Goal: Information Seeking & Learning: Compare options

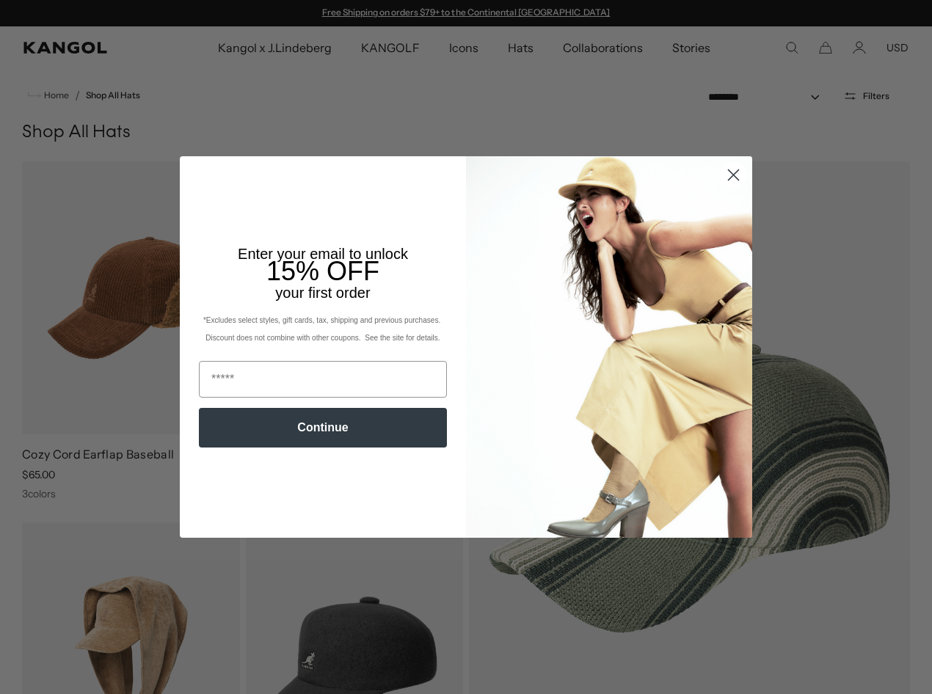
click at [728, 177] on icon "Close dialog" at bounding box center [733, 174] width 10 height 10
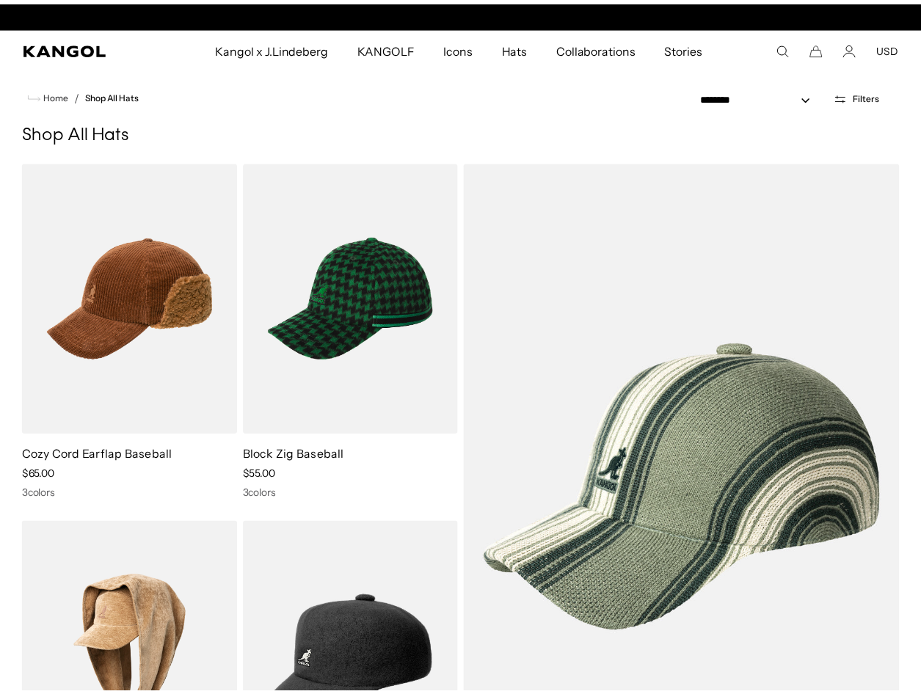
scroll to position [0, 302]
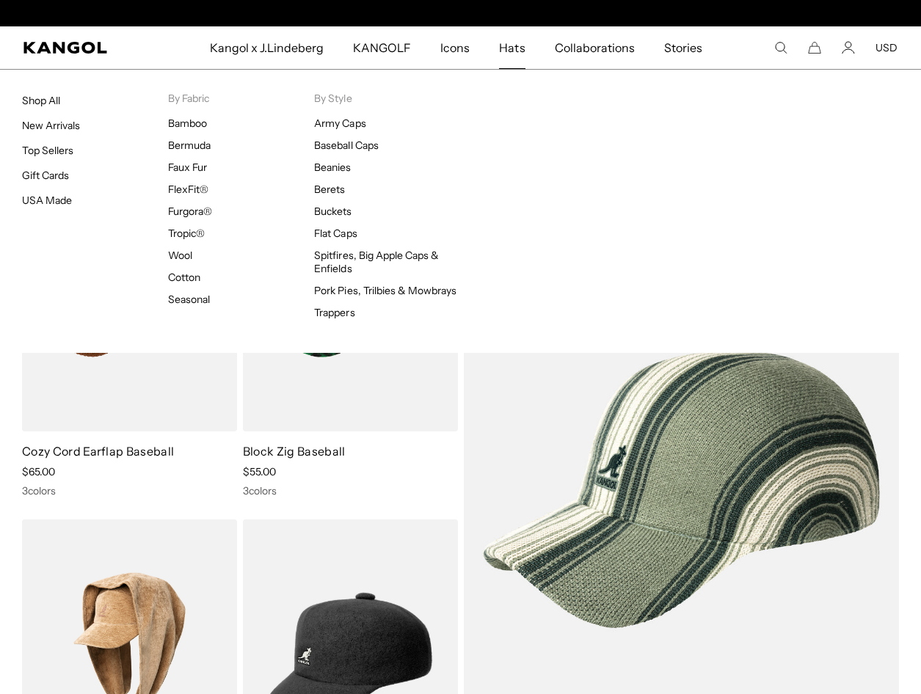
click at [528, 46] on link "Hats" at bounding box center [511, 47] width 55 height 43
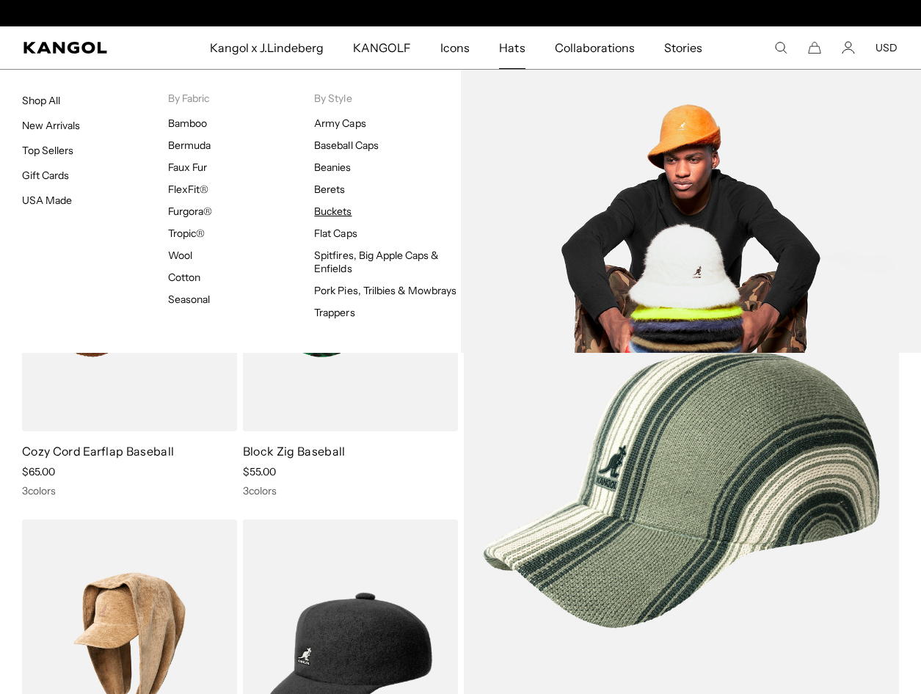
scroll to position [0, 302]
click at [345, 213] on link "Buckets" at bounding box center [332, 211] width 37 height 13
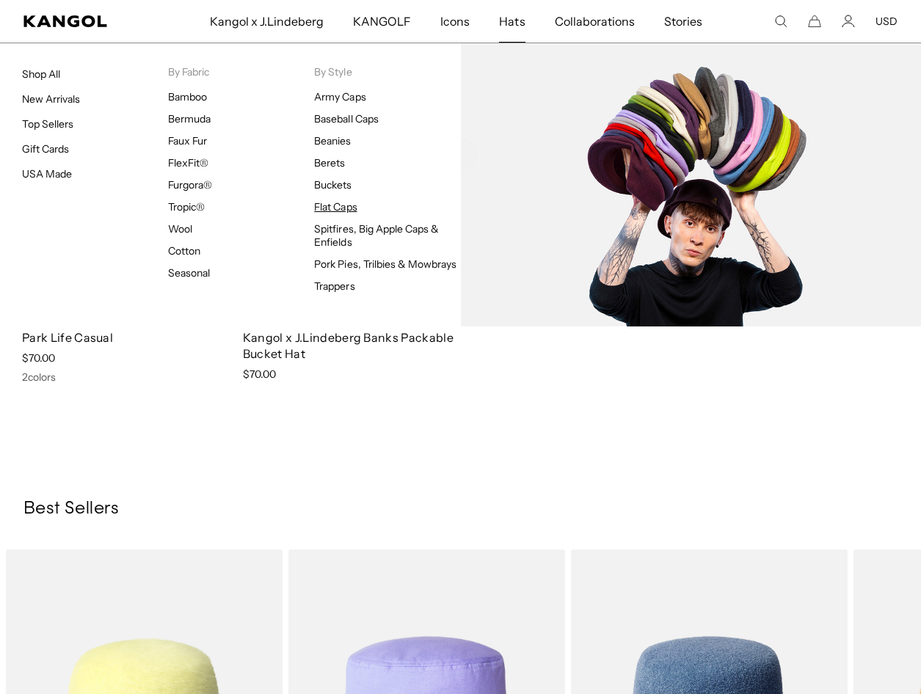
click at [337, 211] on link "Flat Caps" at bounding box center [335, 206] width 43 height 13
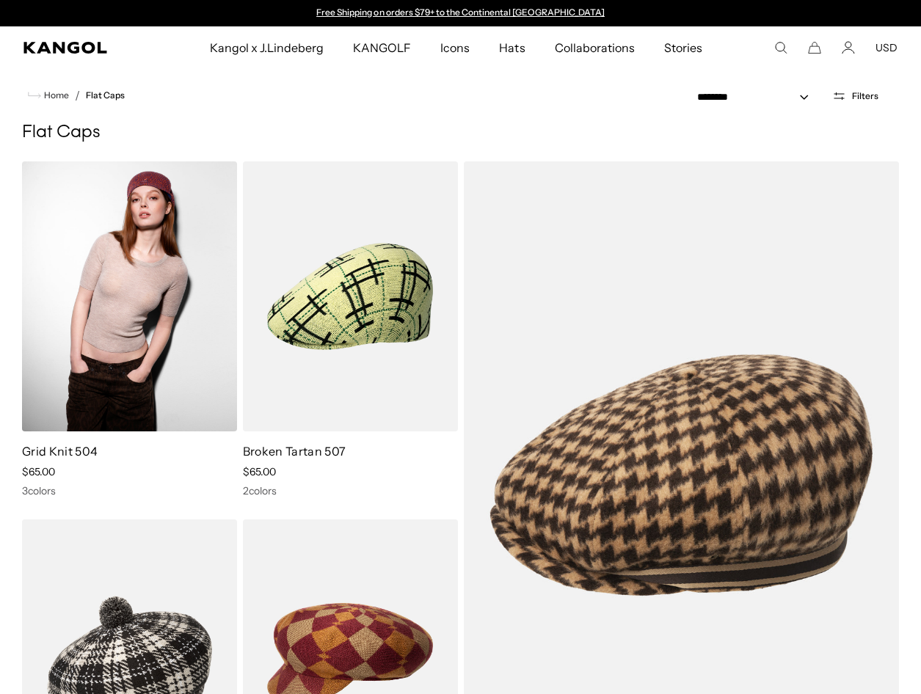
click at [110, 328] on img at bounding box center [129, 296] width 215 height 270
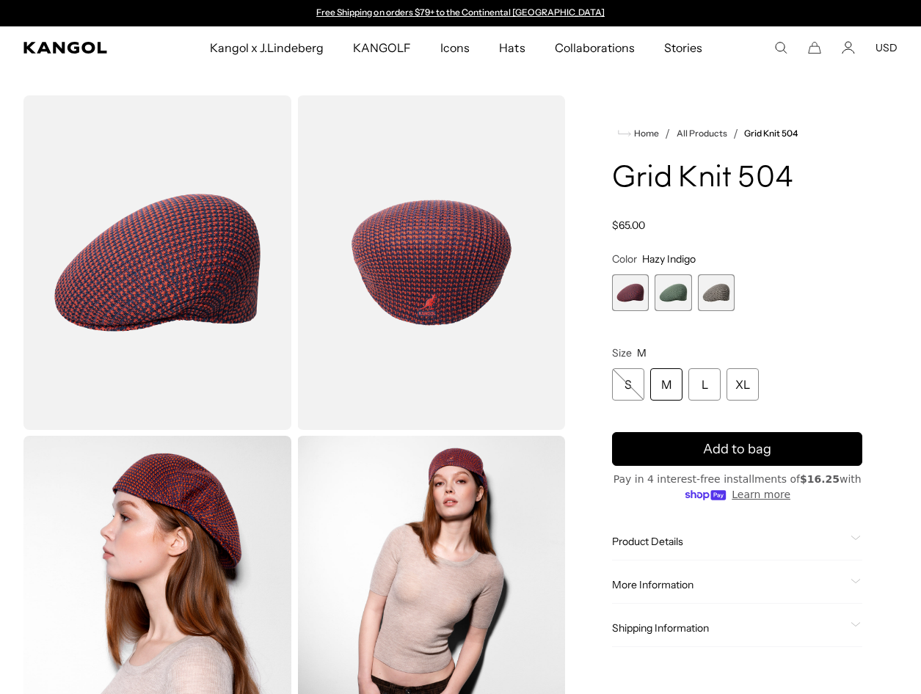
click at [722, 167] on h1 "Grid Knit 504" at bounding box center [737, 179] width 250 height 32
copy div "Grid Knit 504"
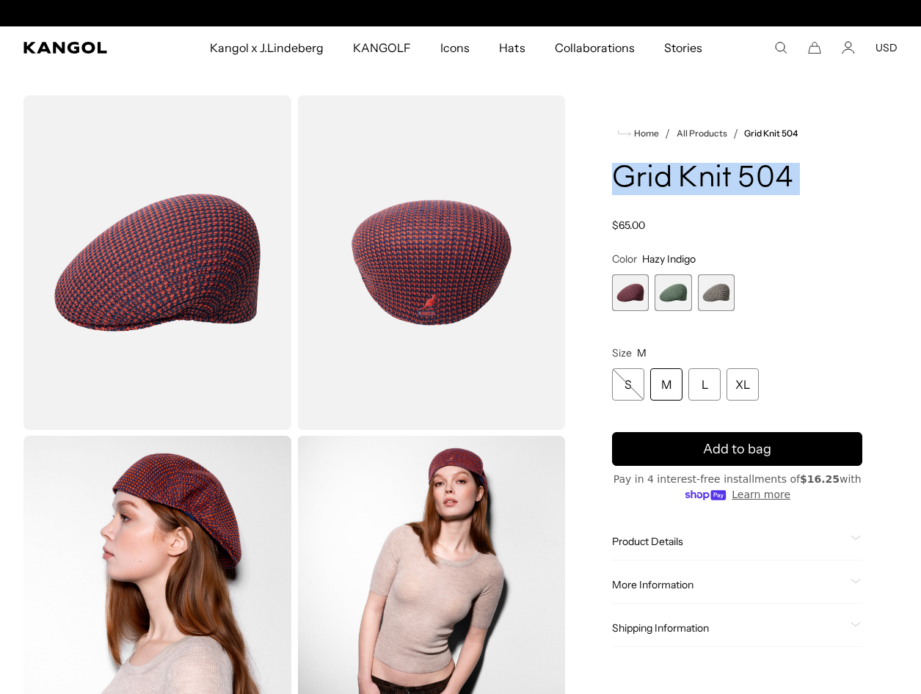
drag, startPoint x: 722, startPoint y: 167, endPoint x: 612, endPoint y: 182, distance: 111.1
click at [612, 182] on h1 "Grid Knit 504" at bounding box center [737, 179] width 250 height 32
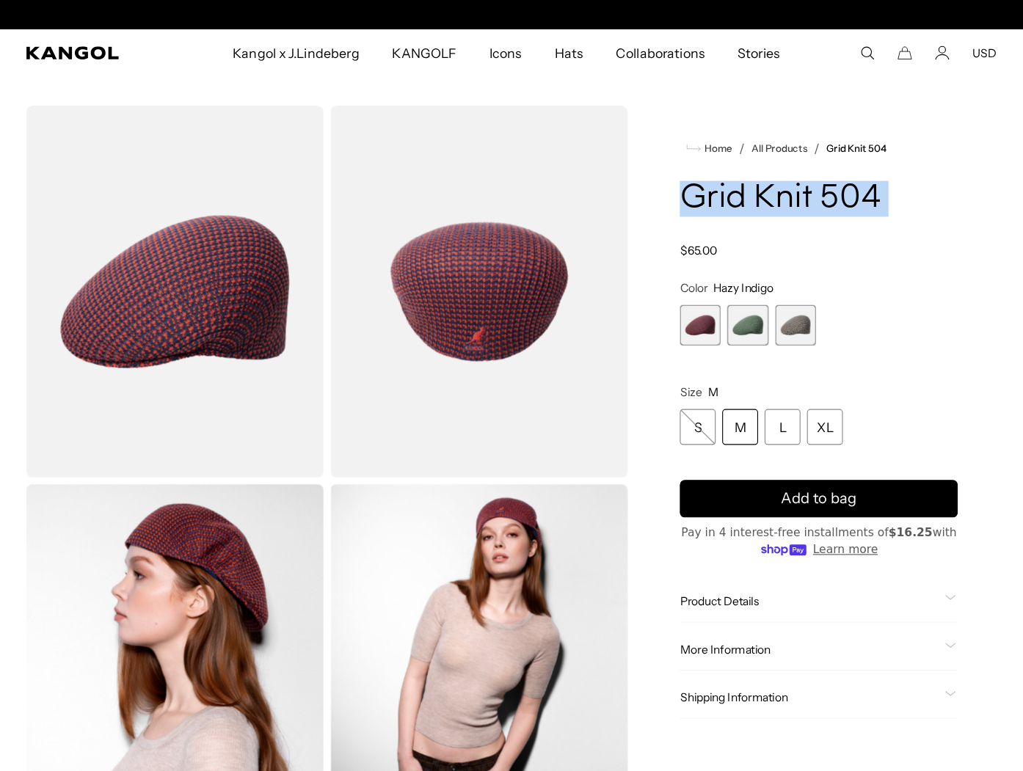
scroll to position [0, 302]
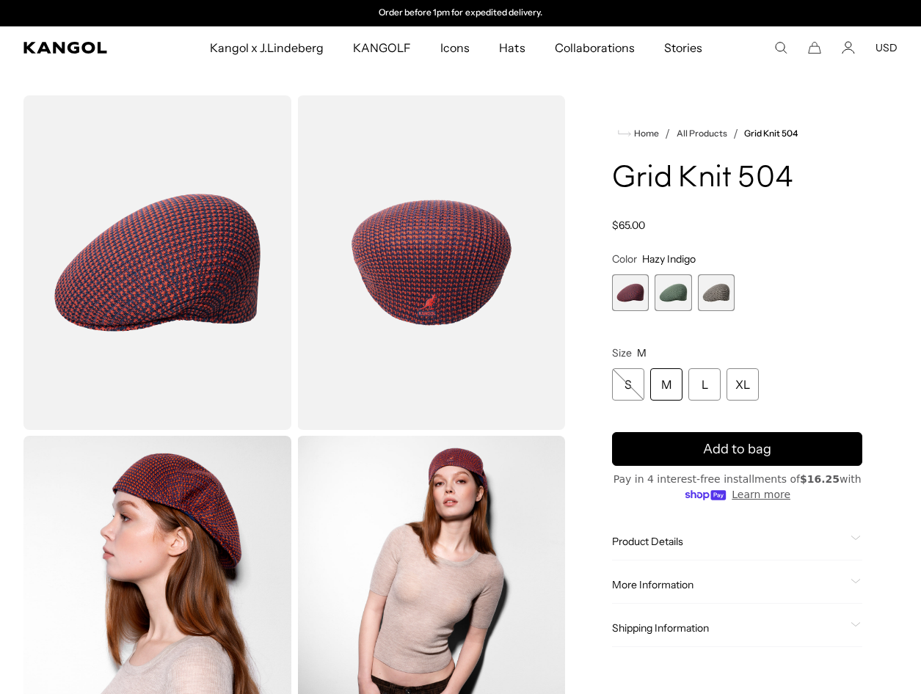
click at [662, 184] on h1 "Grid Knit 504" at bounding box center [737, 179] width 250 height 32
copy div "Grid Knit 504"
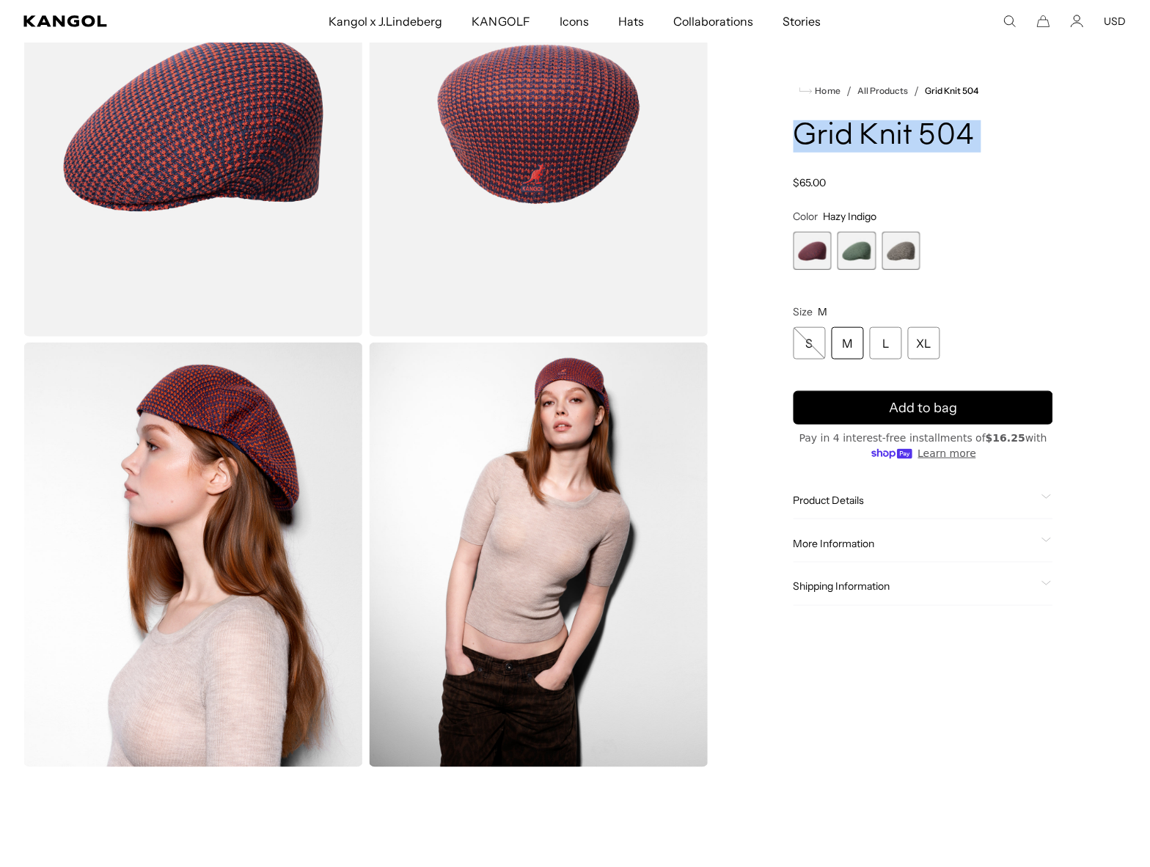
scroll to position [0, 302]
drag, startPoint x: 215, startPoint y: 592, endPoint x: 611, endPoint y: 71, distance: 654.4
click at [859, 263] on span "2 of 3" at bounding box center [857, 251] width 38 height 38
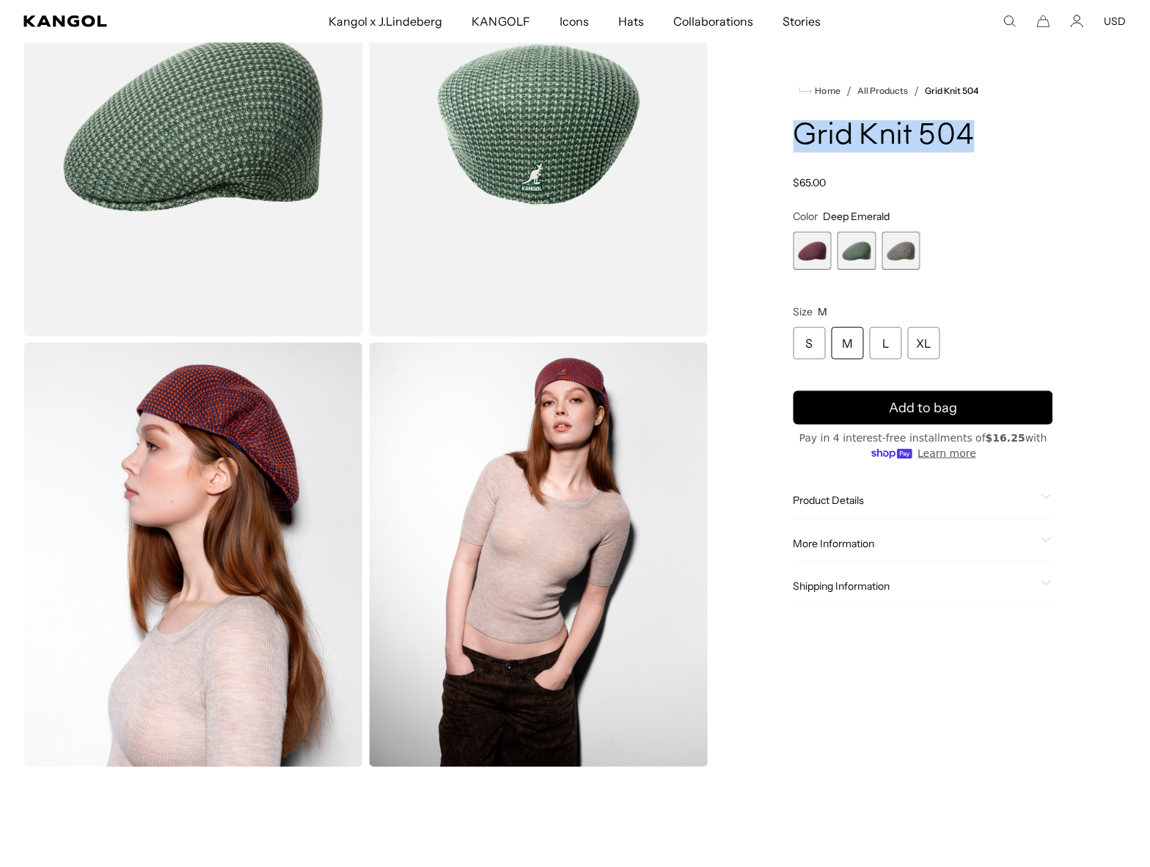
scroll to position [0, 302]
drag, startPoint x: 1094, startPoint y: 224, endPoint x: 1086, endPoint y: 226, distance: 7.5
click at [920, 224] on div "Home / All Products / Grid Knit 504 Grid Knit 504 Regular price $65.00 Regular …" at bounding box center [923, 339] width 406 height 855
click at [913, 249] on span "3 of 3" at bounding box center [902, 251] width 38 height 38
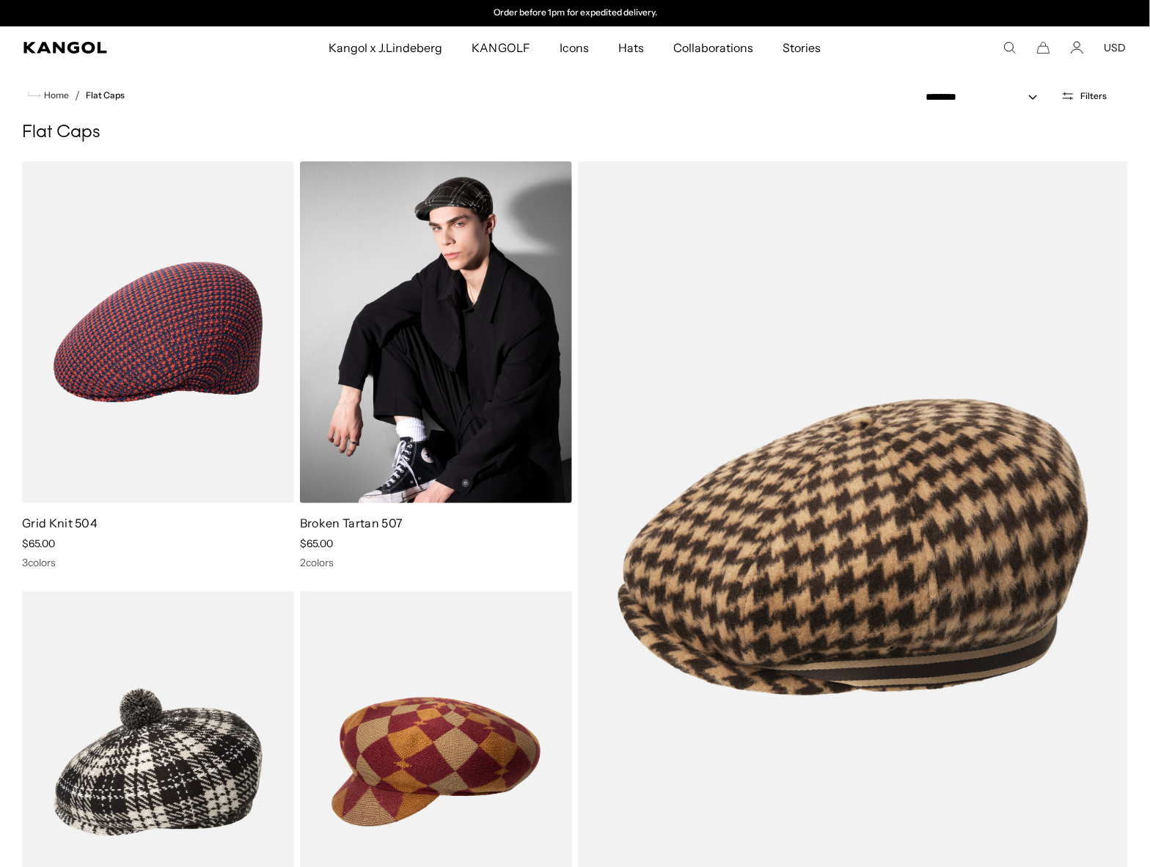
click at [430, 398] on img at bounding box center [436, 332] width 272 height 342
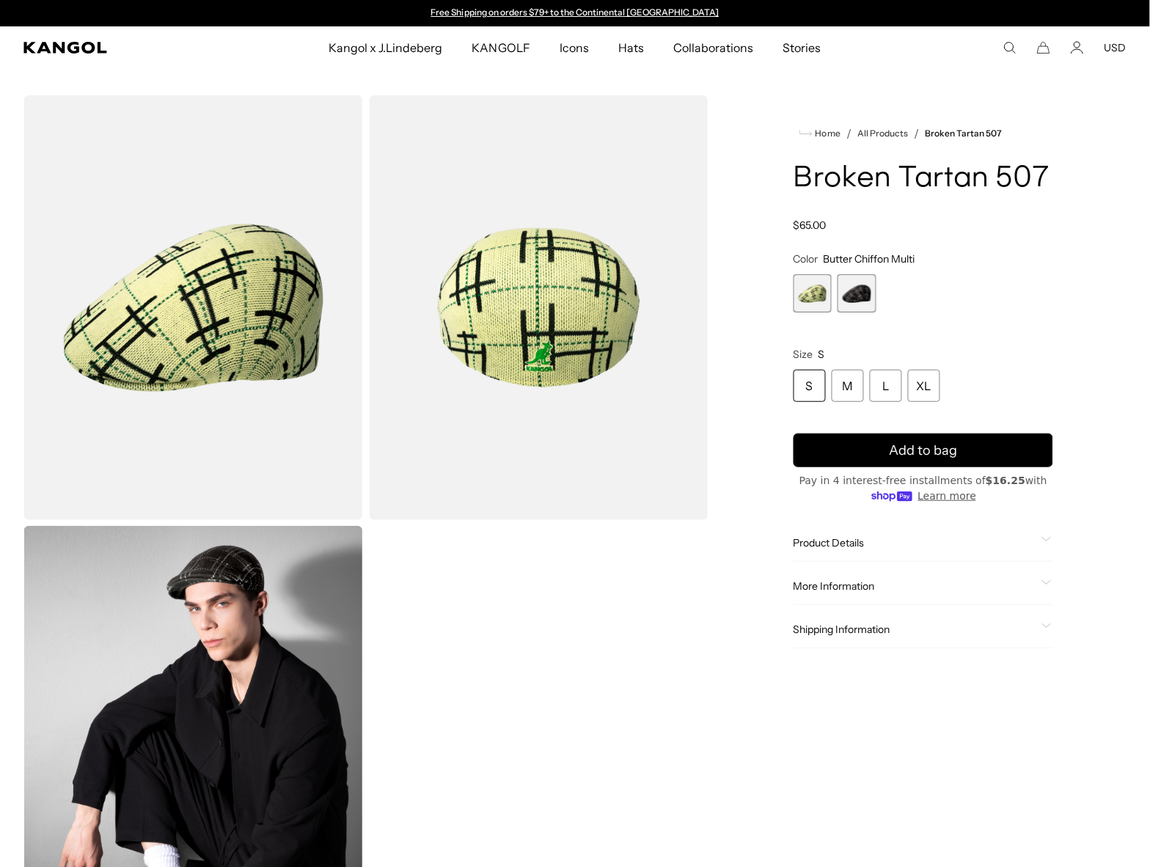
click at [857, 178] on h1 "Broken Tartan 507" at bounding box center [924, 179] width 260 height 32
copy div "Broken Tartan 507"
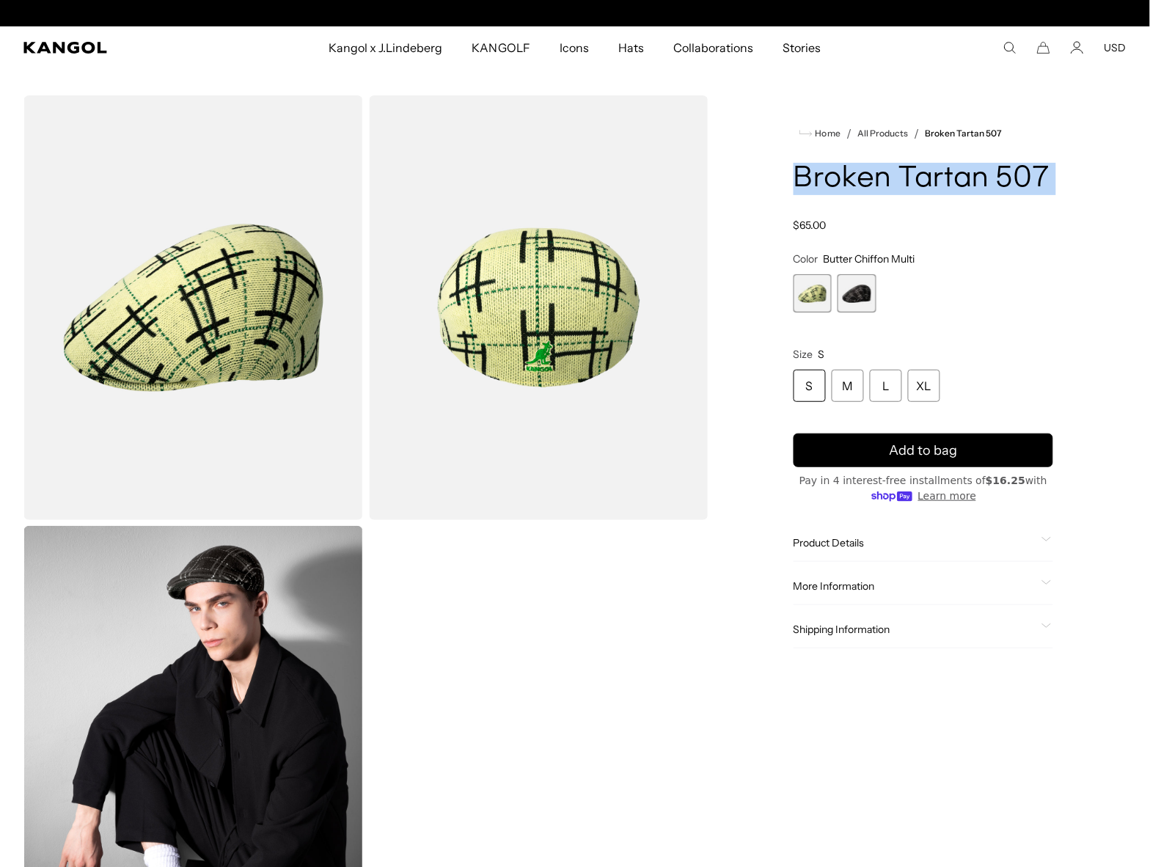
scroll to position [0, 302]
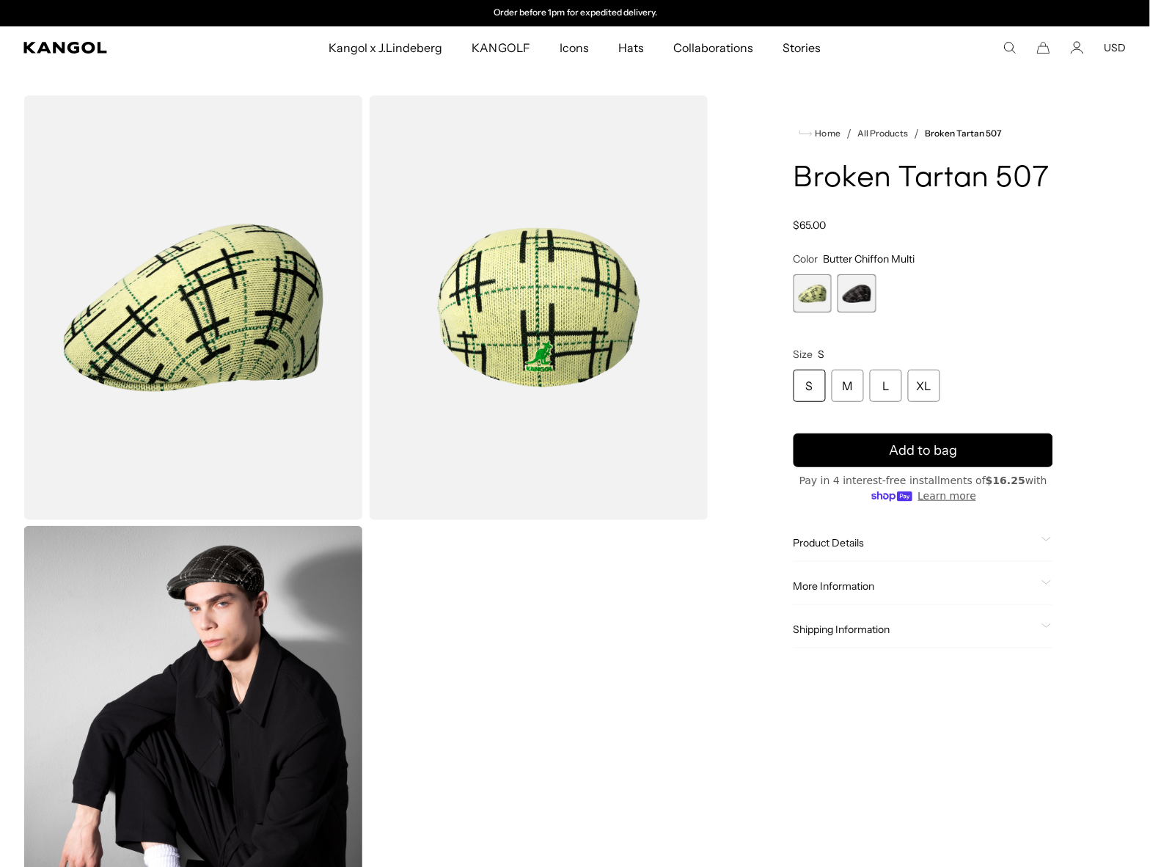
click at [1105, 284] on div "Home / All Products / Broken Tartan 507 Broken Tartan 507 Regular price $65.00 …" at bounding box center [923, 522] width 406 height 855
click at [864, 287] on span "2 of 2" at bounding box center [857, 293] width 38 height 38
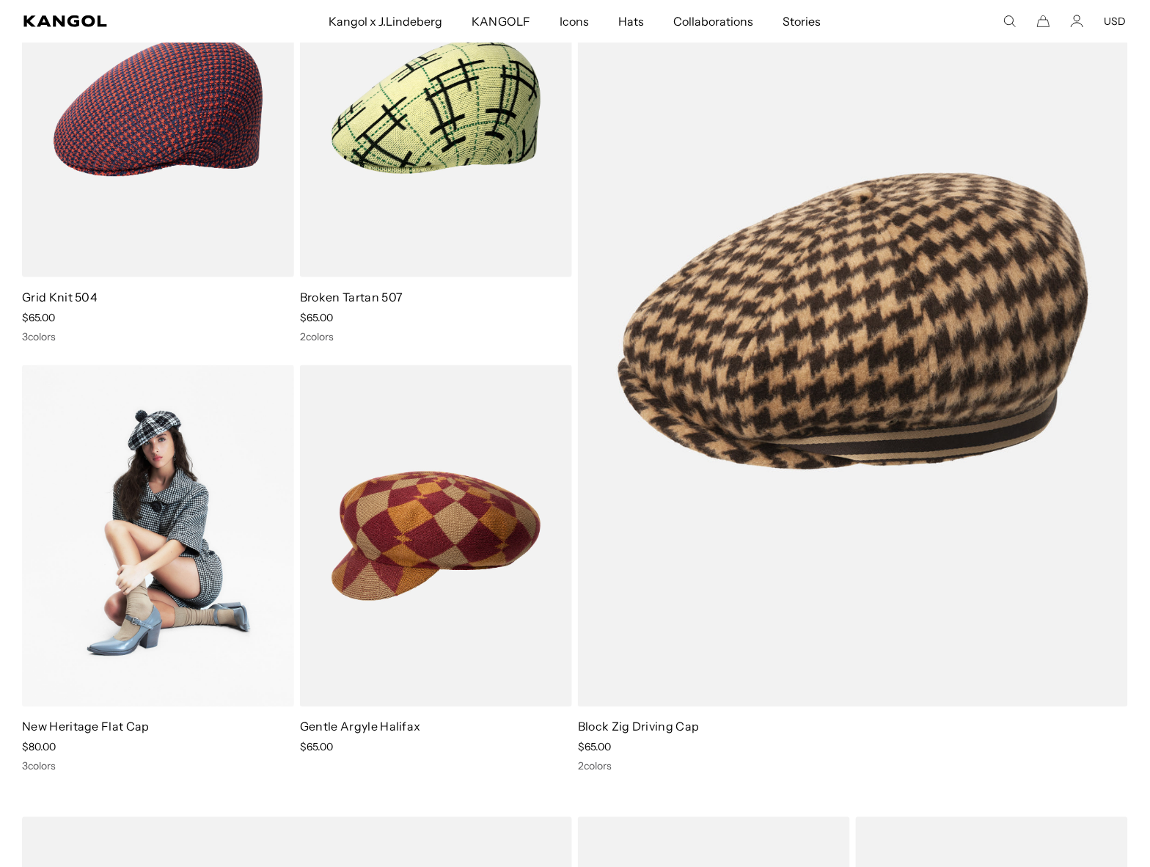
scroll to position [275, 0]
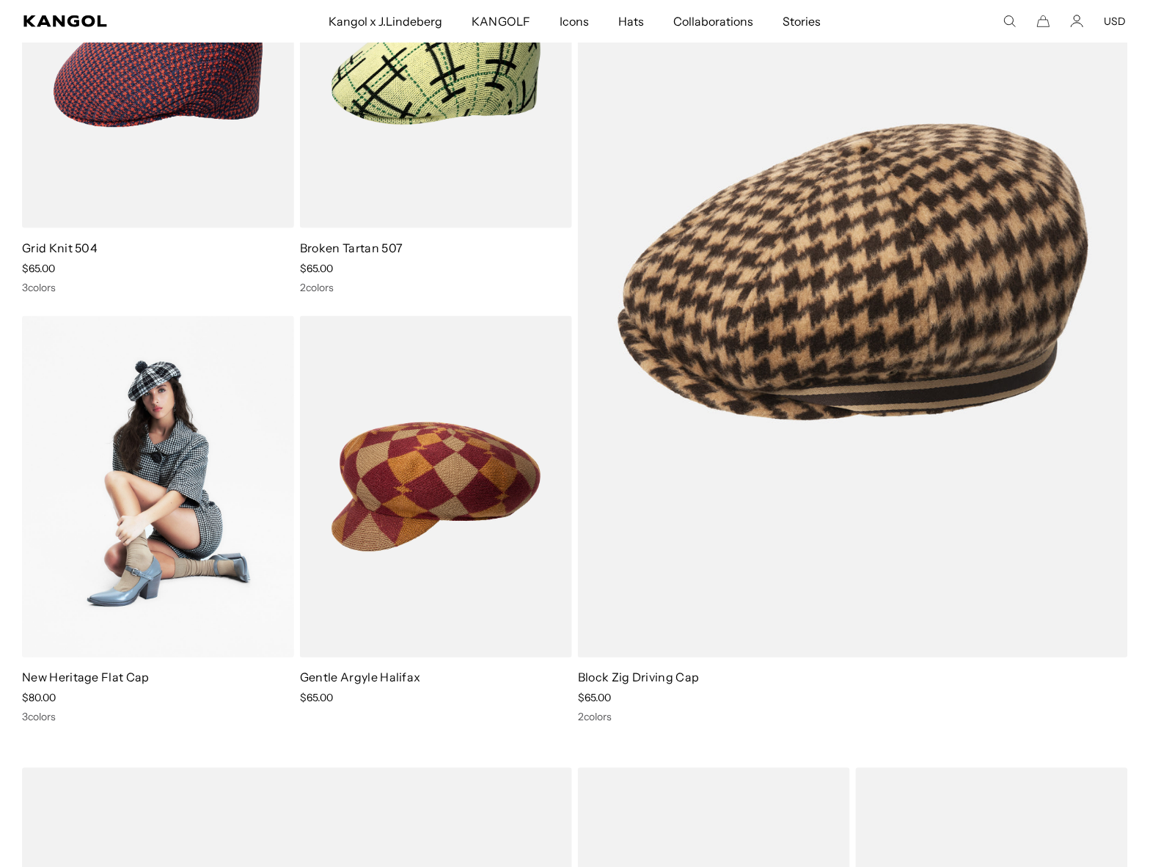
click at [174, 532] on img at bounding box center [158, 487] width 272 height 342
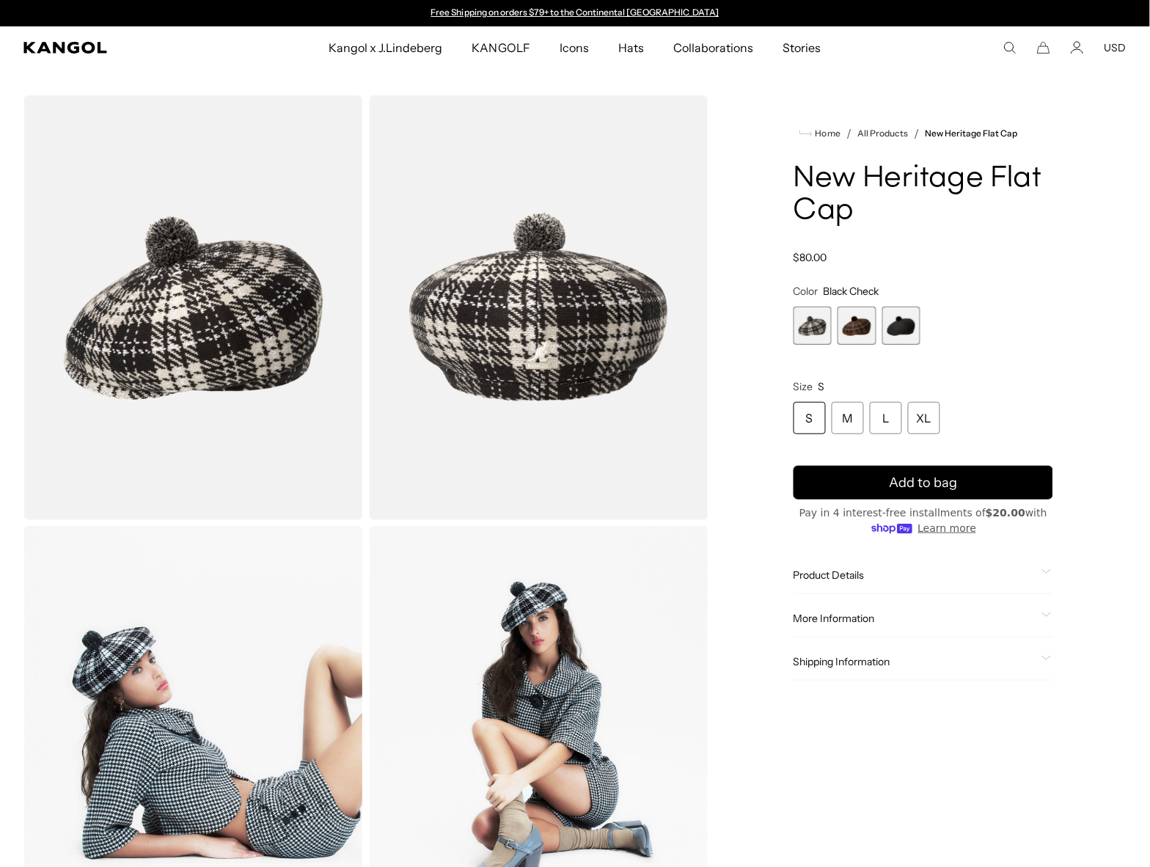
click at [875, 185] on h1 "New Heritage Flat Cap" at bounding box center [924, 195] width 260 height 65
copy div "New Heritage Flat Cap"
drag, startPoint x: 1128, startPoint y: 296, endPoint x: 1086, endPoint y: 306, distance: 42.3
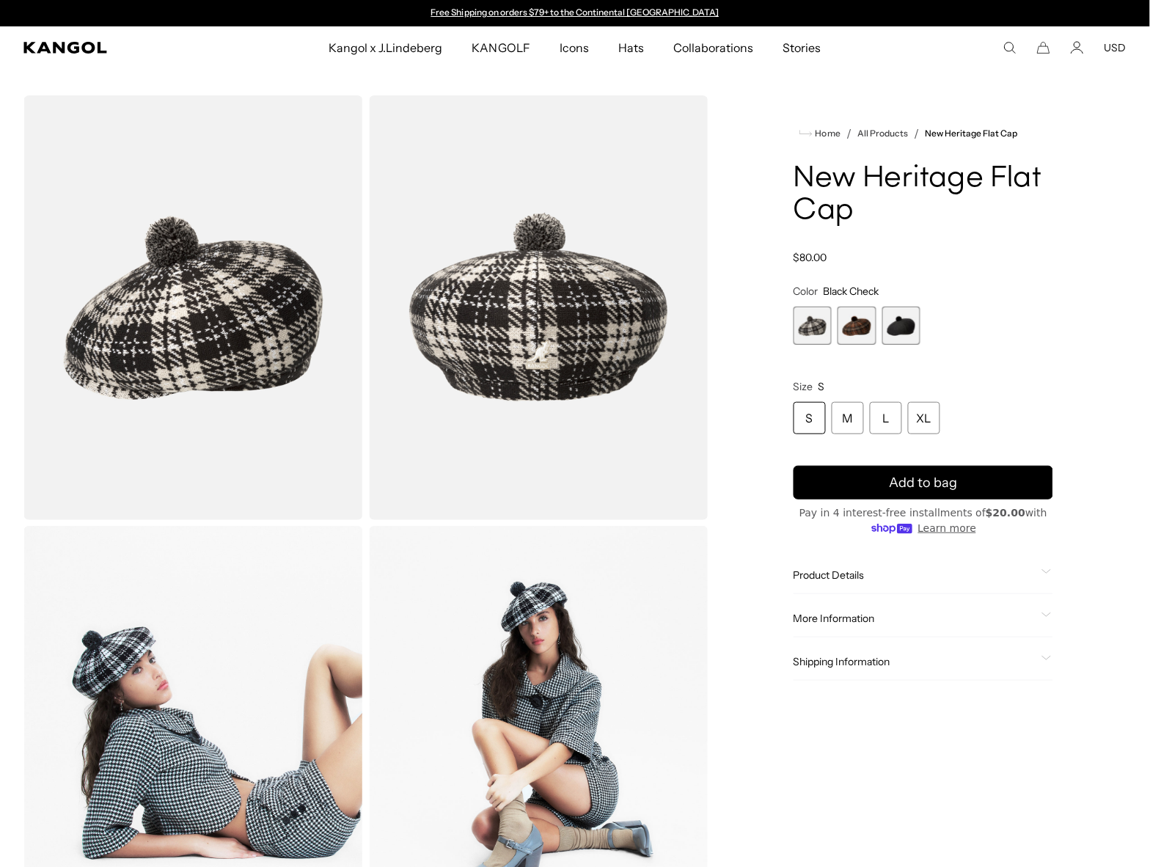
click at [1128, 296] on div "Loading..." at bounding box center [575, 522] width 1150 height 855
click at [848, 327] on span "2 of 3" at bounding box center [857, 326] width 38 height 38
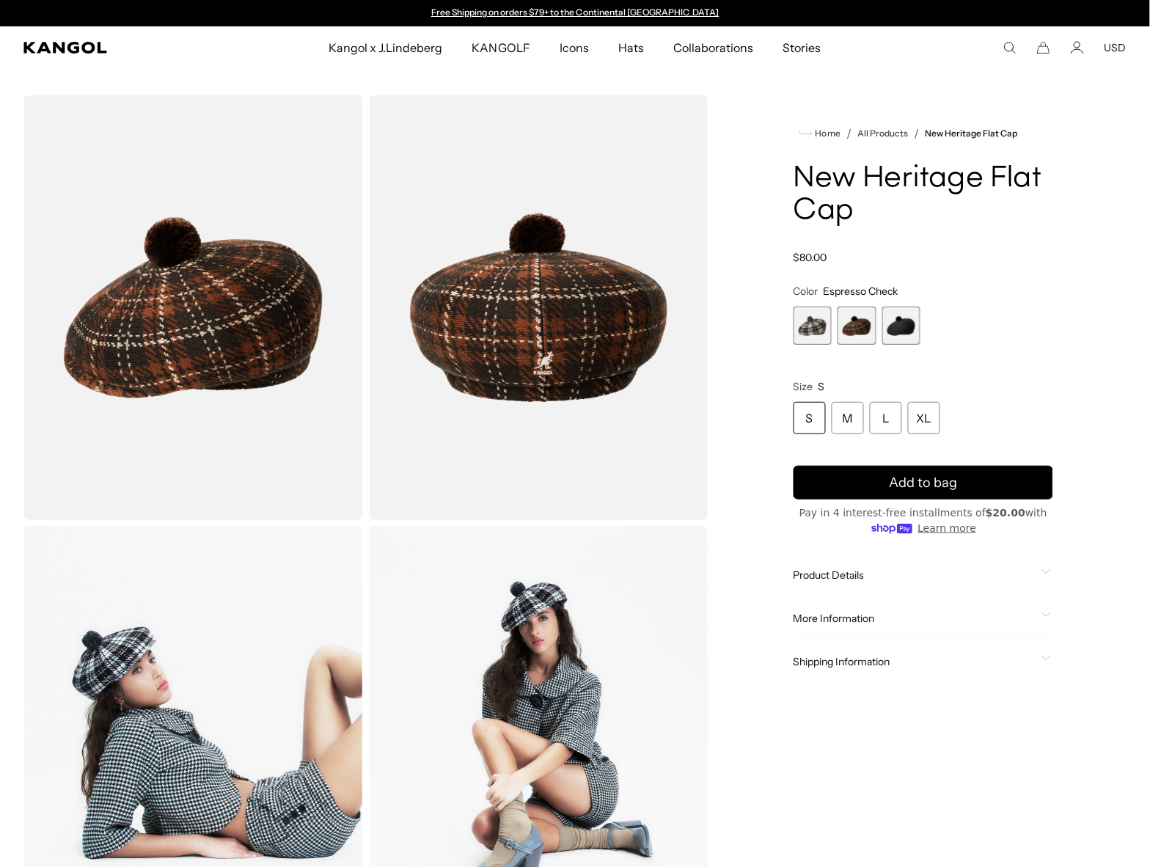
click at [1112, 309] on div "Home / All Products / New Heritage Flat Cap New Heritage Flat Cap Regular price…" at bounding box center [923, 522] width 406 height 855
click at [916, 334] on span "3 of 3" at bounding box center [902, 326] width 38 height 38
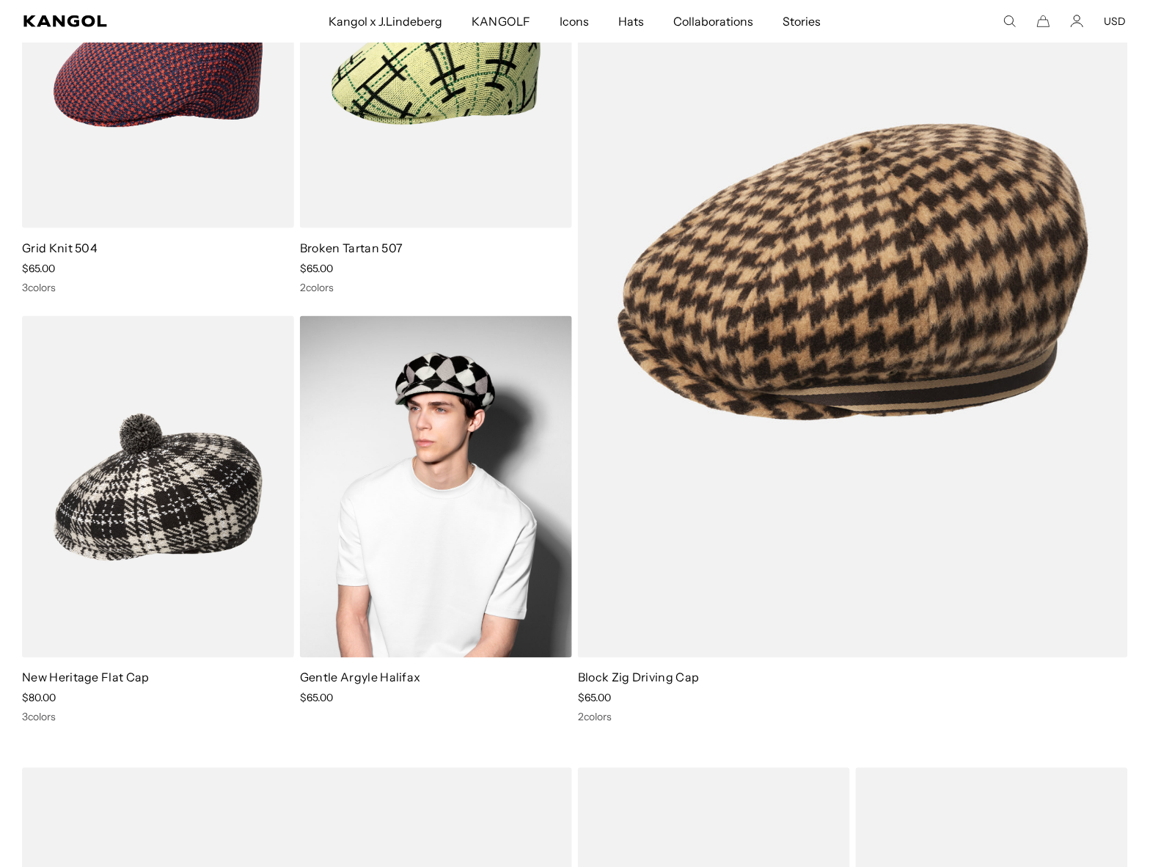
scroll to position [0, 302]
click at [471, 525] on img at bounding box center [436, 487] width 272 height 342
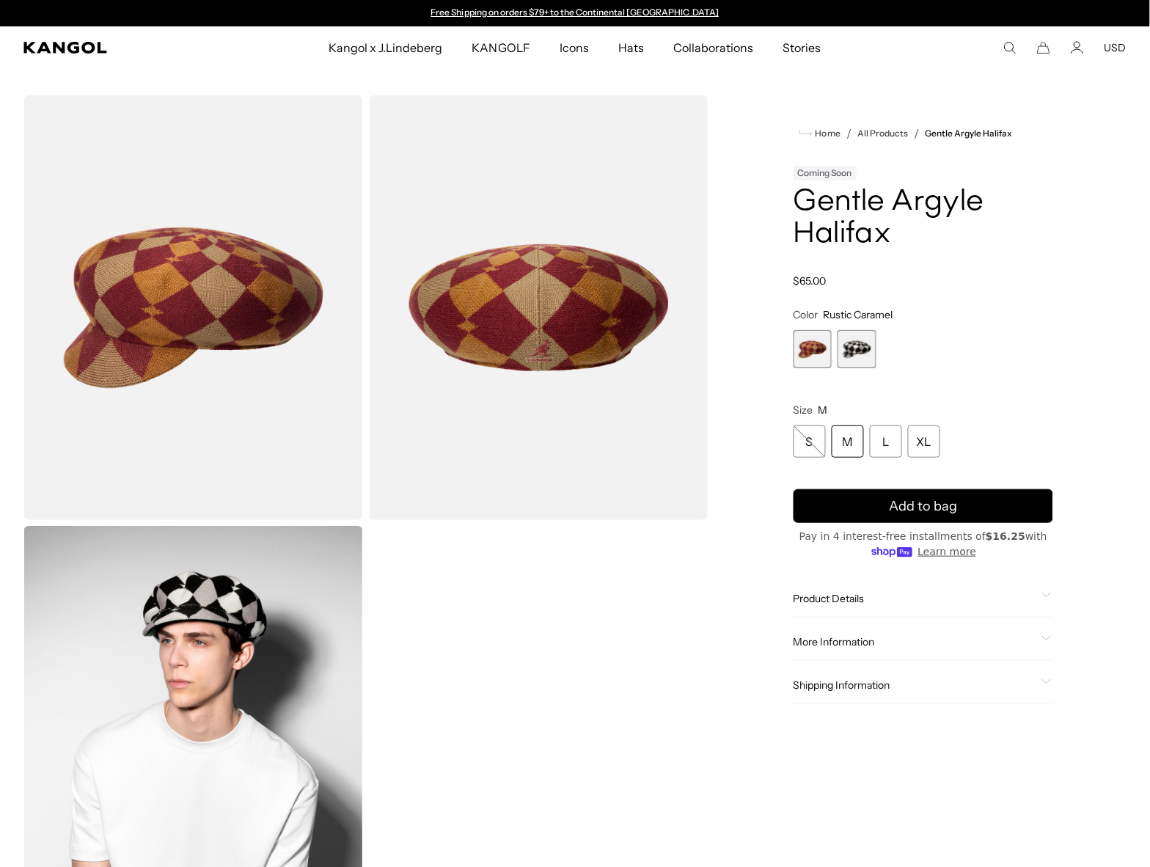
click at [891, 217] on h1 "Gentle Argyle Halifax" at bounding box center [924, 218] width 260 height 65
copy div "Gentle Argyle Halifax"
click at [845, 343] on span "2 of 2" at bounding box center [857, 349] width 38 height 38
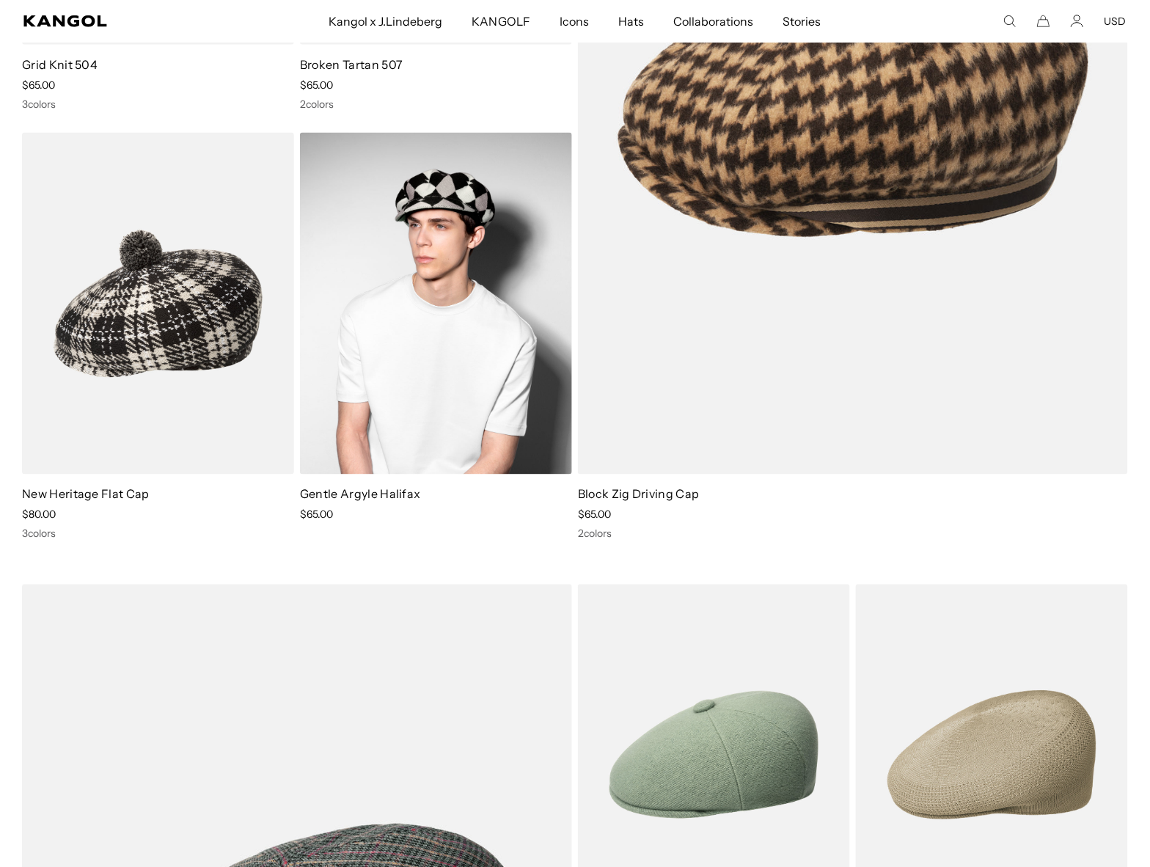
scroll to position [0, 302]
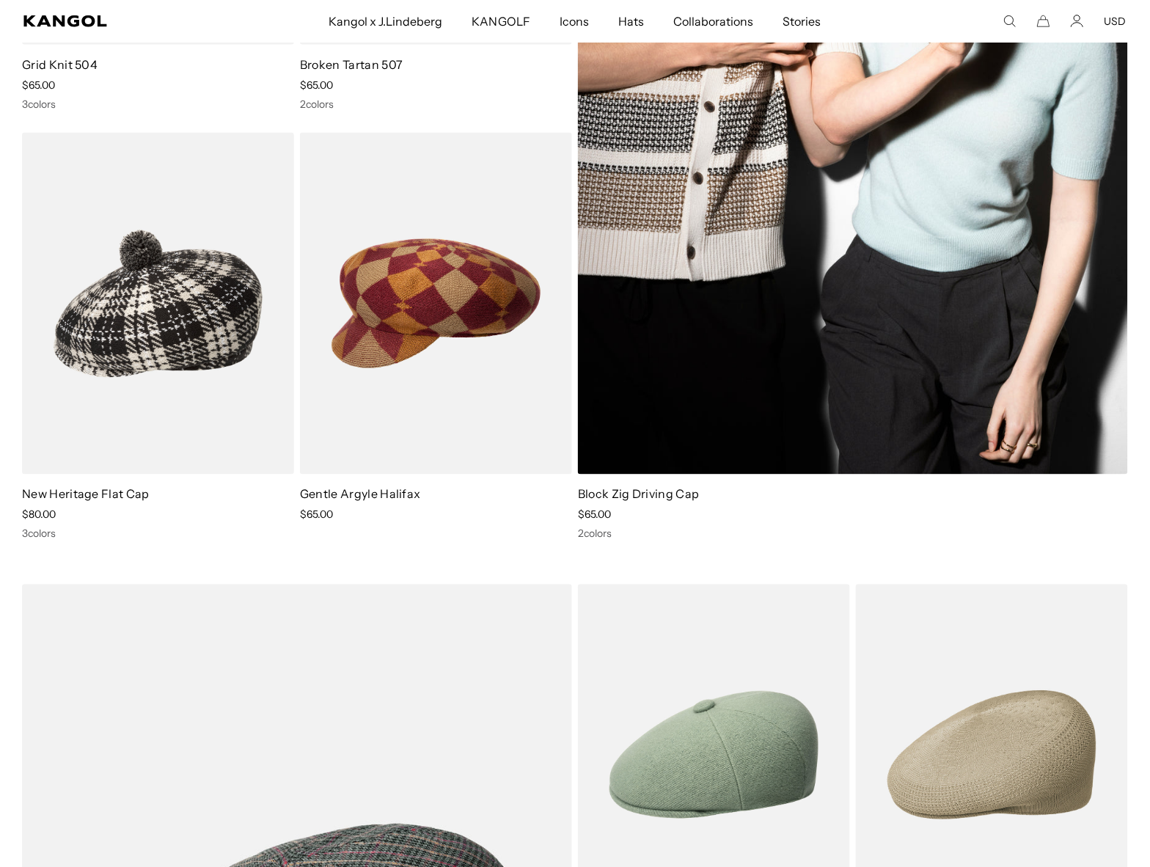
click at [900, 339] on img at bounding box center [853, 89] width 550 height 772
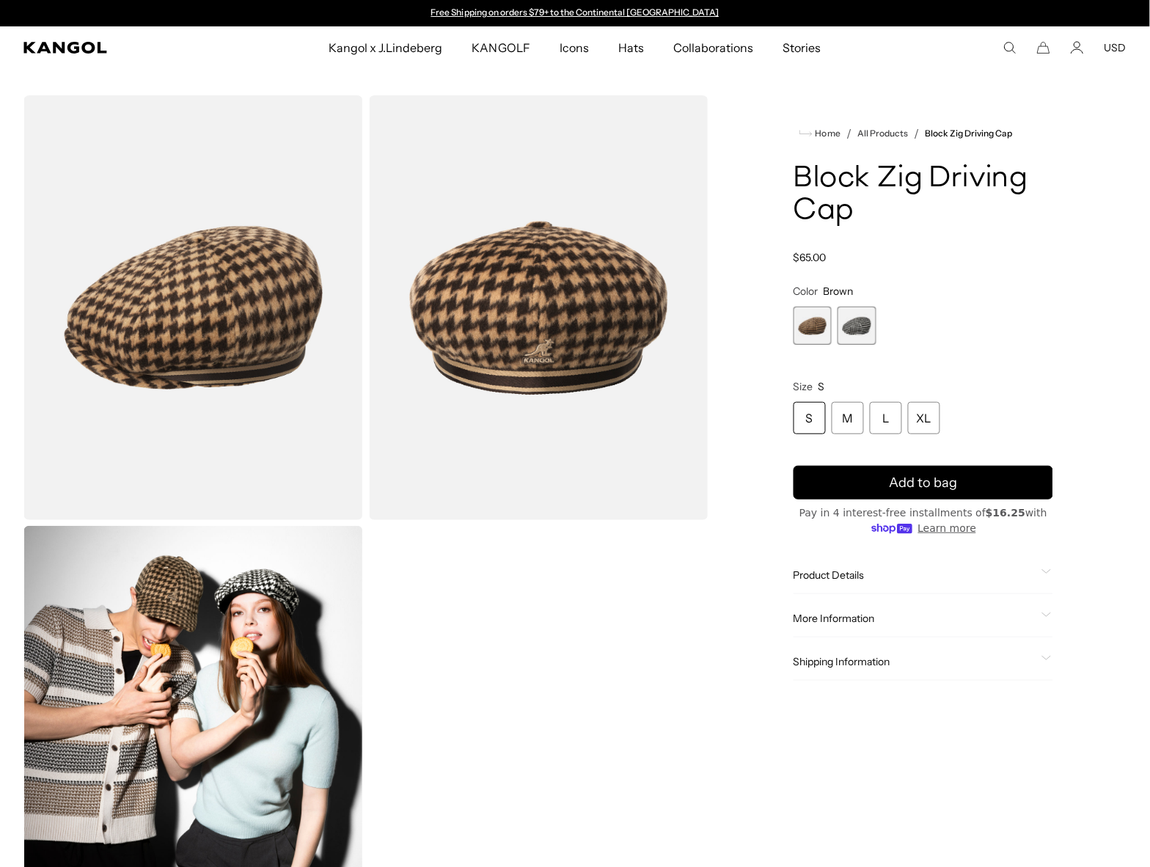
click at [894, 191] on h1 "Block Zig Driving Cap" at bounding box center [924, 195] width 260 height 65
copy div "Block Zig Driving Cap"
drag, startPoint x: 1091, startPoint y: 253, endPoint x: 1066, endPoint y: 268, distance: 28.9
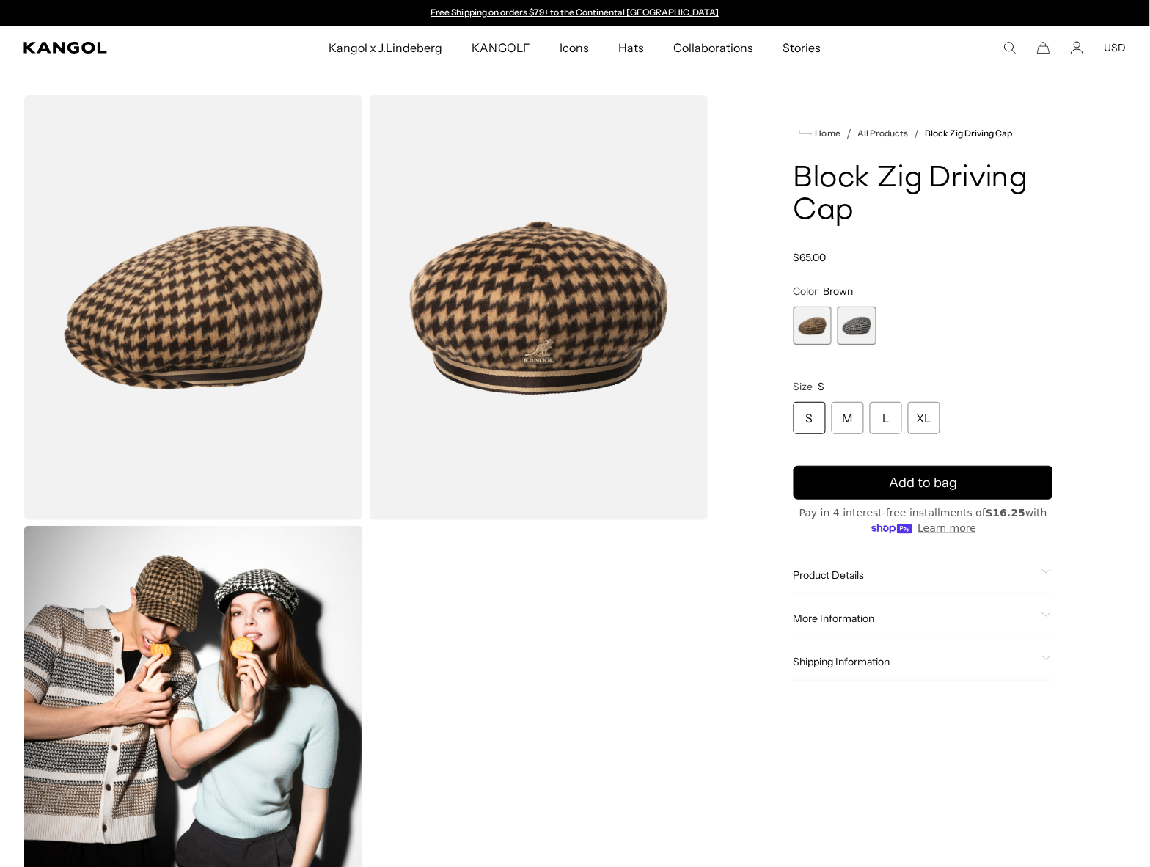
click at [1091, 253] on div "Home / All Products / Block Zig Driving Cap Block Zig Driving Cap Regular price…" at bounding box center [923, 522] width 406 height 855
click at [866, 323] on span "2 of 2" at bounding box center [857, 326] width 38 height 38
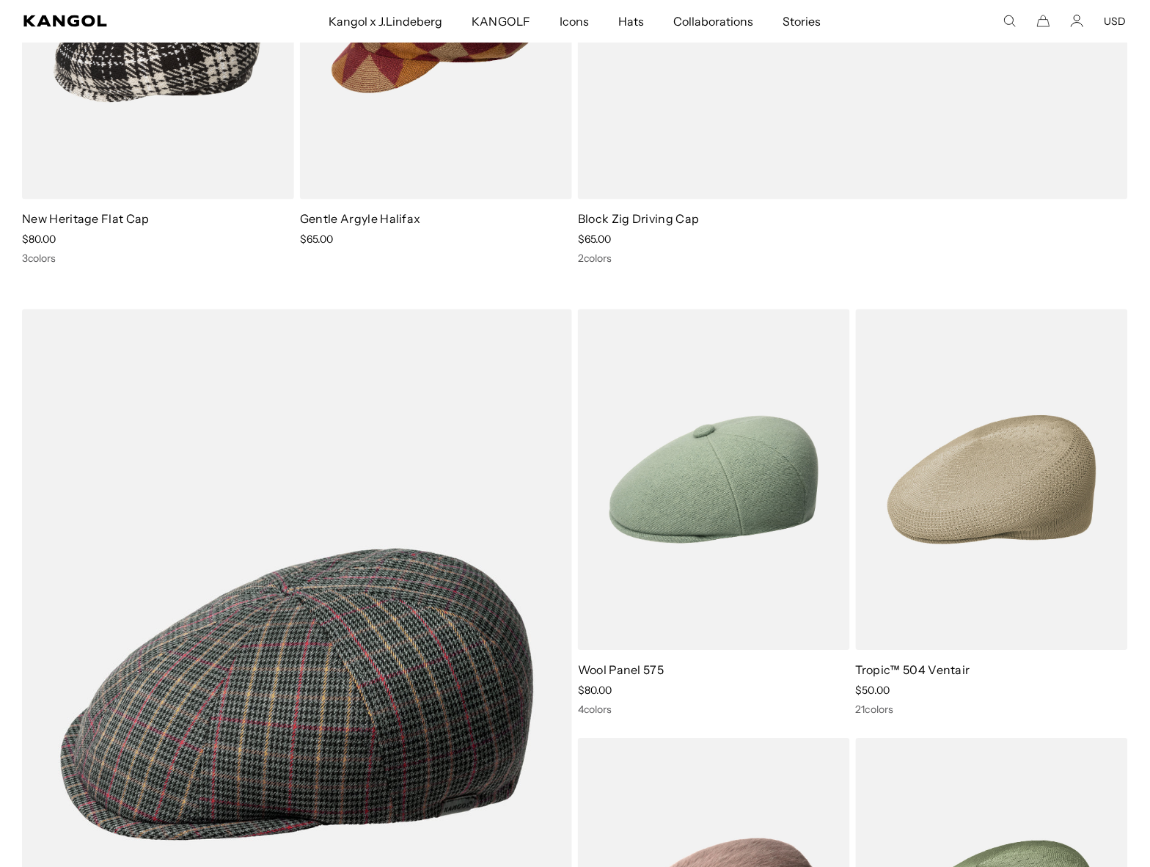
scroll to position [1100, 0]
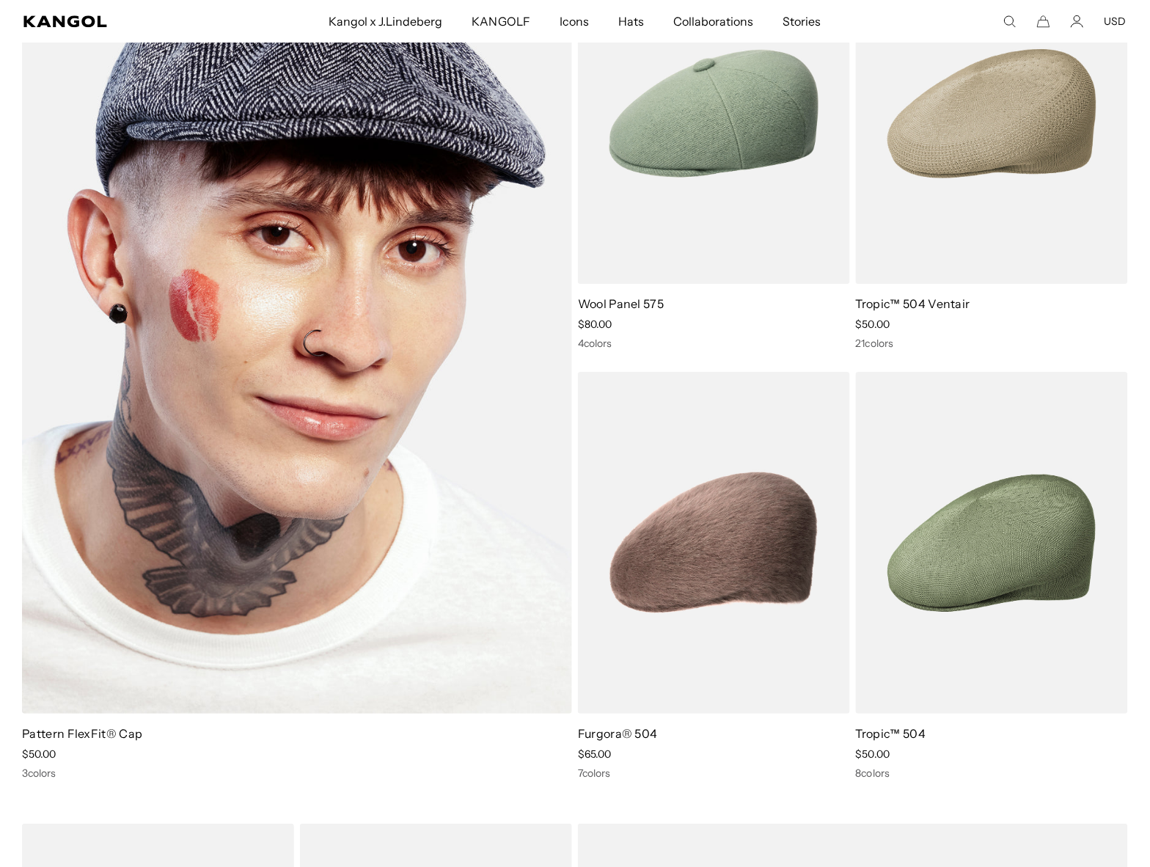
click at [332, 412] on img at bounding box center [297, 329] width 550 height 772
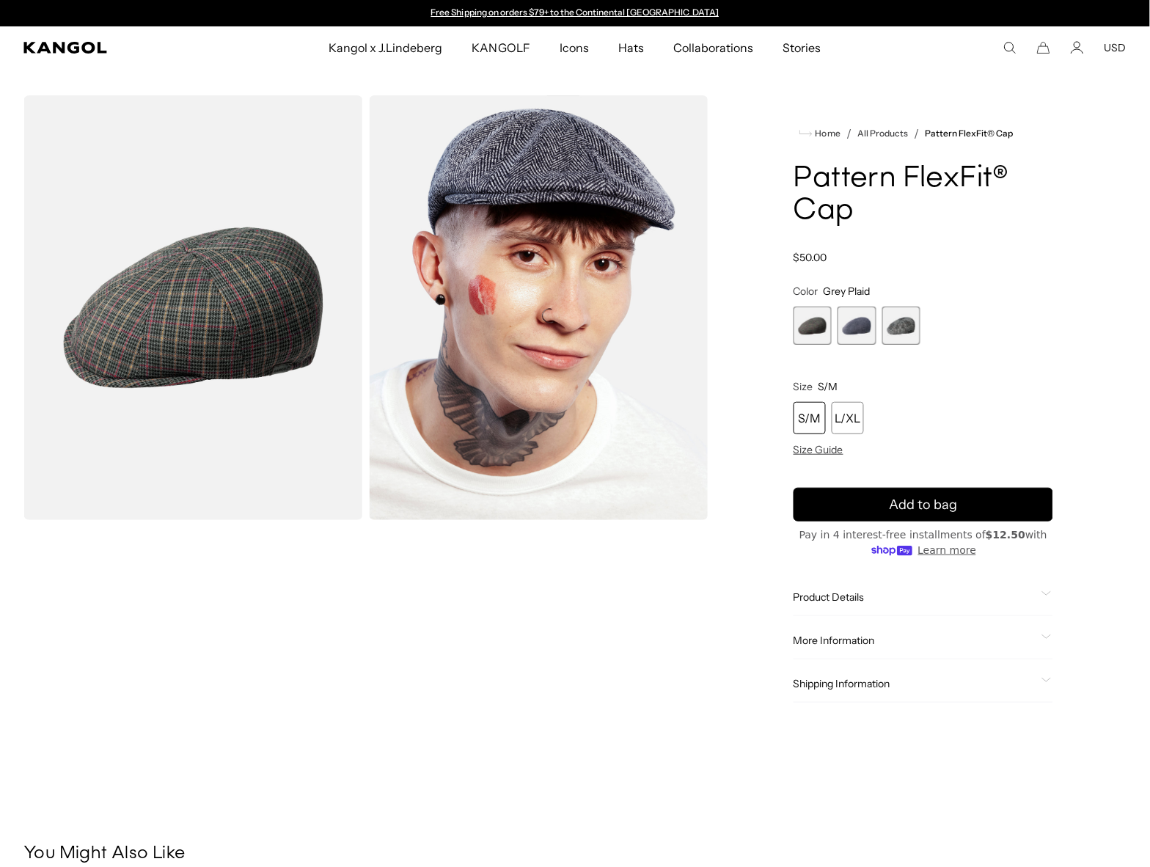
click at [855, 195] on h1 "Pattern FlexFit® Cap" at bounding box center [924, 195] width 260 height 65
copy div "Pattern FlexFit® Cap"
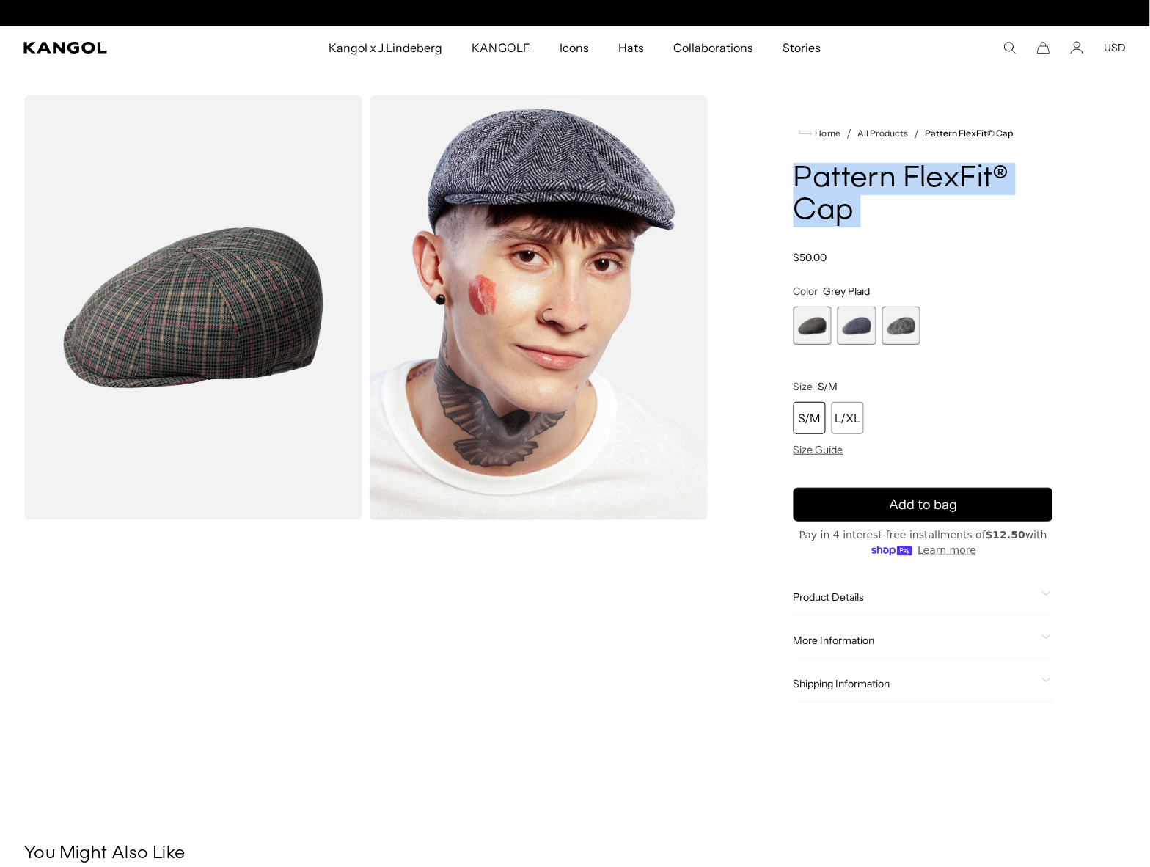
scroll to position [0, 302]
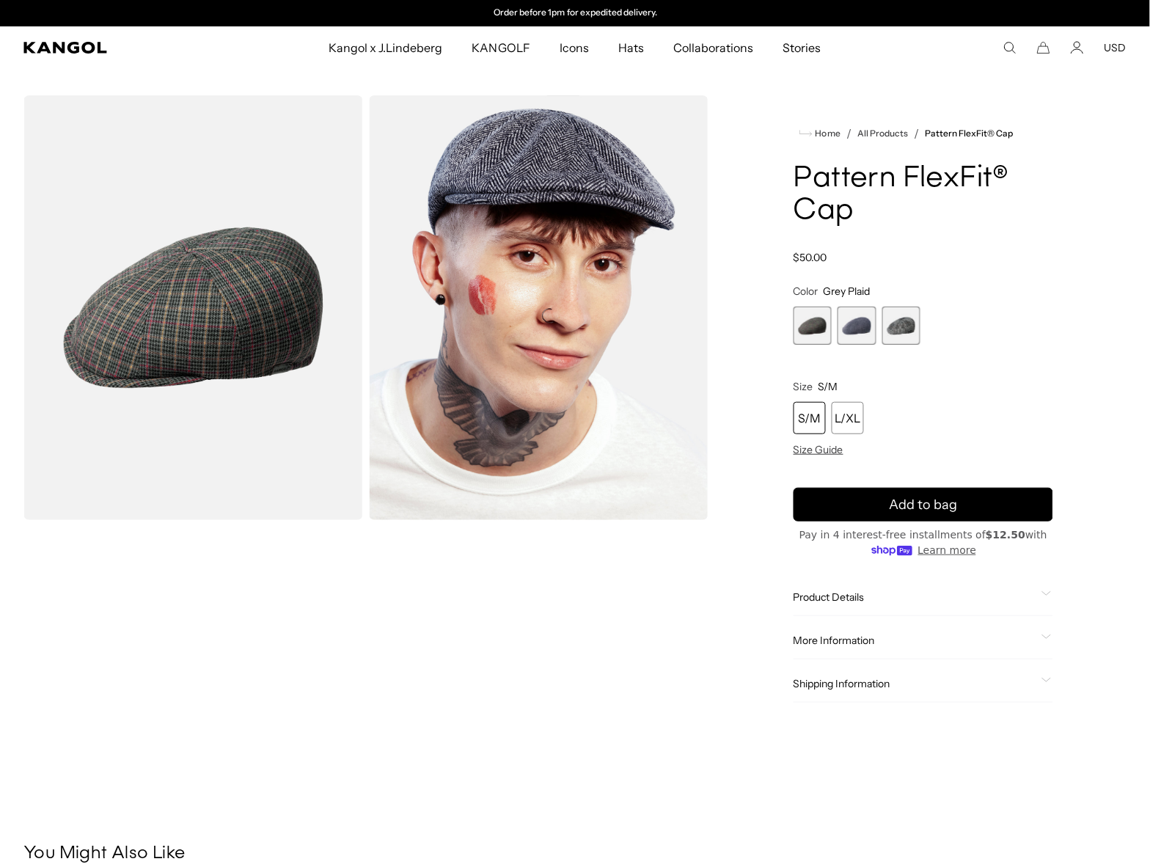
drag, startPoint x: 1083, startPoint y: 308, endPoint x: 1062, endPoint y: 313, distance: 21.0
click at [1083, 308] on div "Home / All Products / Pattern FlexFit® Cap Pattern FlexFit® Cap Regular price $…" at bounding box center [923, 413] width 406 height 637
click at [857, 325] on span "2 of 3" at bounding box center [857, 326] width 38 height 38
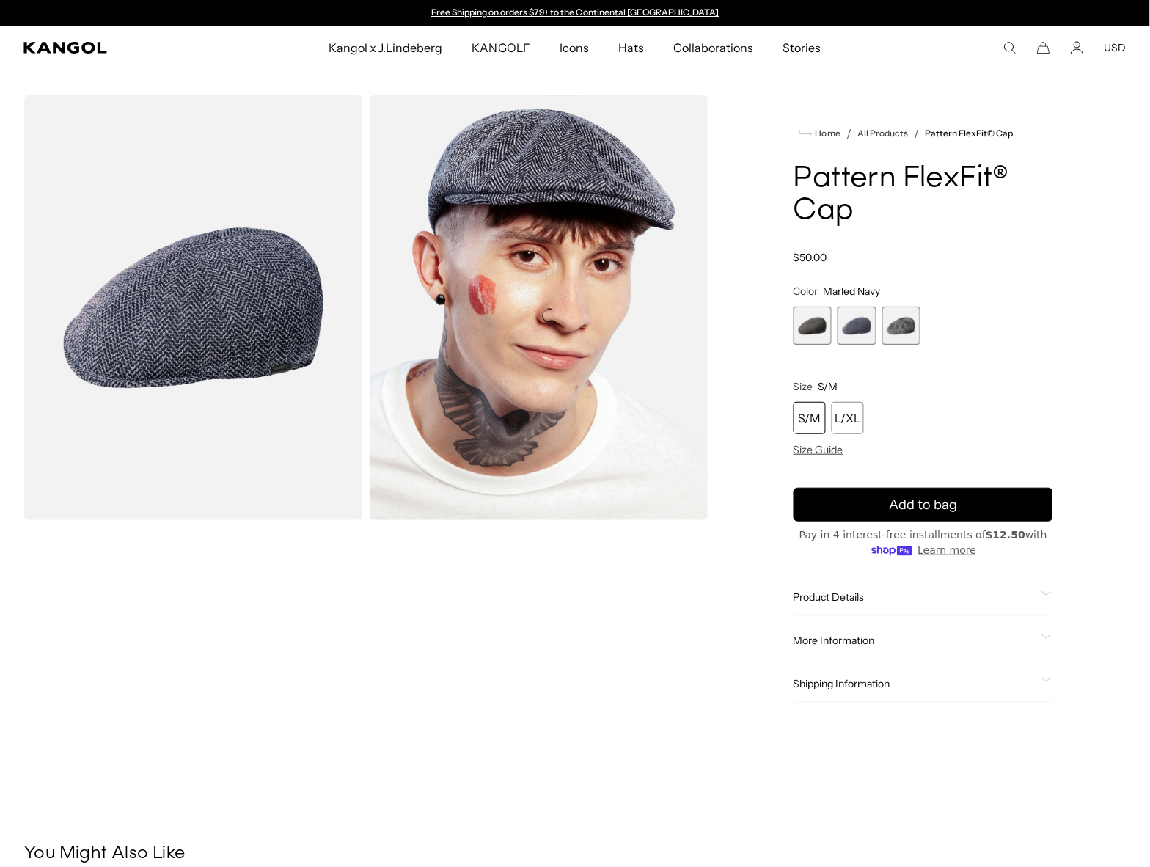
click at [1093, 389] on div "Home / All Products / Pattern FlexFit® Cap Pattern FlexFit® Cap Regular price $…" at bounding box center [923, 413] width 406 height 637
click at [905, 341] on span "3 of 3" at bounding box center [902, 326] width 38 height 38
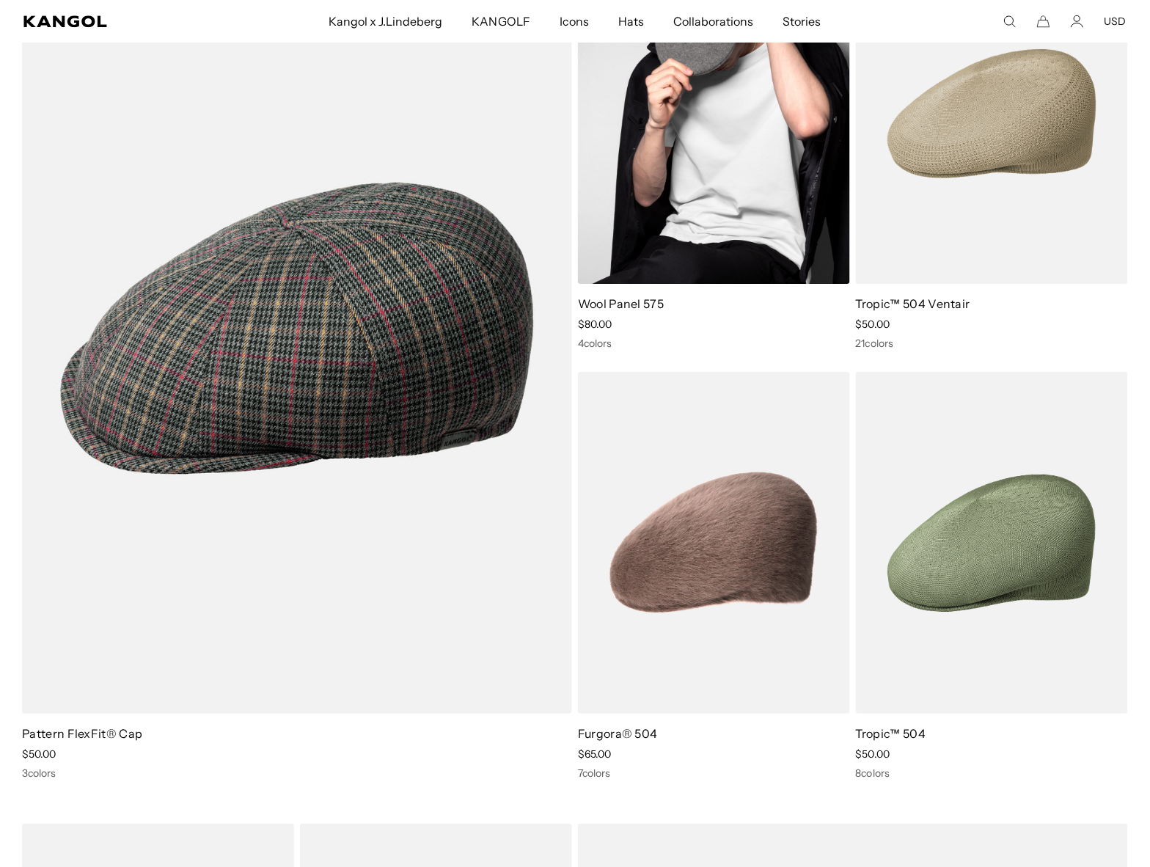
click at [715, 235] on img at bounding box center [714, 114] width 272 height 342
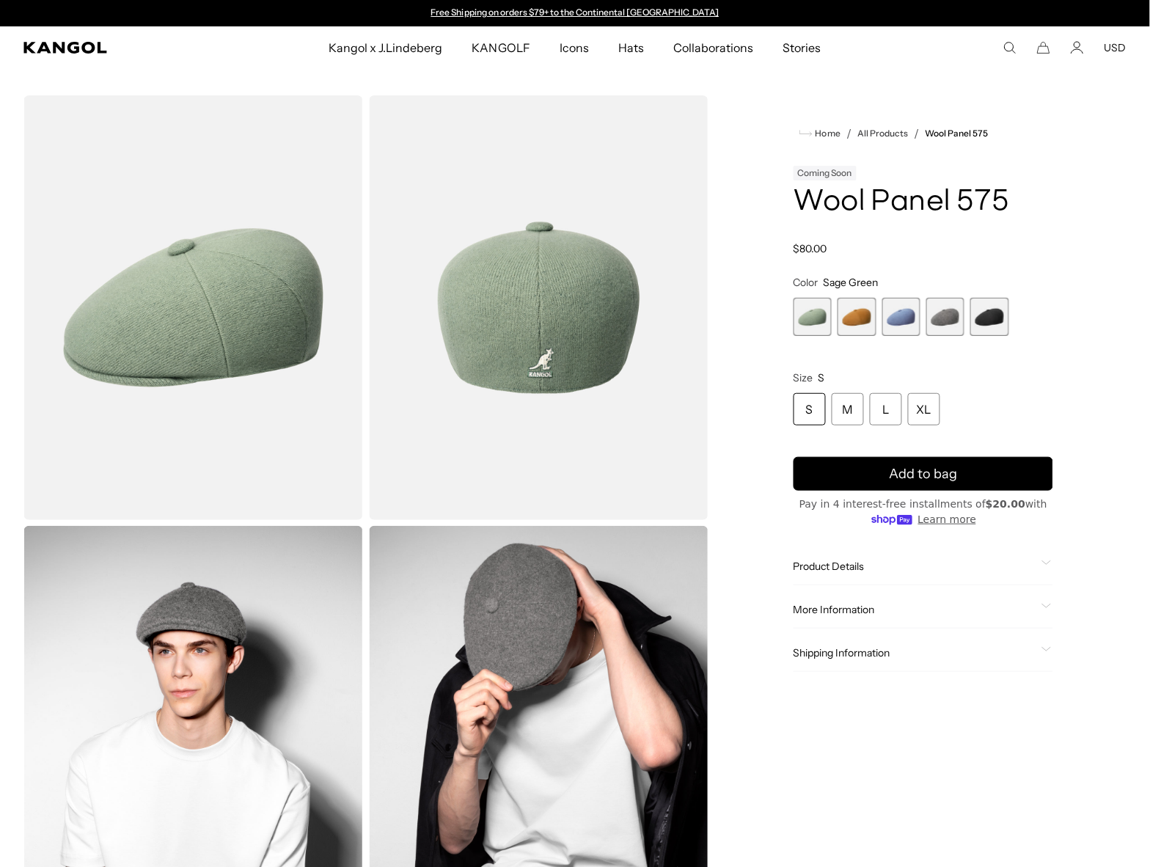
click at [936, 209] on h1 "Wool Panel 575" at bounding box center [924, 202] width 260 height 32
copy div "Wool Panel 575"
click at [1123, 282] on div "Home / All Products / Wool Panel 575 Coming Soon Wool Panel 575 Regular price $…" at bounding box center [923, 522] width 406 height 855
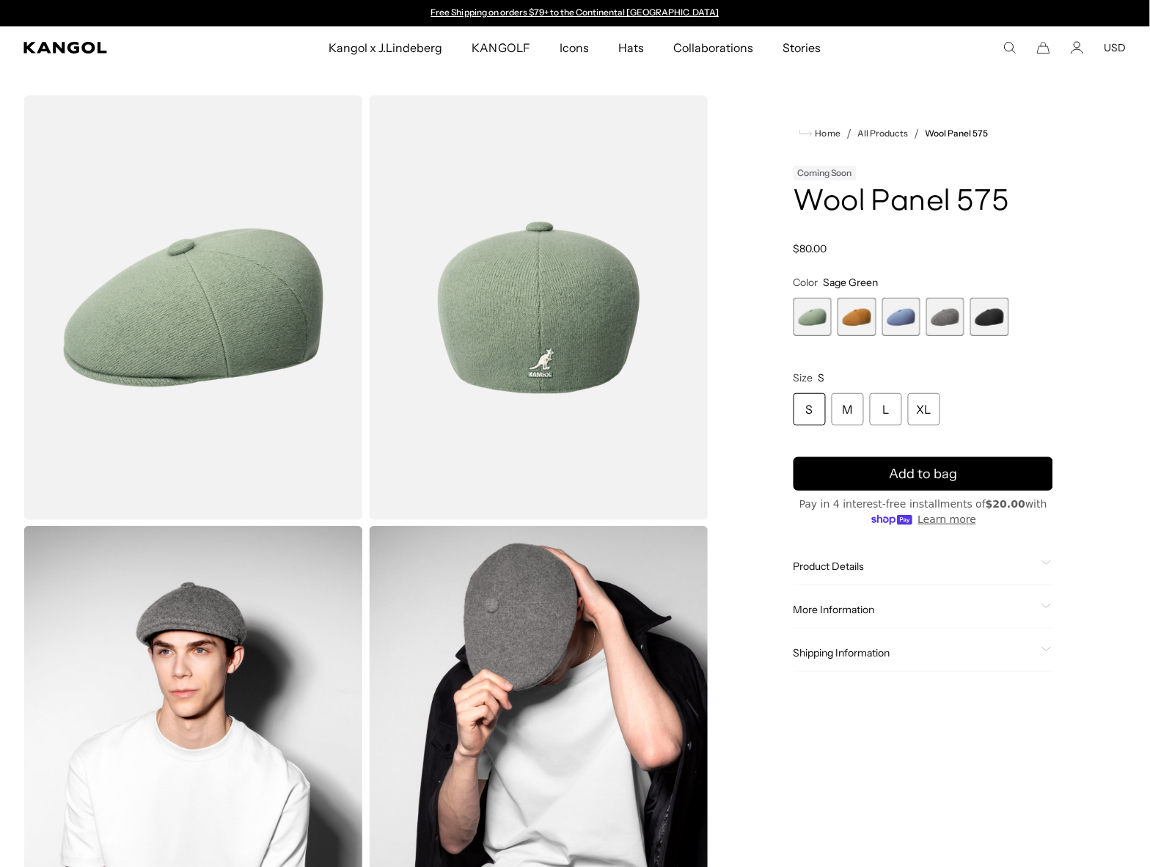
click at [858, 313] on span "2 of 5" at bounding box center [857, 317] width 38 height 38
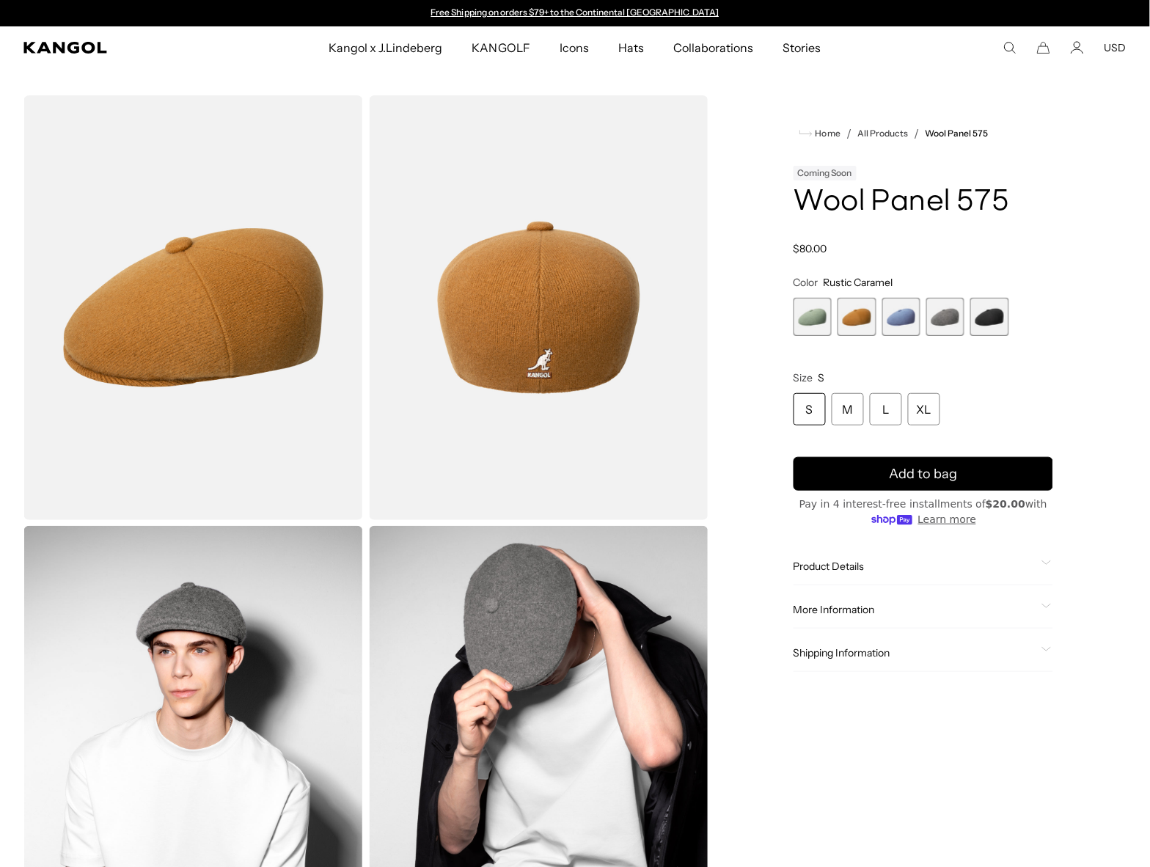
click at [1095, 324] on div "Home / All Products / Wool Panel 575 Coming Soon Wool Panel 575 Regular price $…" at bounding box center [923, 522] width 406 height 855
click at [899, 328] on span "3 of 5" at bounding box center [902, 317] width 38 height 38
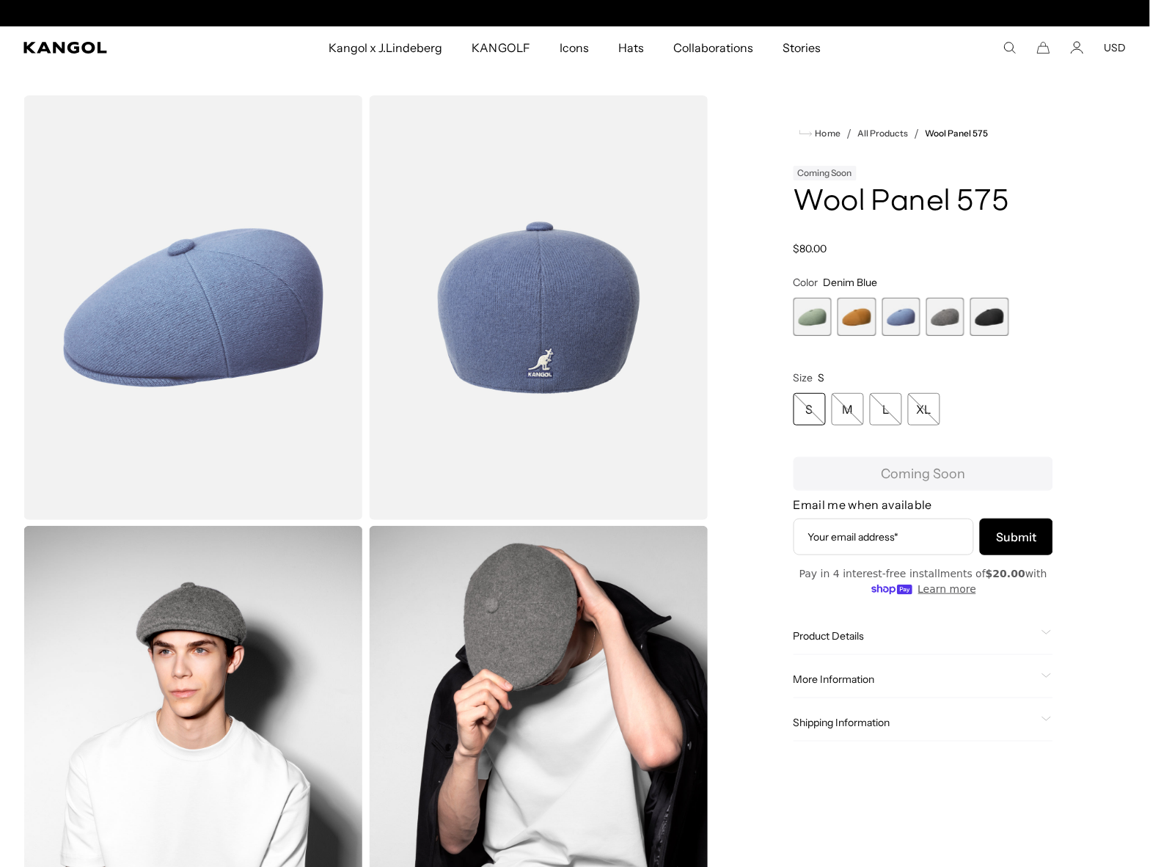
scroll to position [0, 302]
drag, startPoint x: 1135, startPoint y: 376, endPoint x: 1114, endPoint y: 372, distance: 21.7
click at [1135, 376] on div "Loading..." at bounding box center [575, 522] width 1150 height 855
click at [954, 313] on span "4 of 5" at bounding box center [946, 317] width 38 height 38
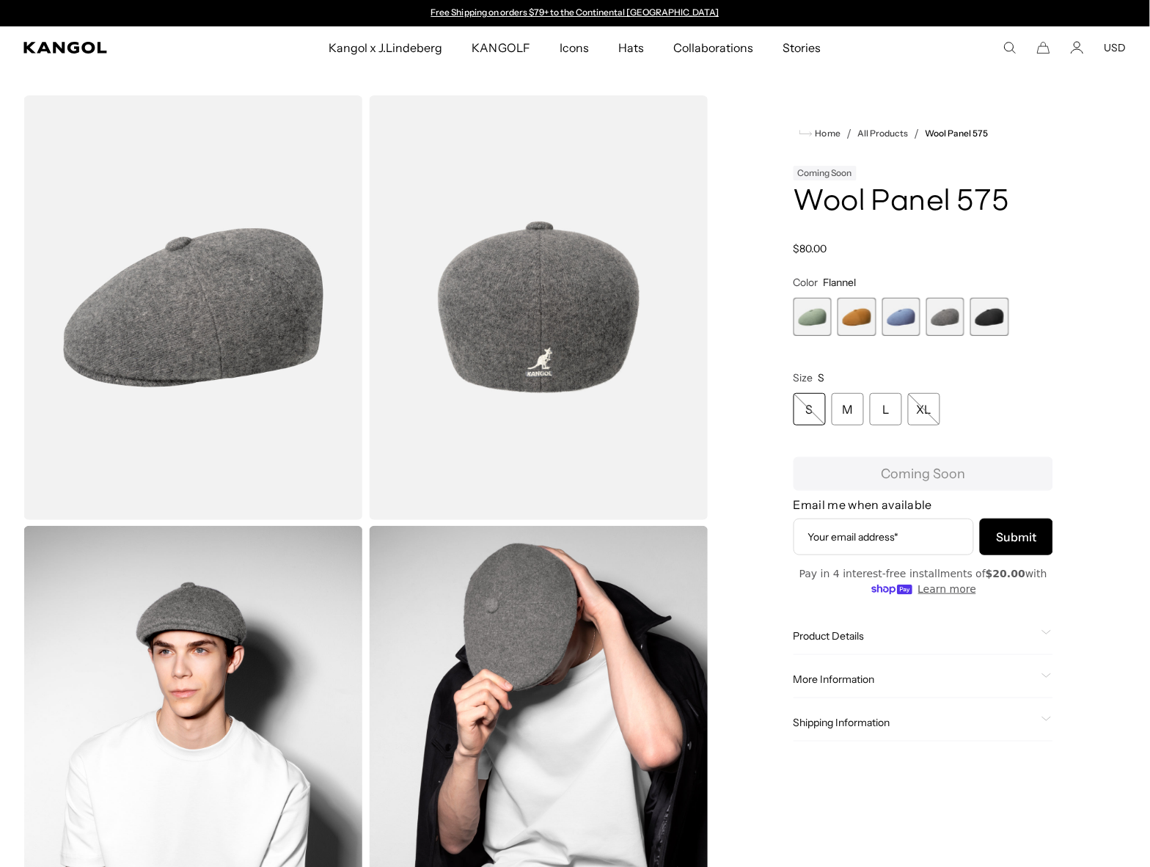
click at [1075, 408] on div "Home / All Products / Wool Panel 575 Coming Soon Wool Panel 575 Regular price $…" at bounding box center [923, 522] width 406 height 855
click at [984, 315] on span "5 of 5" at bounding box center [990, 317] width 38 height 38
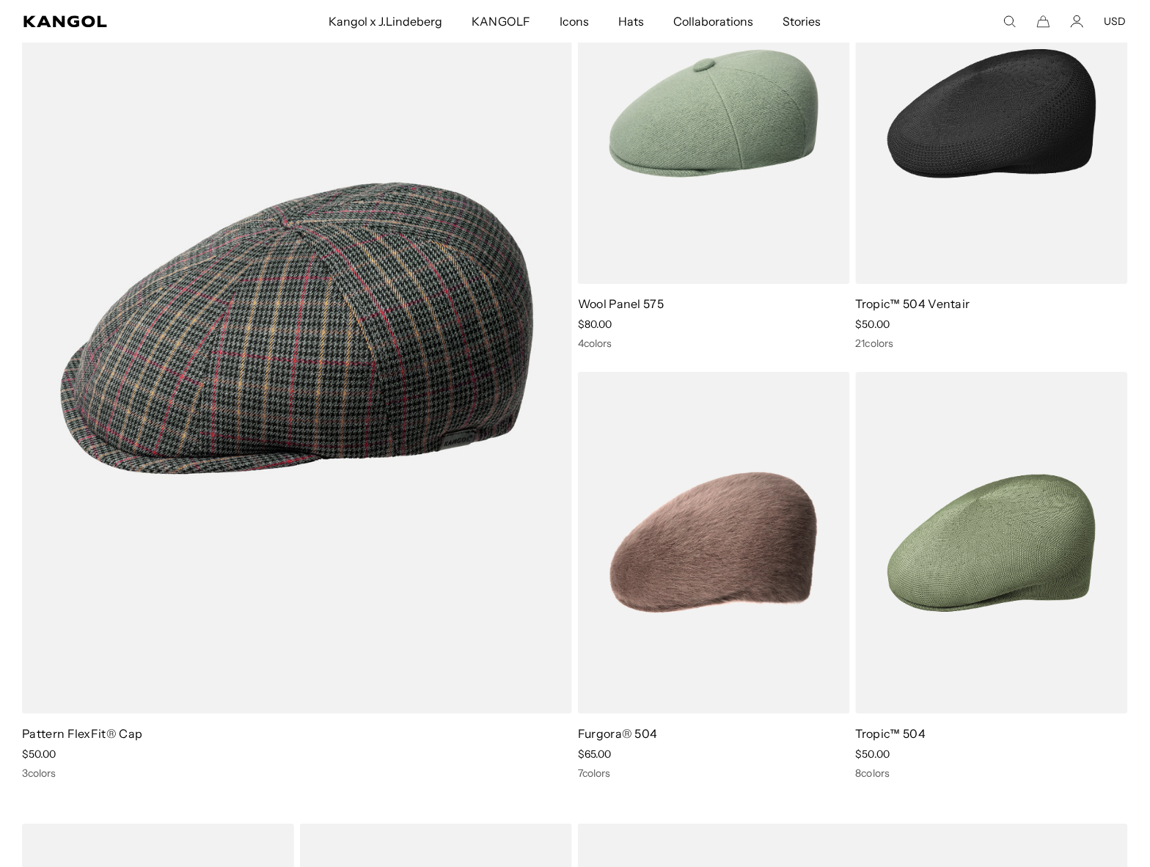
click at [926, 197] on img at bounding box center [992, 114] width 272 height 342
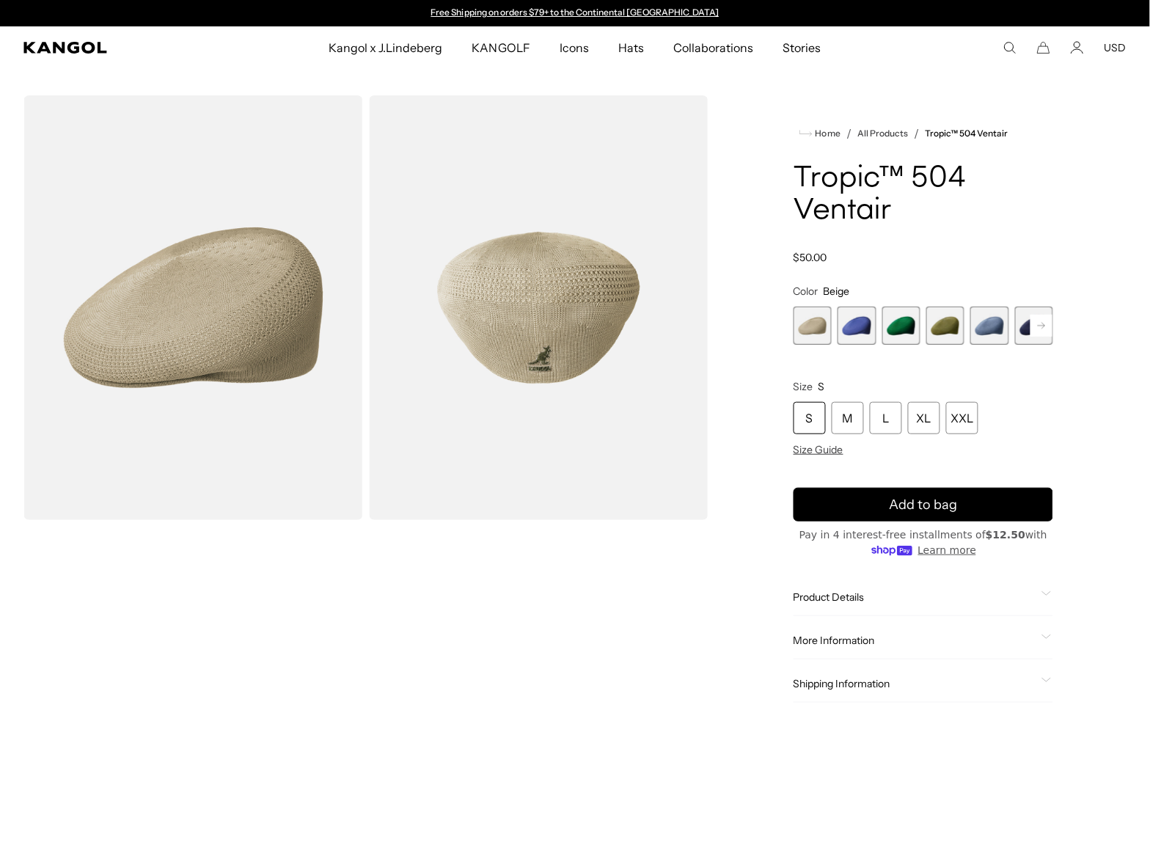
click at [916, 184] on h1 "Tropic™ 504 Ventair" at bounding box center [924, 195] width 260 height 65
copy div "Tropic™ 504 Ventair"
click at [1102, 228] on div "Home / All Products / Tropic™ 504 Ventair Tropic™ 504 Ventair Regular price $50…" at bounding box center [923, 522] width 406 height 855
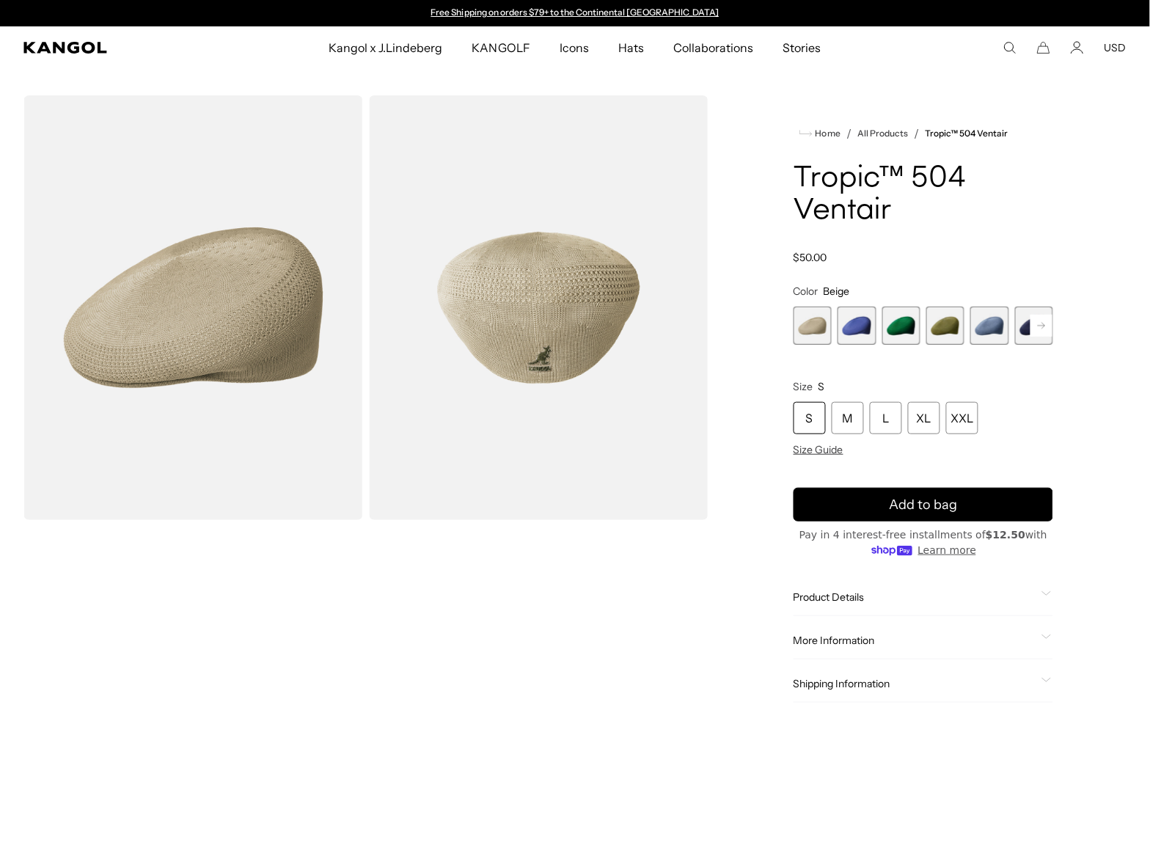
click at [871, 335] on span "2 of 22" at bounding box center [857, 326] width 38 height 38
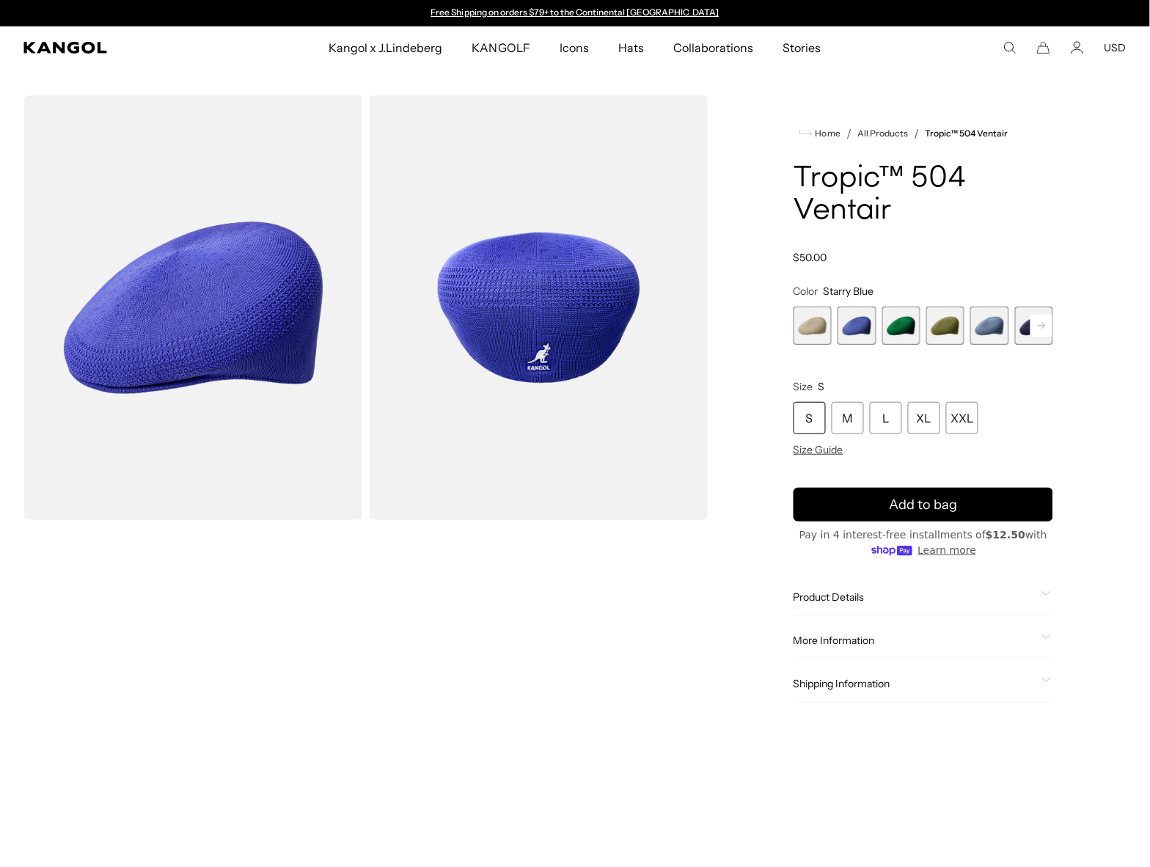
click at [1134, 228] on div "Loading... Home / All Products / Tropic™ 504 Ventair Tropic™ 504 Ventair" at bounding box center [575, 522] width 1150 height 855
click at [903, 332] on span "3 of 22" at bounding box center [902, 326] width 38 height 38
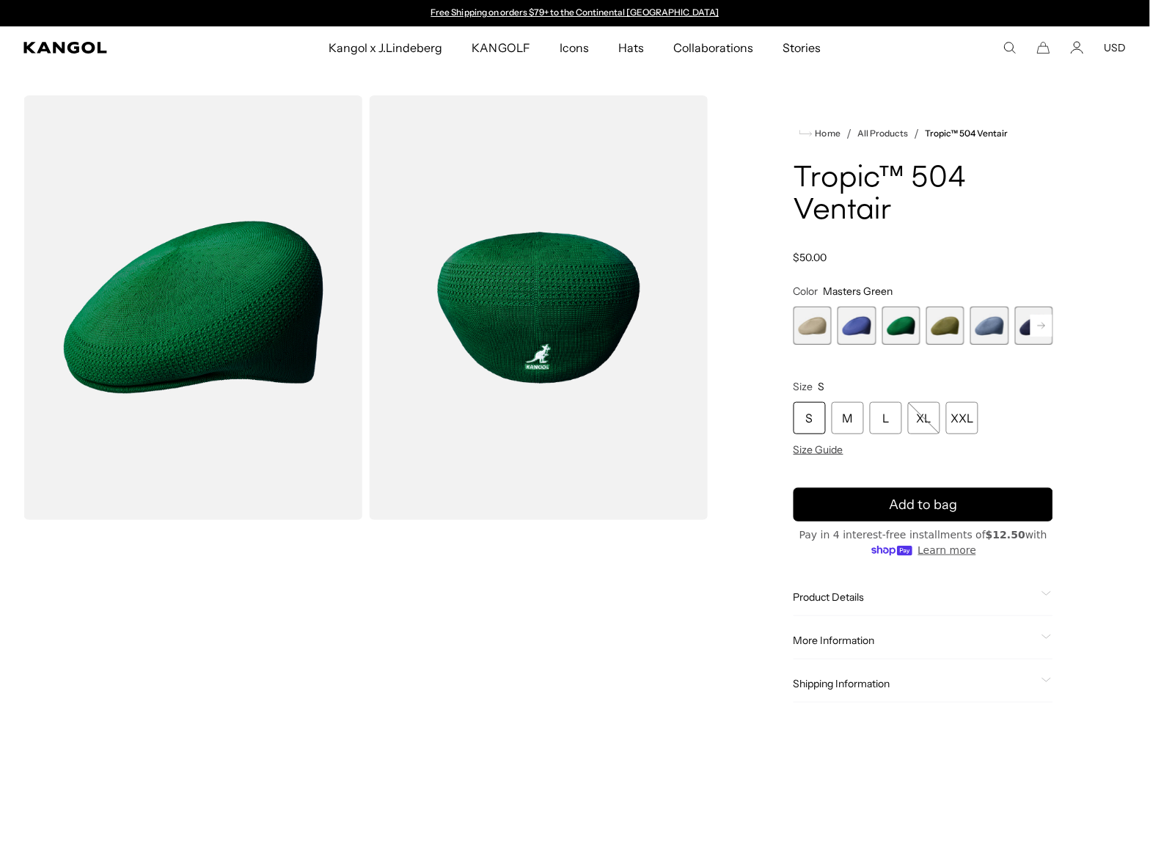
drag, startPoint x: 23, startPoint y: 332, endPoint x: 196, endPoint y: 227, distance: 201.8
click at [537, 632] on div "Gallery Viewer" at bounding box center [365, 522] width 685 height 855
click at [947, 335] on span "4 of 22" at bounding box center [946, 326] width 38 height 38
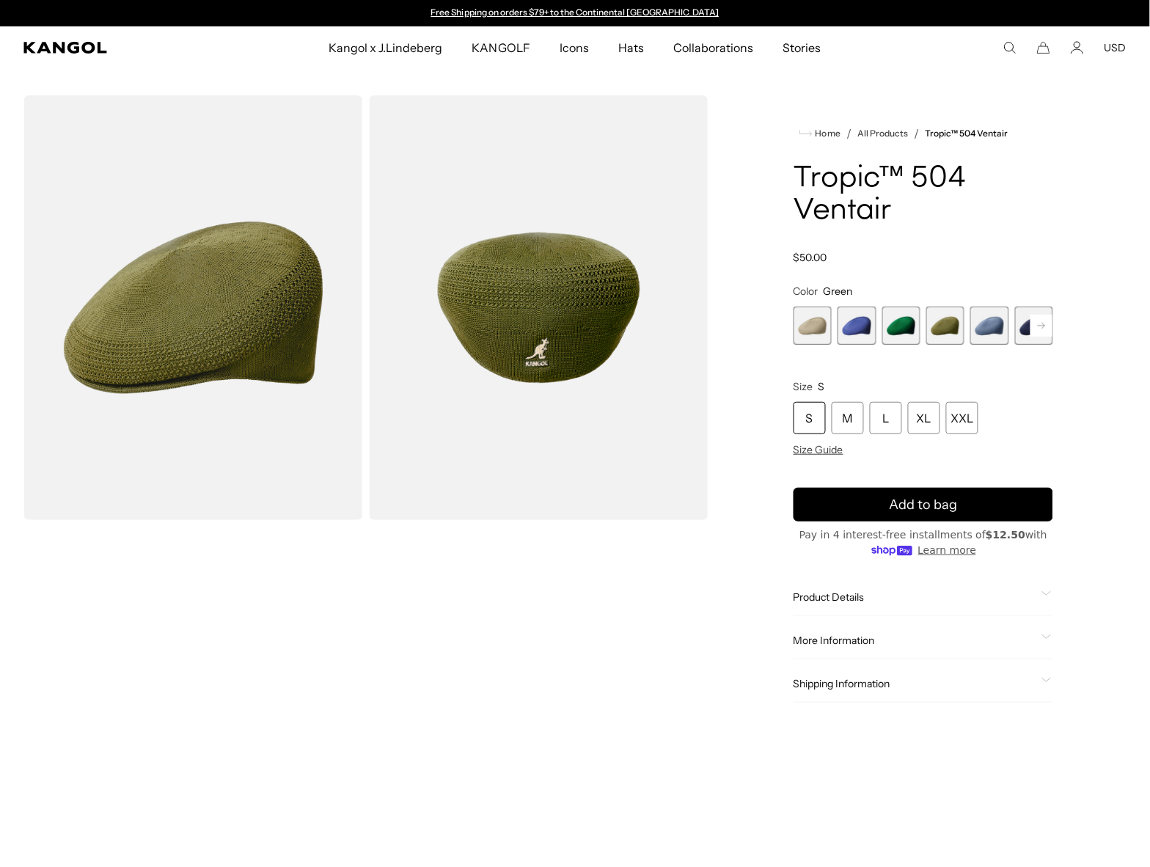
click at [1124, 178] on div "Home / All Products / Tropic™ 504 Ventair Tropic™ 504 Ventair Regular price $50…" at bounding box center [923, 522] width 406 height 855
click at [995, 326] on span "5 of 22" at bounding box center [990, 326] width 38 height 38
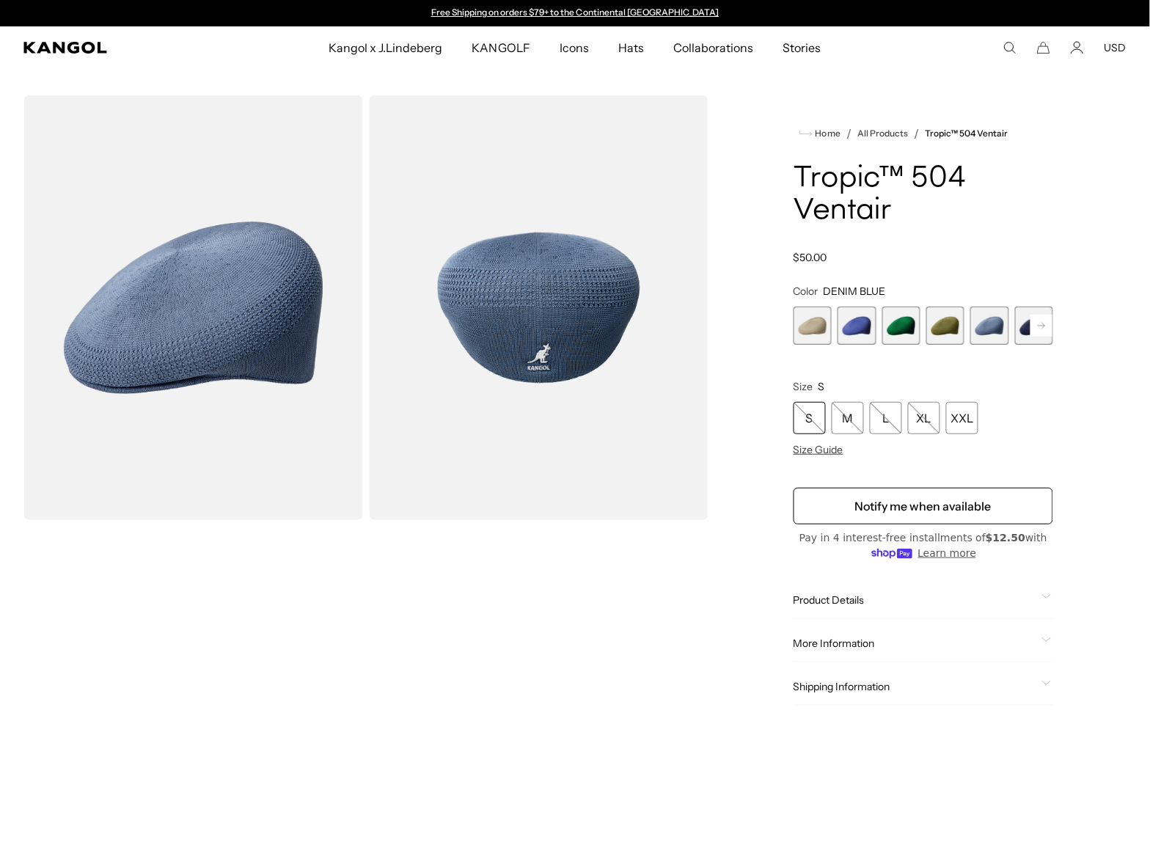
click at [1086, 195] on div "Home / All Products / Tropic™ 504 Ventair Tropic™ 504 Ventair Regular price $50…" at bounding box center [923, 522] width 406 height 855
click at [1040, 324] on rect at bounding box center [1042, 326] width 22 height 22
click at [998, 331] on span "6 of 22" at bounding box center [990, 326] width 38 height 38
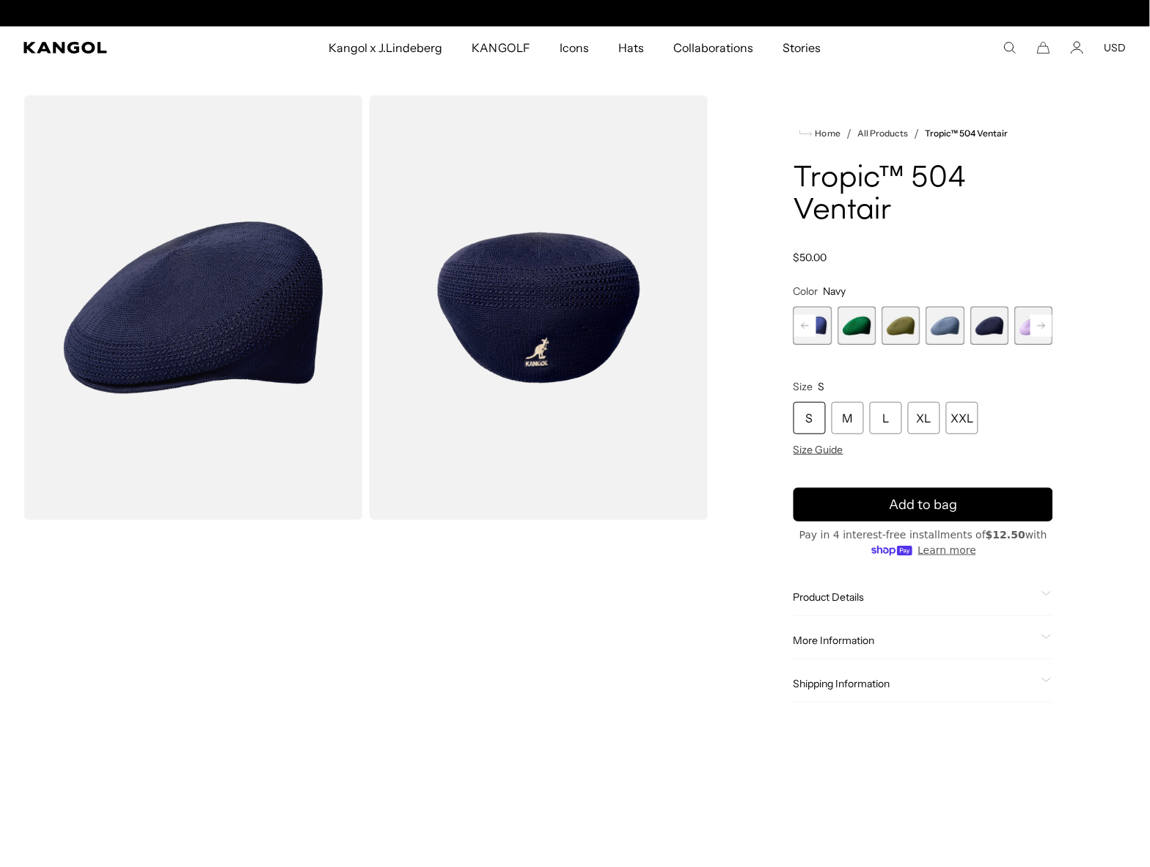
scroll to position [0, 302]
click at [1128, 181] on div "Loading..." at bounding box center [575, 522] width 1150 height 855
click at [1020, 319] on span "7 of 22" at bounding box center [1034, 326] width 38 height 38
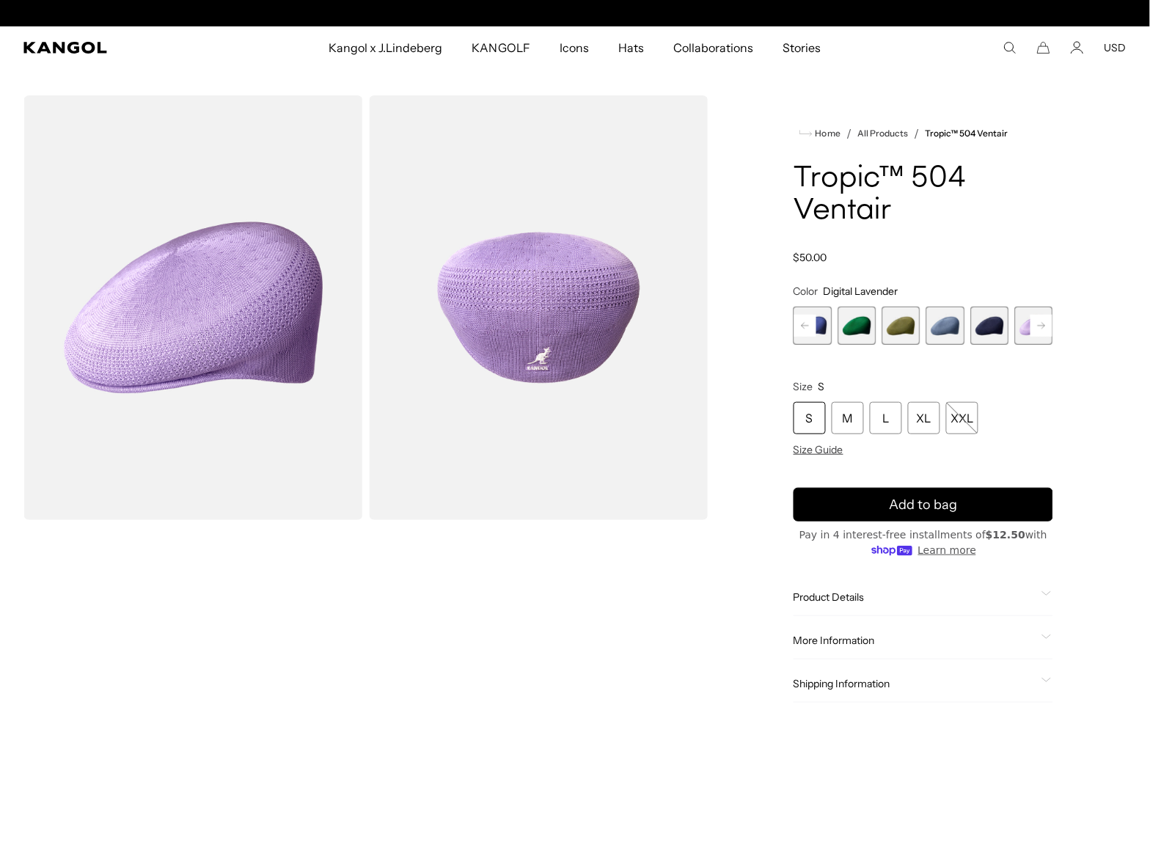
scroll to position [0, 302]
drag, startPoint x: 1086, startPoint y: 229, endPoint x: 1032, endPoint y: 332, distance: 116.2
click at [1084, 233] on div "Home / All Products / Tropic™ 504 Ventair Tropic™ 504 Ventair Regular price $50…" at bounding box center [923, 522] width 406 height 855
click at [1042, 329] on rect at bounding box center [1042, 326] width 22 height 22
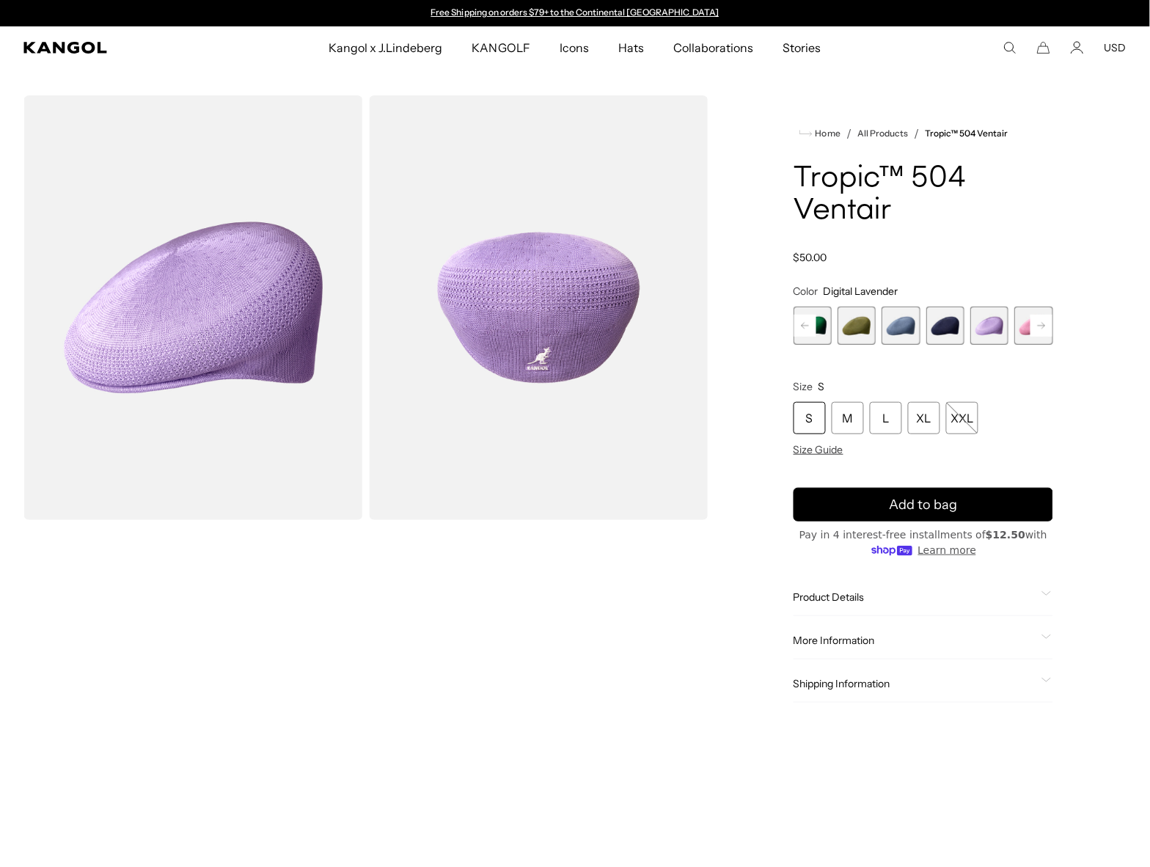
click at [1043, 329] on rect at bounding box center [1042, 326] width 22 height 22
click at [949, 323] on span "8 of 22" at bounding box center [946, 326] width 38 height 38
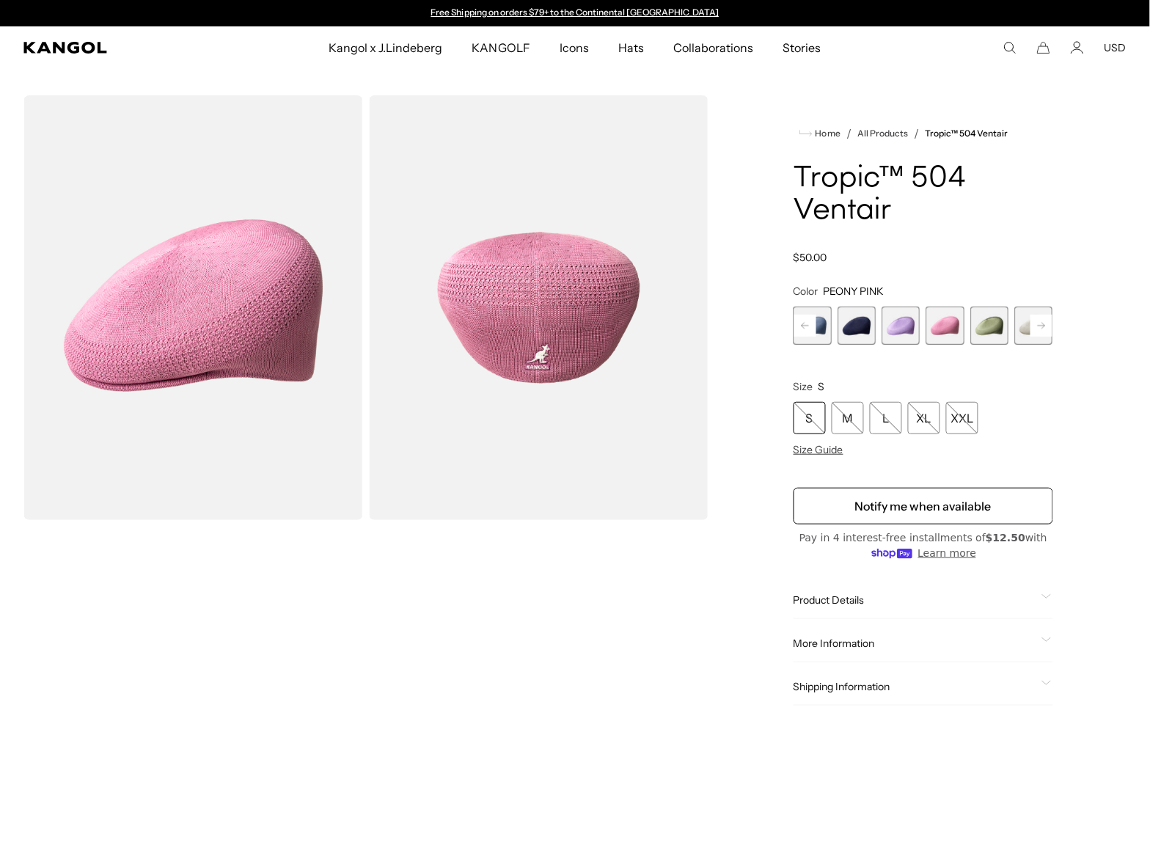
click at [853, 287] on span "PEONY PINK" at bounding box center [854, 291] width 61 height 13
click at [1066, 246] on div "Home / All Products / Tropic™ 504 Ventair Tropic™ 504 Ventair Regular price $50…" at bounding box center [923, 522] width 406 height 855
click at [1000, 330] on span "9 of 22" at bounding box center [990, 326] width 38 height 38
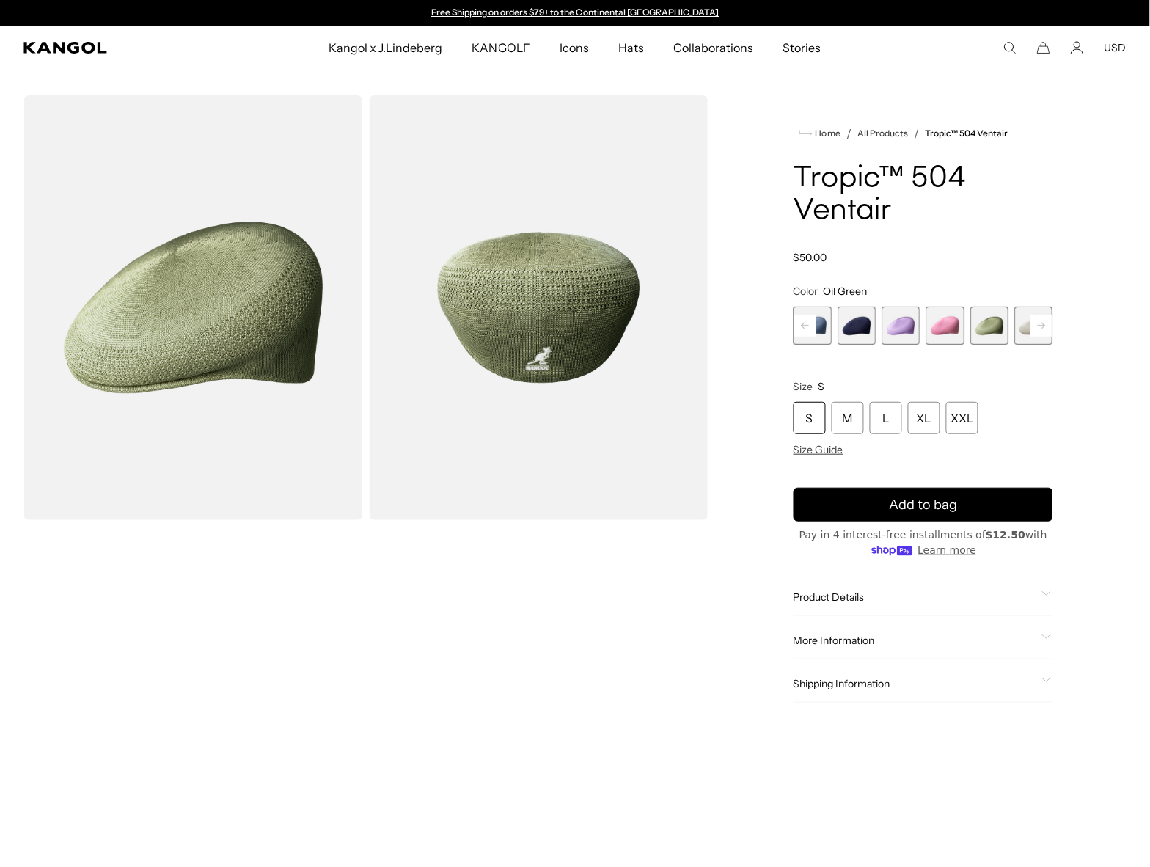
click at [1128, 189] on div "Loading... Home / All Products / Tropic™ 504 Ventair Tropic™ 504 Ventair Regula…" at bounding box center [575, 522] width 1150 height 855
click at [1050, 324] on rect at bounding box center [1042, 326] width 22 height 22
click at [994, 323] on span "10 of 22" at bounding box center [990, 326] width 38 height 38
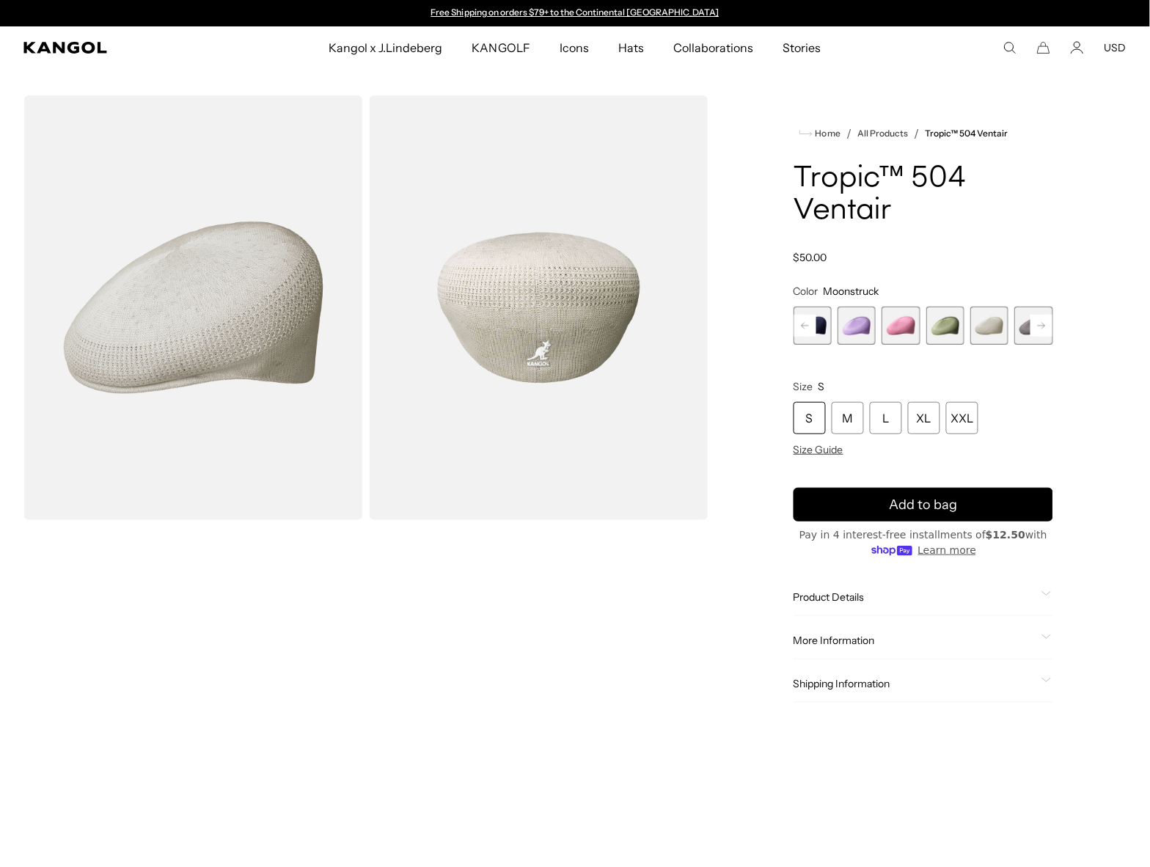
click at [1104, 299] on div "Home / All Products / Tropic™ 504 Ventair Tropic™ 504 Ventair Regular price $50…" at bounding box center [923, 522] width 406 height 855
click at [1042, 321] on rect at bounding box center [1042, 326] width 22 height 22
click at [991, 321] on span "11 of 22" at bounding box center [990, 326] width 38 height 38
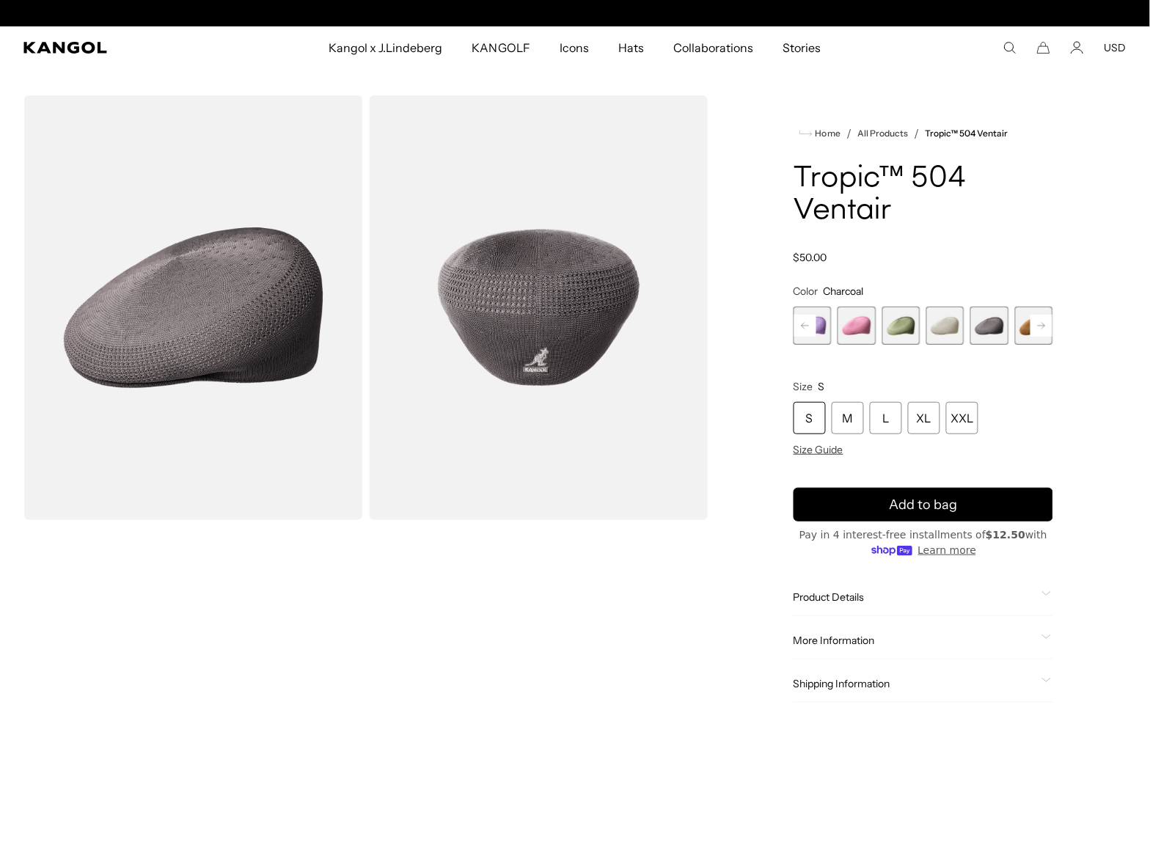
scroll to position [0, 302]
click at [506, 653] on div "Gallery Viewer" at bounding box center [365, 522] width 685 height 855
click at [1048, 320] on rect at bounding box center [1042, 326] width 22 height 22
click at [1048, 327] on rect at bounding box center [1042, 326] width 22 height 22
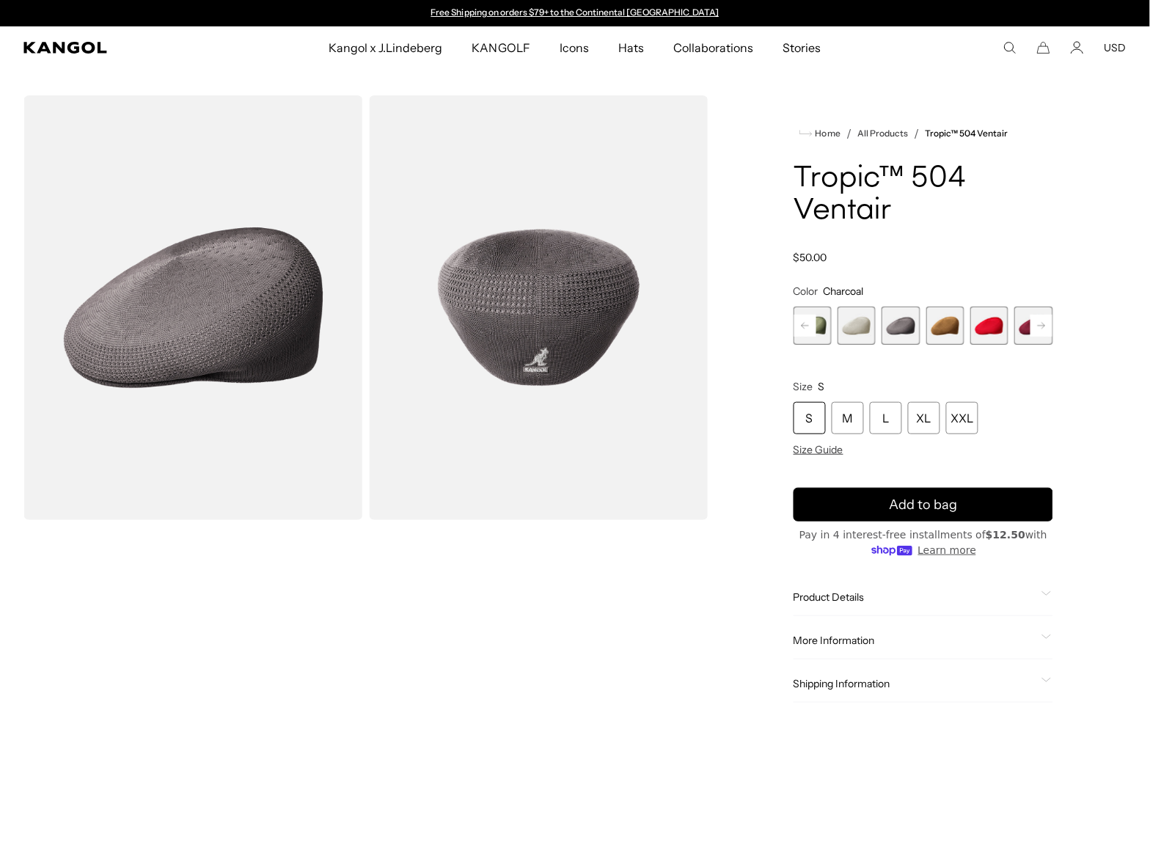
click at [955, 317] on span "12 of 22" at bounding box center [946, 326] width 38 height 38
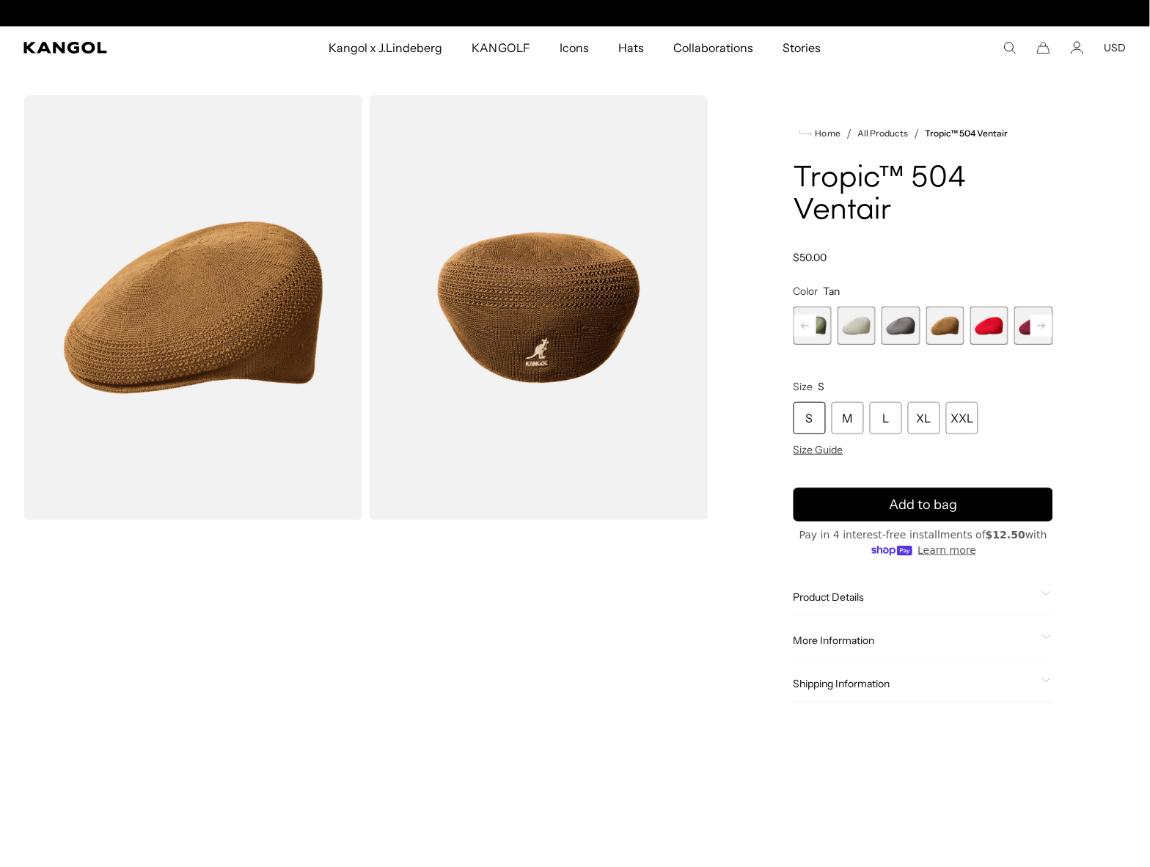
scroll to position [0, 302]
click at [1101, 235] on div "Home / All Products / Tropic™ 504 Ventair Tropic™ 504 Ventair Regular price $50…" at bounding box center [923, 522] width 406 height 855
click at [984, 327] on span "13 of 22" at bounding box center [990, 326] width 38 height 38
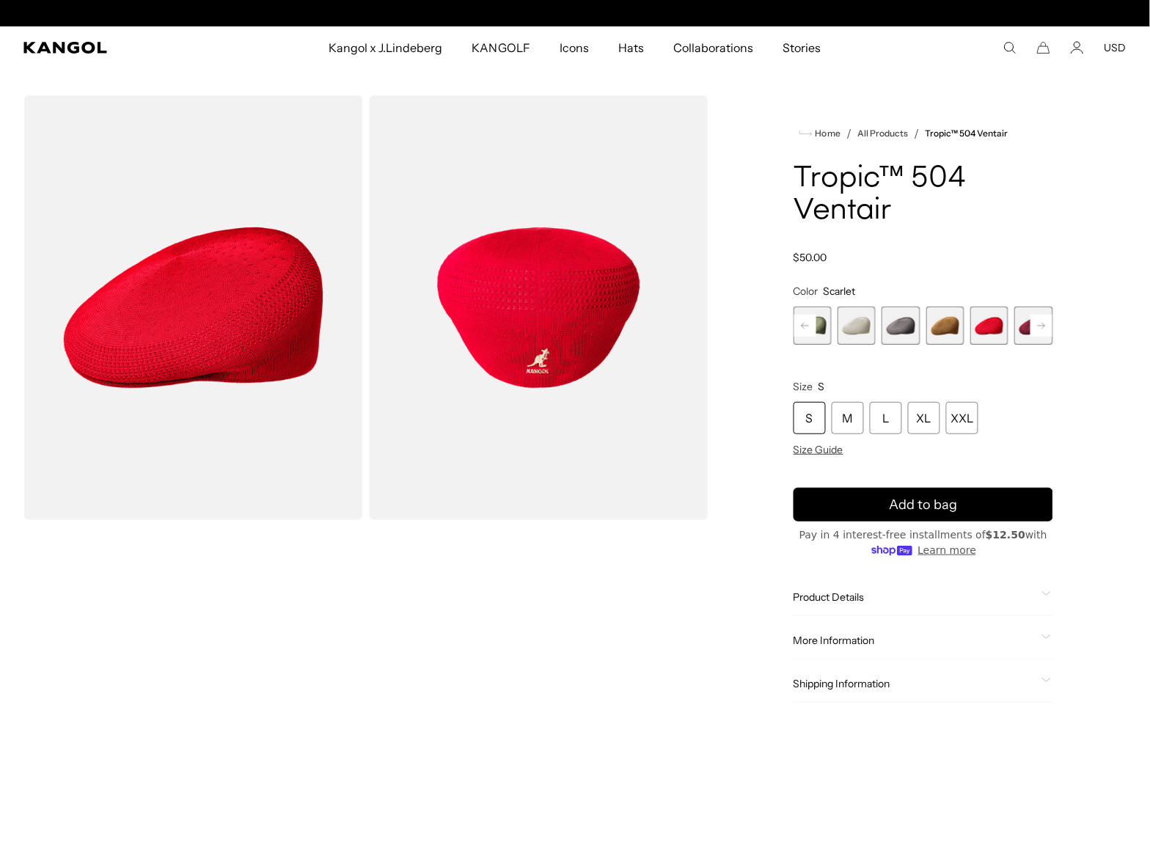
scroll to position [0, 302]
click at [1120, 299] on div "Home / All Products / Tropic™ 504 Ventair Tropic™ 504 Ventair Regular price $50…" at bounding box center [923, 522] width 406 height 855
click at [1050, 330] on rect at bounding box center [1042, 326] width 22 height 22
click at [1049, 331] on rect at bounding box center [1042, 326] width 22 height 22
click at [940, 334] on span "14 of 22" at bounding box center [946, 326] width 38 height 38
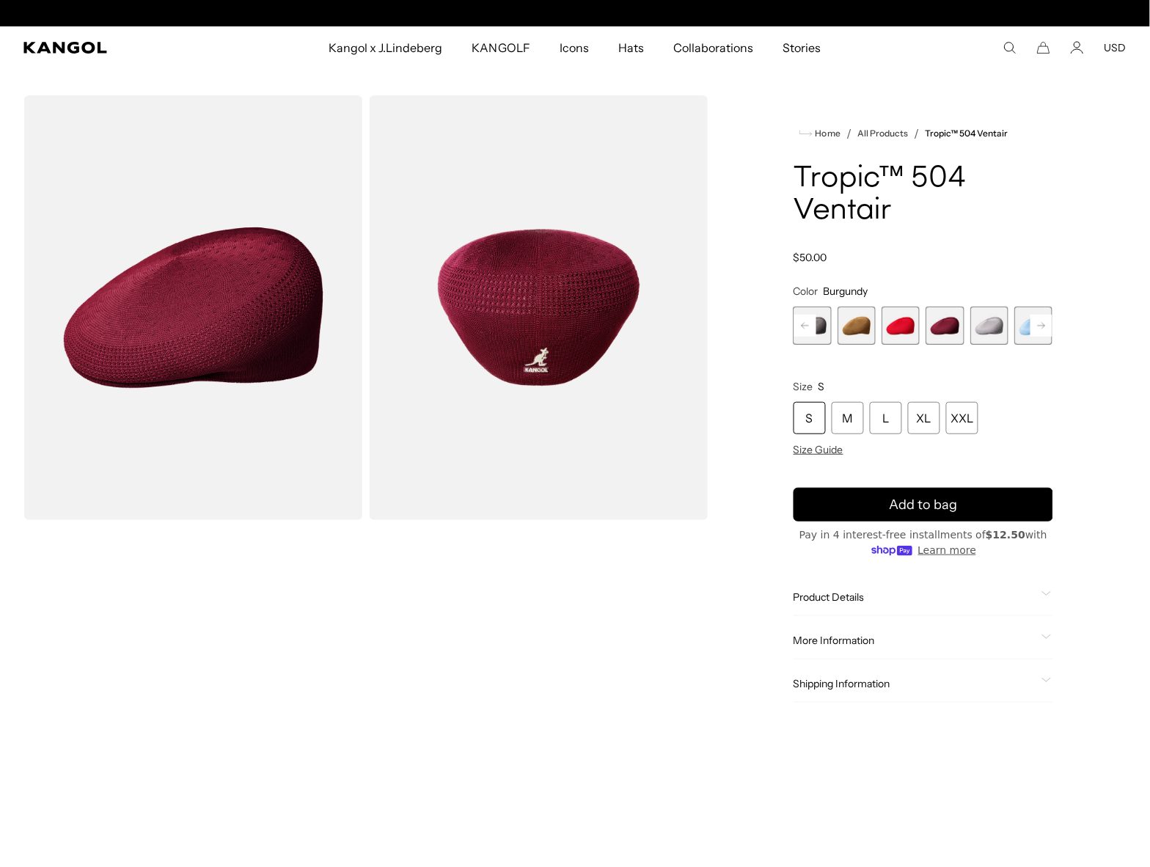
scroll to position [0, 302]
drag, startPoint x: 1097, startPoint y: 217, endPoint x: 1092, endPoint y: 229, distance: 13.1
click at [1097, 217] on div "Home / All Products / Tropic™ 504 Ventair Tropic™ 504 Ventair Regular price $50…" at bounding box center [923, 522] width 406 height 855
click at [985, 335] on span "15 of 22" at bounding box center [990, 326] width 38 height 38
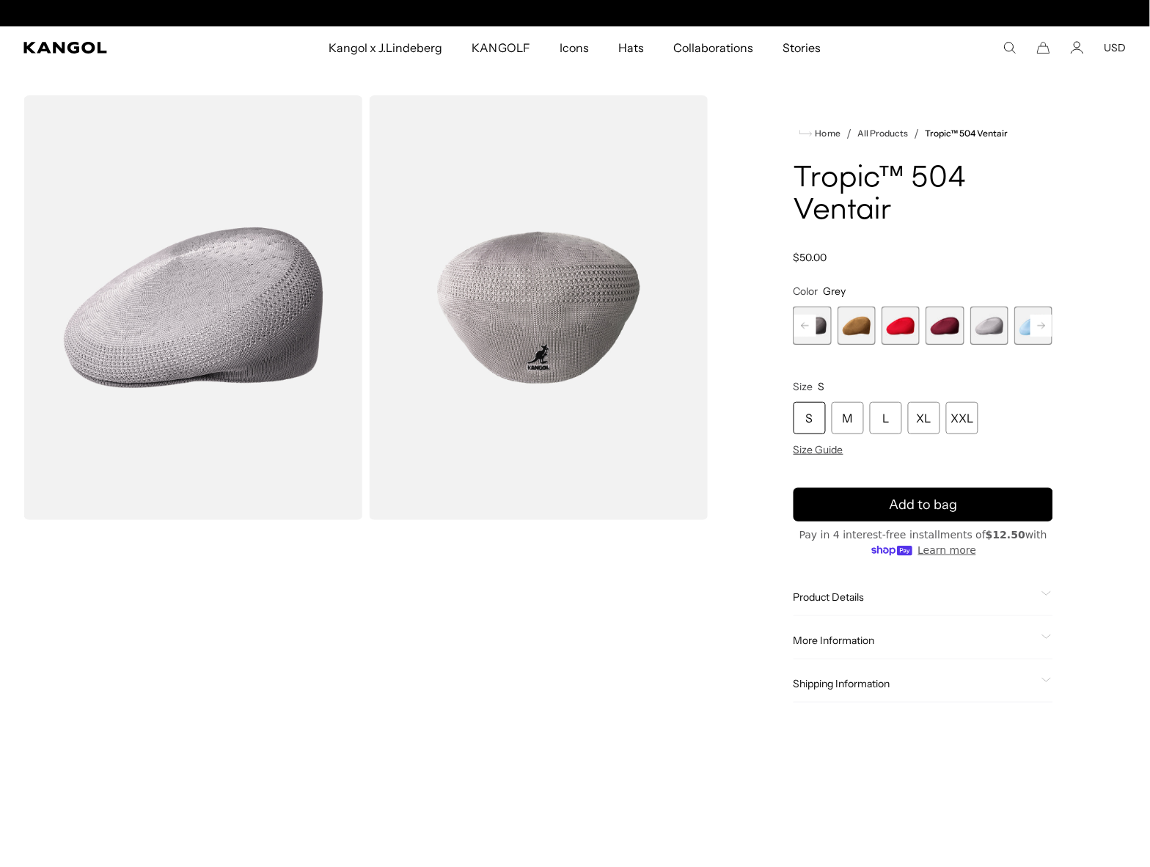
scroll to position [0, 302]
click at [1128, 269] on div "Loading... Home / All Products / Tropic™ 504 Ventair Tropic™ 504 Ventair Regula…" at bounding box center [575, 522] width 1150 height 855
click at [1051, 324] on rect at bounding box center [1042, 326] width 22 height 22
click at [1001, 324] on span "16 of 22" at bounding box center [990, 326] width 38 height 38
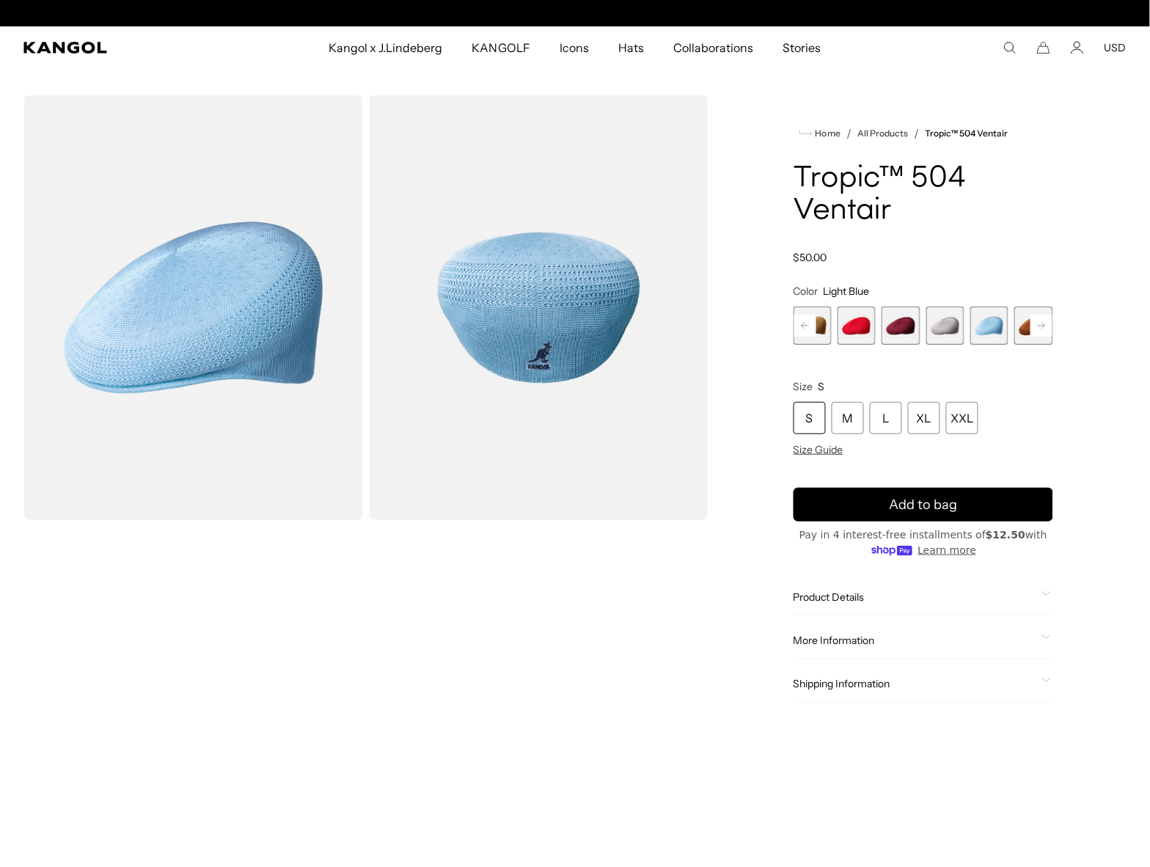
scroll to position [0, 302]
click at [1087, 239] on div "Home / All Products / Tropic™ 504 Ventair Tropic™ 504 Ventair Regular price $50…" at bounding box center [923, 522] width 406 height 855
click at [1047, 319] on rect at bounding box center [1042, 326] width 22 height 22
click at [1047, 324] on rect at bounding box center [1042, 326] width 22 height 22
click at [951, 334] on span "17 of 22" at bounding box center [945, 326] width 38 height 38
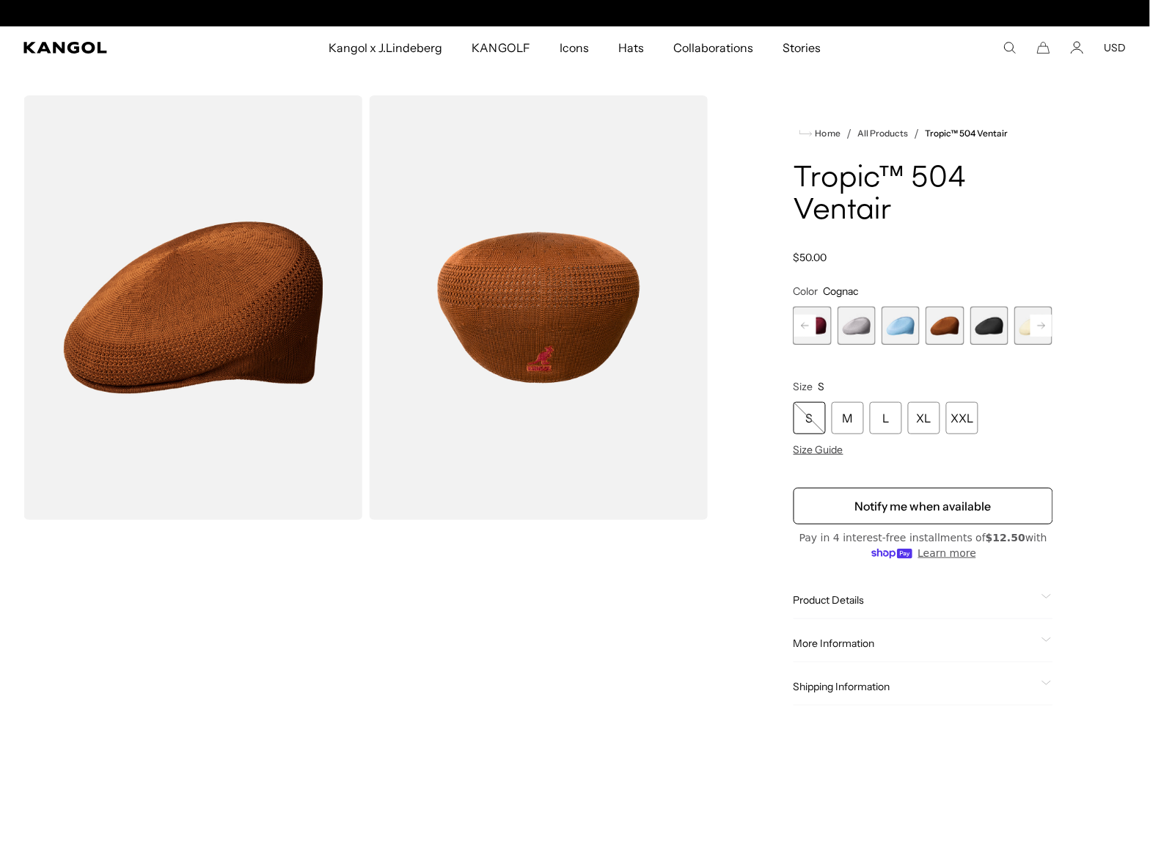
click at [1146, 315] on div "Loading..." at bounding box center [575, 522] width 1150 height 855
click at [1049, 320] on rect at bounding box center [1042, 326] width 22 height 22
click at [1048, 323] on rect at bounding box center [1042, 326] width 22 height 22
click at [911, 332] on span "18 of 22" at bounding box center [901, 326] width 38 height 38
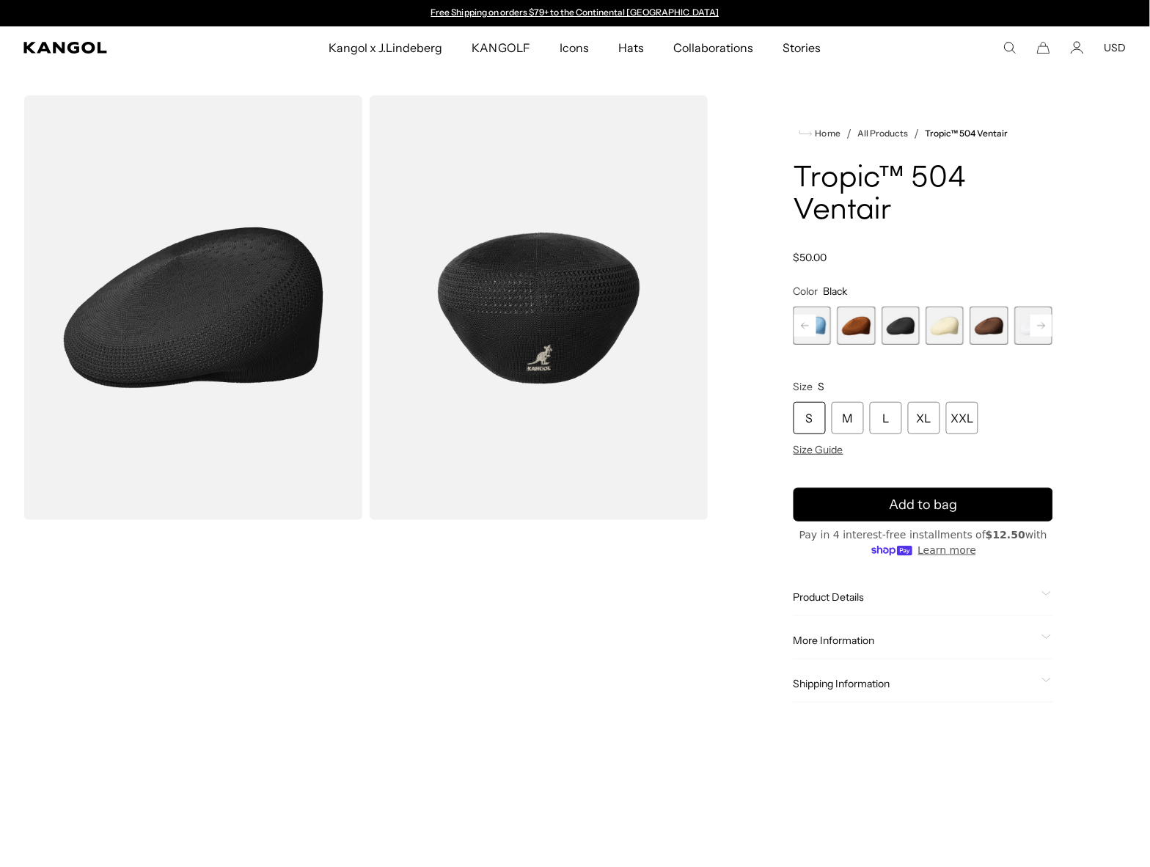
click at [602, 602] on div "Gallery Viewer" at bounding box center [365, 522] width 685 height 855
click at [951, 317] on span "19 of 22" at bounding box center [945, 326] width 38 height 38
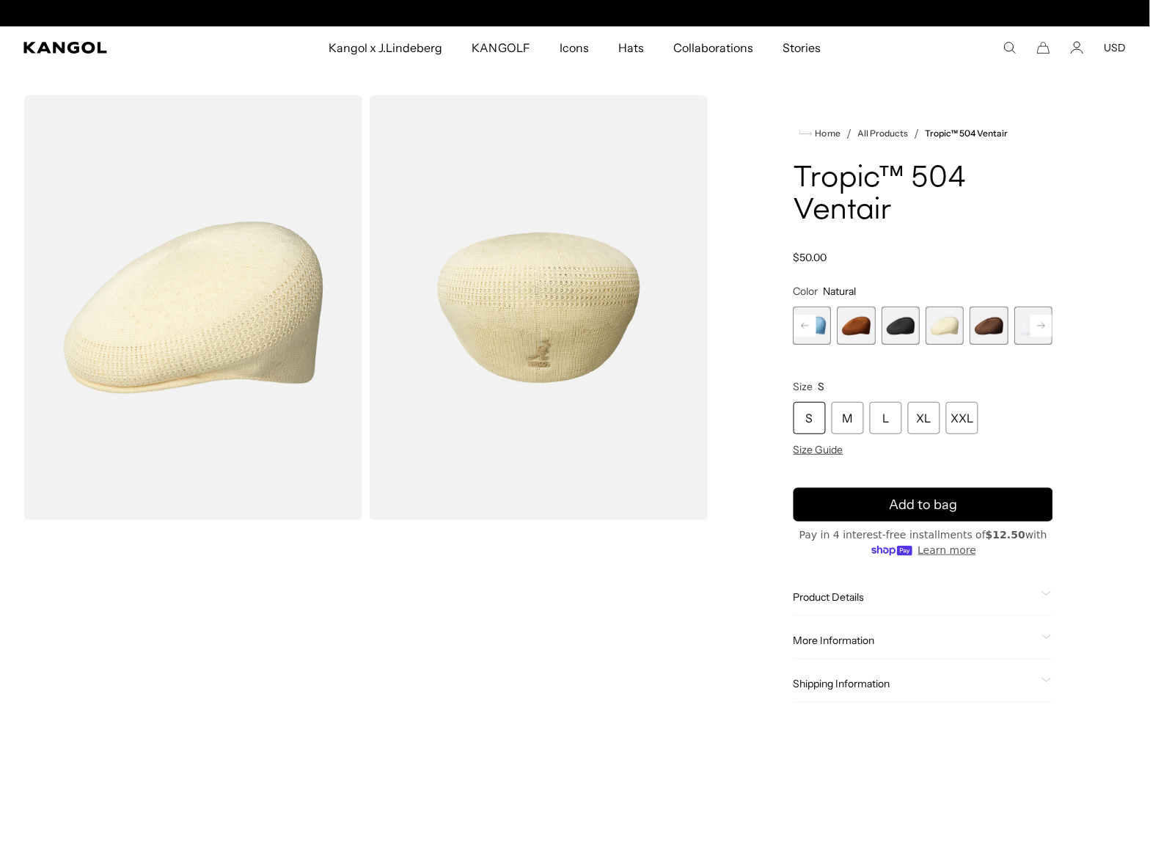
scroll to position [0, 302]
drag, startPoint x: 1112, startPoint y: 206, endPoint x: 1087, endPoint y: 241, distance: 42.6
click at [1112, 206] on div "Home / All Products / Tropic™ 504 Ventair Tropic™ 504 Ventair Regular price $50…" at bounding box center [923, 522] width 406 height 855
click at [974, 326] on span "20 of 22" at bounding box center [990, 326] width 38 height 38
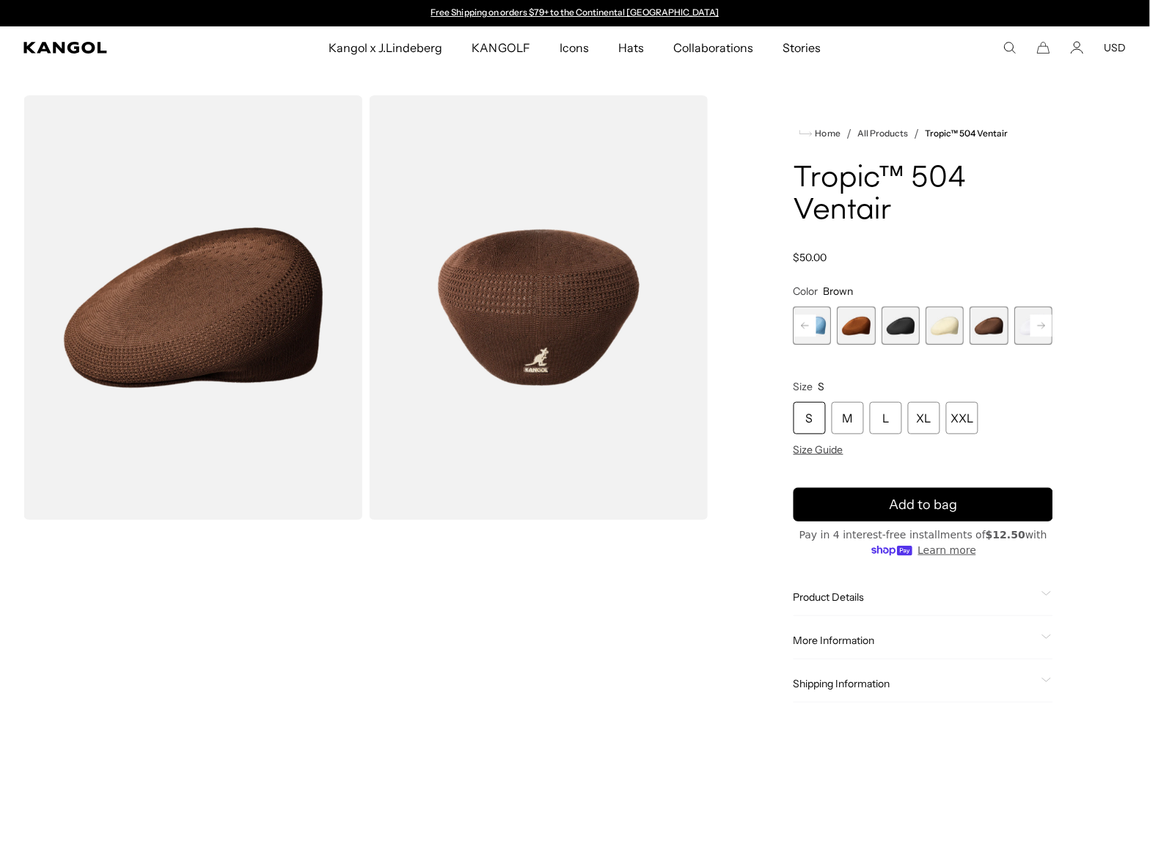
click at [1067, 321] on div "Home / All Products / Tropic™ 504 Ventair Tropic™ 504 Ventair Regular price $50…" at bounding box center [923, 522] width 406 height 855
click at [1048, 331] on rect at bounding box center [1042, 326] width 22 height 22
click at [1048, 331] on div "Previous Next Beige Variant sold out or unavailable Starry Blue Variant sold ou…" at bounding box center [924, 326] width 260 height 38
click at [987, 326] on span "21 of 22" at bounding box center [990, 326] width 38 height 38
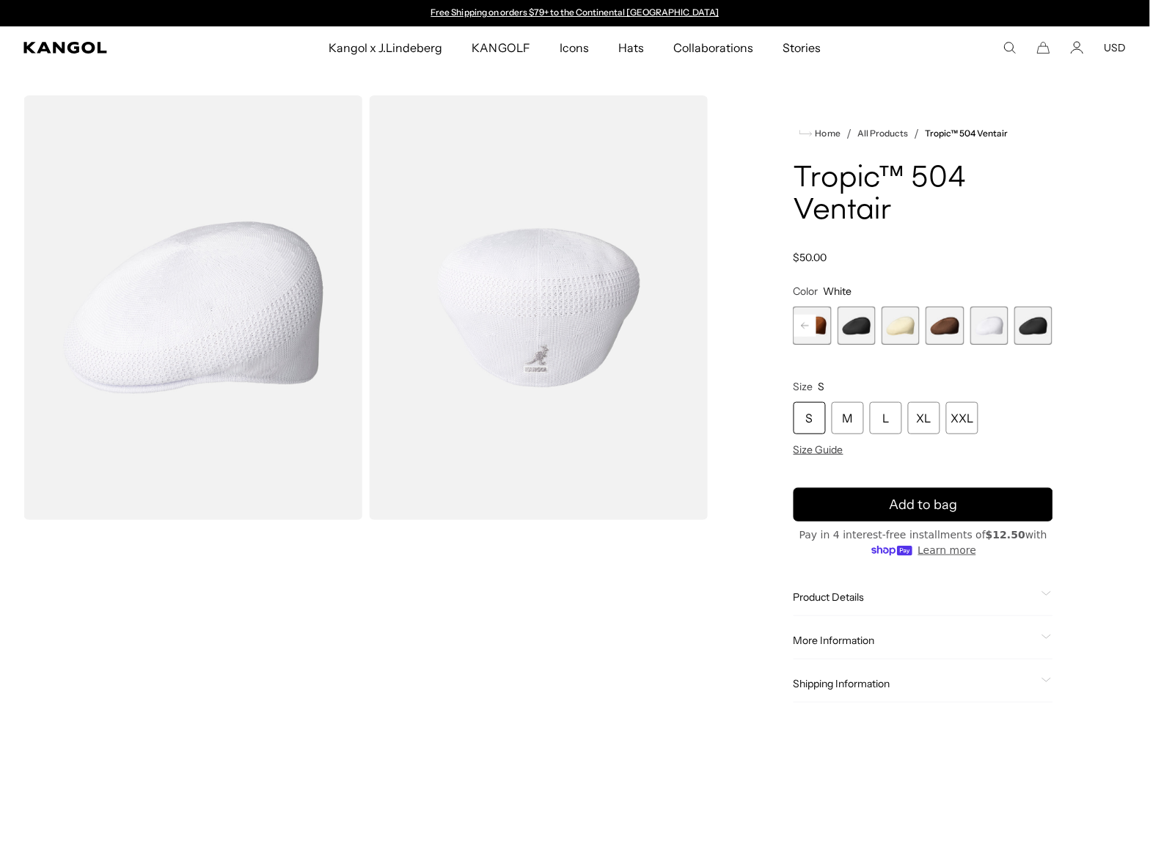
click at [1075, 335] on div "Home / All Products / Tropic™ 504 Ventair Tropic™ 504 Ventair Regular price $50…" at bounding box center [923, 522] width 406 height 855
click at [1027, 332] on span "22 of 22" at bounding box center [1034, 326] width 38 height 38
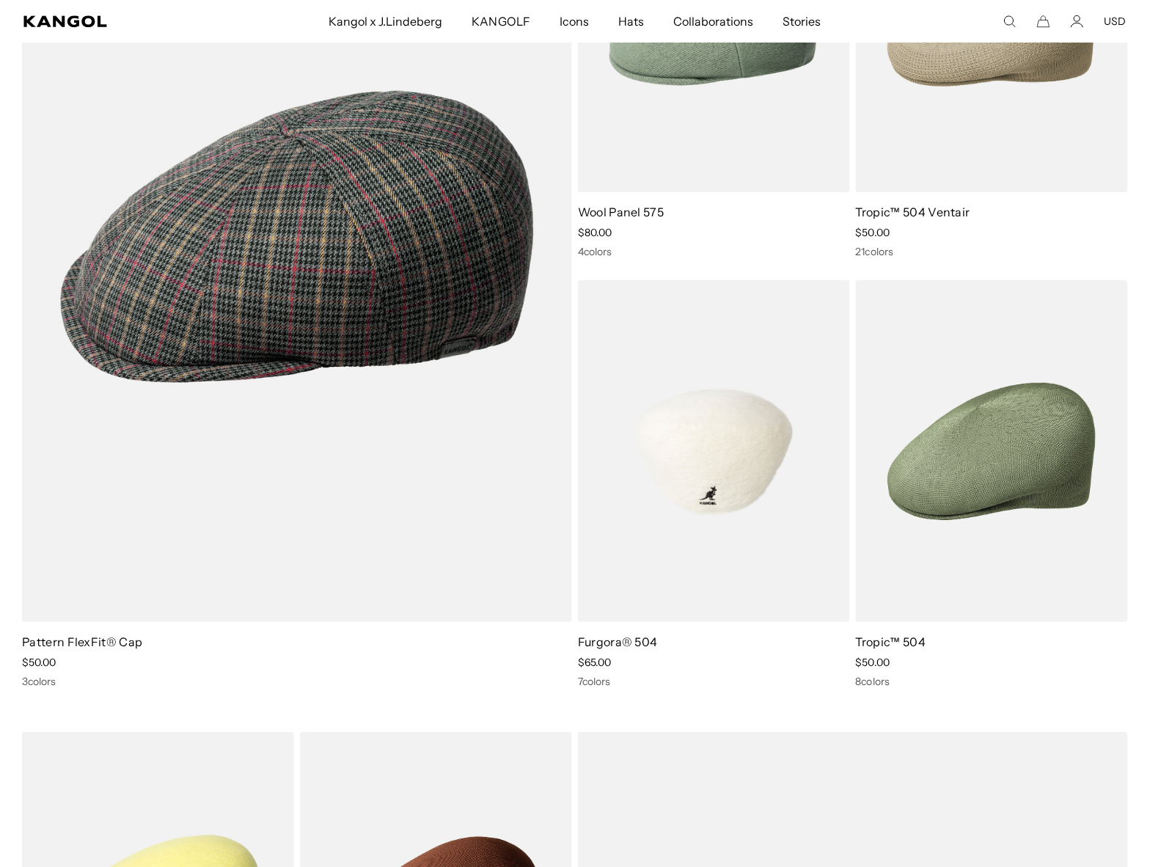
scroll to position [0, 302]
click at [712, 413] on img at bounding box center [714, 451] width 272 height 342
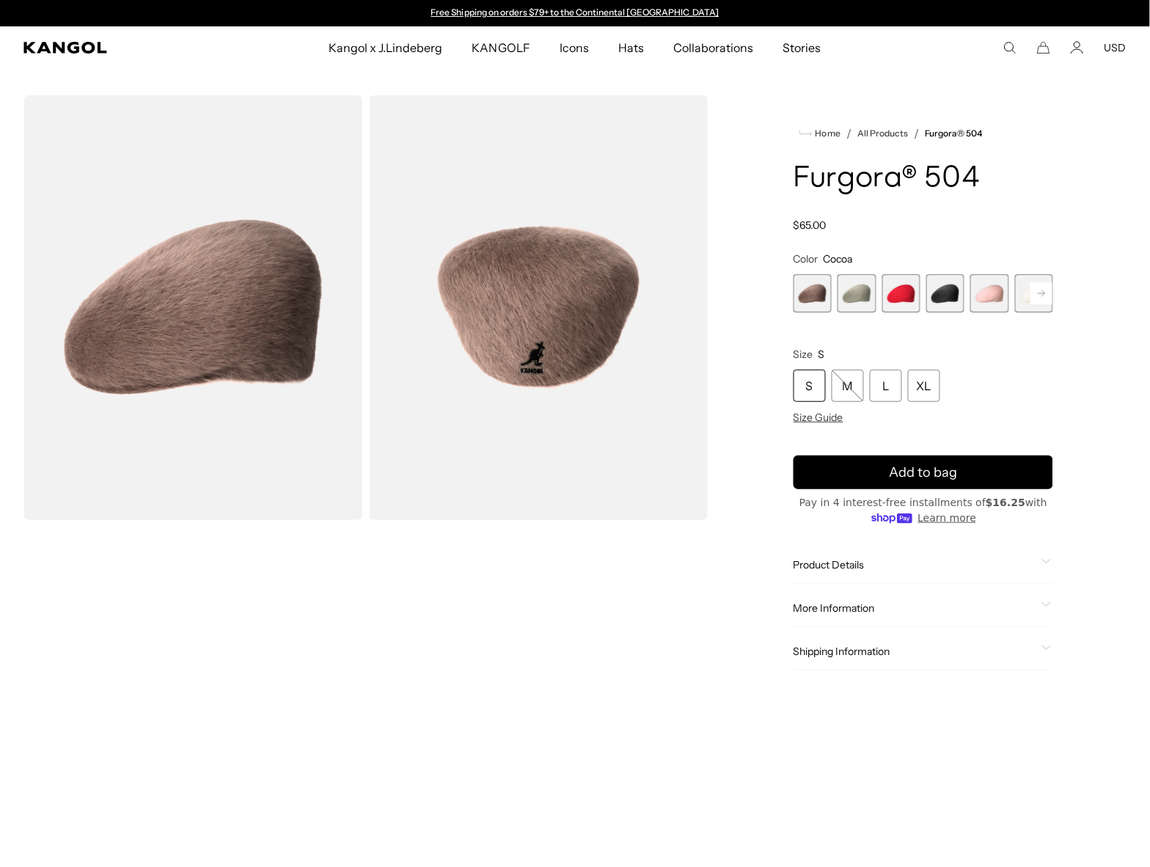
click at [883, 185] on h1 "Furgora® 504" at bounding box center [924, 179] width 260 height 32
copy div "Furgora® 504"
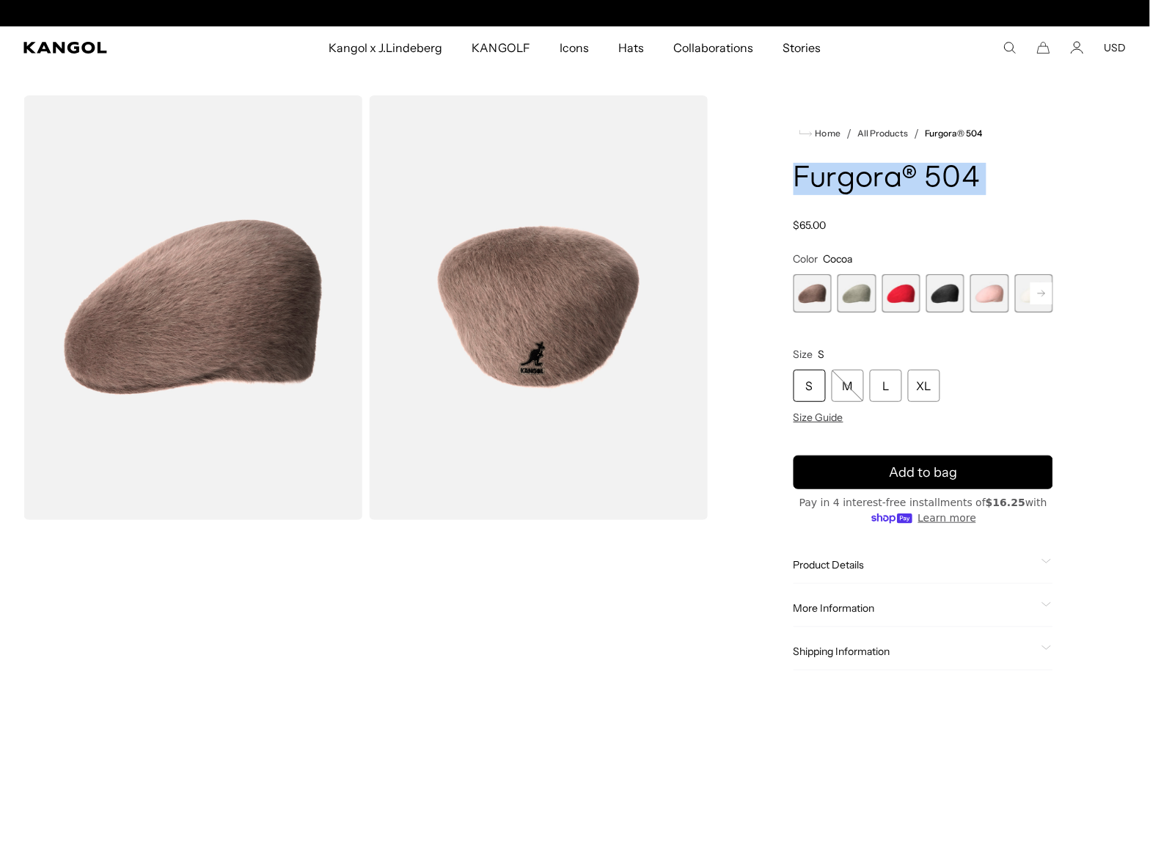
scroll to position [0, 302]
drag, startPoint x: 552, startPoint y: 622, endPoint x: 717, endPoint y: 470, distance: 224.3
click at [556, 618] on div "Gallery Viewer" at bounding box center [365, 522] width 685 height 855
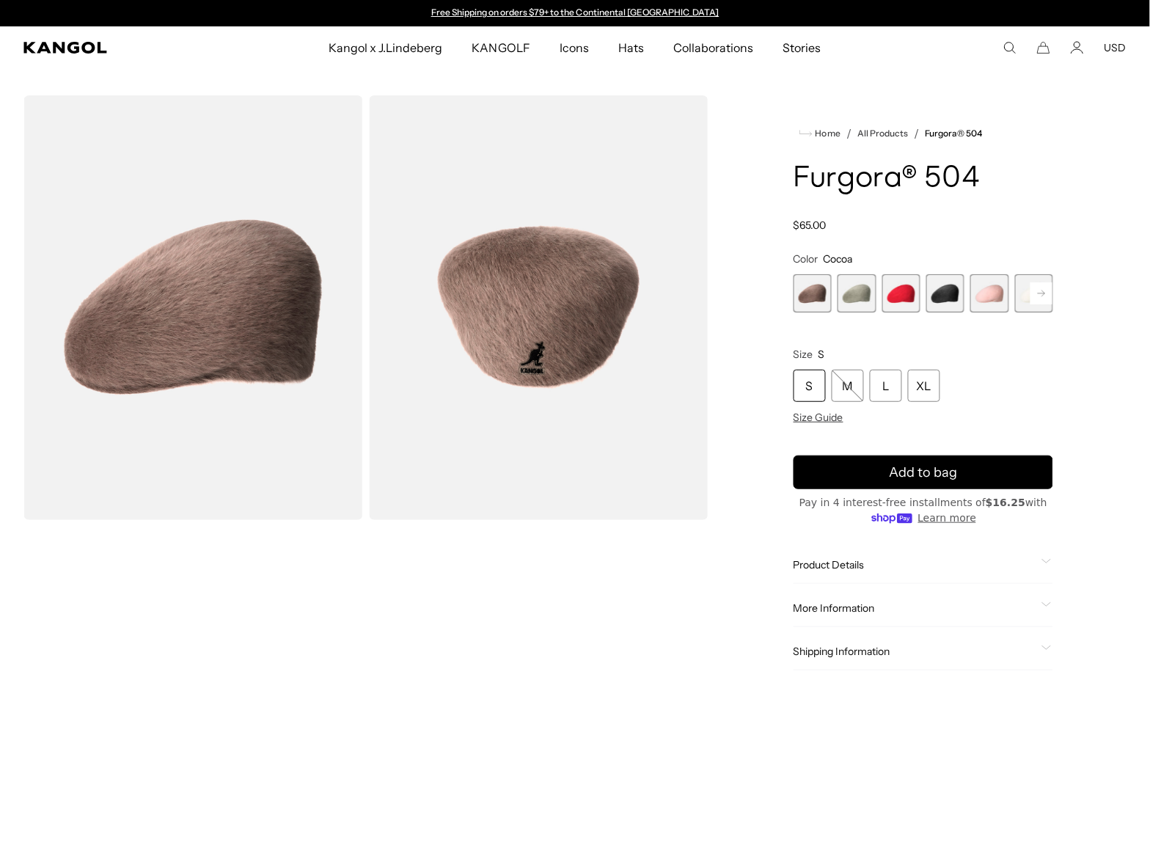
drag, startPoint x: 848, startPoint y: 301, endPoint x: 867, endPoint y: 303, distance: 19.2
click at [849, 301] on span "2 of 7" at bounding box center [857, 293] width 38 height 38
click at [866, 284] on span "2 of 7" at bounding box center [857, 293] width 38 height 38
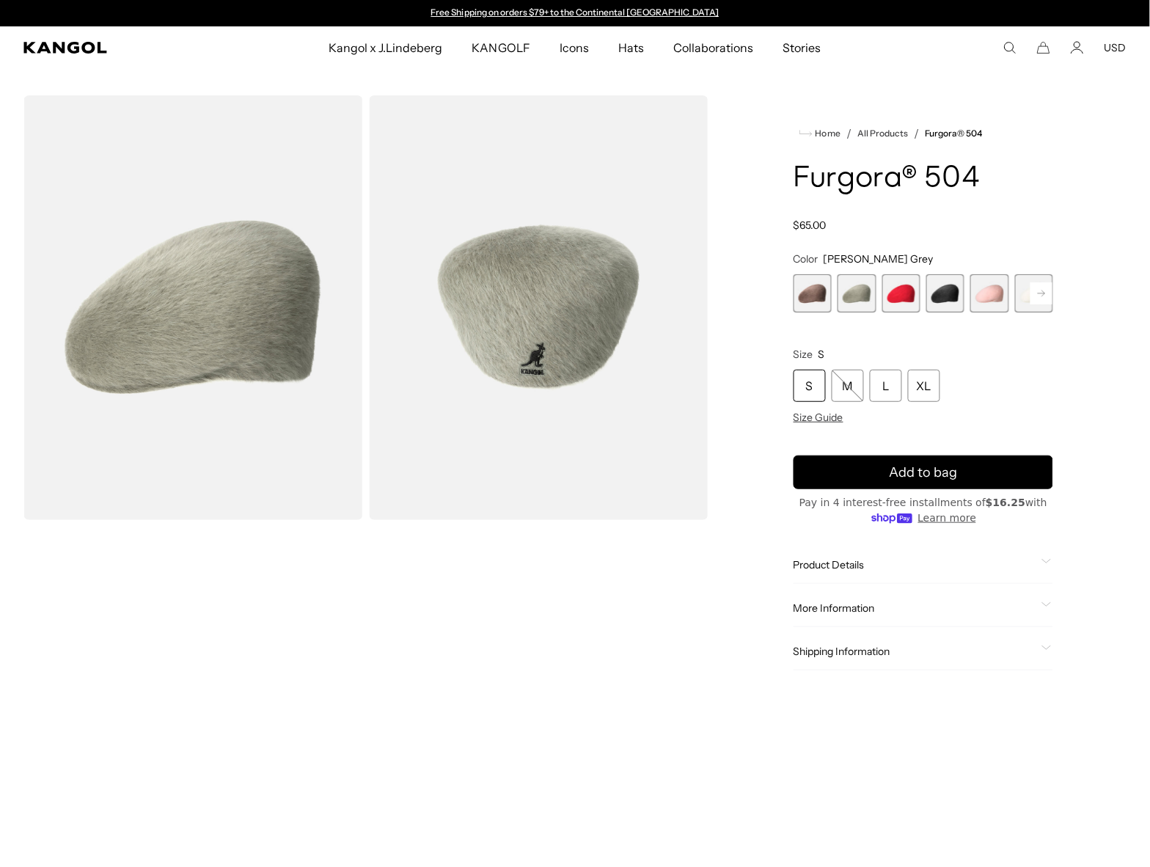
click at [1097, 221] on div "Home / All Products / Furgora® 504 Furgora® 504 Regular price $65.00 Regular pr…" at bounding box center [923, 522] width 406 height 855
click at [906, 288] on span "3 of 7" at bounding box center [902, 293] width 38 height 38
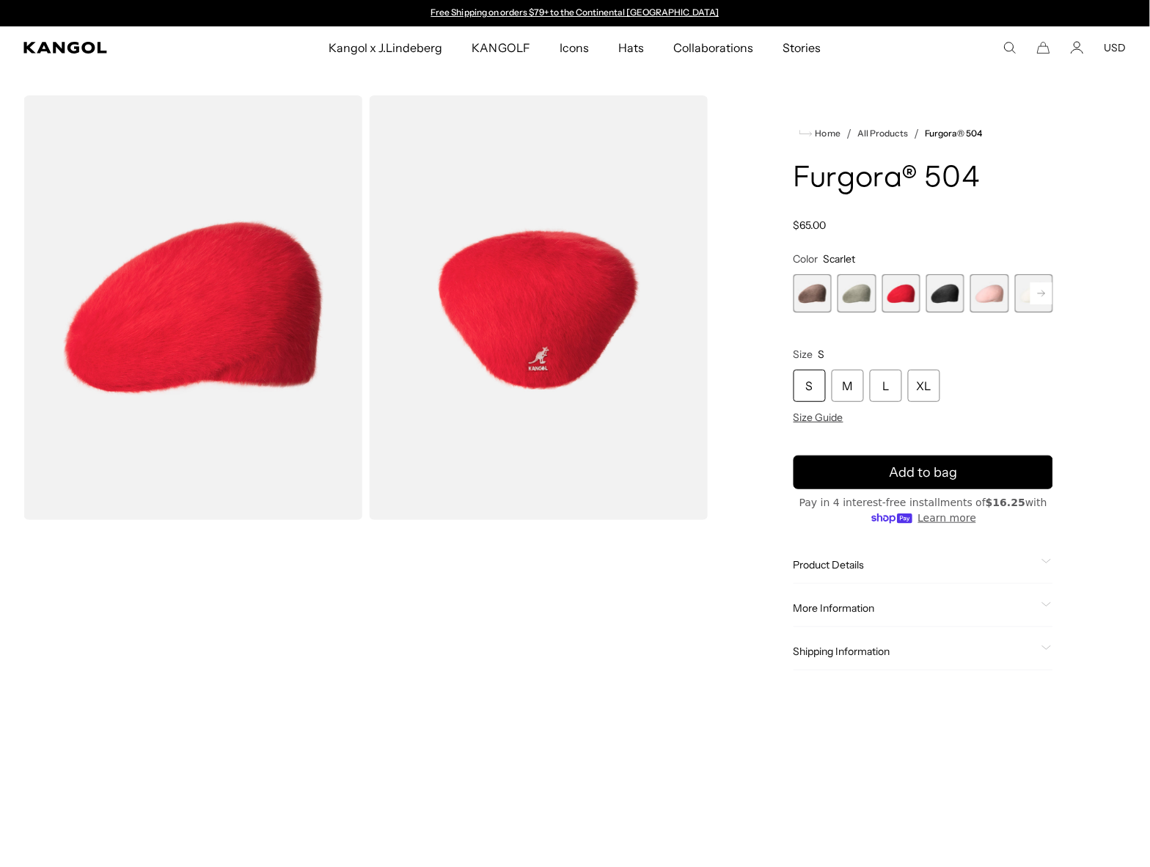
drag, startPoint x: 1146, startPoint y: 213, endPoint x: 1067, endPoint y: 258, distance: 90.4
click at [1146, 213] on div "Loading..." at bounding box center [575, 522] width 1150 height 855
click at [950, 288] on span "4 of 7" at bounding box center [946, 293] width 38 height 38
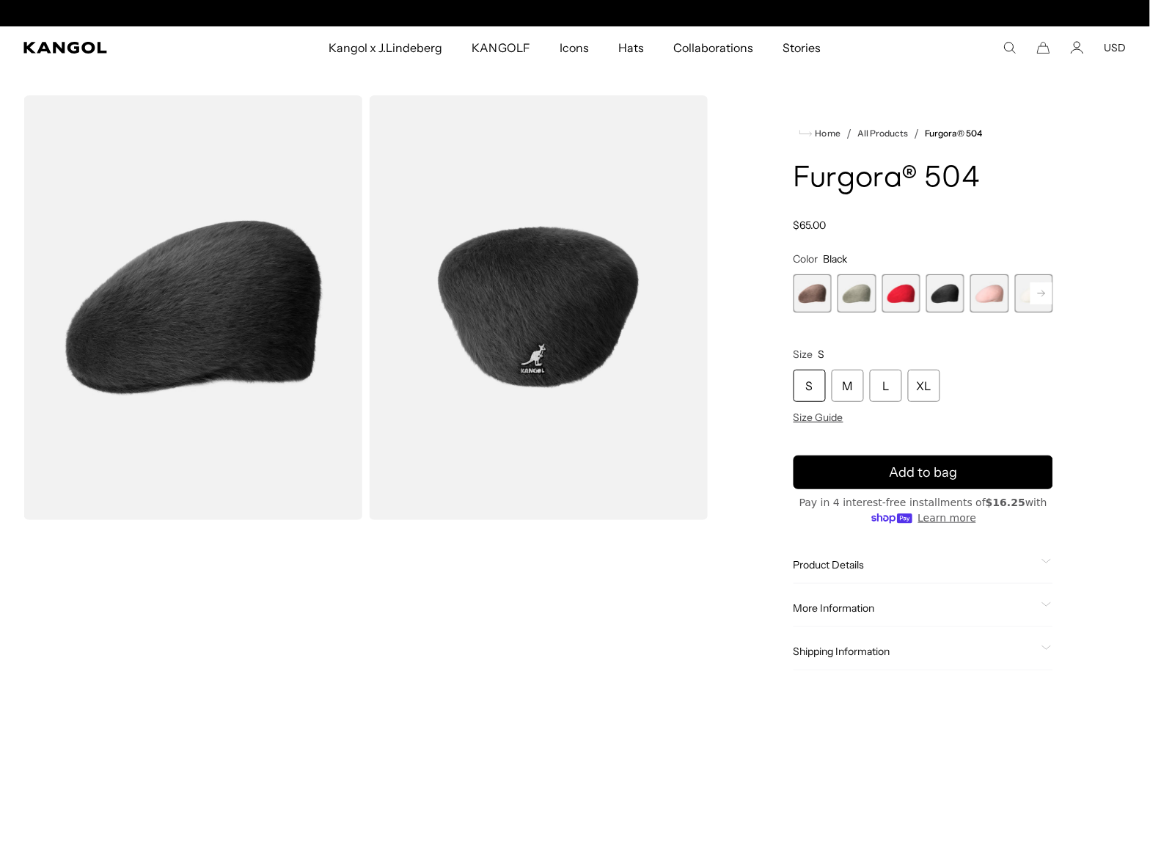
scroll to position [0, 302]
click at [1111, 211] on div "Home / All Products / Furgora® 504 Furgora® 504 Regular price $65.00 Regular pr…" at bounding box center [923, 522] width 406 height 855
click at [985, 303] on span "5 of 7" at bounding box center [990, 293] width 38 height 38
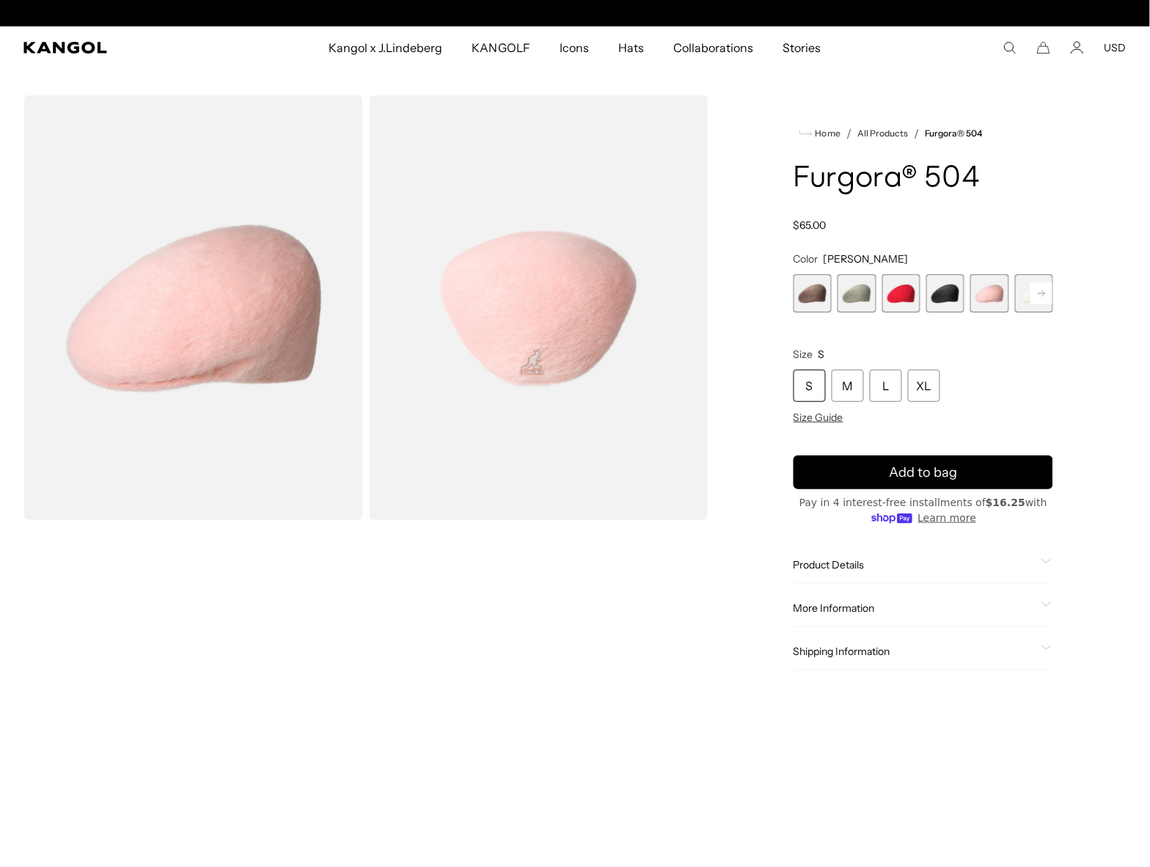
scroll to position [0, 302]
drag, startPoint x: 539, startPoint y: 610, endPoint x: 636, endPoint y: 563, distance: 107.6
click at [539, 610] on div "Gallery Viewer" at bounding box center [365, 522] width 685 height 855
click at [1020, 304] on span "6 of 7" at bounding box center [1034, 293] width 38 height 38
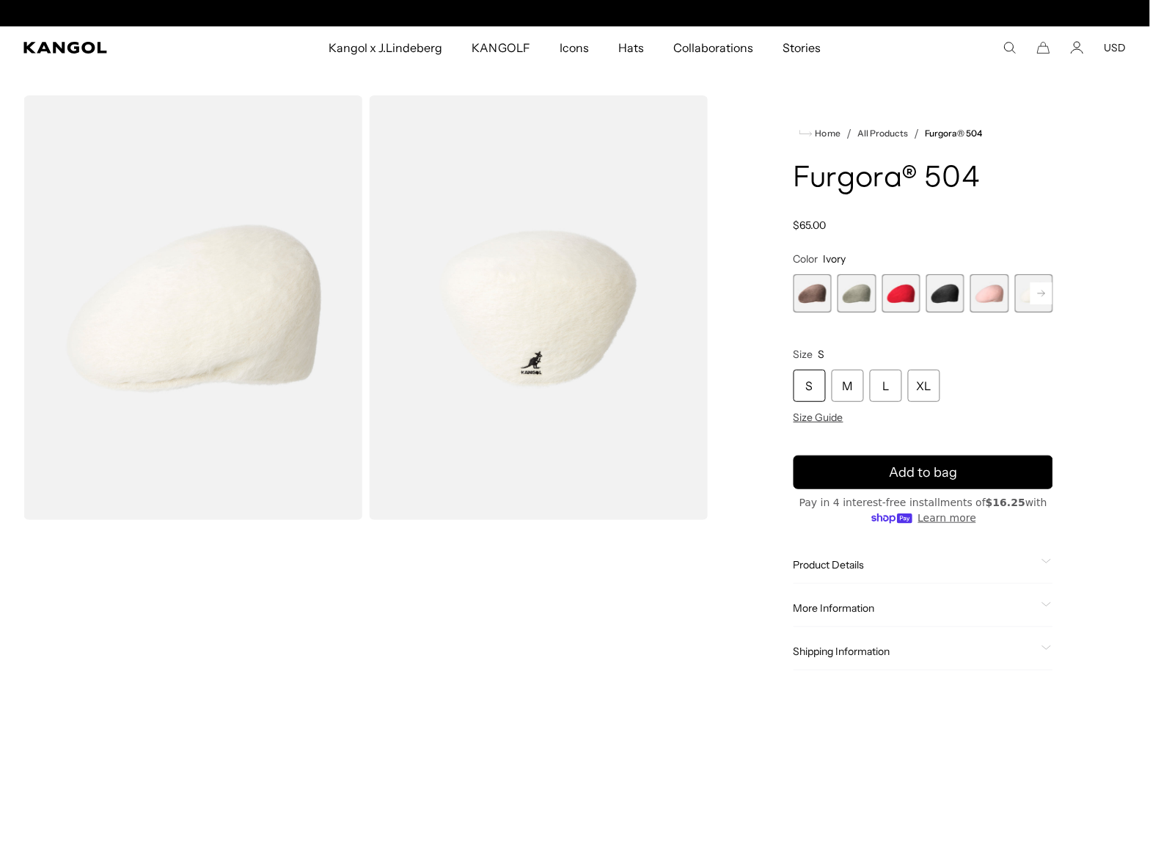
scroll to position [0, 302]
drag, startPoint x: 1128, startPoint y: 274, endPoint x: 1073, endPoint y: 301, distance: 60.7
click at [1128, 274] on div "Loading..." at bounding box center [575, 522] width 1150 height 855
click at [1049, 296] on rect at bounding box center [1042, 293] width 22 height 22
click at [1046, 296] on div "Previous Next Cocoa Variant sold out or unavailable Moss Grey Variant sold out …" at bounding box center [924, 293] width 260 height 38
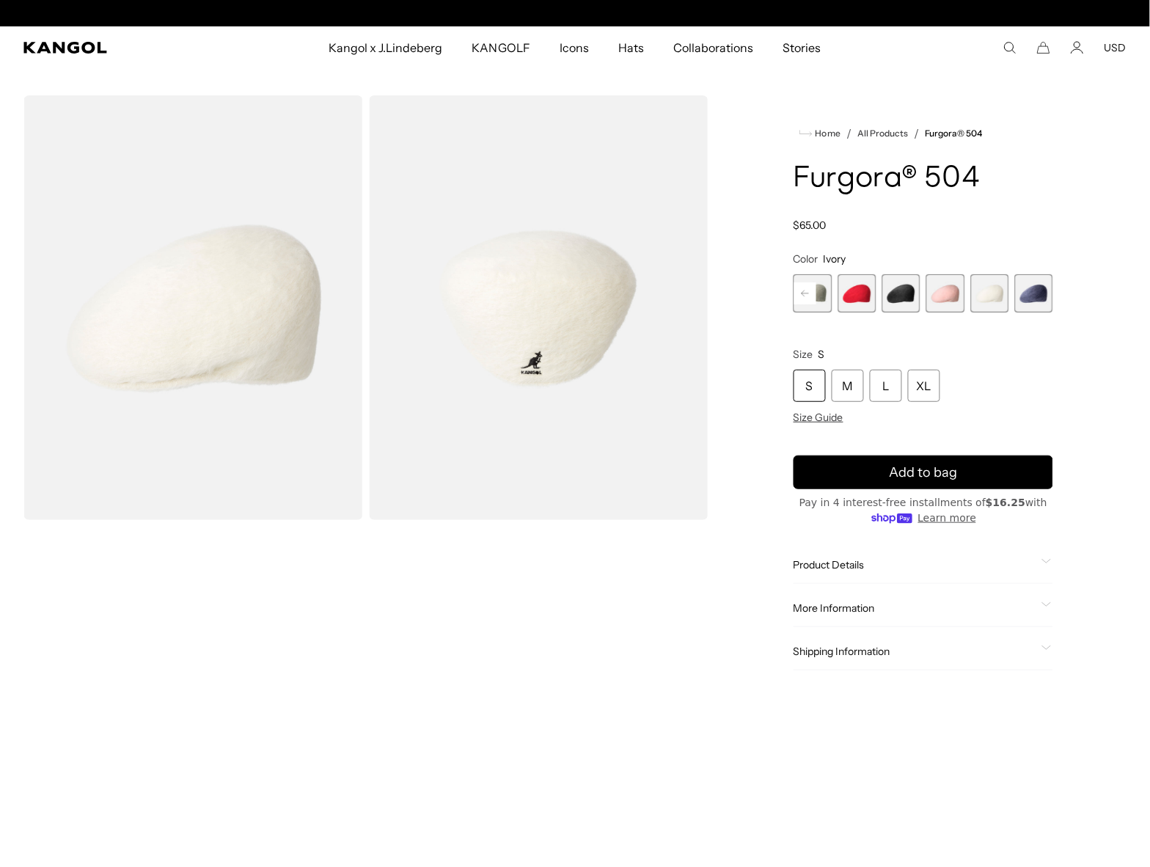
scroll to position [0, 0]
click at [1035, 293] on span "7 of 7" at bounding box center [1034, 293] width 38 height 38
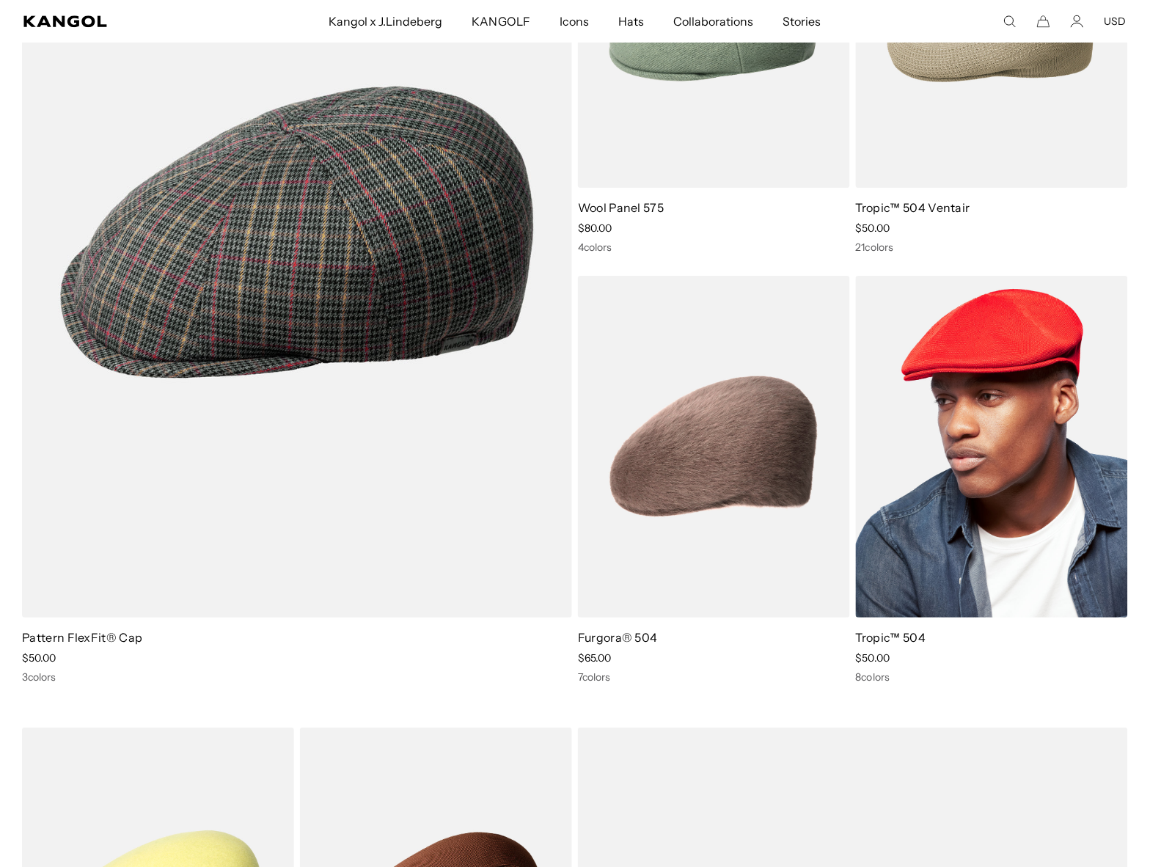
scroll to position [1224, 0]
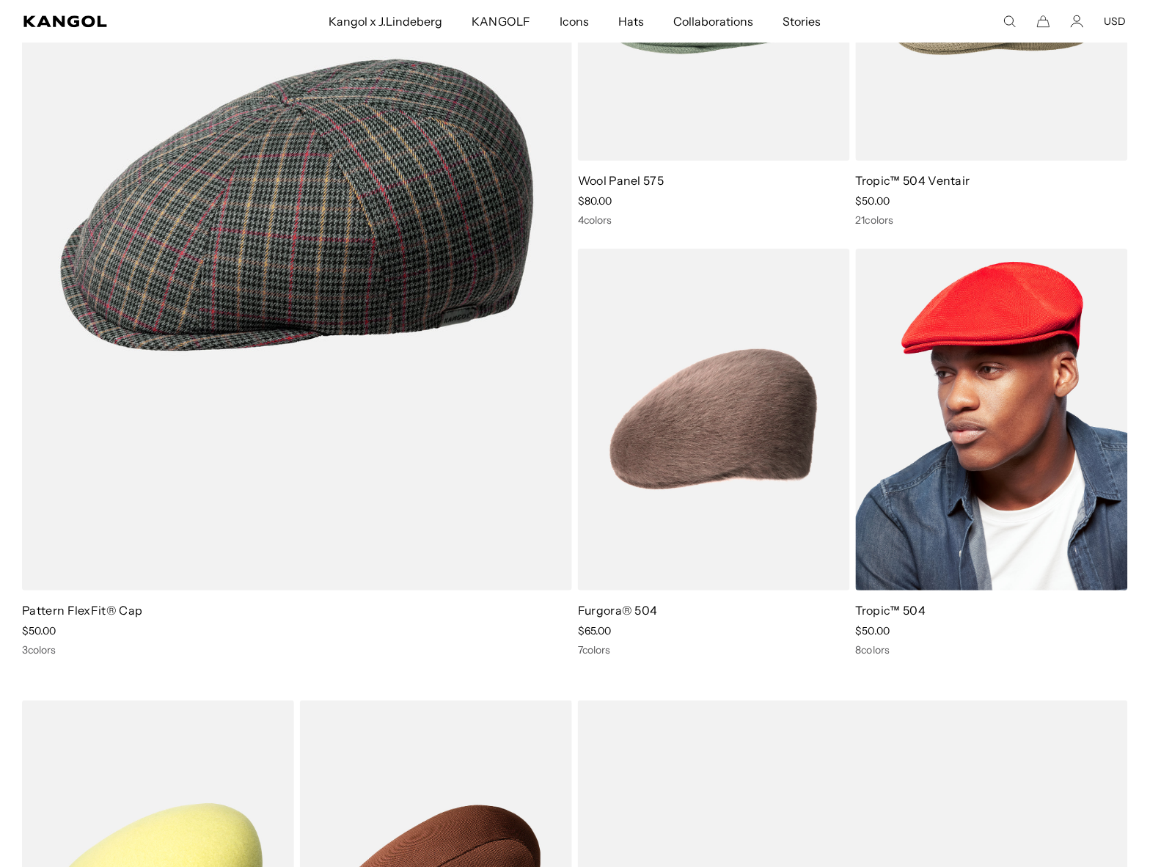
click at [1010, 320] on img at bounding box center [992, 420] width 272 height 342
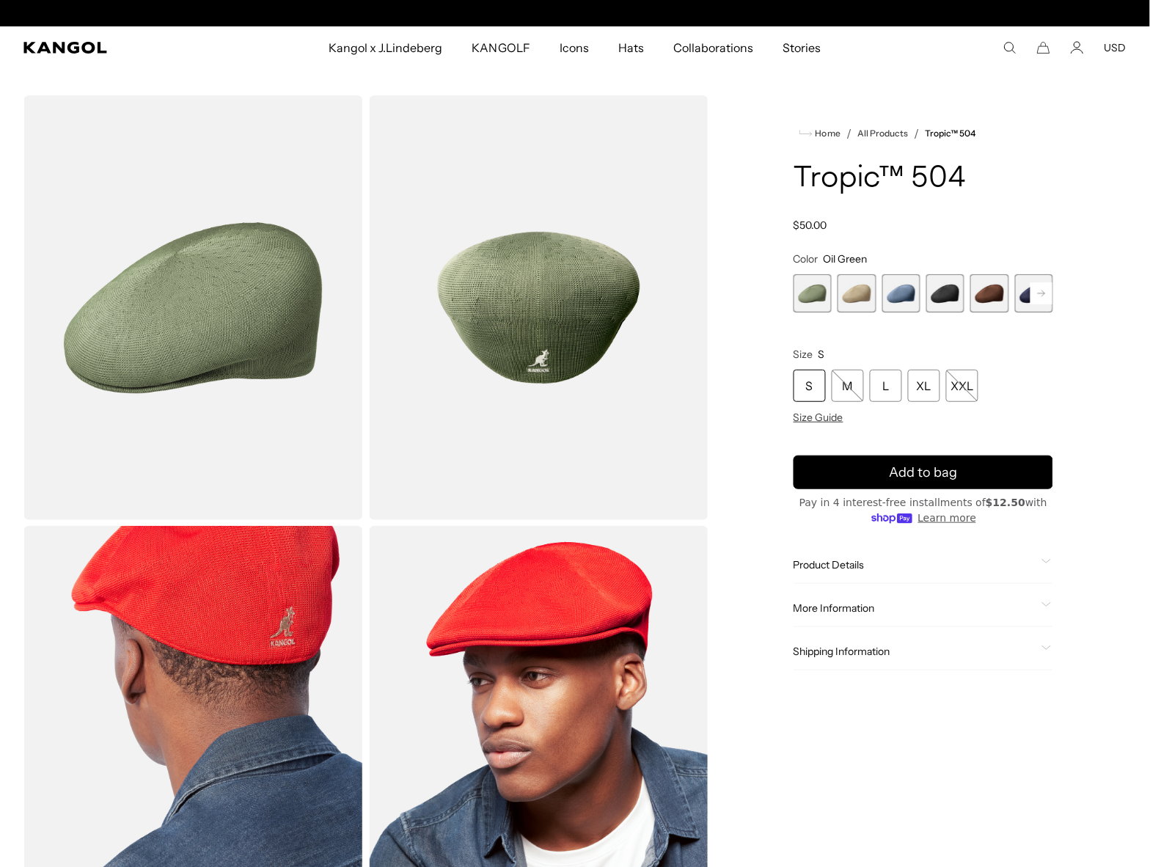
scroll to position [0, 302]
click at [847, 173] on h1 "Tropic™ 504" at bounding box center [924, 179] width 260 height 32
click at [853, 178] on h1 "Tropic™ 504" at bounding box center [924, 179] width 260 height 32
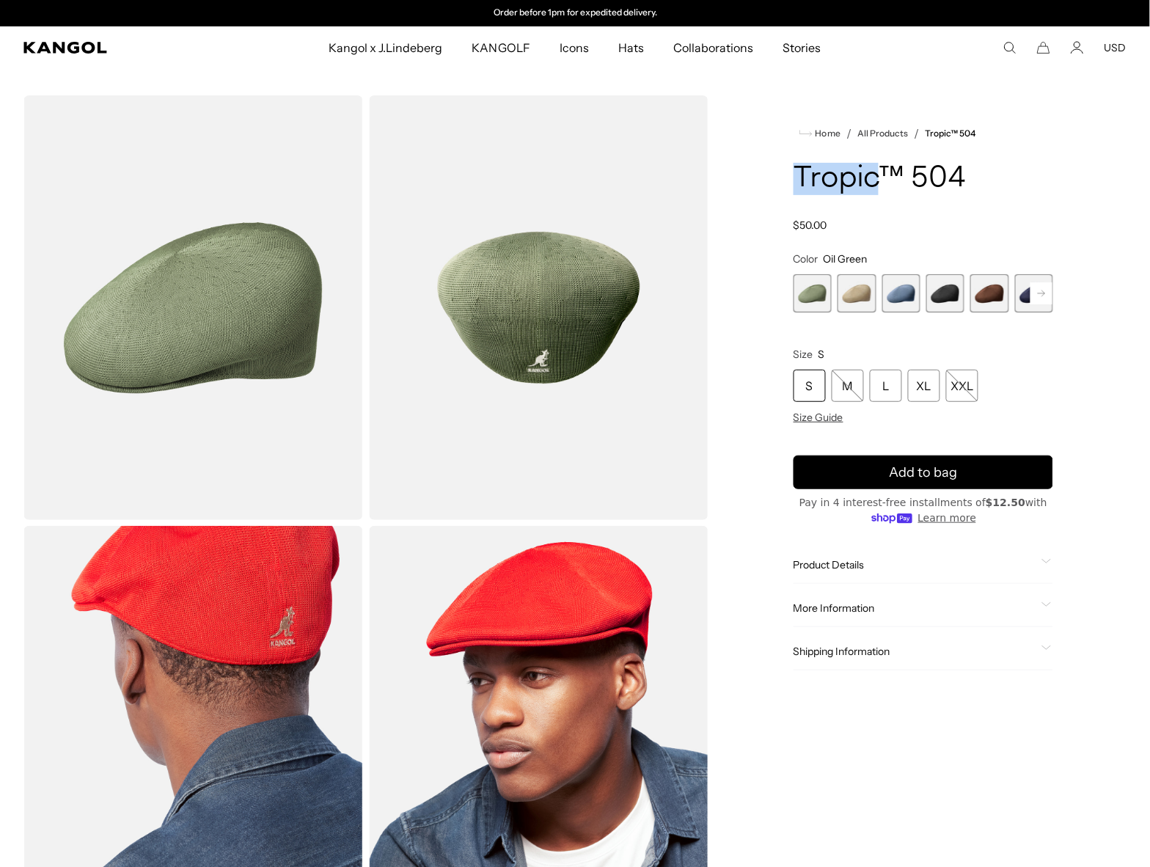
click at [853, 178] on h1 "Tropic™ 504" at bounding box center [924, 179] width 260 height 32
click at [1082, 224] on div "Home / All Products / Tropic™ 504 Tropic™ 504 Regular price $50.00 Regular pric…" at bounding box center [923, 522] width 406 height 855
click at [858, 292] on span "2 of 9" at bounding box center [857, 293] width 38 height 38
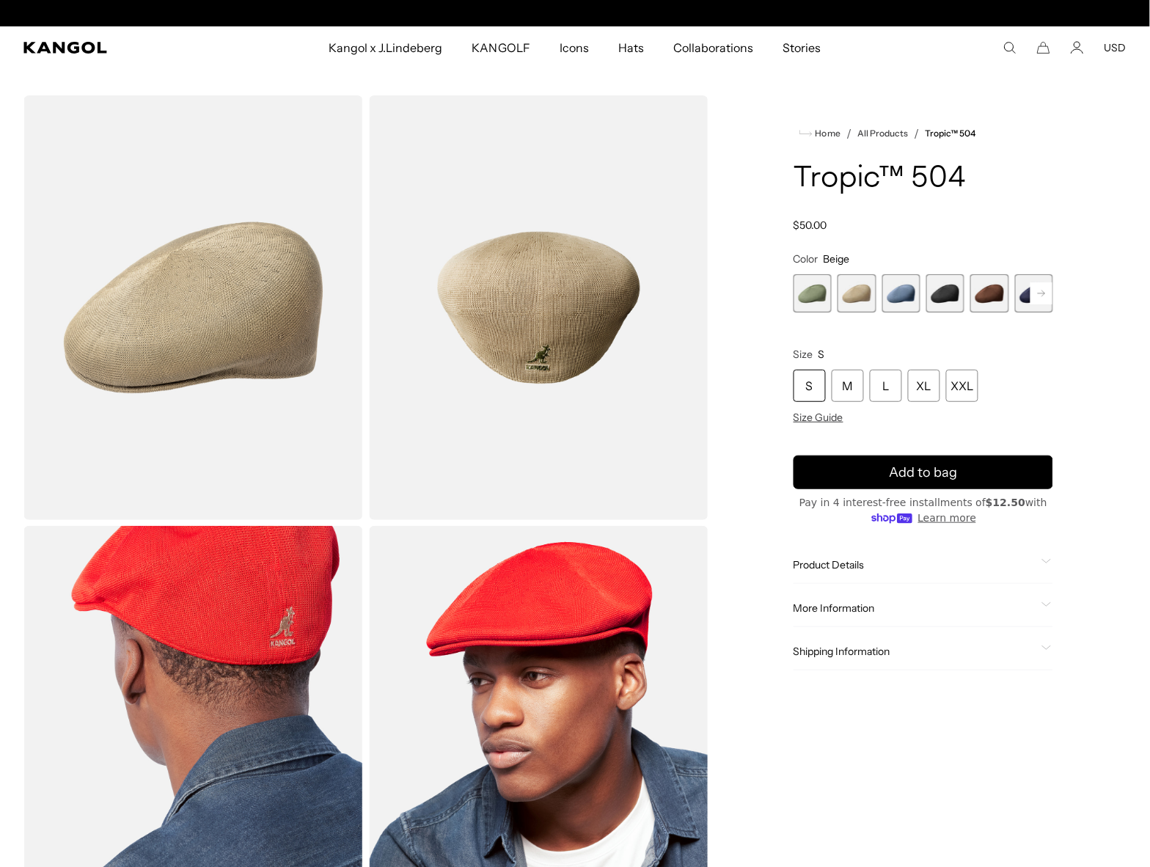
scroll to position [0, 302]
click at [1146, 182] on div "Loading... Home / All Products / Tropic™ 504 Tropic™ 504" at bounding box center [575, 522] width 1150 height 855
click at [899, 291] on span "3 of 9" at bounding box center [902, 293] width 38 height 38
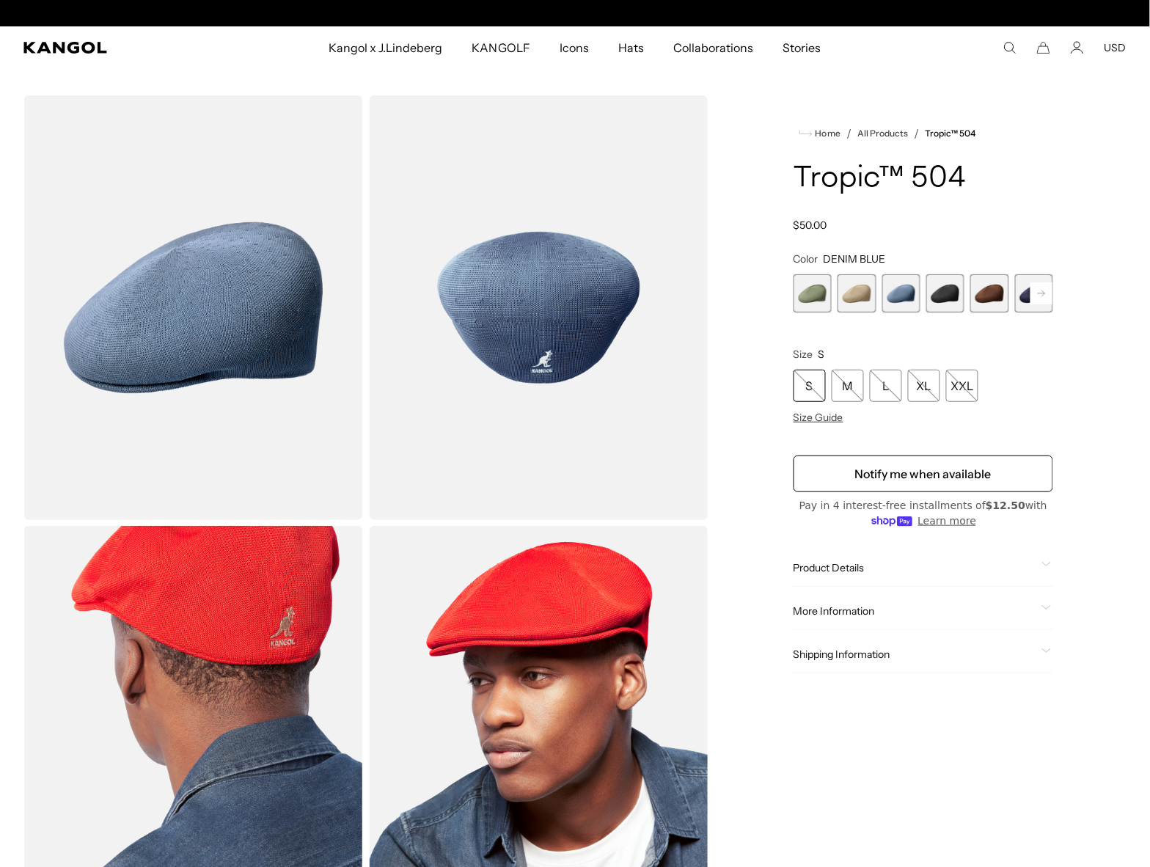
scroll to position [0, 302]
click at [1093, 288] on div "Home / All Products / Tropic™ 504 Tropic™ 504 Regular price $50.00 Regular pric…" at bounding box center [923, 522] width 406 height 855
click at [951, 299] on span "4 of 9" at bounding box center [946, 293] width 38 height 38
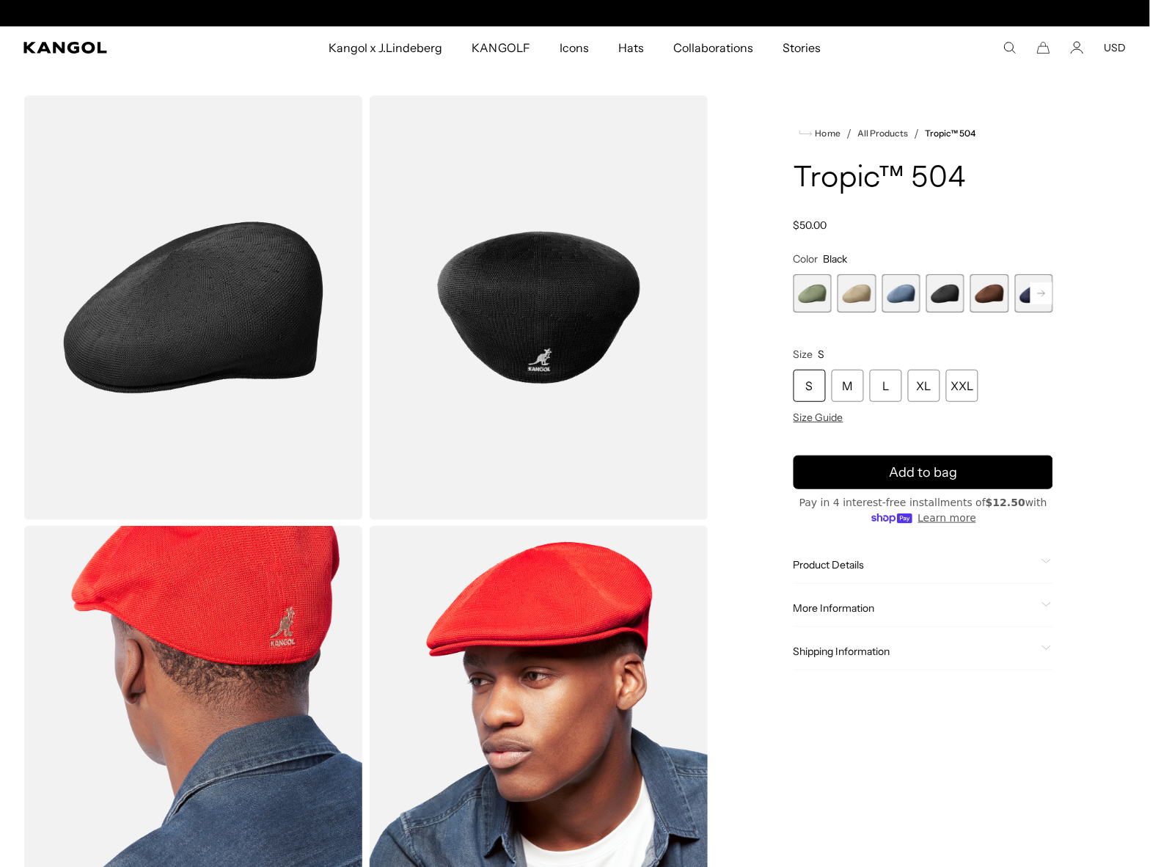
scroll to position [0, 302]
click at [1117, 236] on div "Home / All Products / Tropic™ 504 Tropic™ 504 Regular price $50.00 Regular pric…" at bounding box center [923, 522] width 406 height 855
click at [992, 291] on span "5 of 9" at bounding box center [990, 293] width 38 height 38
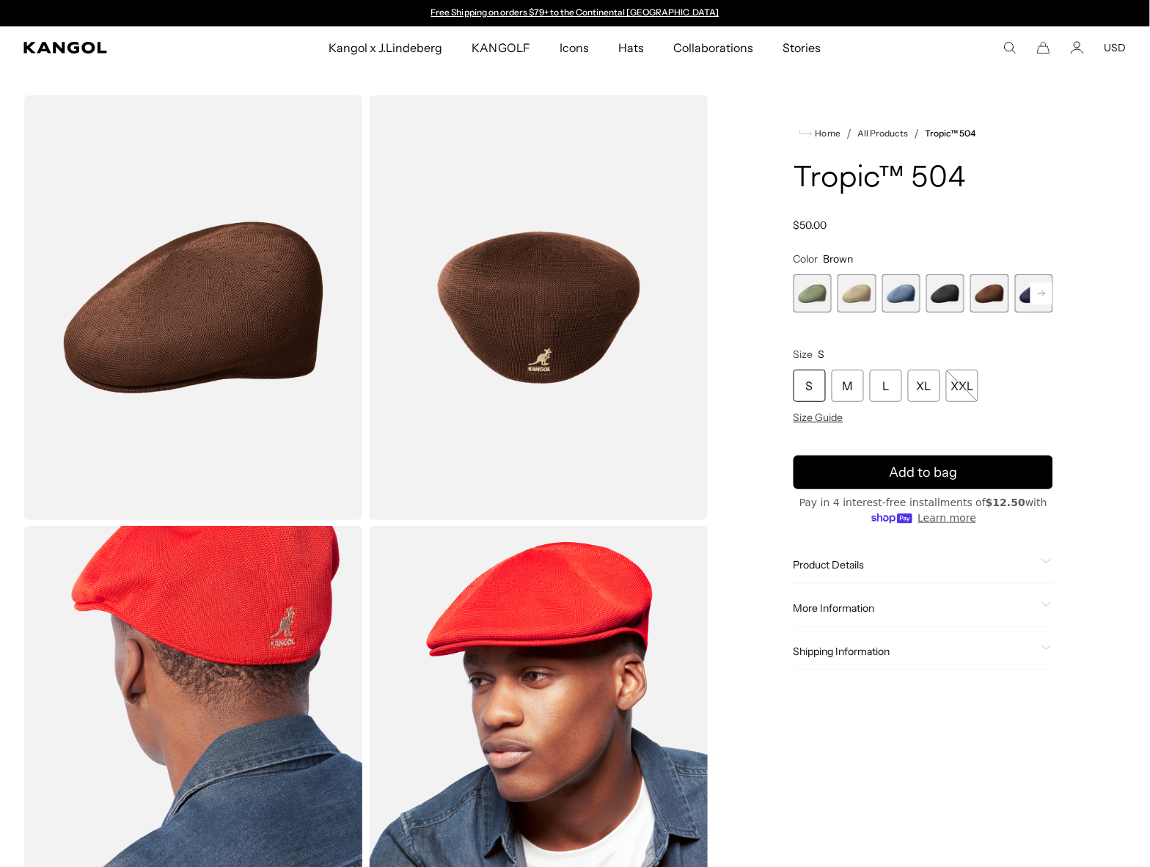
click at [1119, 398] on div "Home / All Products / Tropic™ 504 Tropic™ 504 Regular price $50.00 Regular pric…" at bounding box center [923, 522] width 406 height 855
click at [1043, 294] on rect at bounding box center [1042, 293] width 22 height 22
drag, startPoint x: 1043, startPoint y: 294, endPoint x: 944, endPoint y: 299, distance: 99.2
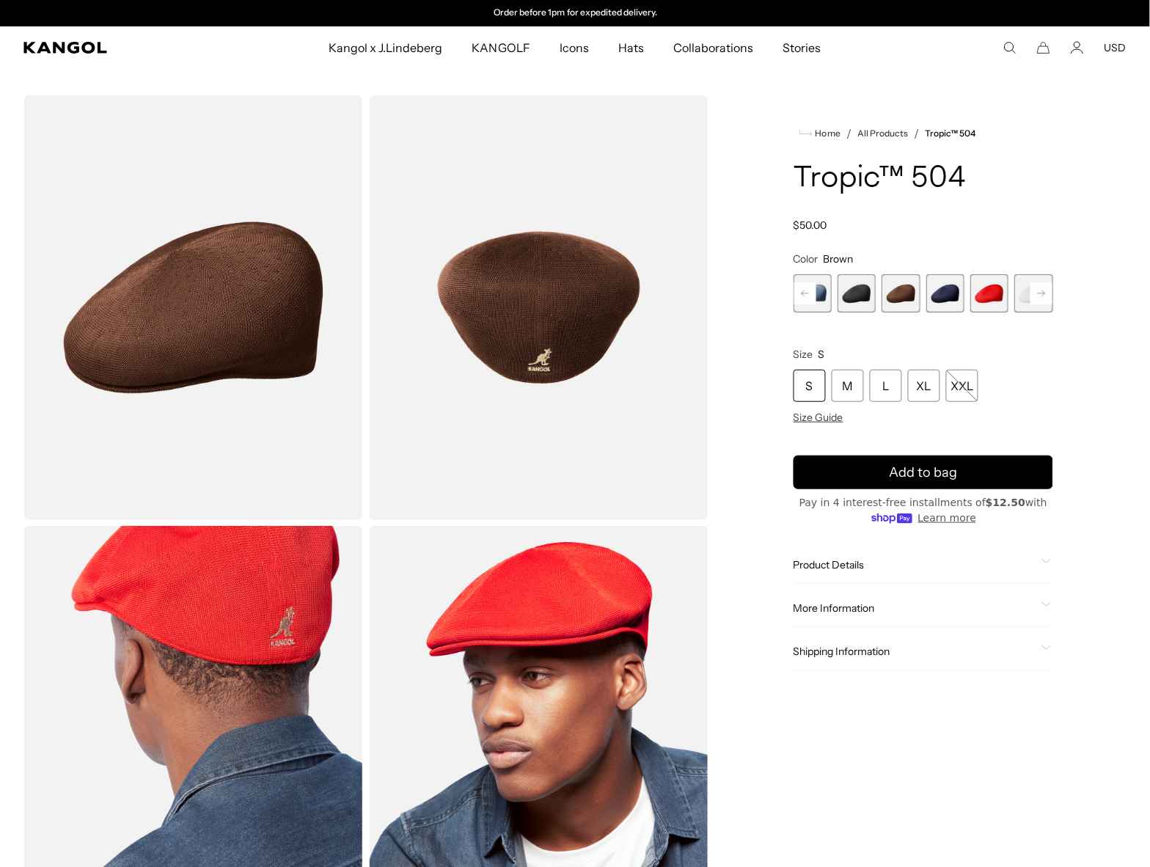
click at [944, 299] on span "6 of 9" at bounding box center [946, 293] width 38 height 38
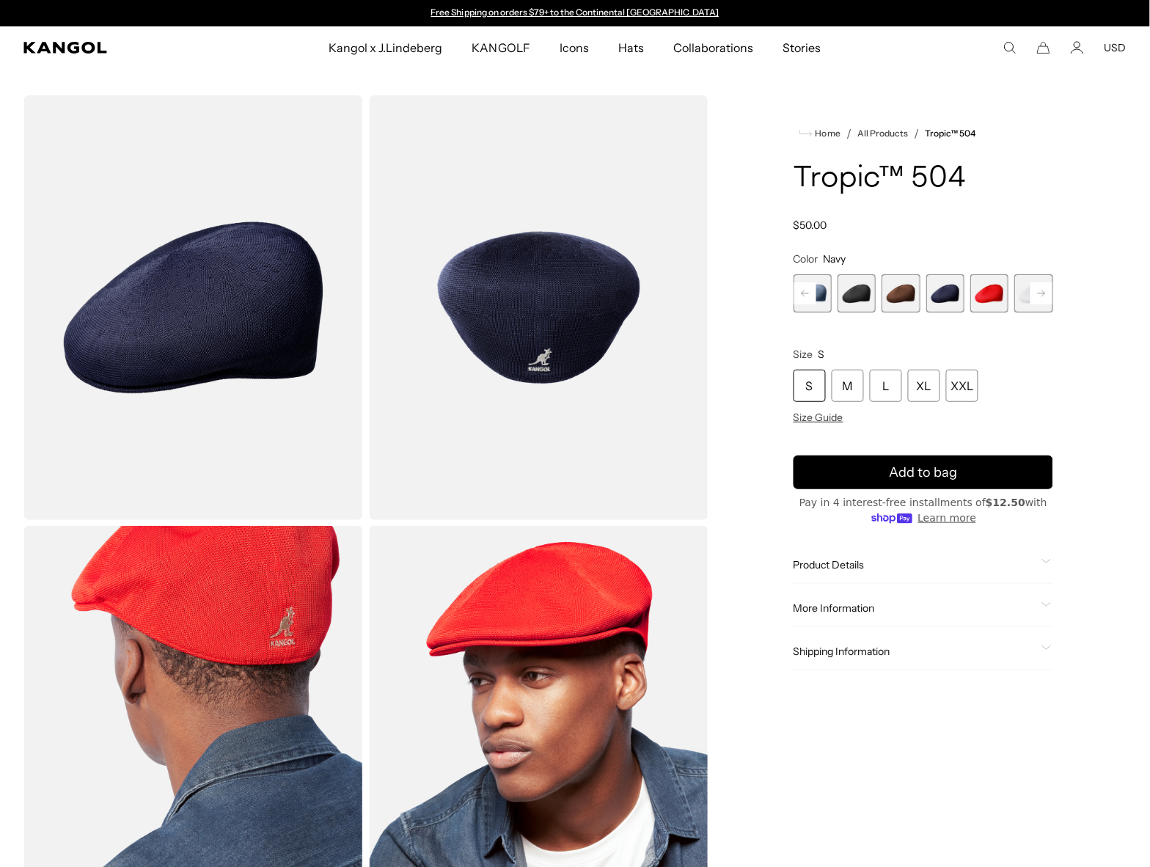
drag, startPoint x: 1122, startPoint y: 178, endPoint x: 1106, endPoint y: 194, distance: 22.8
click at [1122, 178] on div "Home / All Products / Tropic™ 504 Tropic™ 504 Regular price $50.00 Regular pric…" at bounding box center [923, 522] width 406 height 855
click at [991, 292] on span "7 of 9" at bounding box center [990, 293] width 38 height 38
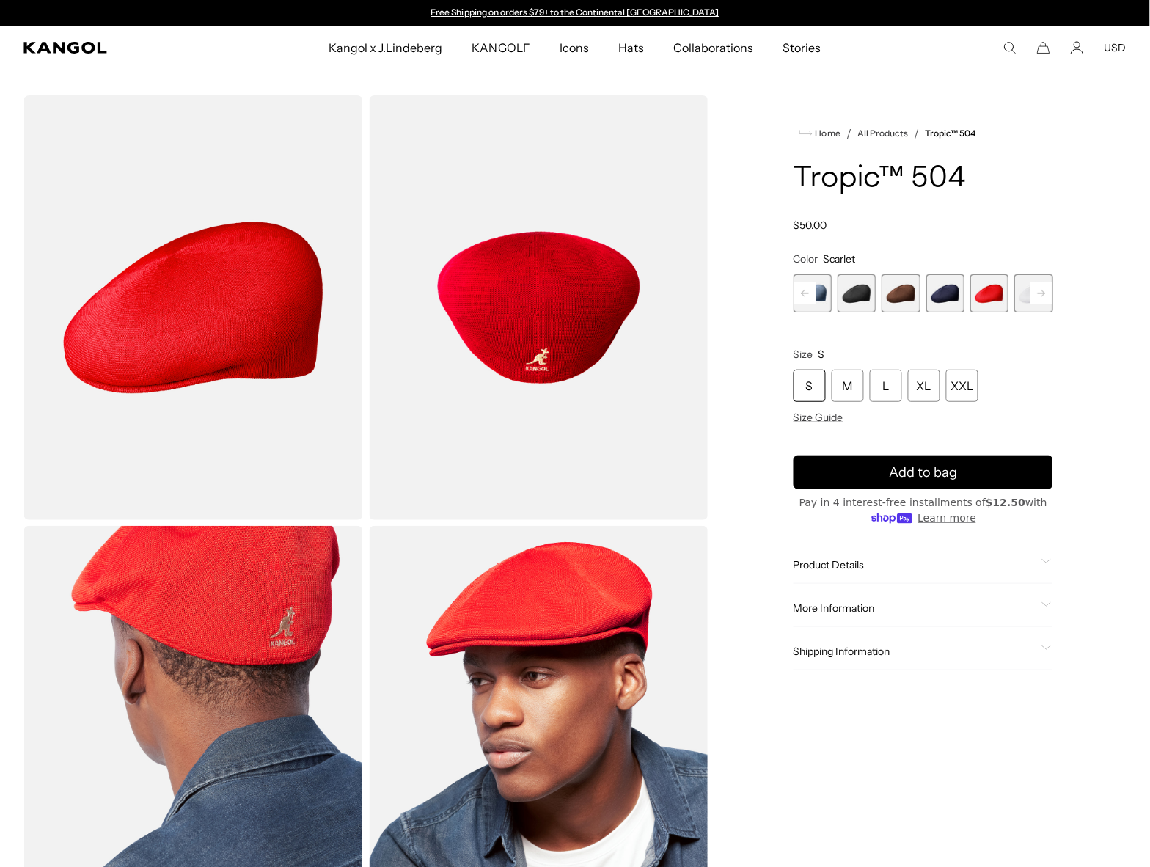
drag, startPoint x: 1135, startPoint y: 158, endPoint x: 1122, endPoint y: 178, distance: 23.4
click at [1135, 158] on div "Loading..." at bounding box center [575, 522] width 1150 height 855
click at [1020, 288] on span "8 of 9" at bounding box center [1034, 293] width 38 height 38
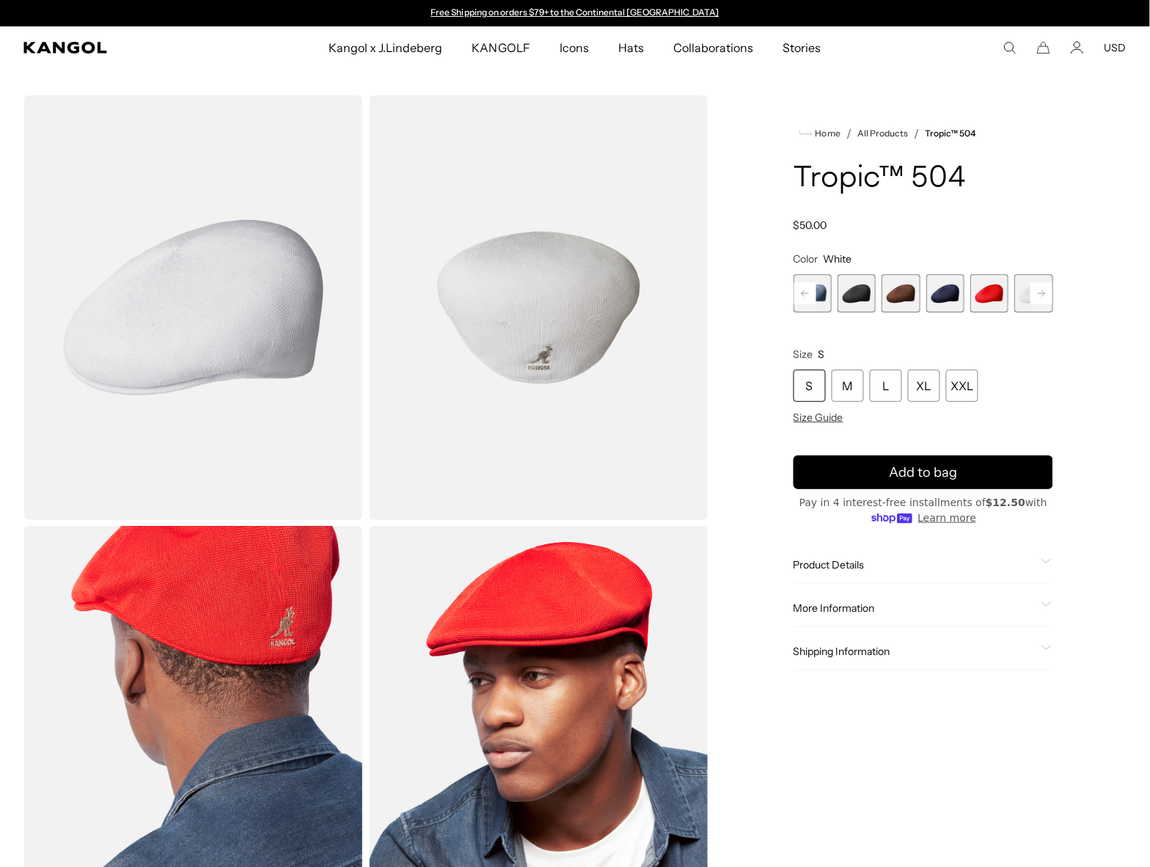
click at [1121, 191] on div "Home / All Products / Tropic™ 504 Tropic™ 504 Regular price $50.00 Regular pric…" at bounding box center [923, 522] width 406 height 855
click at [1045, 291] on rect at bounding box center [1042, 293] width 22 height 22
click at [1050, 298] on span "9 of 9" at bounding box center [1034, 293] width 38 height 38
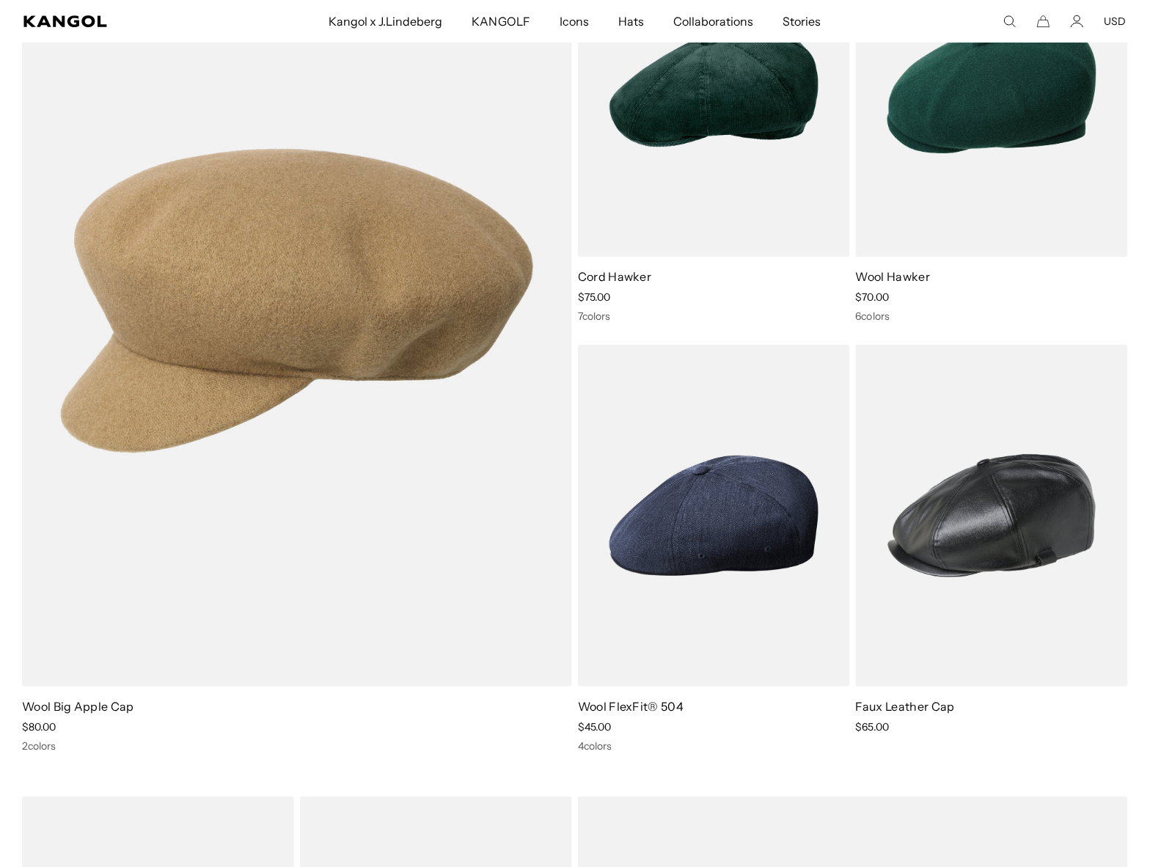
scroll to position [0, 302]
click at [1016, 327] on ol "Cord Hawker Sale Price $75.00 7 colors Wool Hawker Sale Price $70.00 6 colors W…" at bounding box center [575, 335] width 1106 height 838
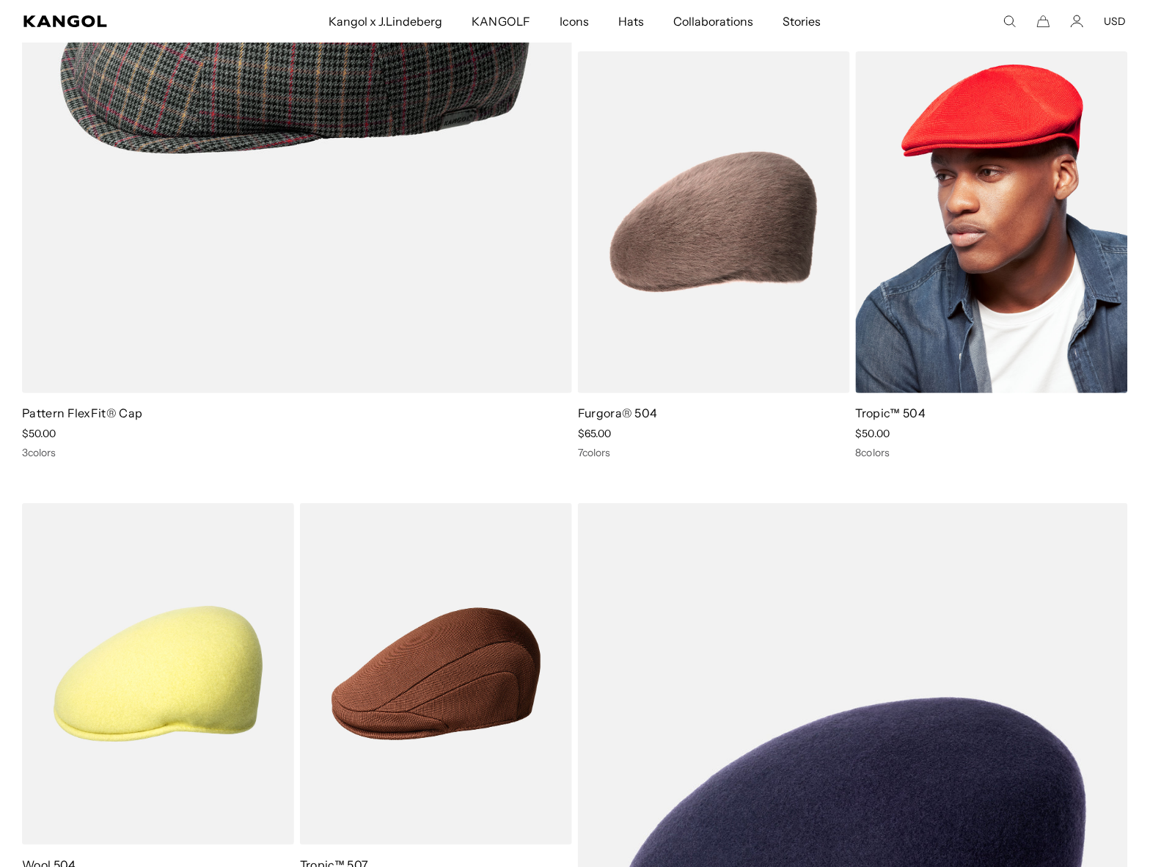
scroll to position [1332, 0]
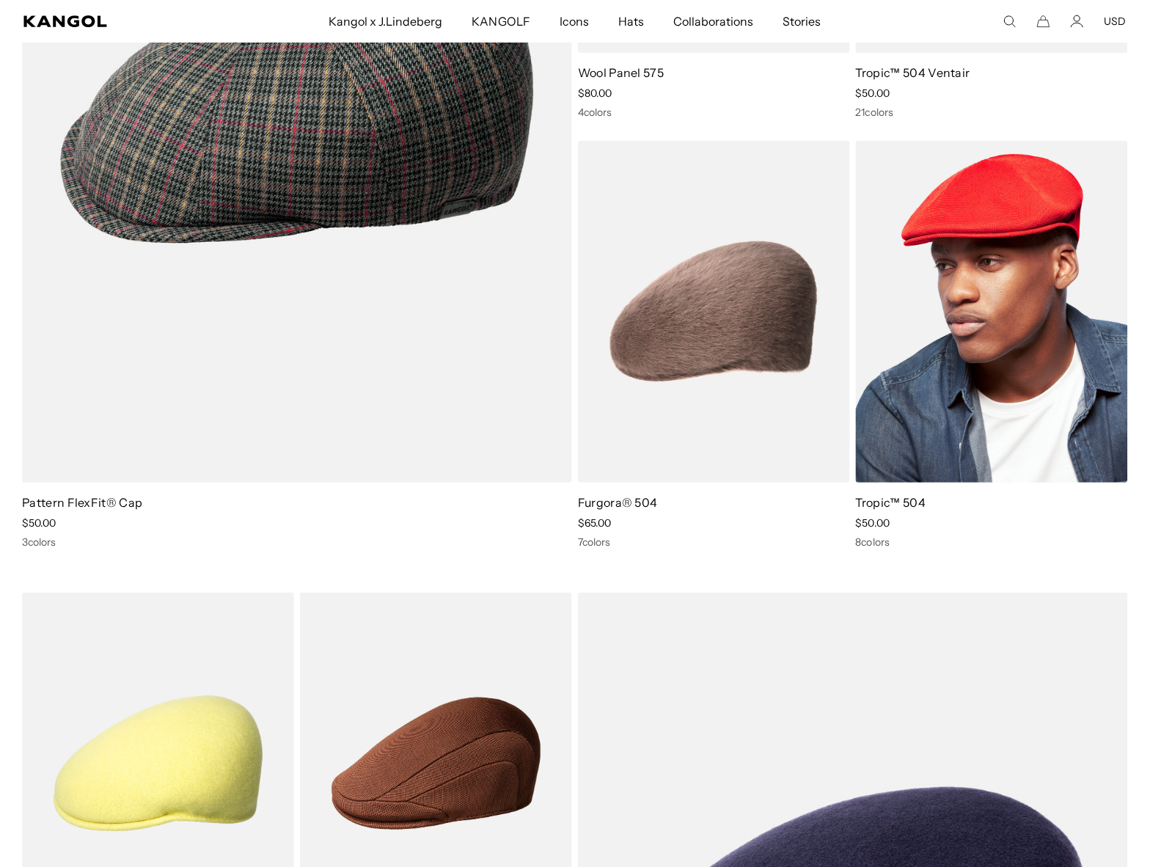
scroll to position [0, 0]
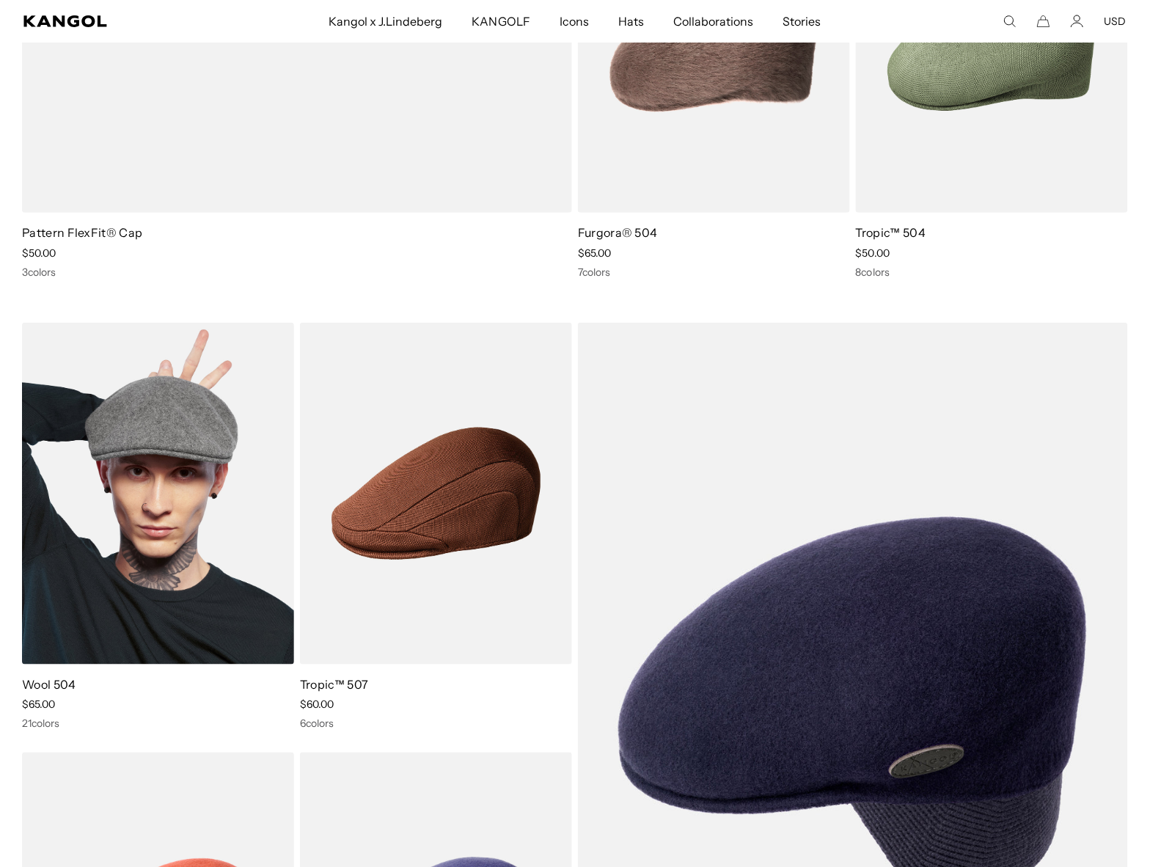
scroll to position [1698, 0]
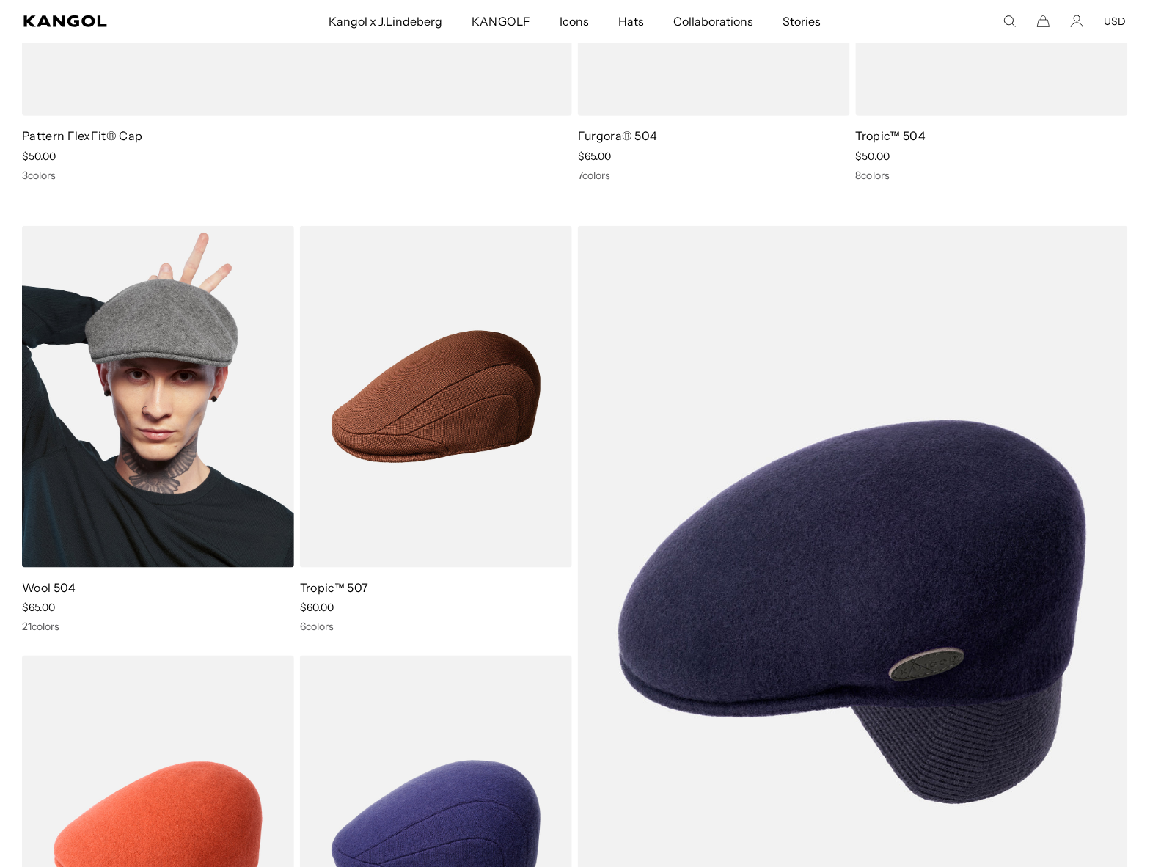
click at [136, 448] on img at bounding box center [158, 397] width 272 height 342
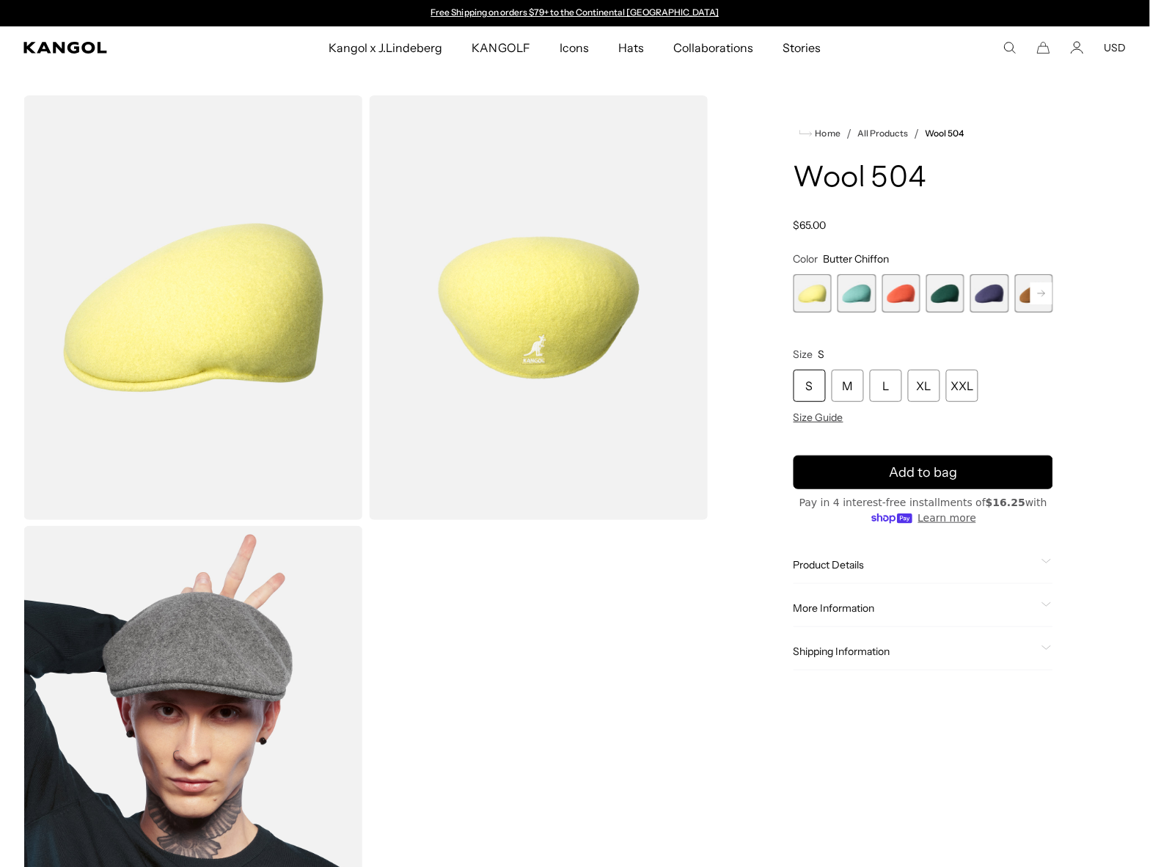
click at [910, 175] on h1 "Wool 504" at bounding box center [924, 179] width 260 height 32
copy div "Wool 504"
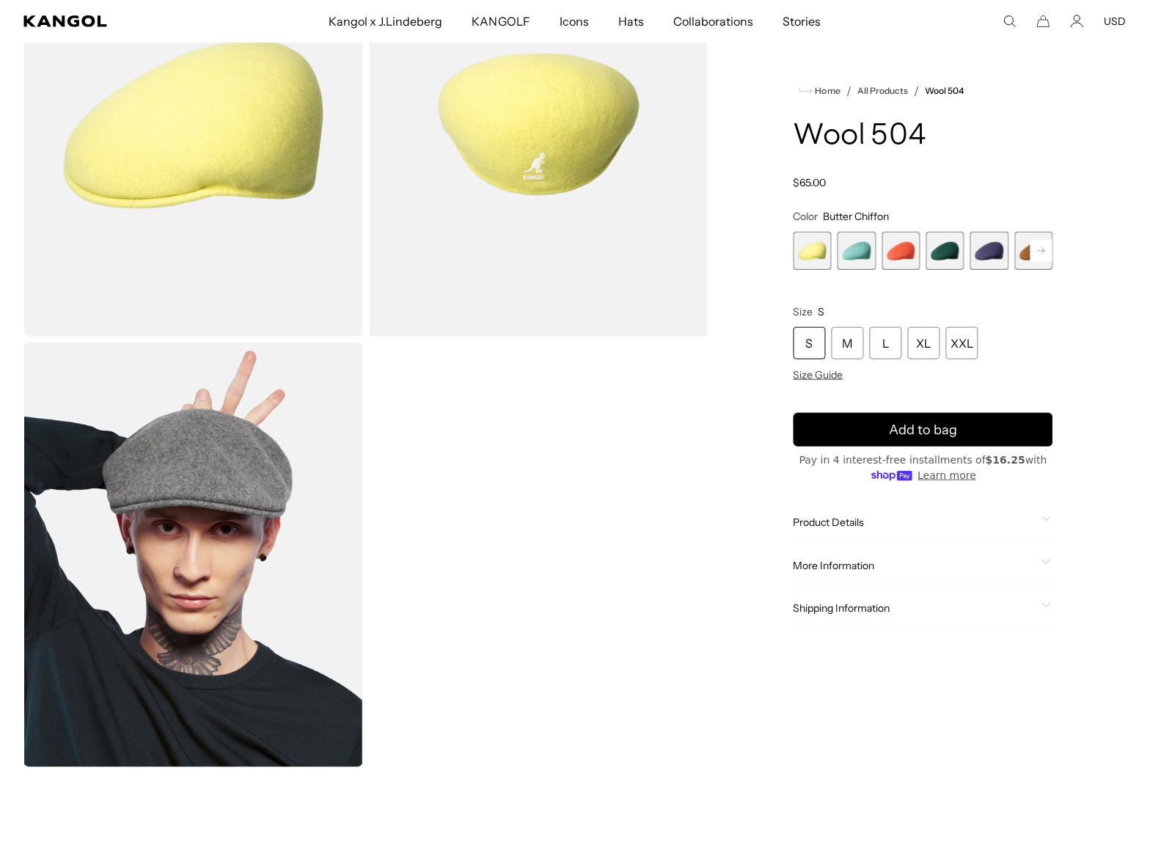
drag, startPoint x: 1078, startPoint y: 161, endPoint x: 1067, endPoint y: 175, distance: 17.2
click at [1078, 161] on div "Home / All Products / Wool 504 Wool 504 Regular price $65.00 Regular price Sale…" at bounding box center [923, 339] width 406 height 855
click at [859, 243] on span "2 of 21" at bounding box center [857, 251] width 38 height 38
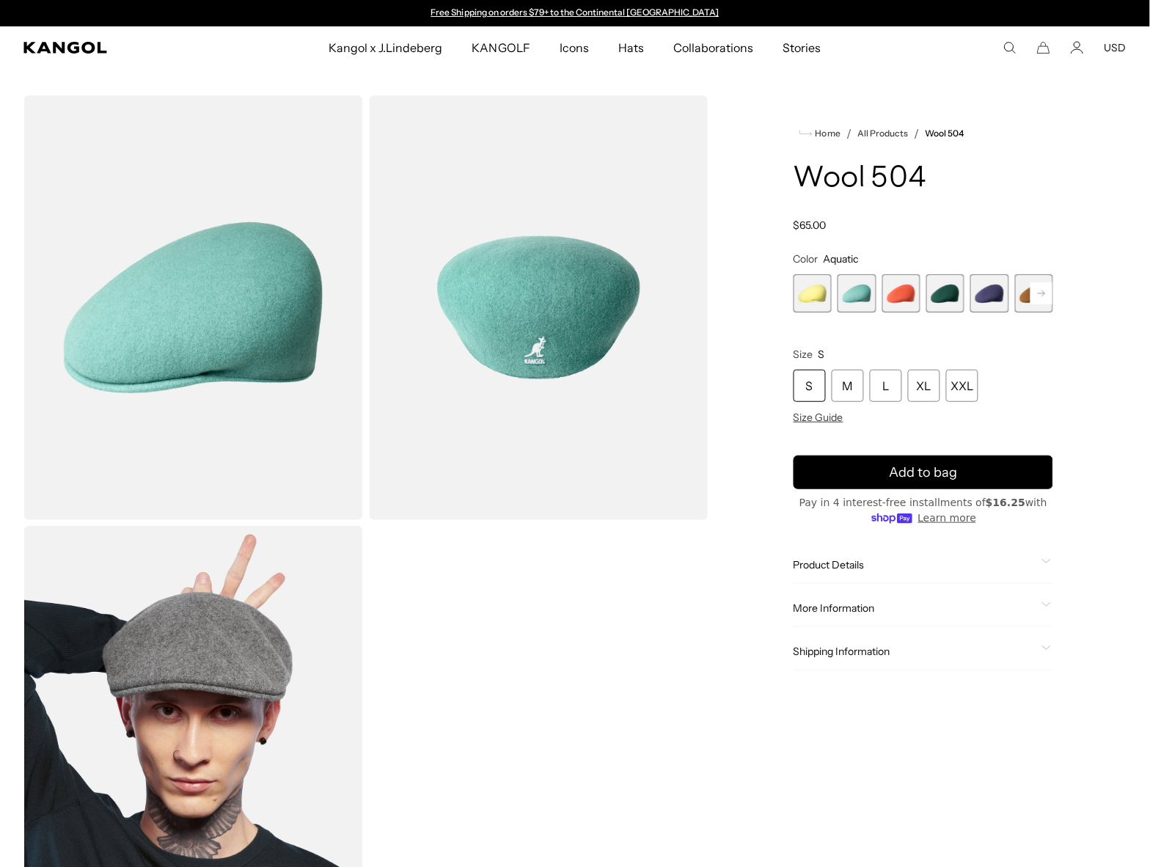
click at [1083, 180] on div "Home / All Products / Wool 504 Wool 504 Regular price $65.00 Regular price Sale…" at bounding box center [923, 522] width 406 height 855
click at [906, 298] on span "3 of 21" at bounding box center [902, 293] width 38 height 38
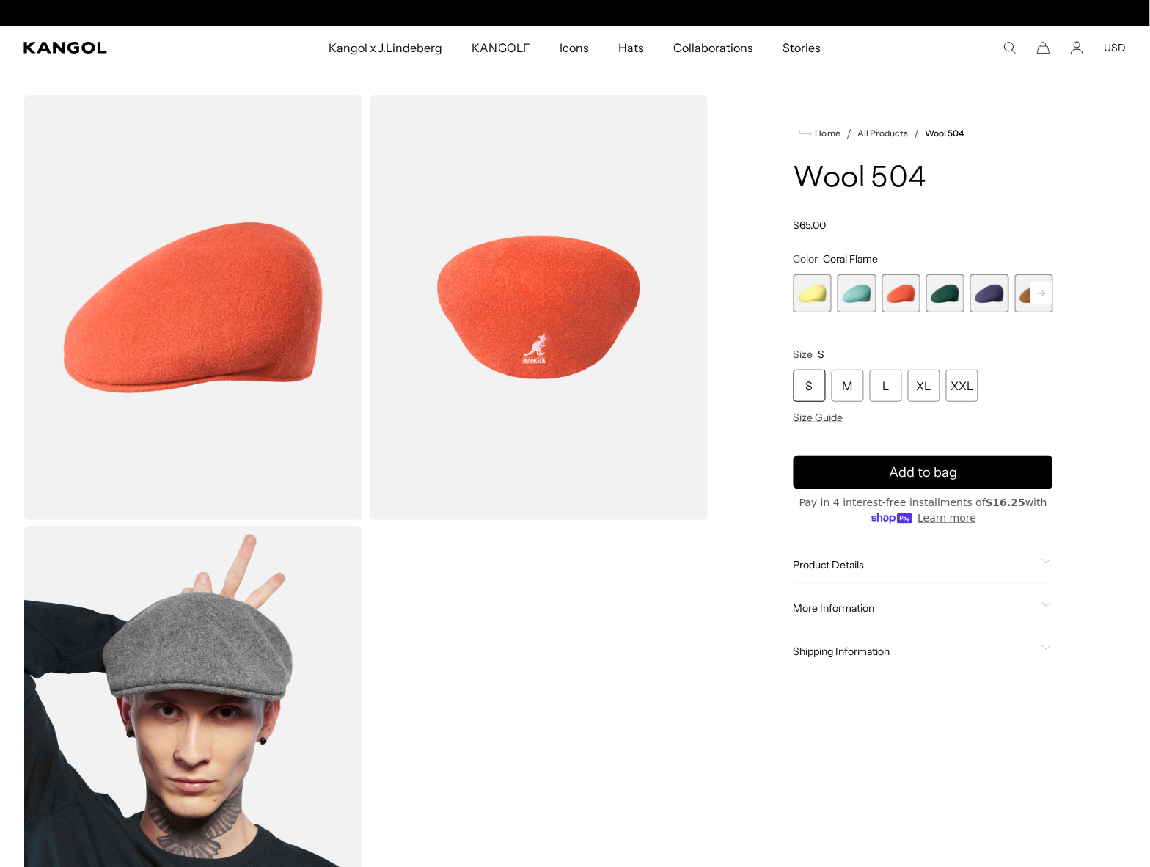
scroll to position [0, 302]
drag, startPoint x: 1095, startPoint y: 159, endPoint x: 1089, endPoint y: 167, distance: 10.0
click at [1095, 159] on div "Home / All Products / Wool 504 Wool 504 Regular price $65.00 Regular price Sale…" at bounding box center [923, 522] width 406 height 855
click at [951, 285] on span "4 of 21" at bounding box center [946, 293] width 38 height 38
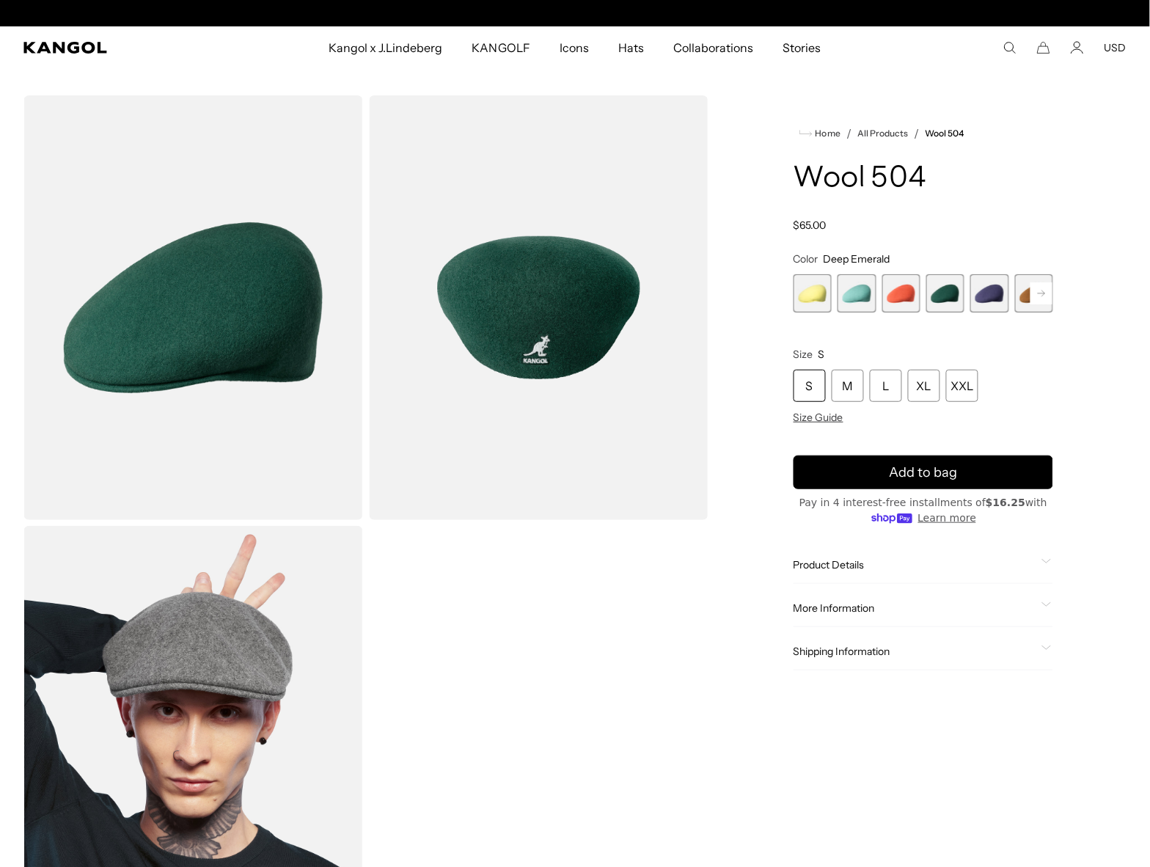
scroll to position [0, 302]
click at [900, 217] on div "Wool 504 Regular price $65.00 Regular price Sale price $65.00" at bounding box center [924, 197] width 260 height 69
click at [252, 207] on img "Gallery Viewer" at bounding box center [193, 307] width 340 height 425
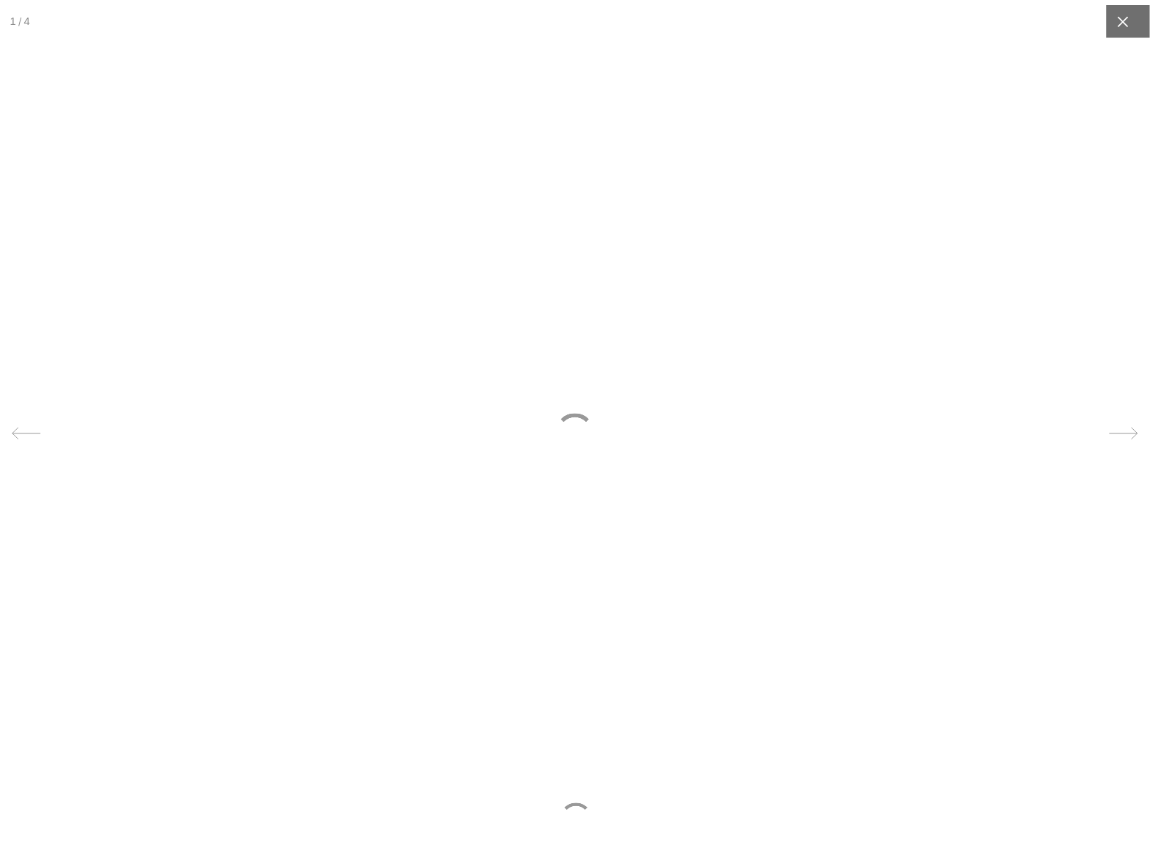
scroll to position [0, 0]
click at [1130, 15] on icon at bounding box center [1137, 17] width 15 height 15
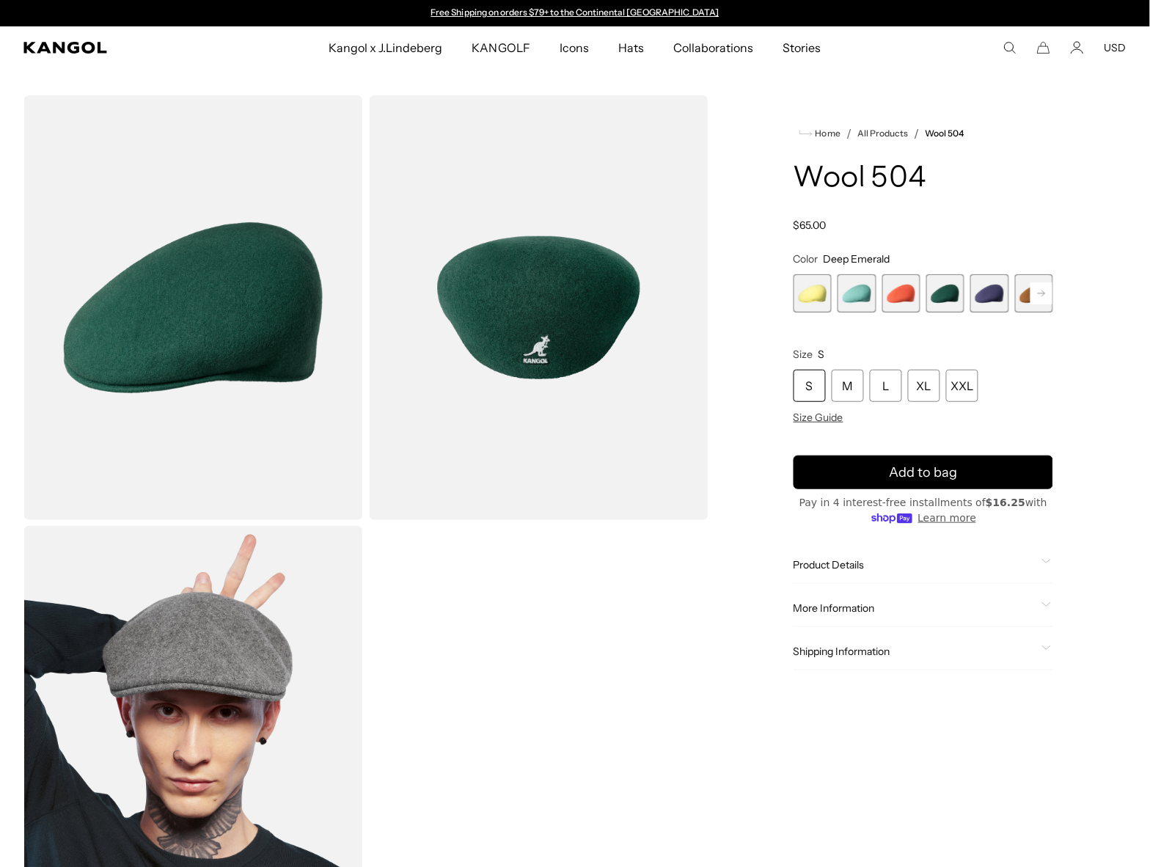
click at [1040, 172] on h1 "Wool 504" at bounding box center [924, 179] width 260 height 32
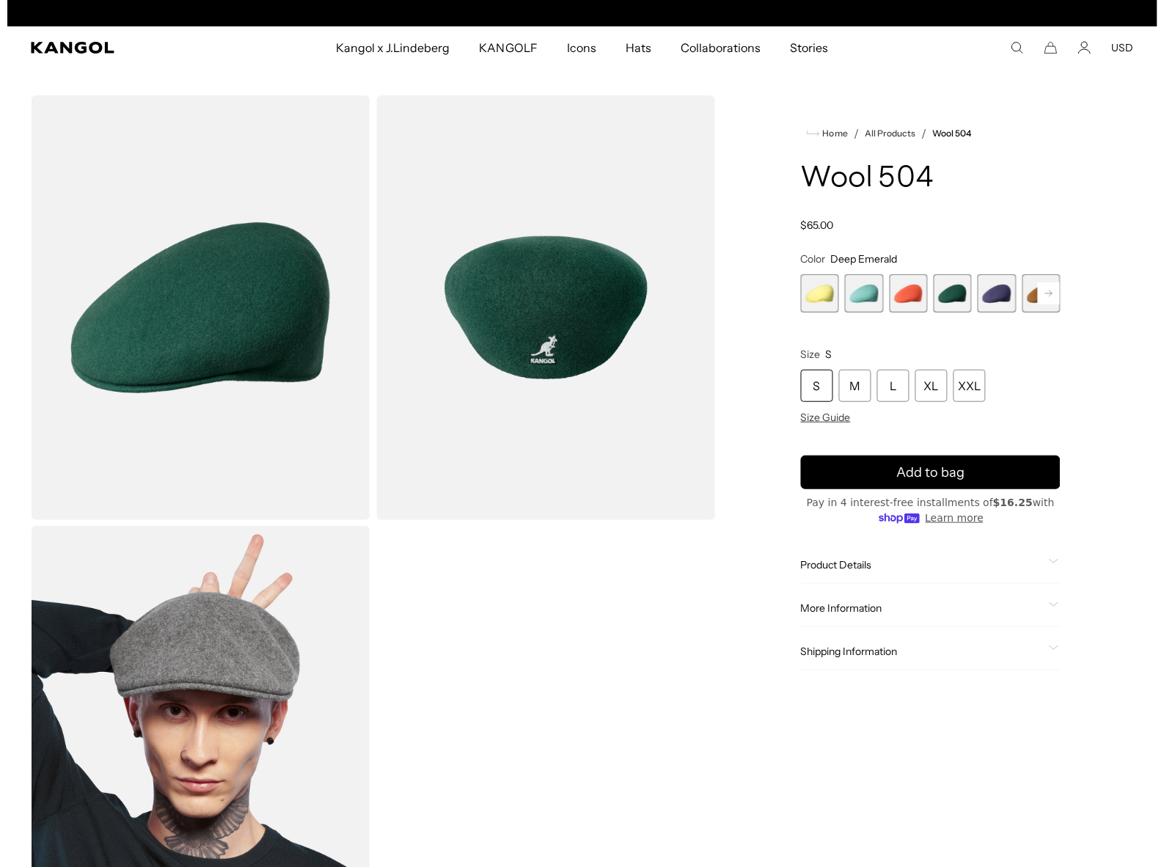
scroll to position [0, 302]
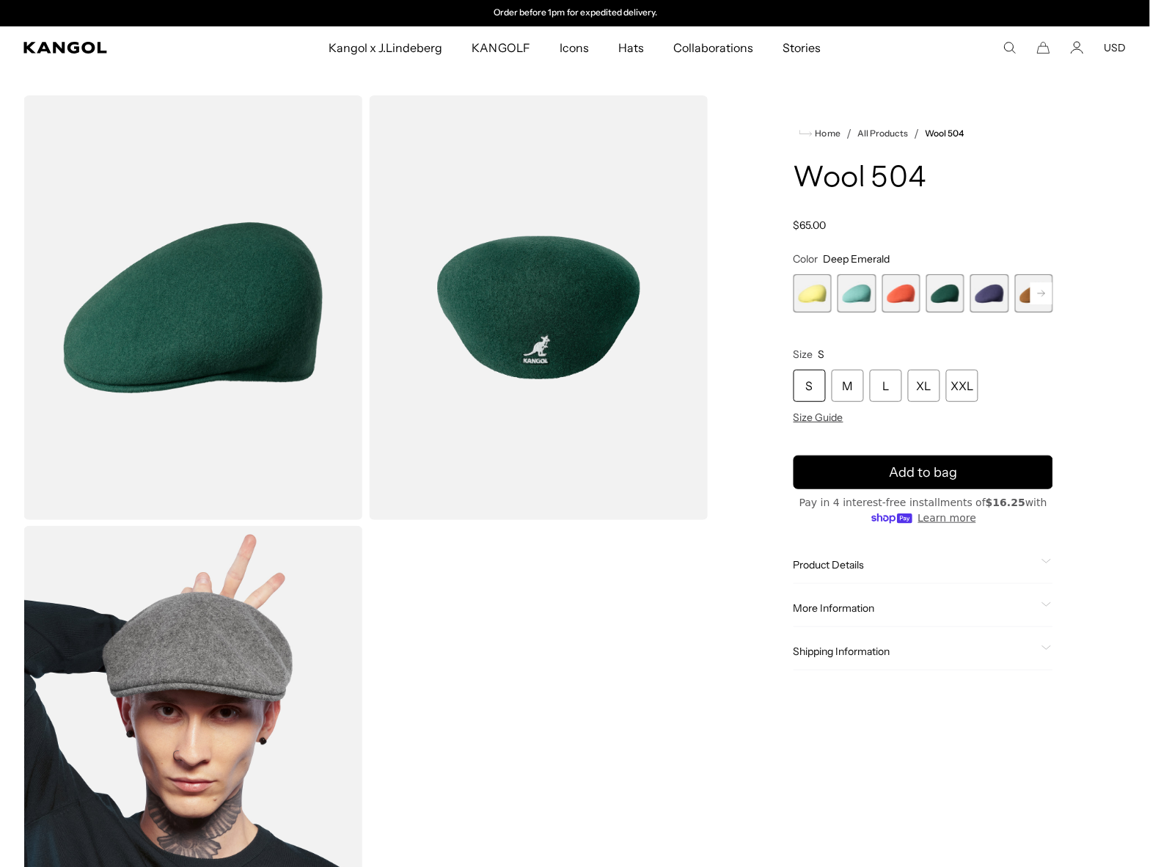
click at [216, 174] on img "Gallery Viewer" at bounding box center [193, 307] width 340 height 425
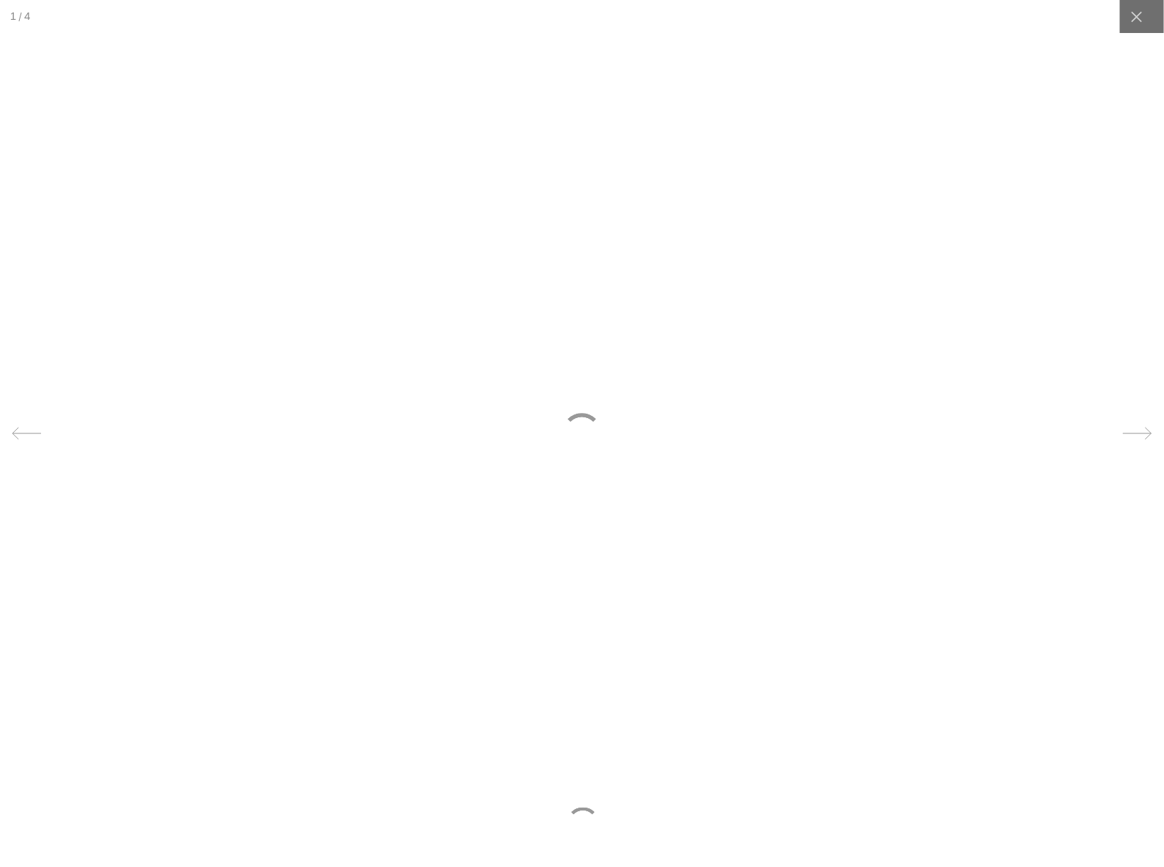
click at [1139, 22] on div at bounding box center [1142, 16] width 44 height 33
click at [1130, 16] on icon at bounding box center [1137, 17] width 15 height 15
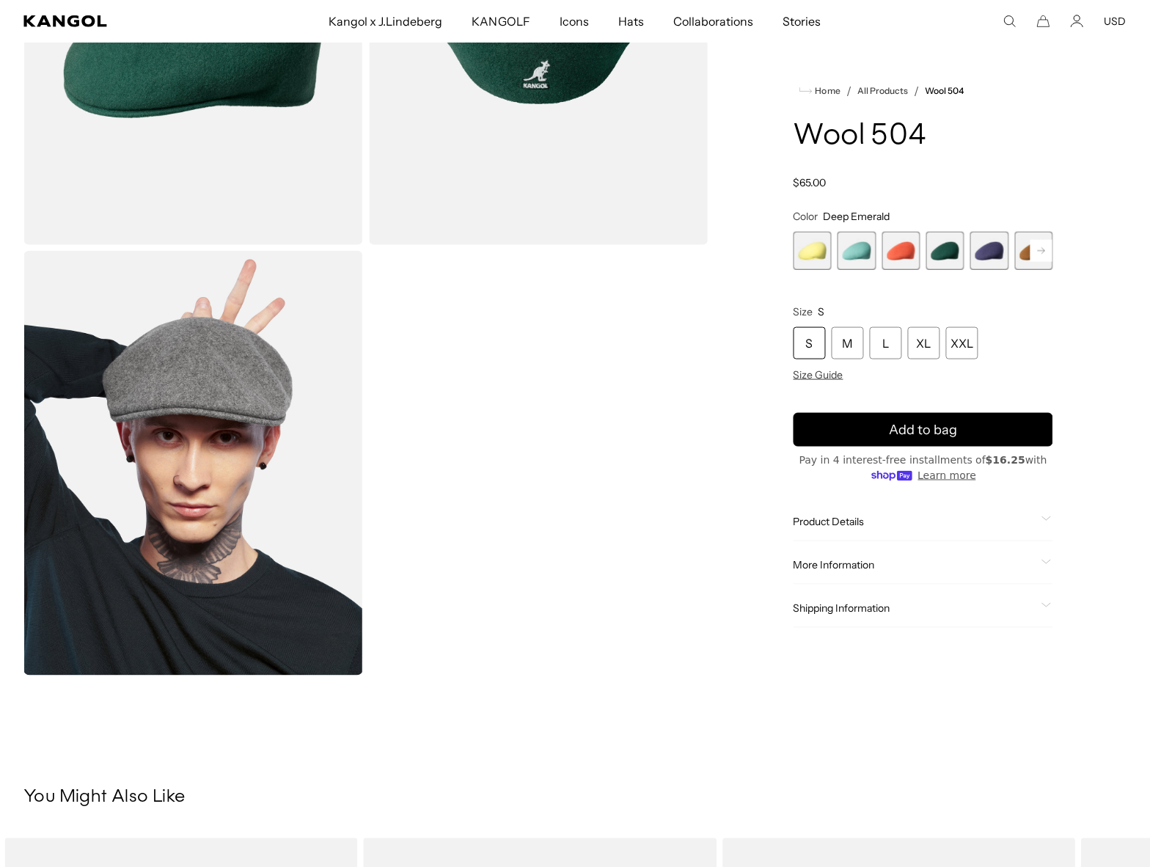
scroll to position [0, 302]
click at [1119, 185] on div "Home / All Products / Wool 504 Wool 504 Regular price $65.00 Regular price Sale…" at bounding box center [923, 247] width 406 height 855
click at [895, 260] on span "3 of 21" at bounding box center [902, 251] width 38 height 38
click at [936, 251] on span "4 of 21" at bounding box center [946, 251] width 38 height 38
click at [987, 242] on span "5 of 21" at bounding box center [990, 251] width 38 height 38
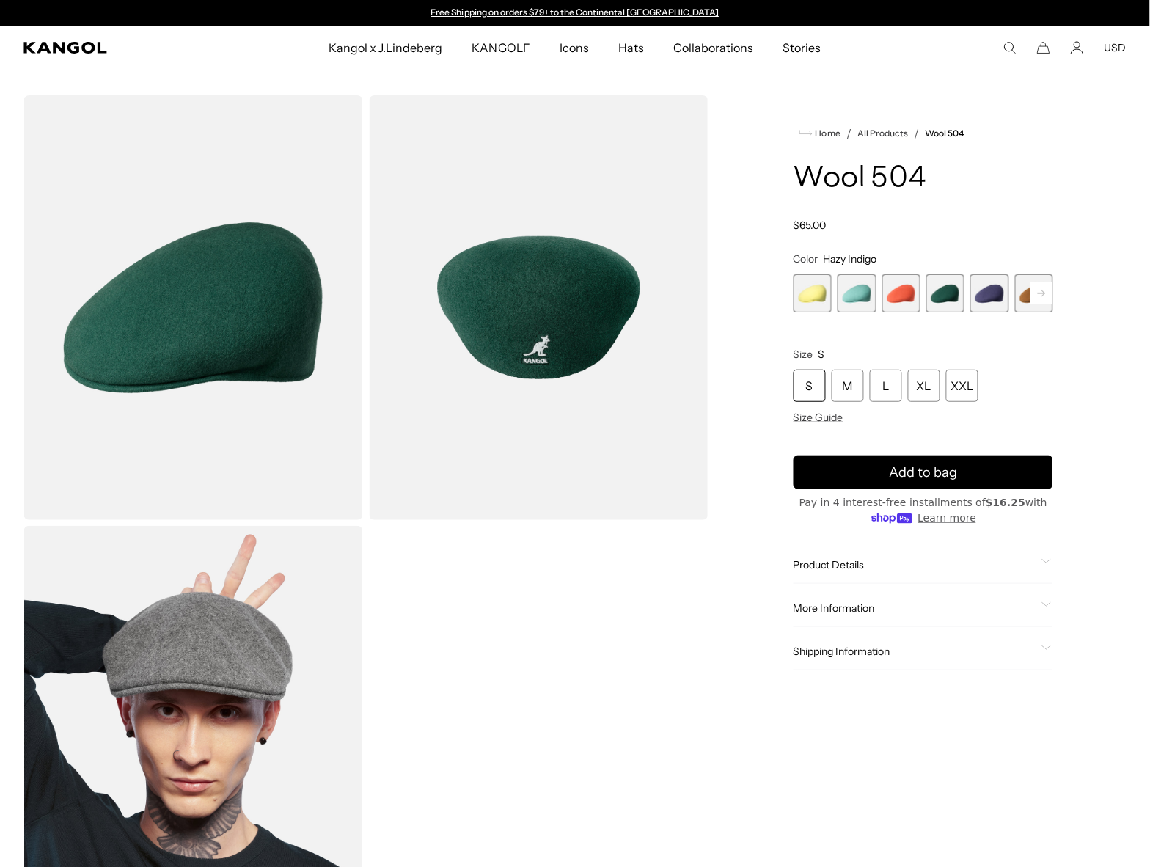
click at [1016, 213] on div "Wool 504 Regular price $65.00 Regular price Sale price $65.00" at bounding box center [924, 197] width 260 height 69
click at [1007, 193] on h1 "Wool 504" at bounding box center [924, 179] width 260 height 32
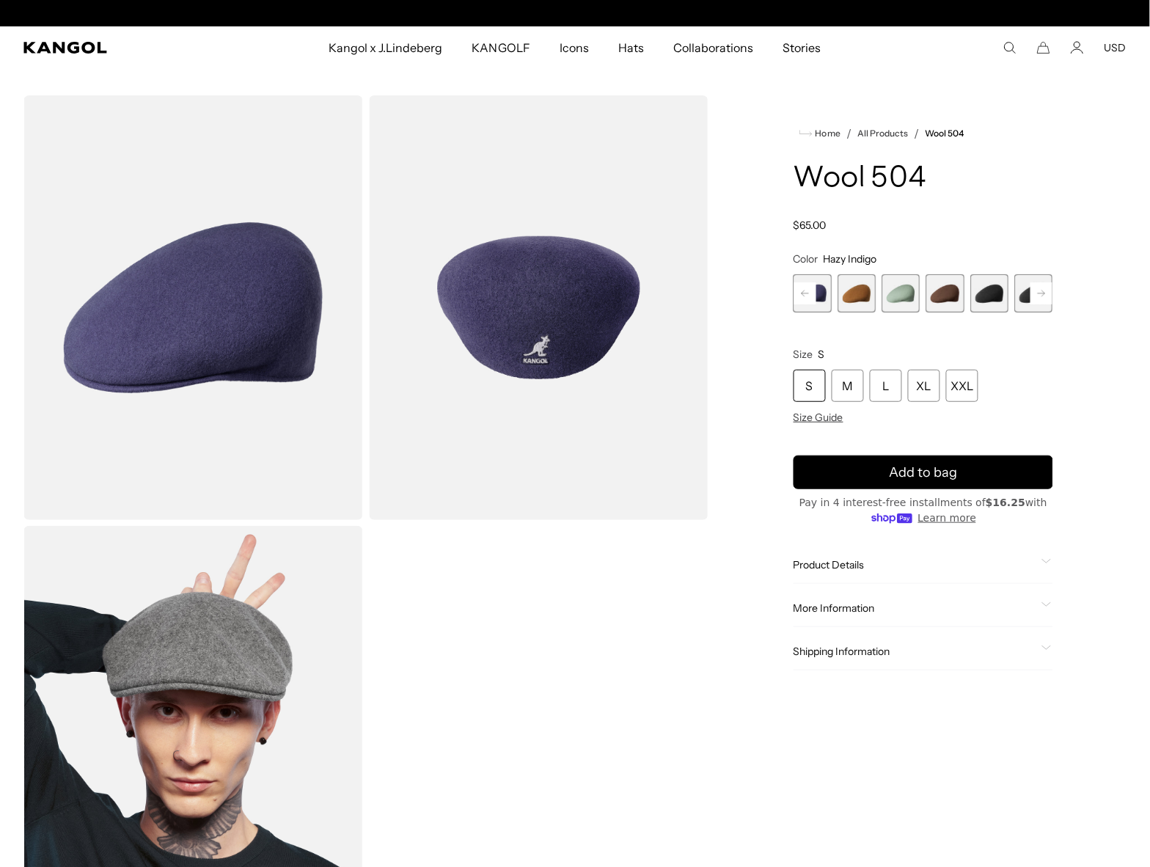
scroll to position [0, 302]
click at [1116, 180] on div "Home / All Products / Wool 504 Wool 504 Regular price $65.00 Regular price Sale…" at bounding box center [923, 522] width 406 height 855
click at [803, 292] on icon at bounding box center [805, 294] width 7 height 6
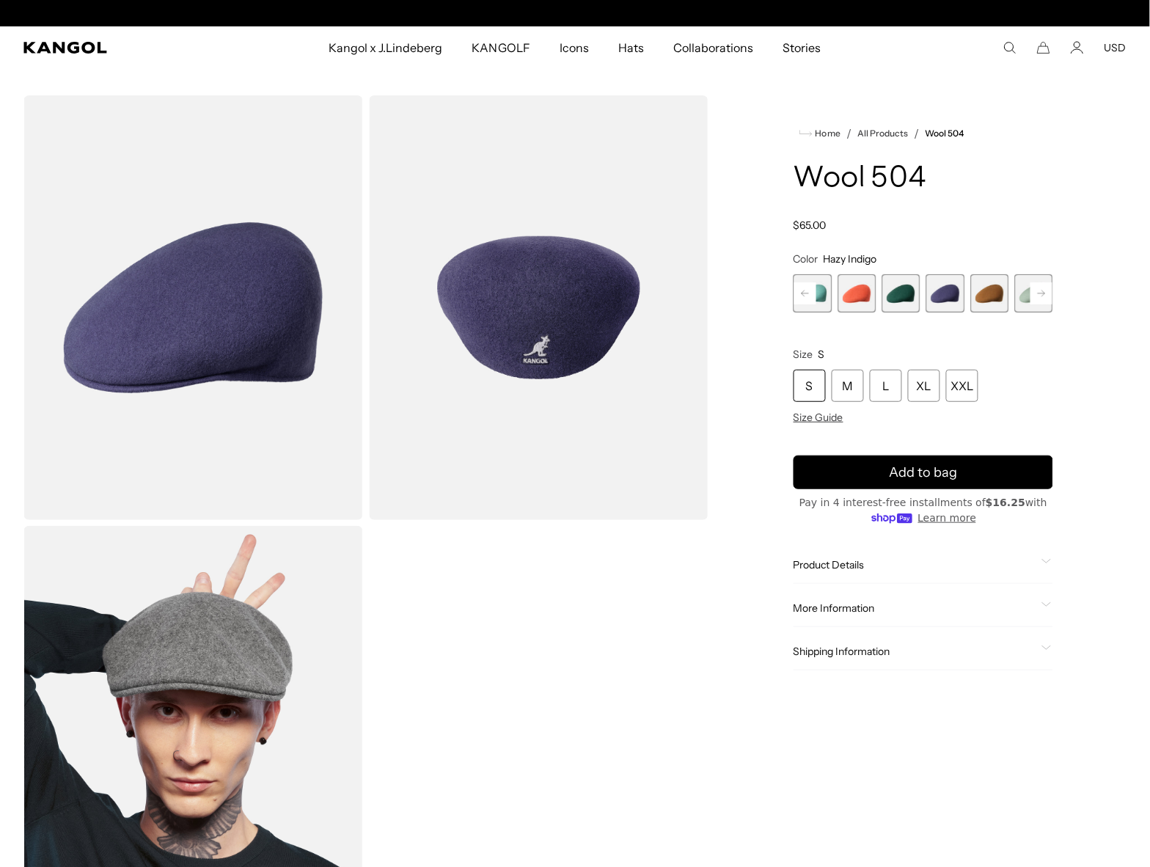
drag, startPoint x: 803, startPoint y: 292, endPoint x: 868, endPoint y: 297, distance: 64.8
click at [868, 297] on span "3 of 21" at bounding box center [857, 293] width 38 height 38
click at [862, 302] on span "3 of 21" at bounding box center [857, 293] width 38 height 38
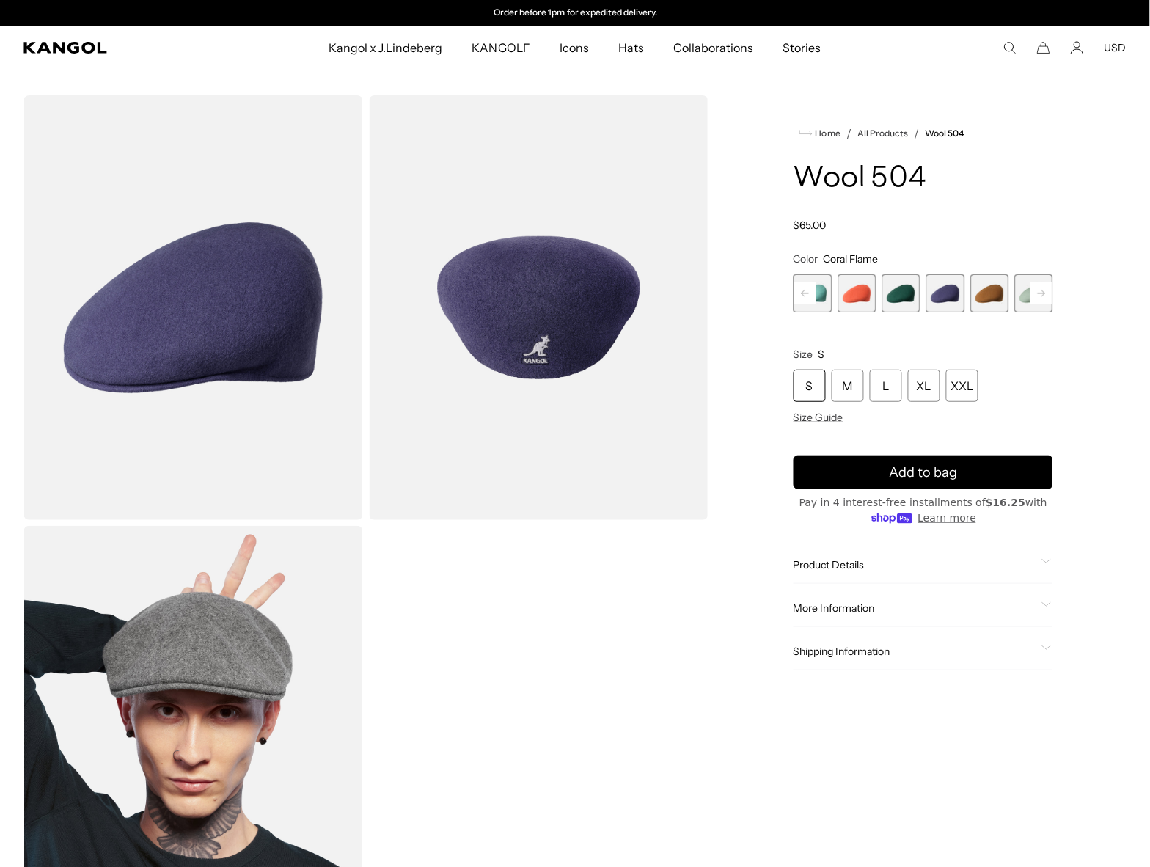
click at [1081, 150] on div "Home / All Products / Wool 504 Wool 504 Regular price $65.00 Regular price Sale…" at bounding box center [923, 522] width 406 height 855
click at [867, 292] on span "3 of 21" at bounding box center [857, 293] width 38 height 38
click at [921, 295] on div "Butter Chiffon Variant sold out or unavailable Aquatic Variant sold out or unav…" at bounding box center [880, 293] width 260 height 38
click at [906, 295] on span "4 of 21" at bounding box center [902, 293] width 38 height 38
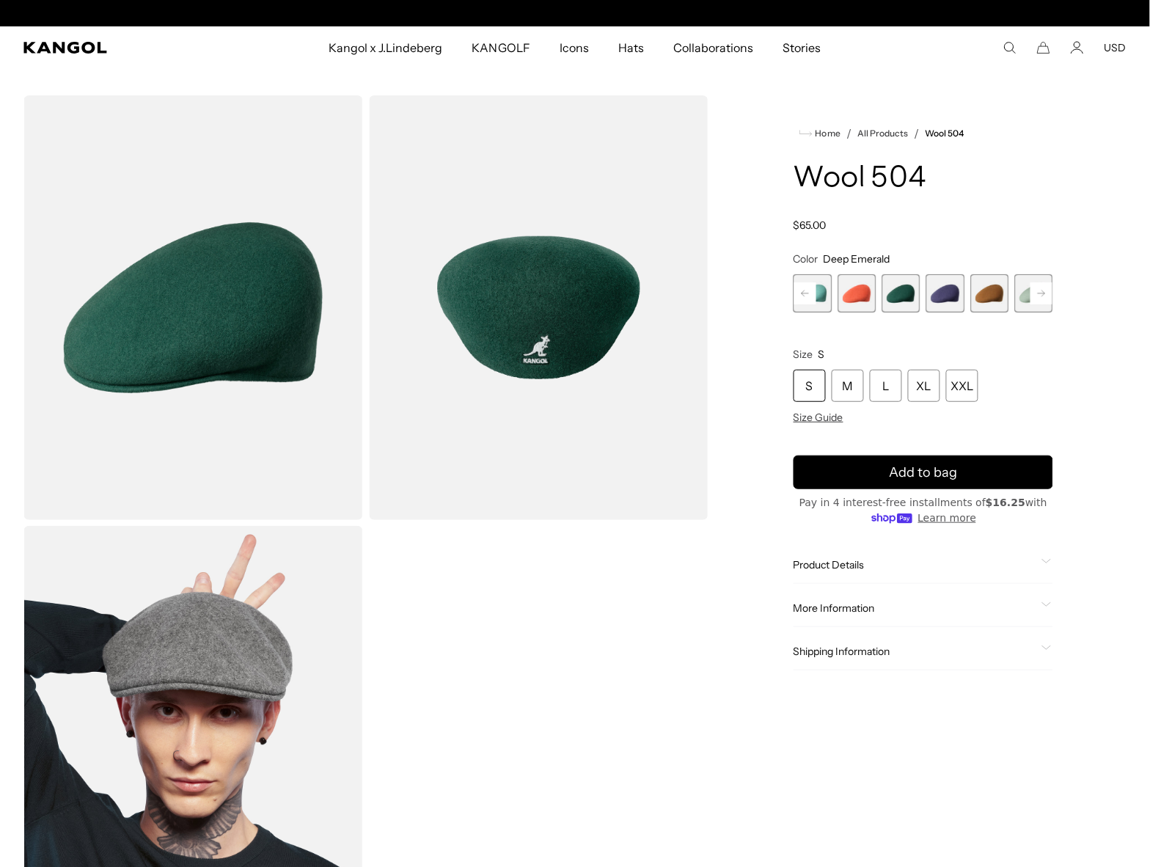
scroll to position [0, 302]
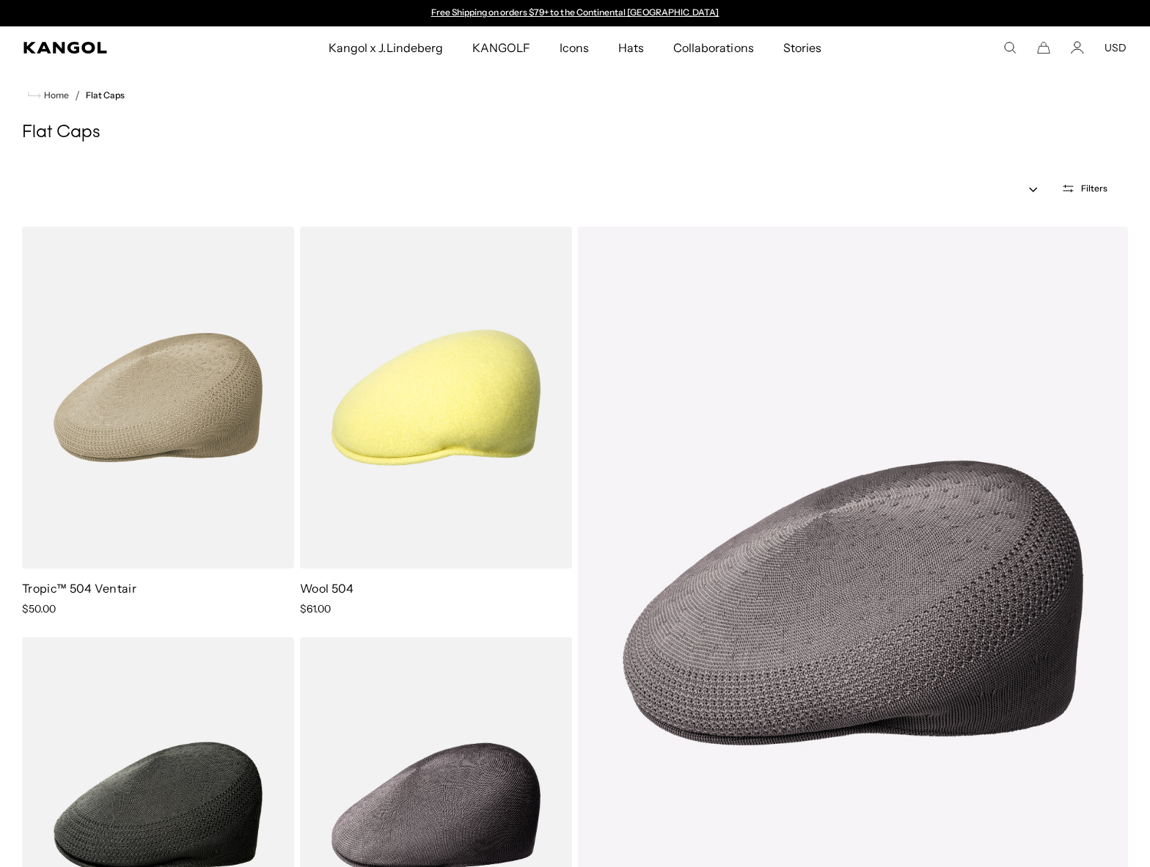
select select
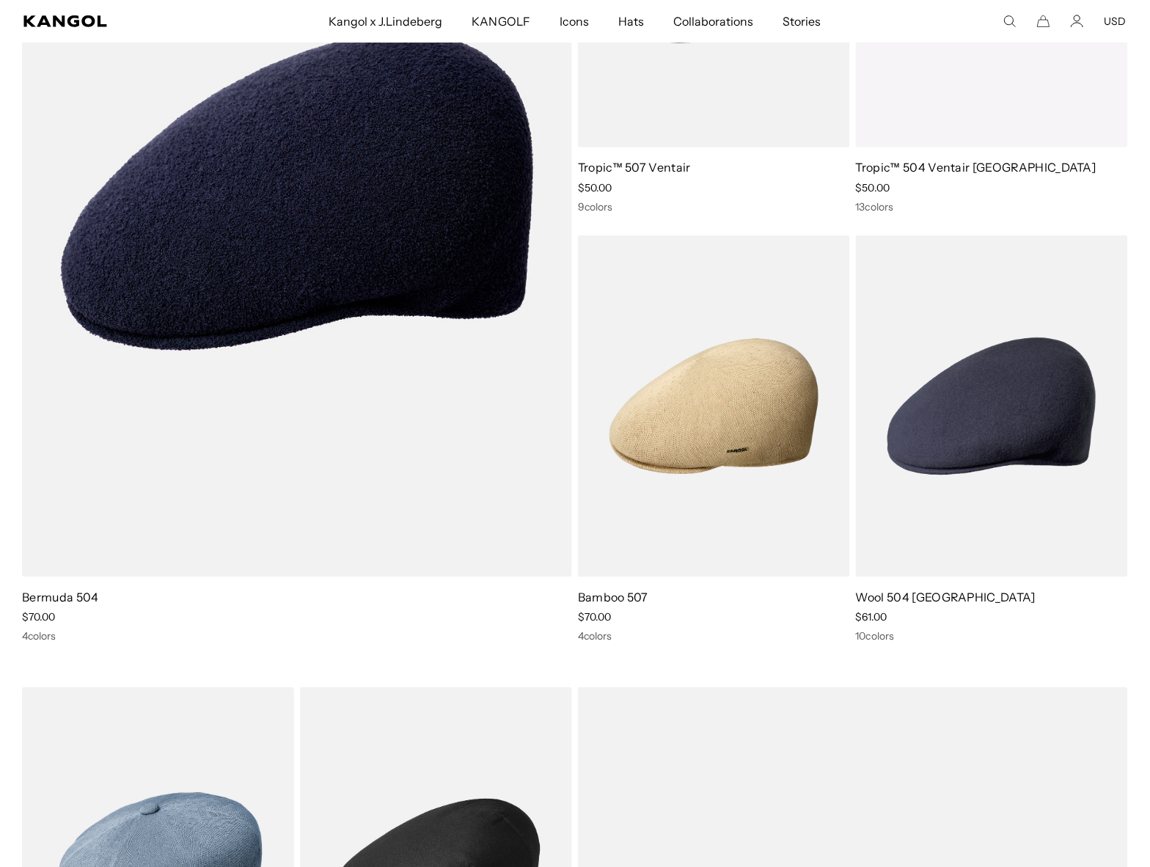
scroll to position [0, 302]
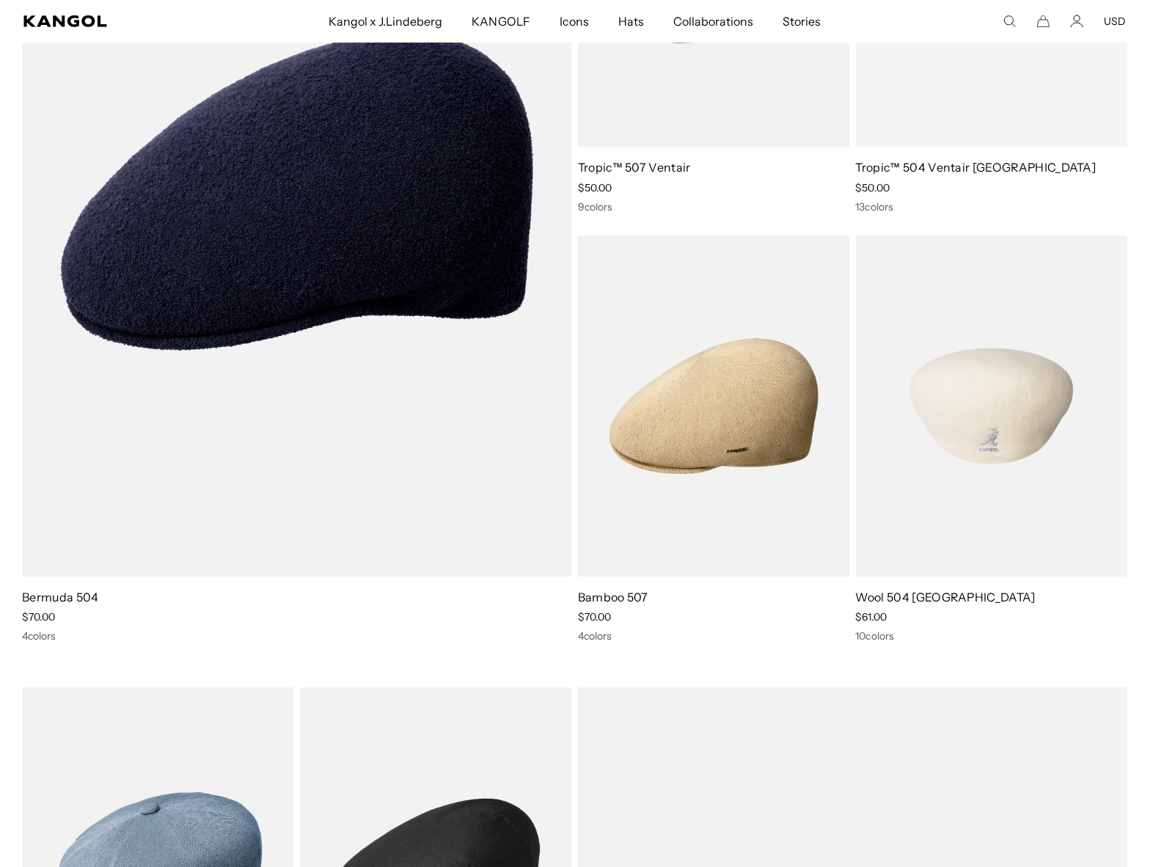
scroll to position [0, 0]
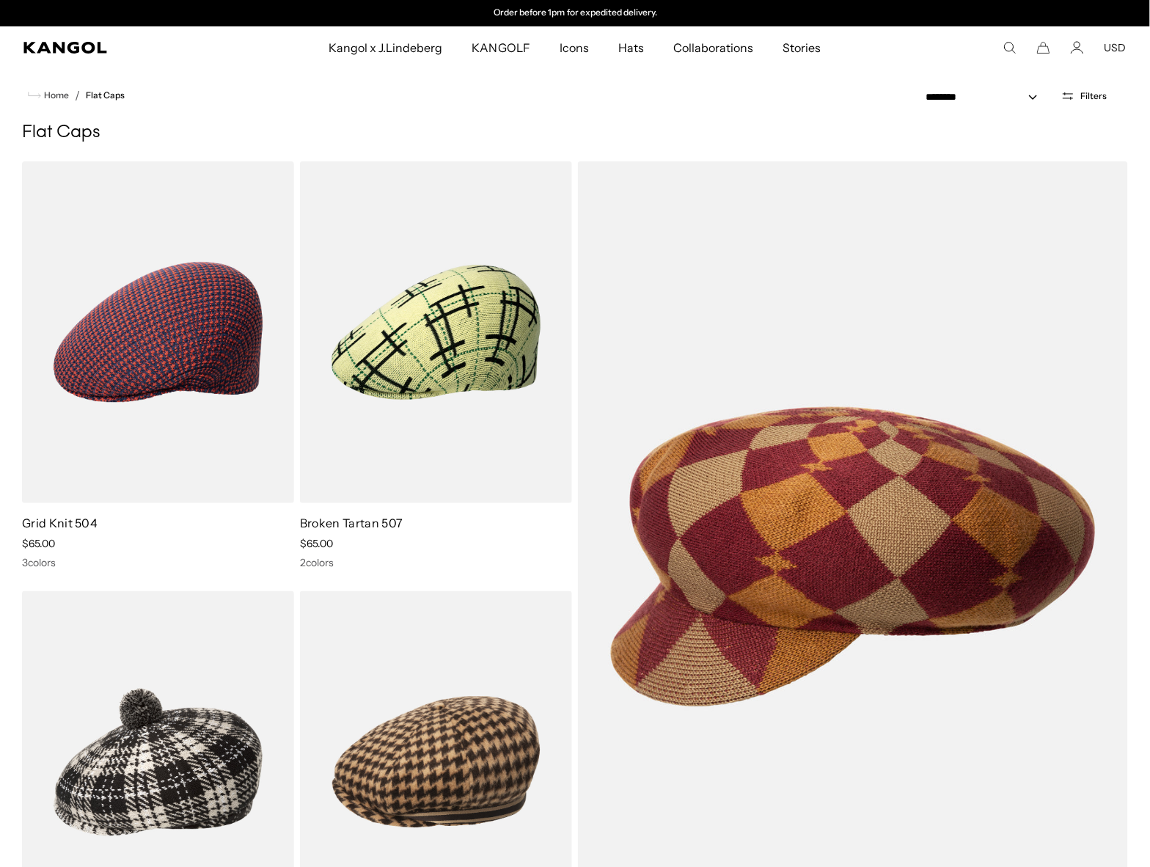
click at [866, 89] on ul "Home / Flat Caps" at bounding box center [575, 96] width 1106 height 18
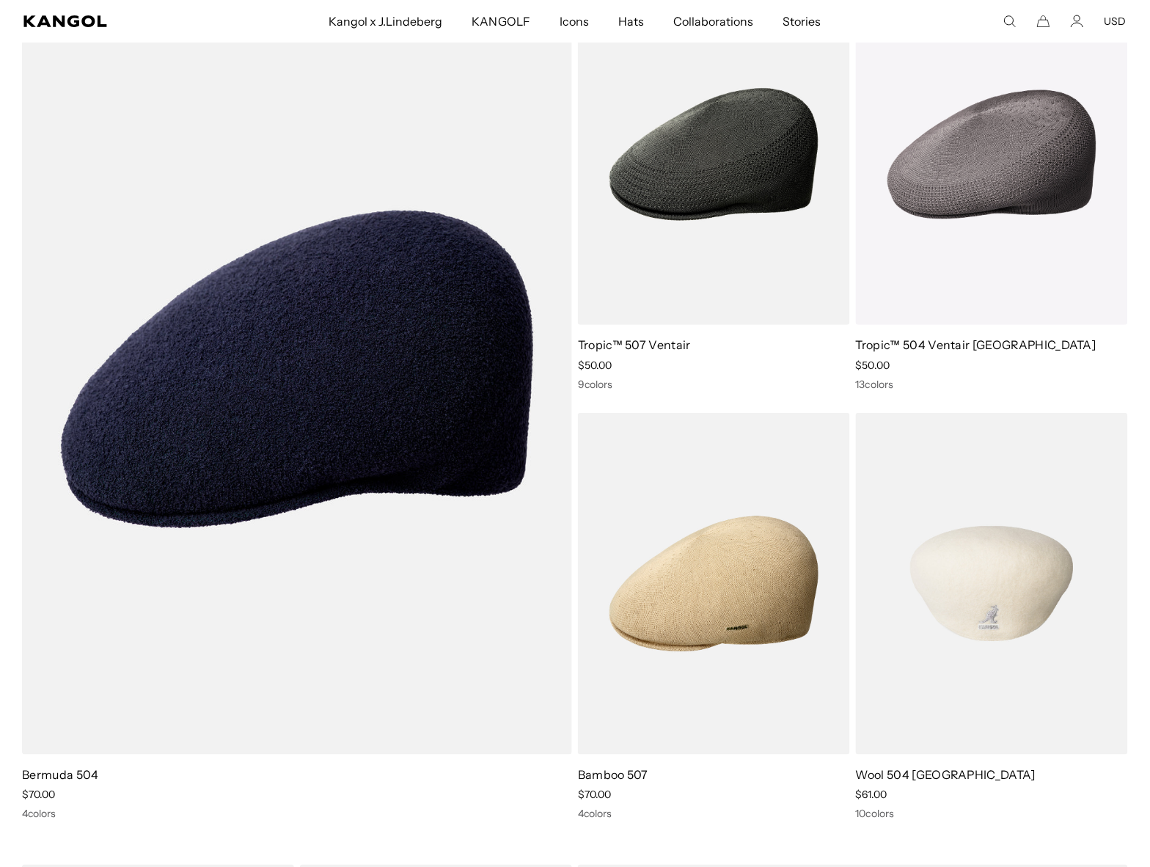
click at [1028, 558] on img at bounding box center [992, 584] width 272 height 342
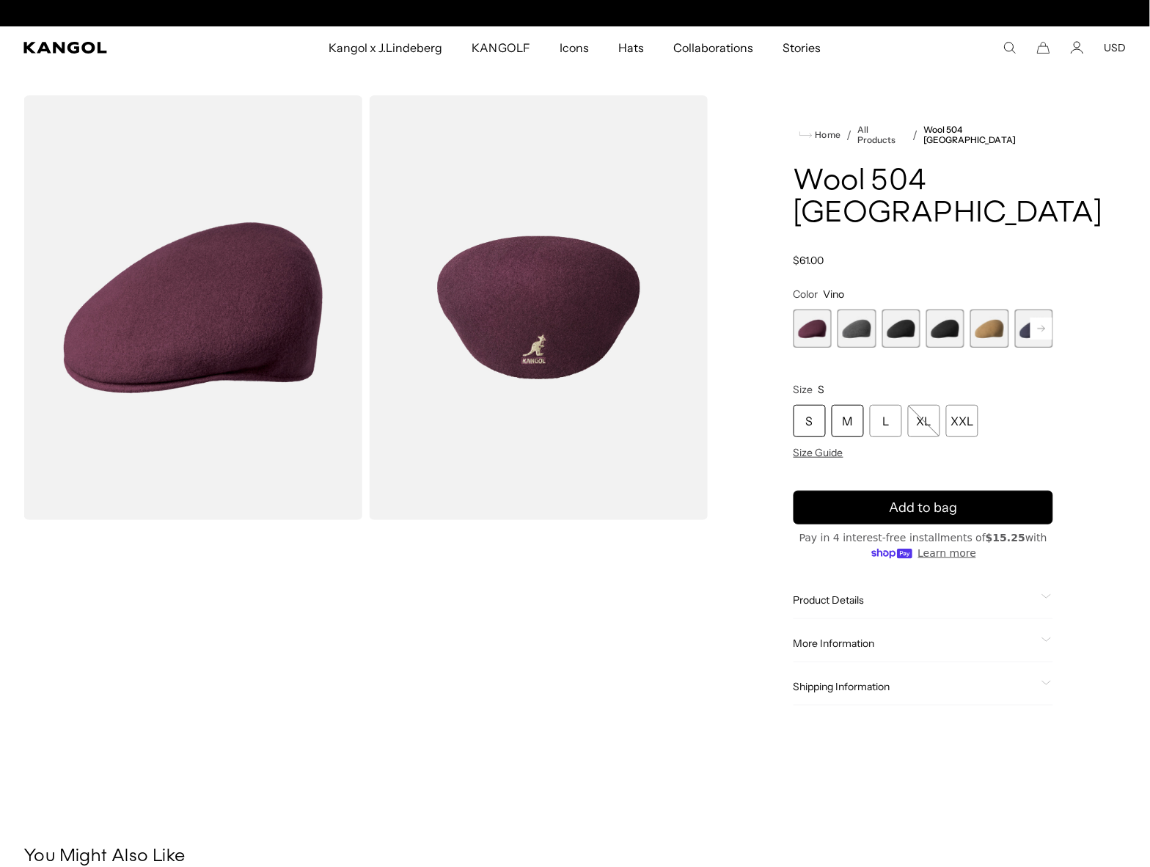
scroll to position [0, 302]
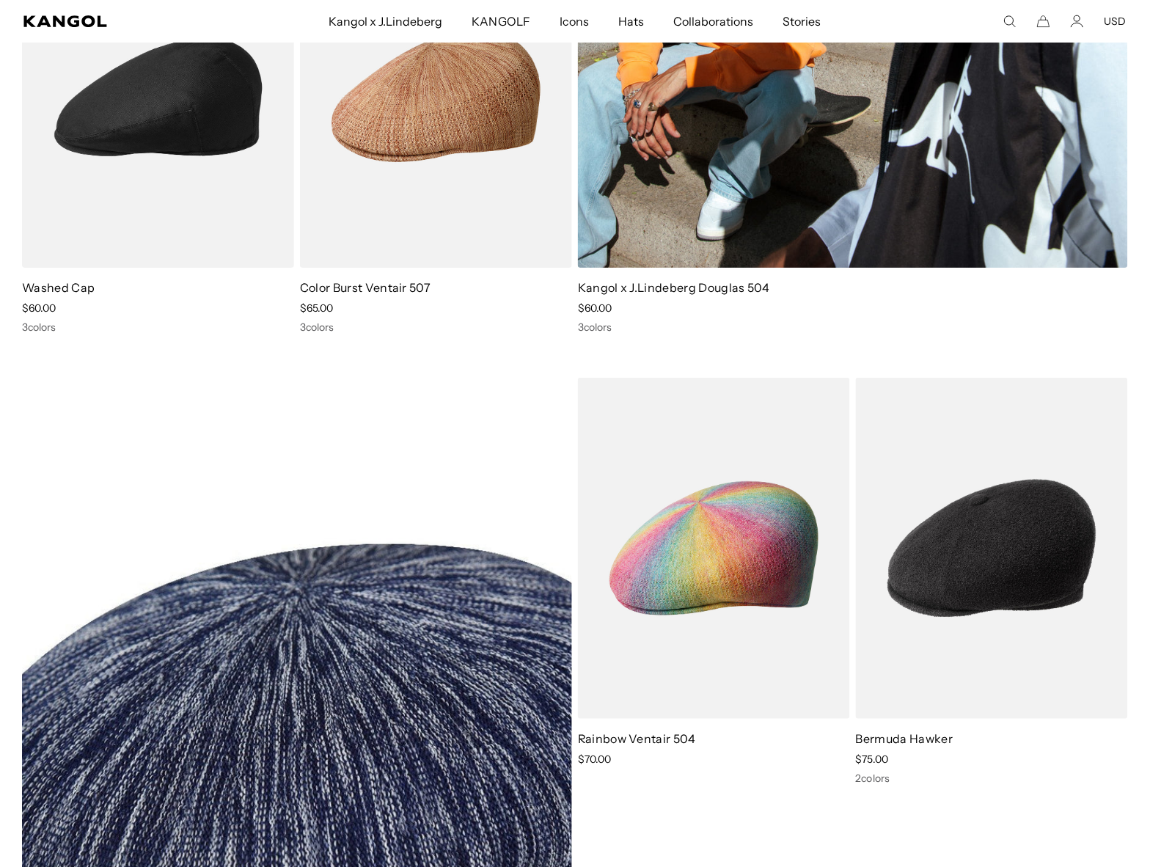
click at [792, 328] on div "3 colors" at bounding box center [853, 327] width 550 height 13
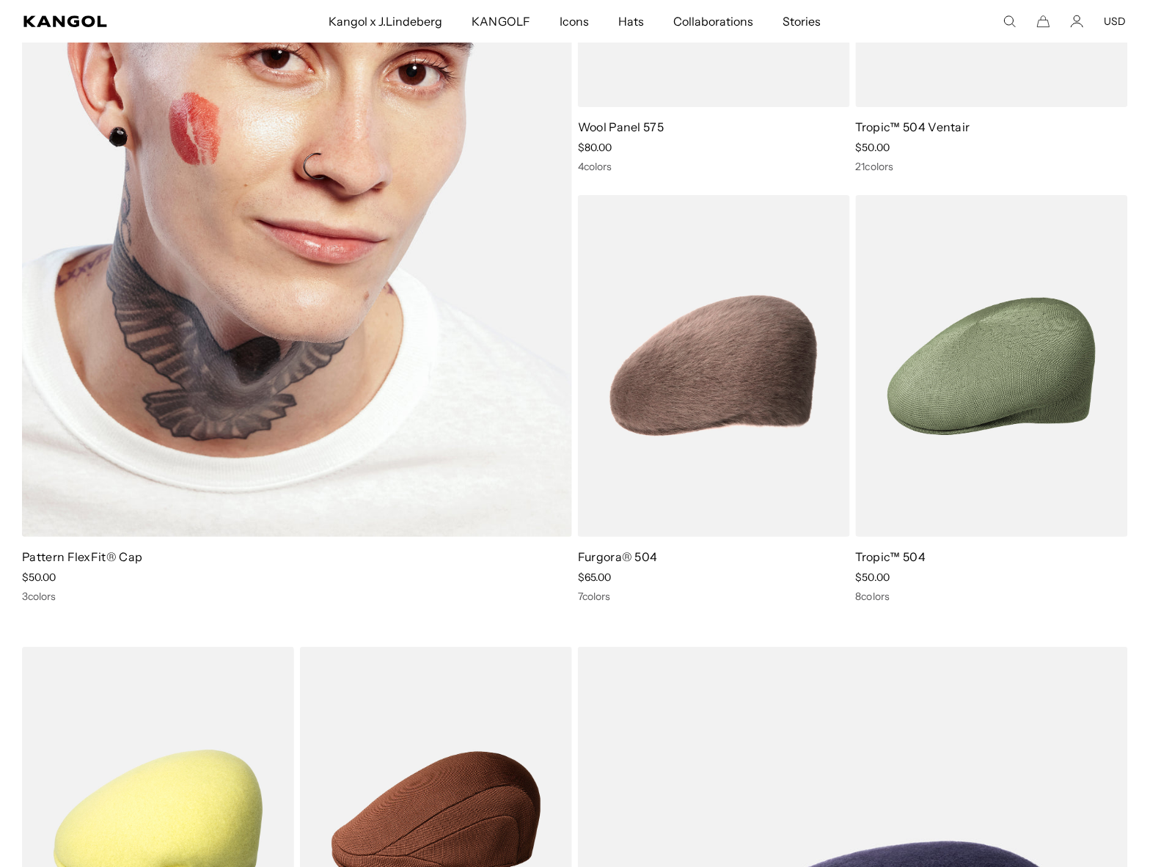
click at [483, 602] on div "3 colors" at bounding box center [297, 596] width 550 height 13
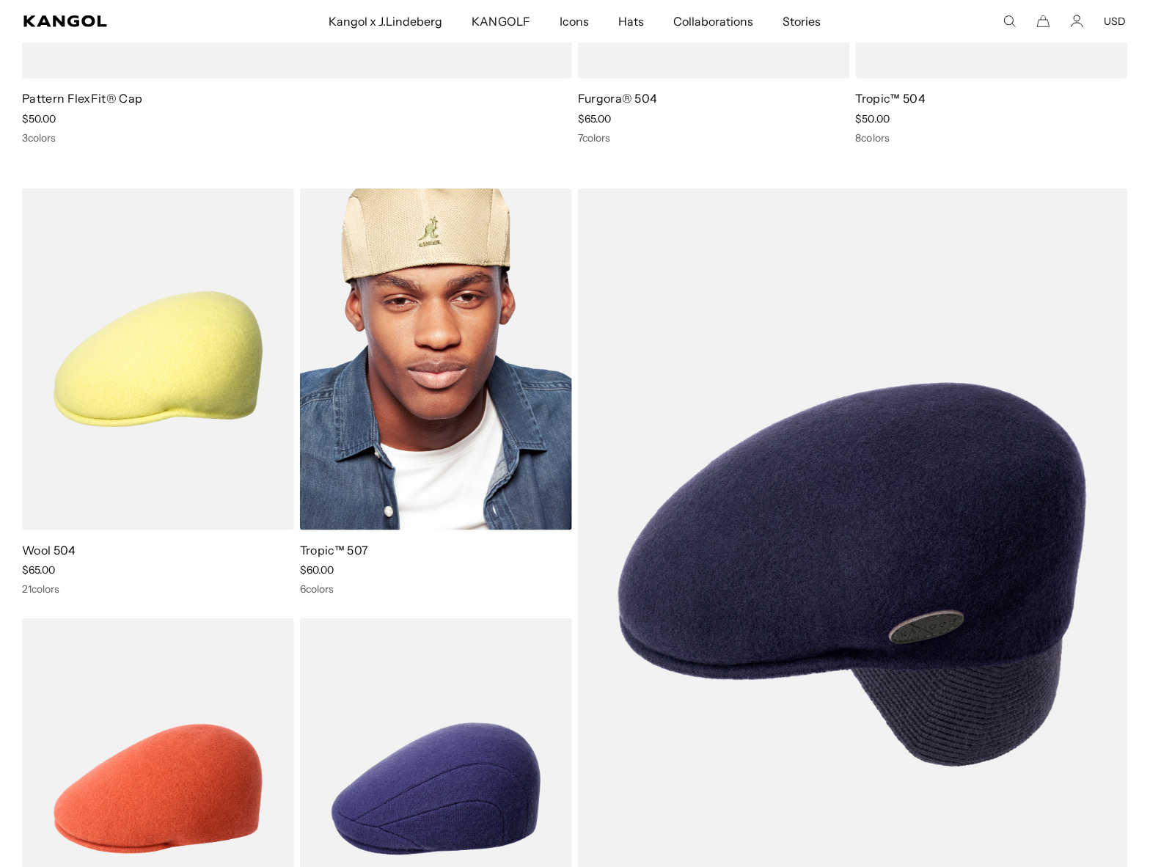
click at [462, 412] on img at bounding box center [436, 360] width 272 height 342
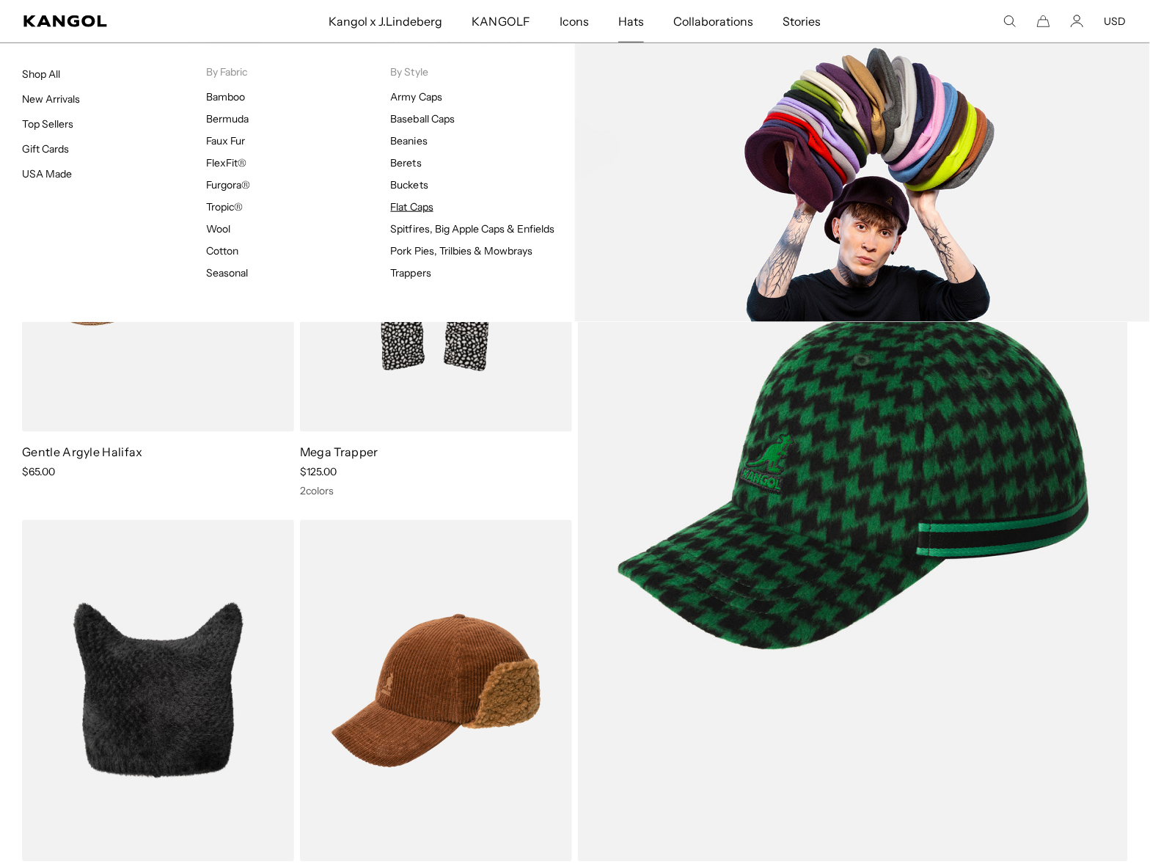
click at [423, 204] on link "Flat Caps" at bounding box center [412, 206] width 43 height 13
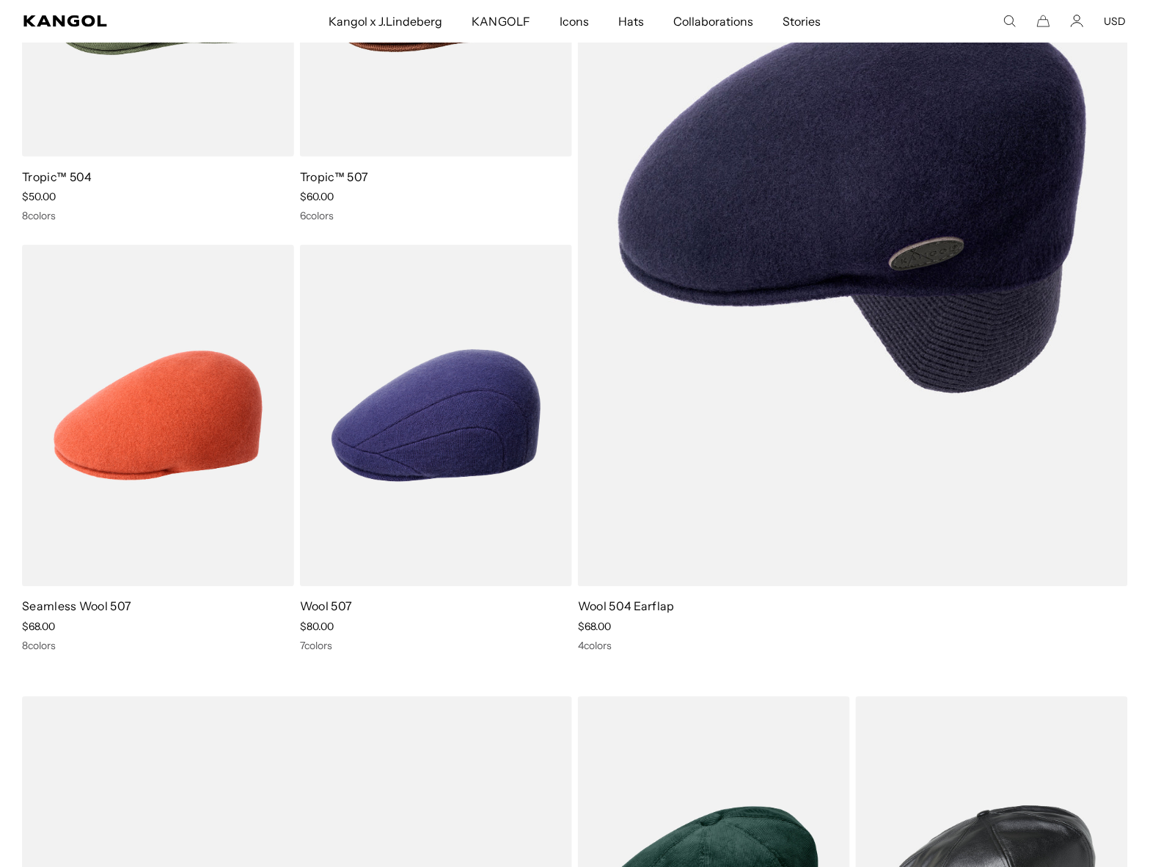
click at [577, 646] on ol "Tropic™ 504 Sale Price $50.00 8 colors Tropic™ 507 Sale Price $60.00 6 colors S…" at bounding box center [575, 234] width 1106 height 838
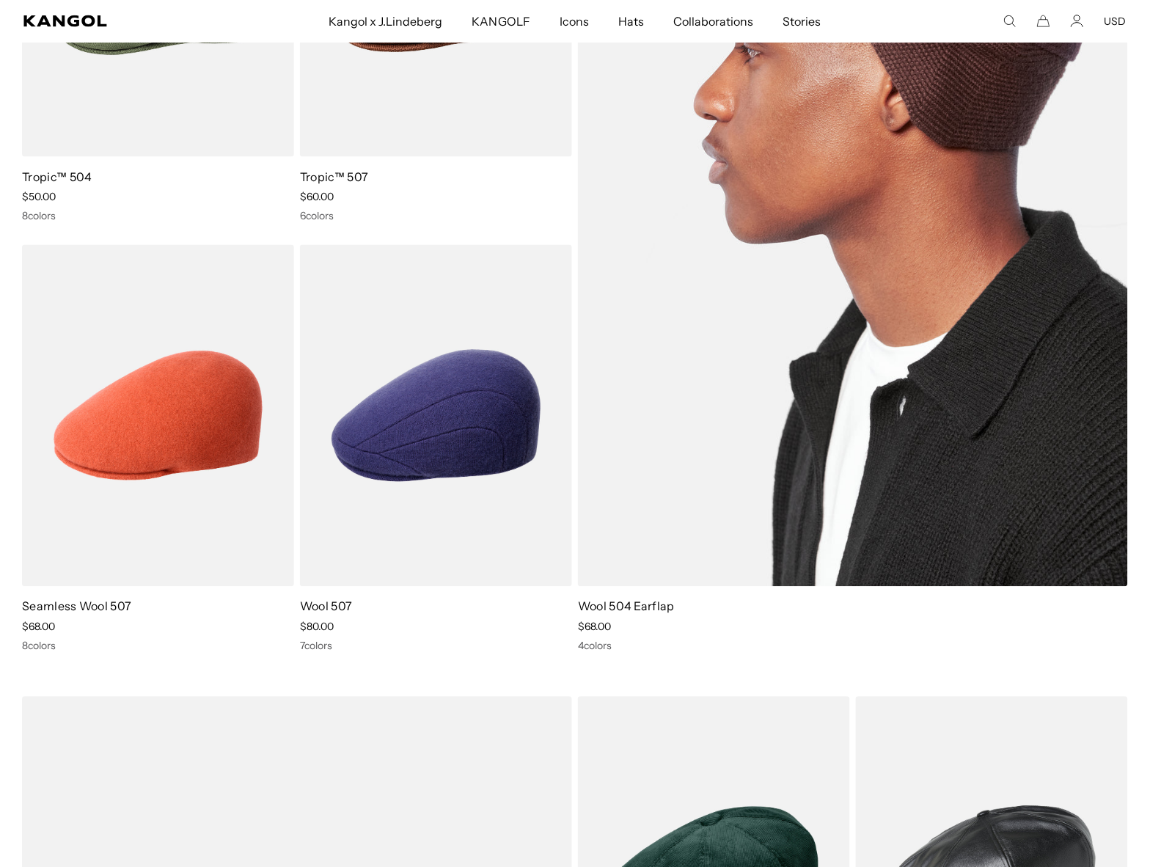
click at [818, 635] on div "Wool 504 Earflap Sale Price $68.00 4 colors" at bounding box center [853, 626] width 550 height 54
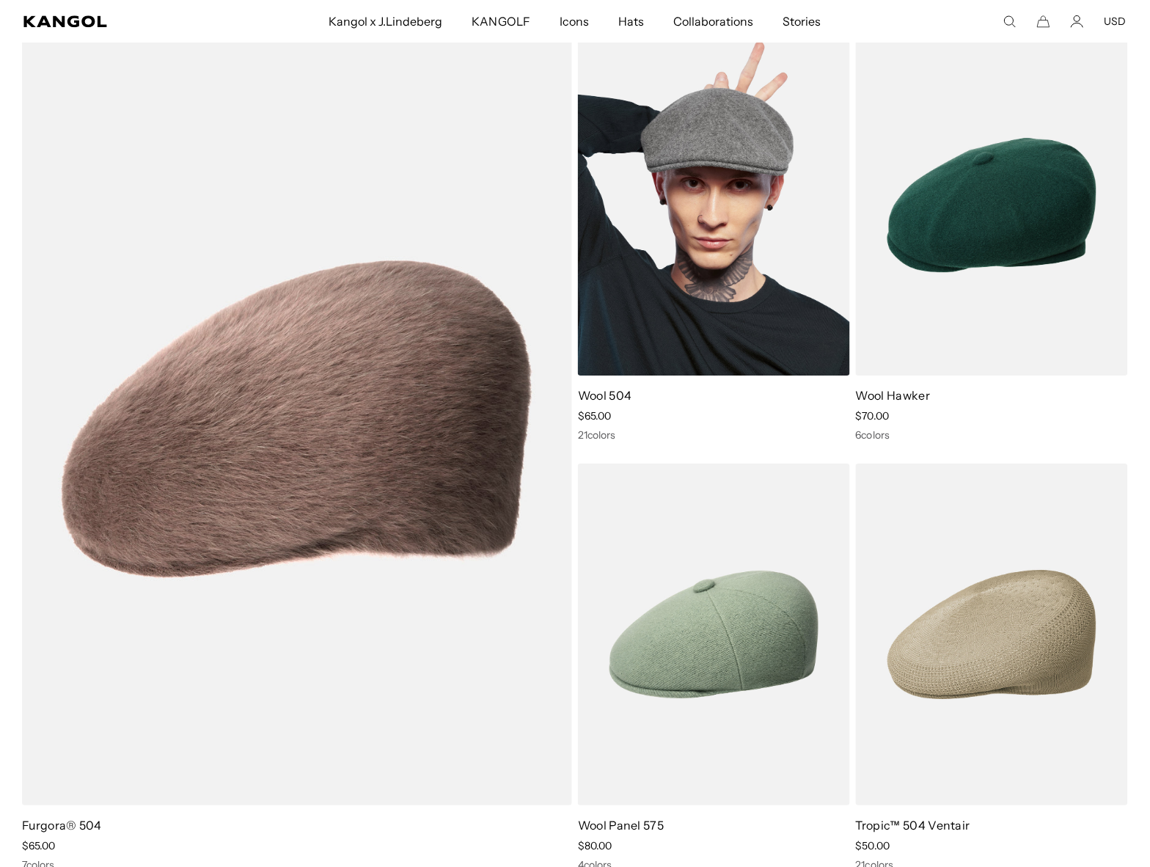
scroll to position [0, 0]
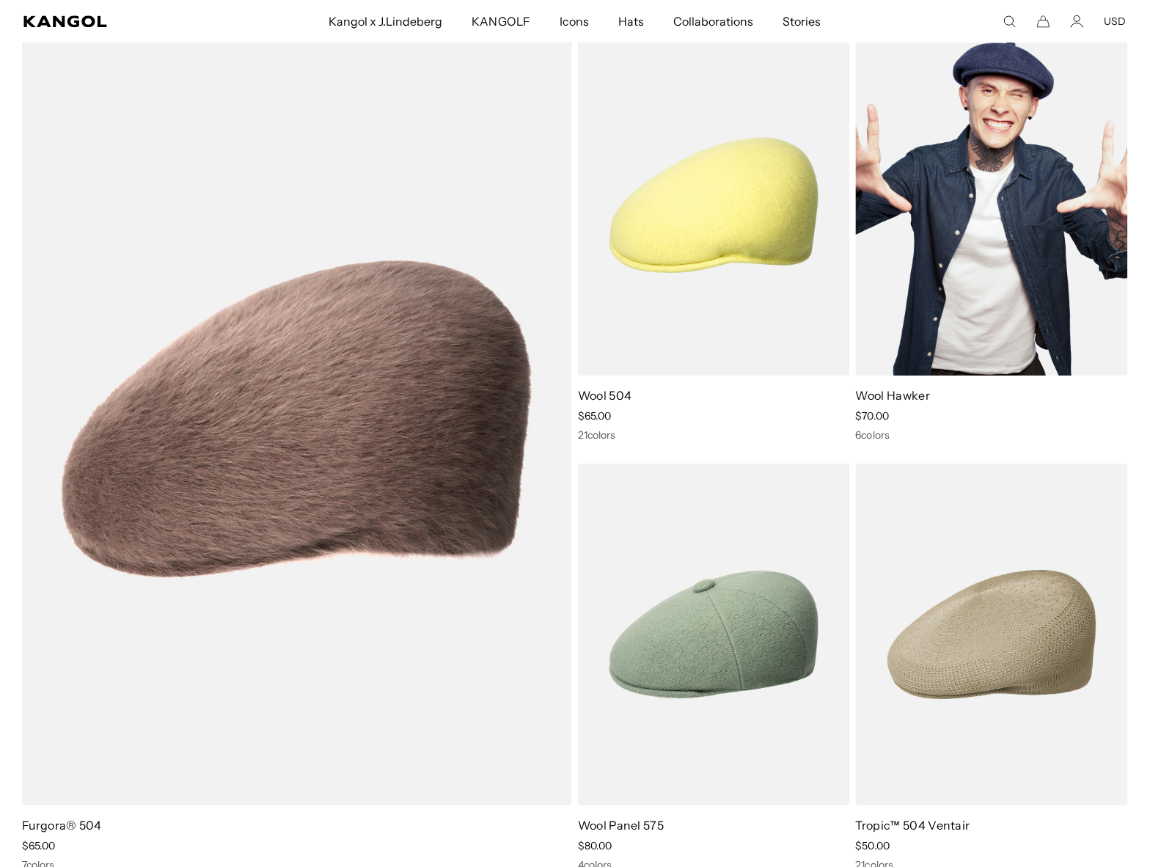
click at [930, 307] on img at bounding box center [992, 205] width 272 height 342
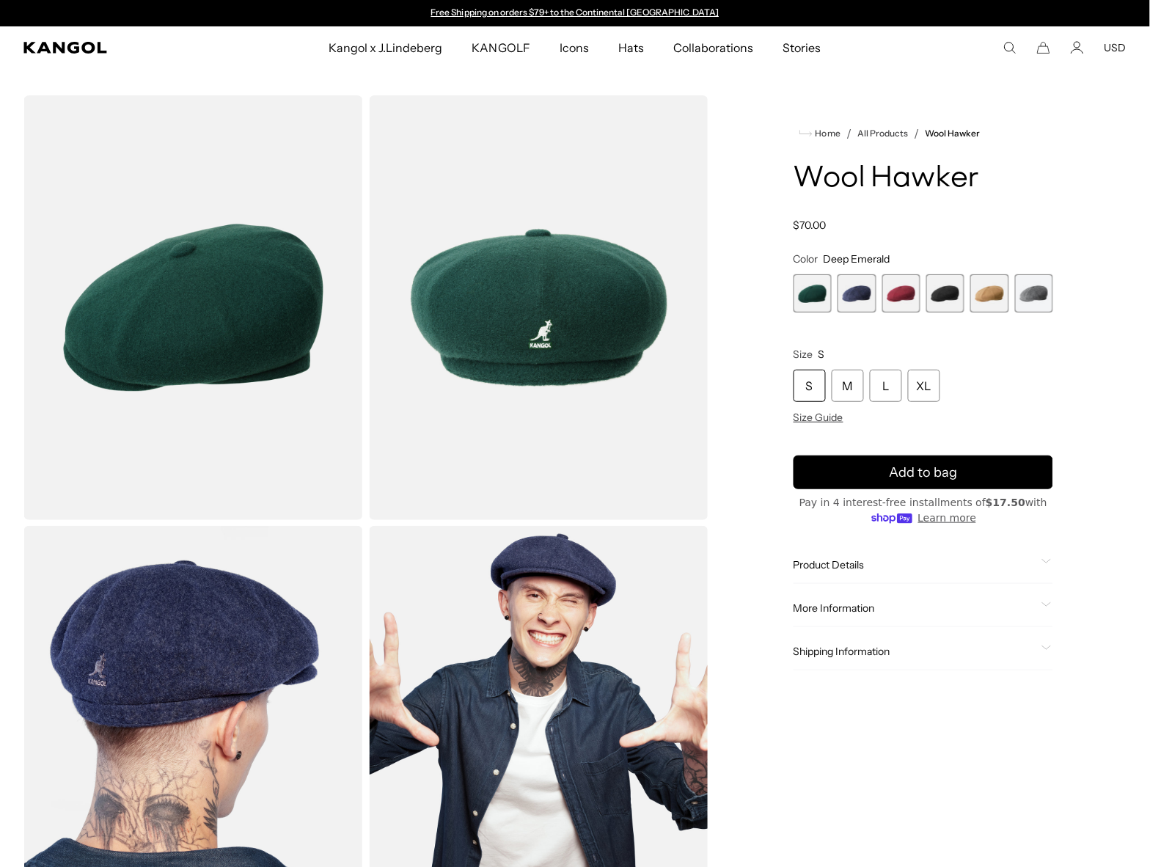
click at [921, 188] on h1 "Wool Hawker" at bounding box center [924, 179] width 260 height 32
copy div "Wool Hawker"
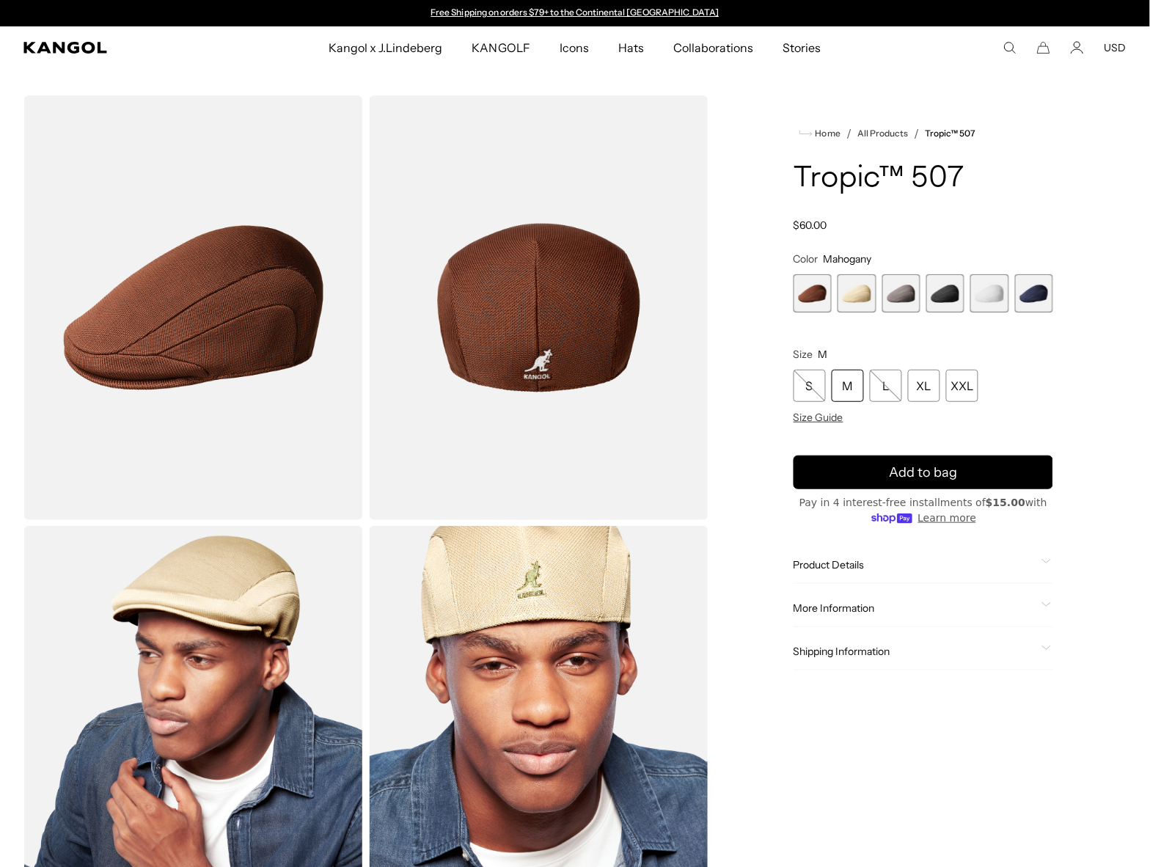
click at [866, 176] on h1 "Tropic™ 507" at bounding box center [924, 179] width 260 height 32
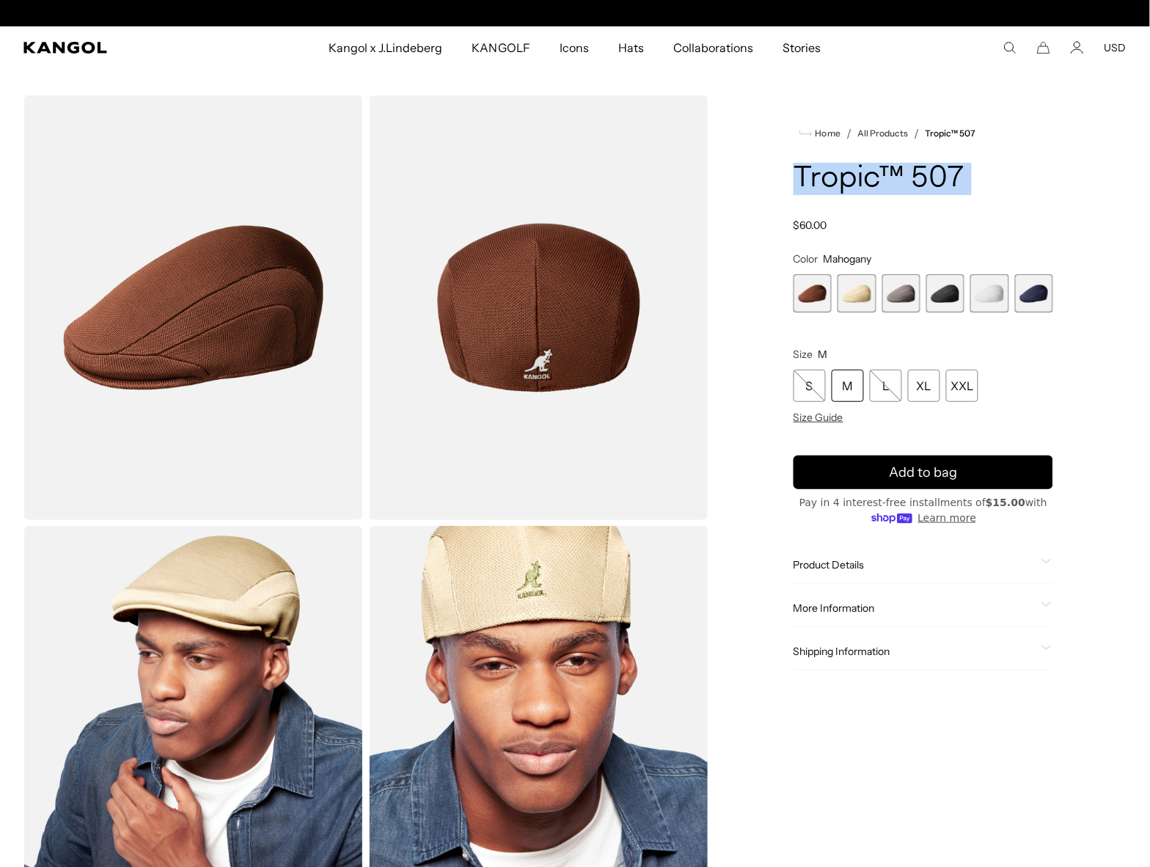
click at [866, 176] on h1 "Tropic™ 507" at bounding box center [924, 179] width 260 height 32
copy div "Tropic™ 507"
drag, startPoint x: 1103, startPoint y: 202, endPoint x: 1062, endPoint y: 226, distance: 46.7
click at [1103, 202] on div "Home / All Products / Tropic™ 507 Tropic™ 507 Regular price $60.00 Regular pric…" at bounding box center [923, 737] width 406 height 1285
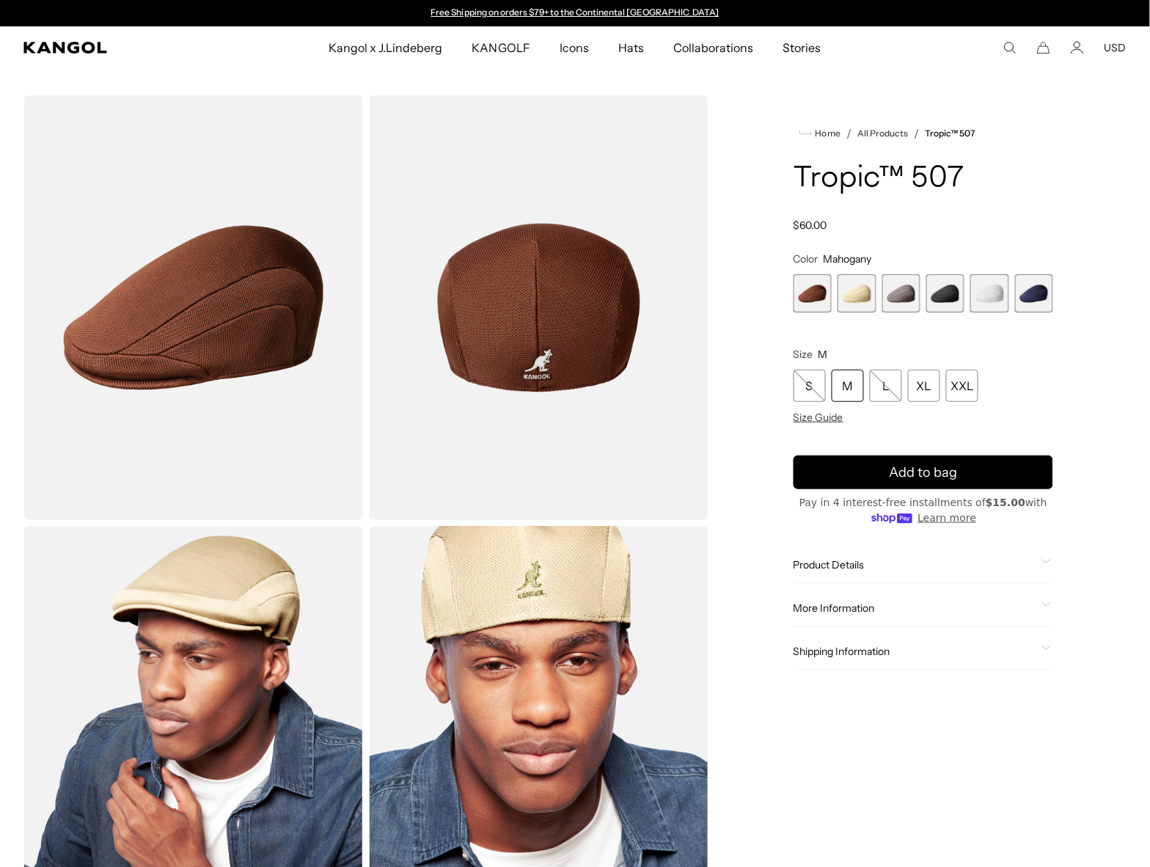
click at [870, 283] on span "2 of 6" at bounding box center [857, 293] width 38 height 38
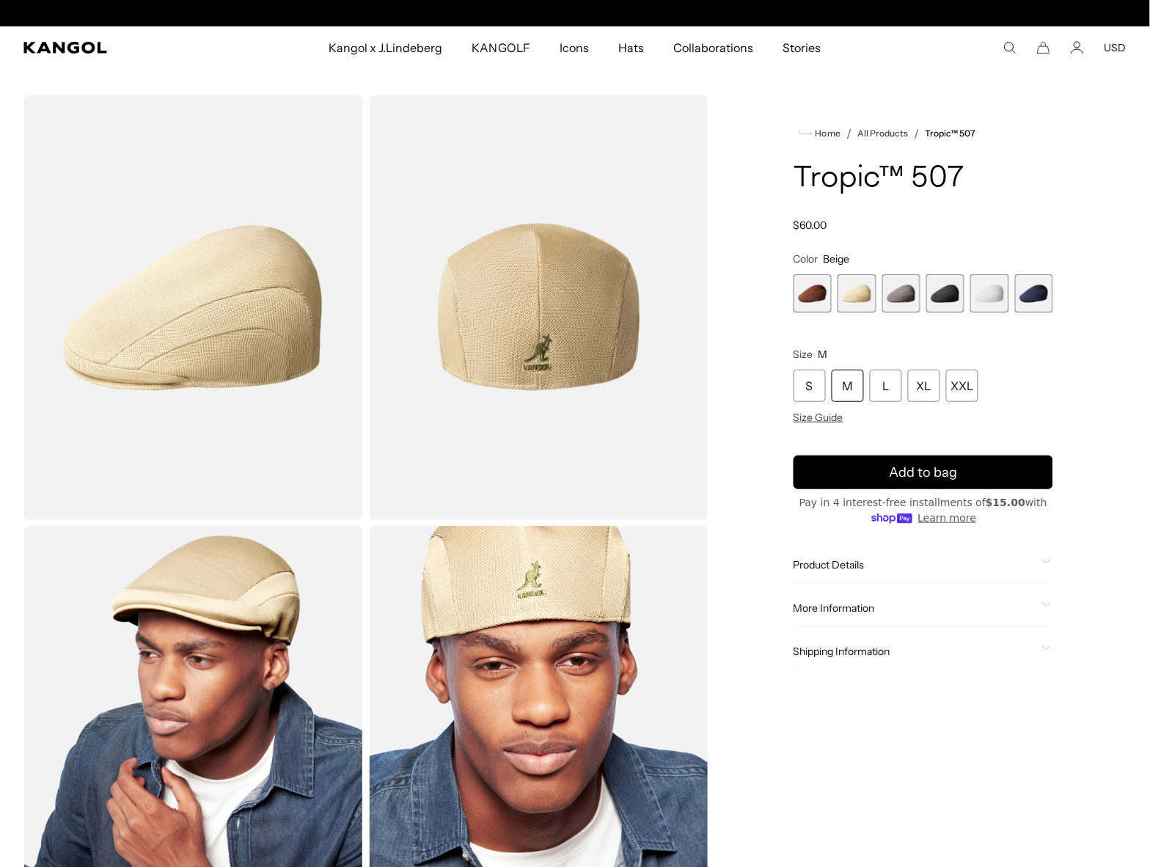
scroll to position [0, 302]
click at [1094, 166] on div "Home / All Products / Tropic™ 507 Tropic™ 507 Regular price $60.00 Regular pric…" at bounding box center [923, 737] width 406 height 1285
click at [899, 284] on span "3 of 6" at bounding box center [902, 293] width 38 height 38
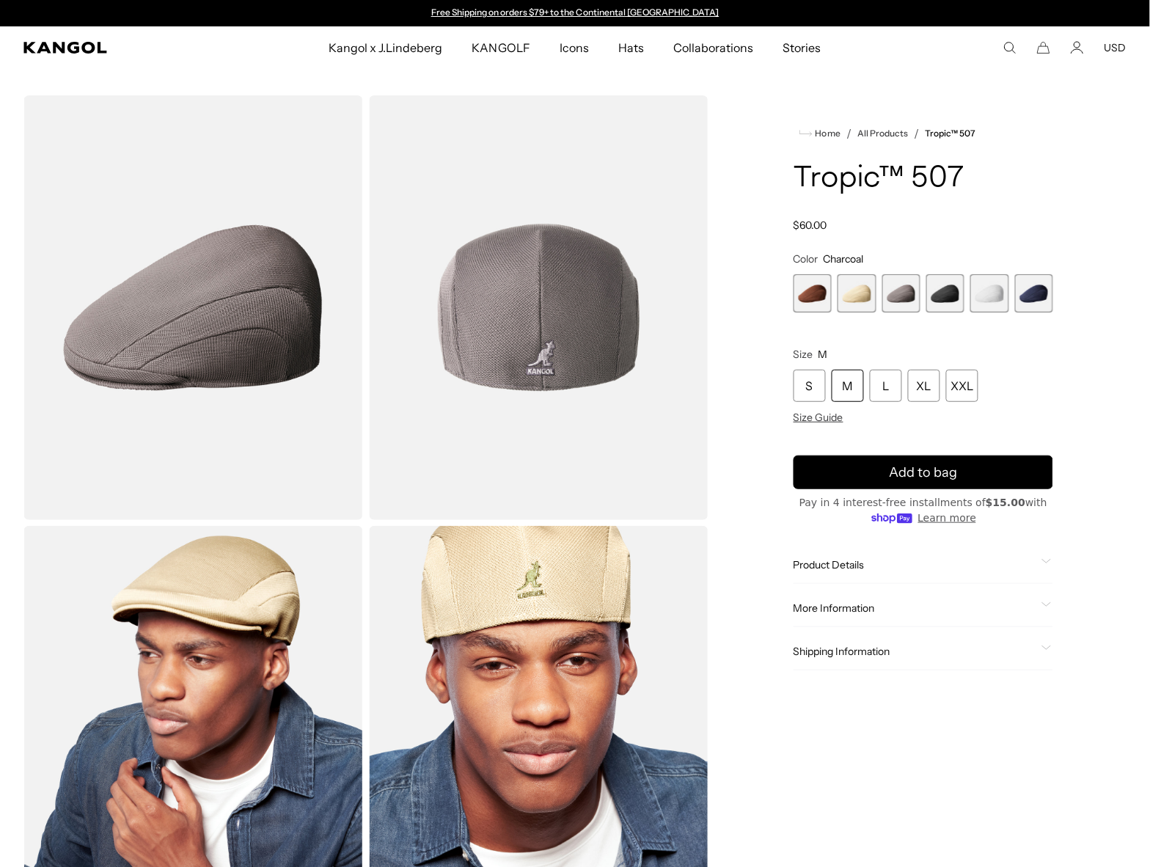
click at [1134, 199] on div "Loading..." at bounding box center [575, 737] width 1150 height 1285
click at [928, 298] on span "4 of 6" at bounding box center [946, 293] width 38 height 38
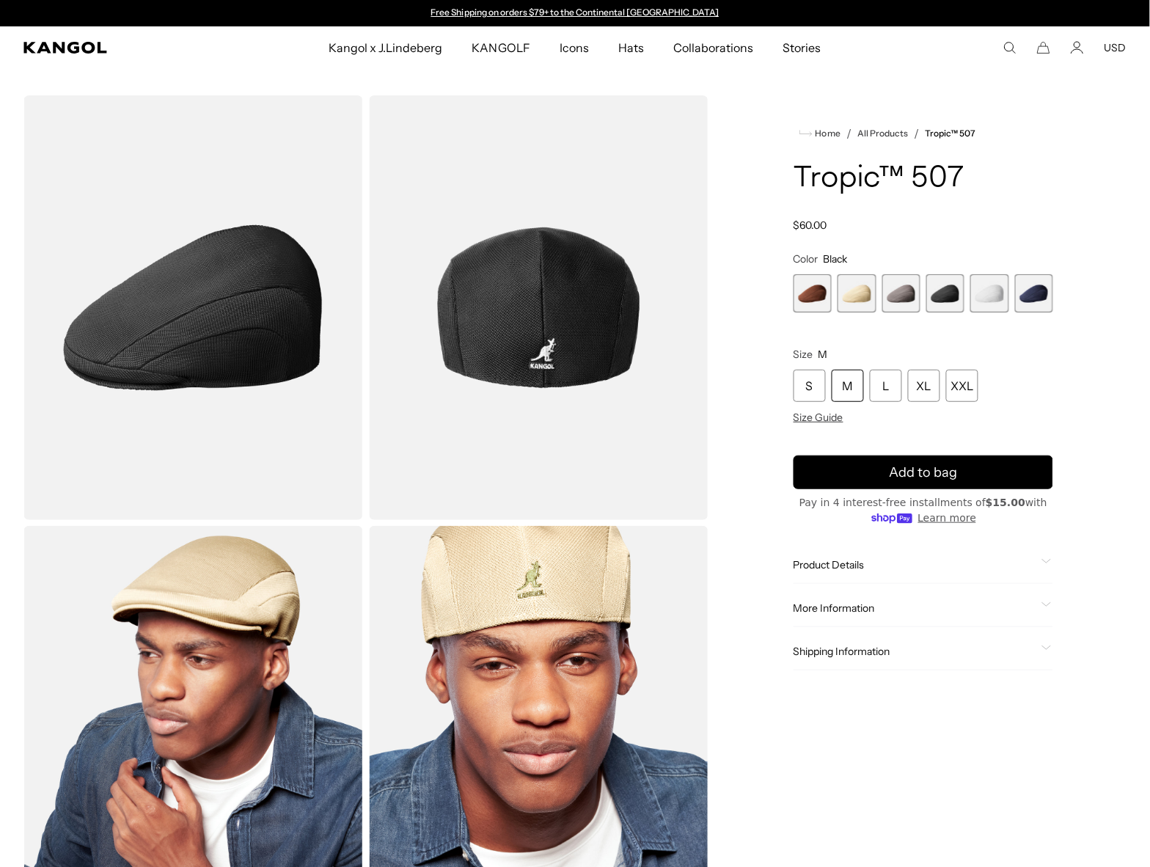
drag, startPoint x: 1077, startPoint y: 198, endPoint x: 1065, endPoint y: 211, distance: 17.7
click at [1077, 198] on div "Home / All Products / Tropic™ 507 Tropic™ 507 Regular price $60.00 Regular pric…" at bounding box center [923, 737] width 406 height 1285
click at [985, 301] on span "5 of 6" at bounding box center [990, 293] width 38 height 38
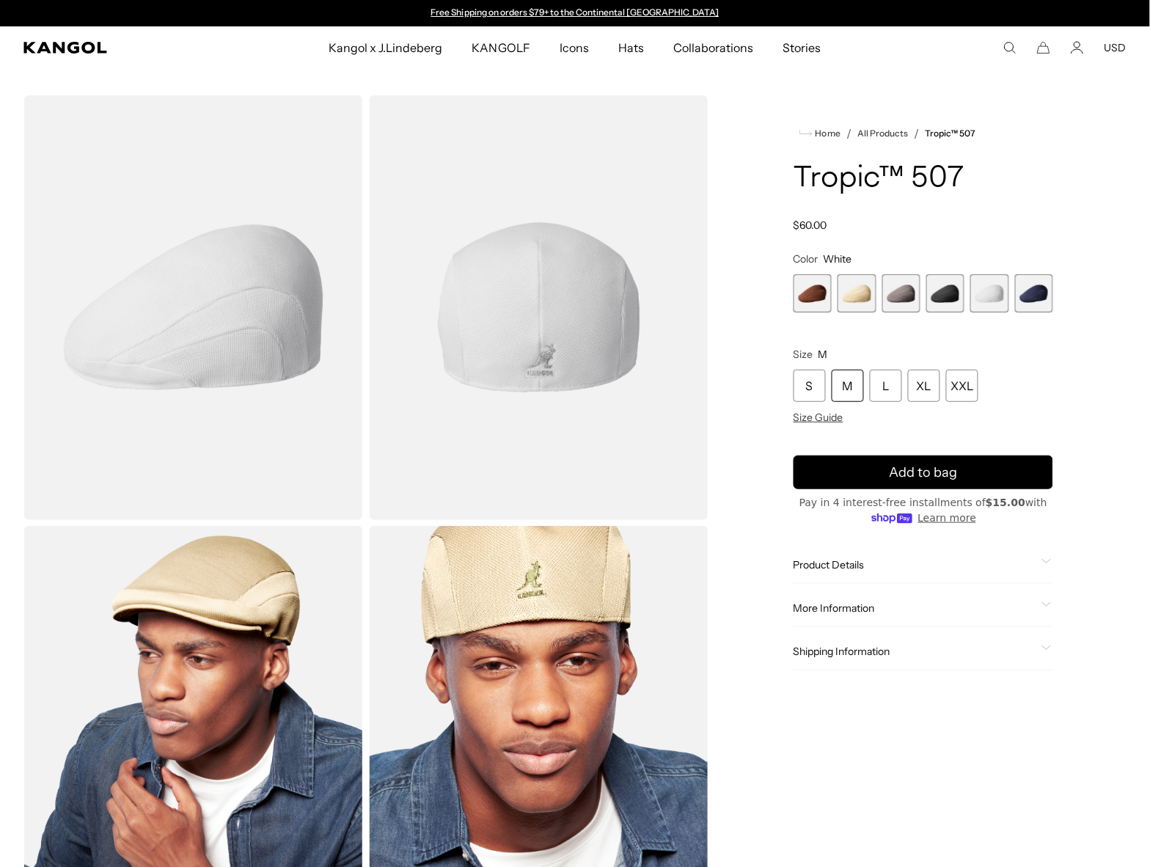
click at [1119, 175] on div "Home / All Products / Tropic™ 507 Tropic™ 507 Regular price $60.00 Regular pric…" at bounding box center [923, 737] width 406 height 1285
click at [1031, 296] on span "6 of 6" at bounding box center [1034, 293] width 38 height 38
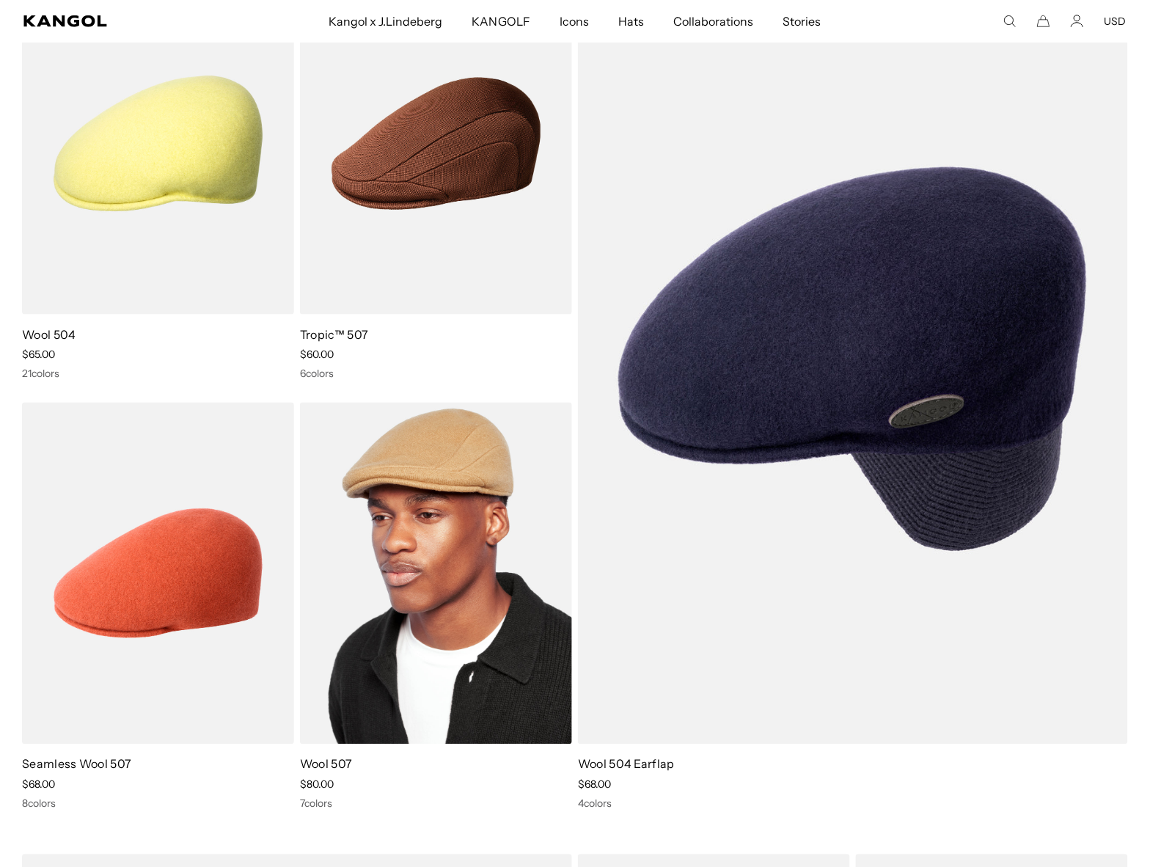
scroll to position [1957, 0]
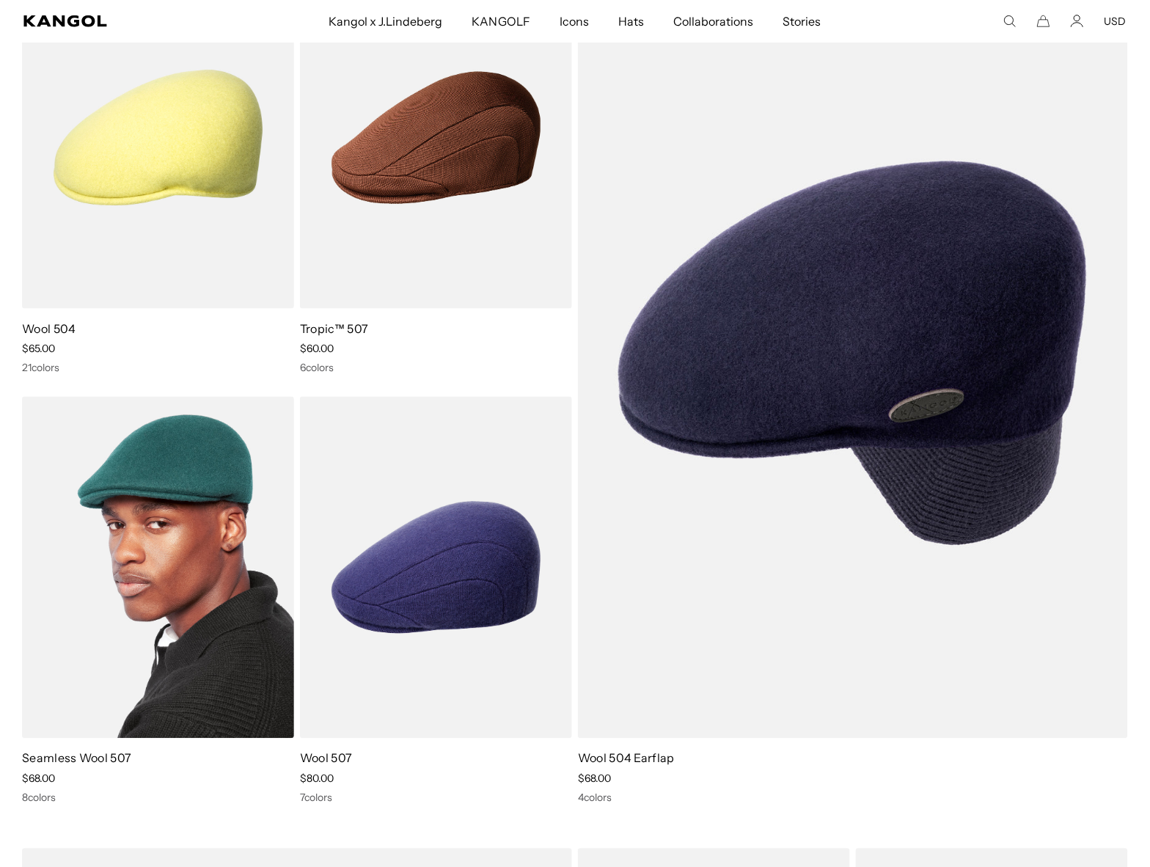
click at [219, 551] on img at bounding box center [158, 568] width 272 height 342
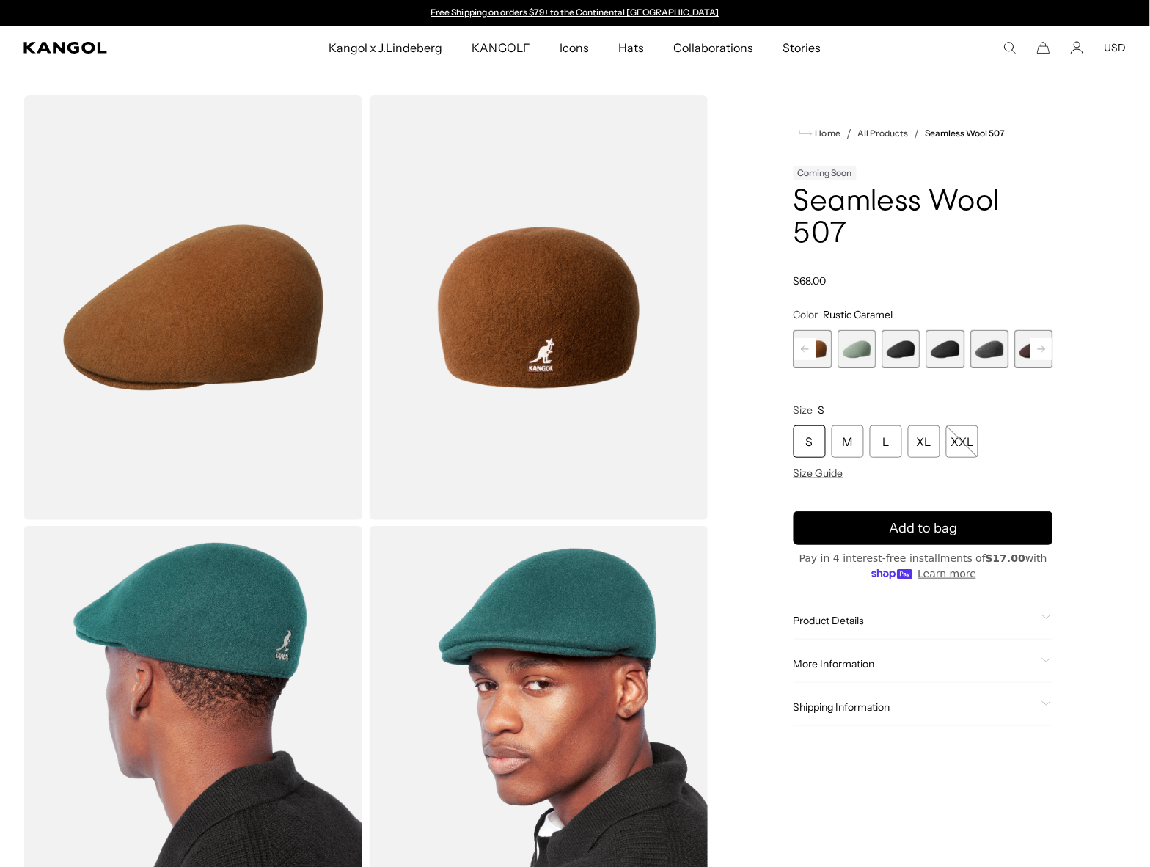
click at [840, 203] on h1 "Seamless Wool 507" at bounding box center [924, 218] width 260 height 65
copy div "Seamless Wool 507"
click at [805, 348] on rect at bounding box center [806, 349] width 22 height 22
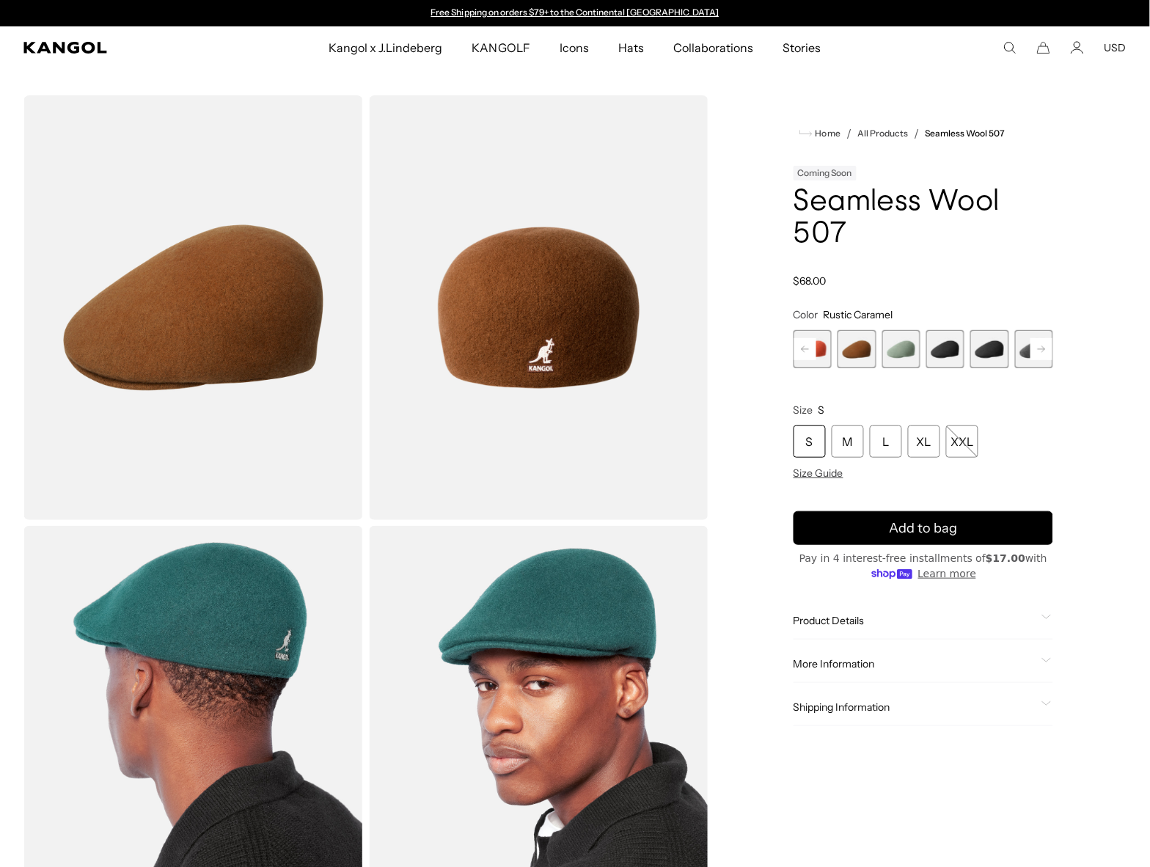
click at [805, 348] on div "Previous Next Coral Flame Variant sold out or unavailable Rustic Caramel Varian…" at bounding box center [924, 349] width 260 height 38
click at [805, 348] on span "1 of 9" at bounding box center [813, 349] width 38 height 38
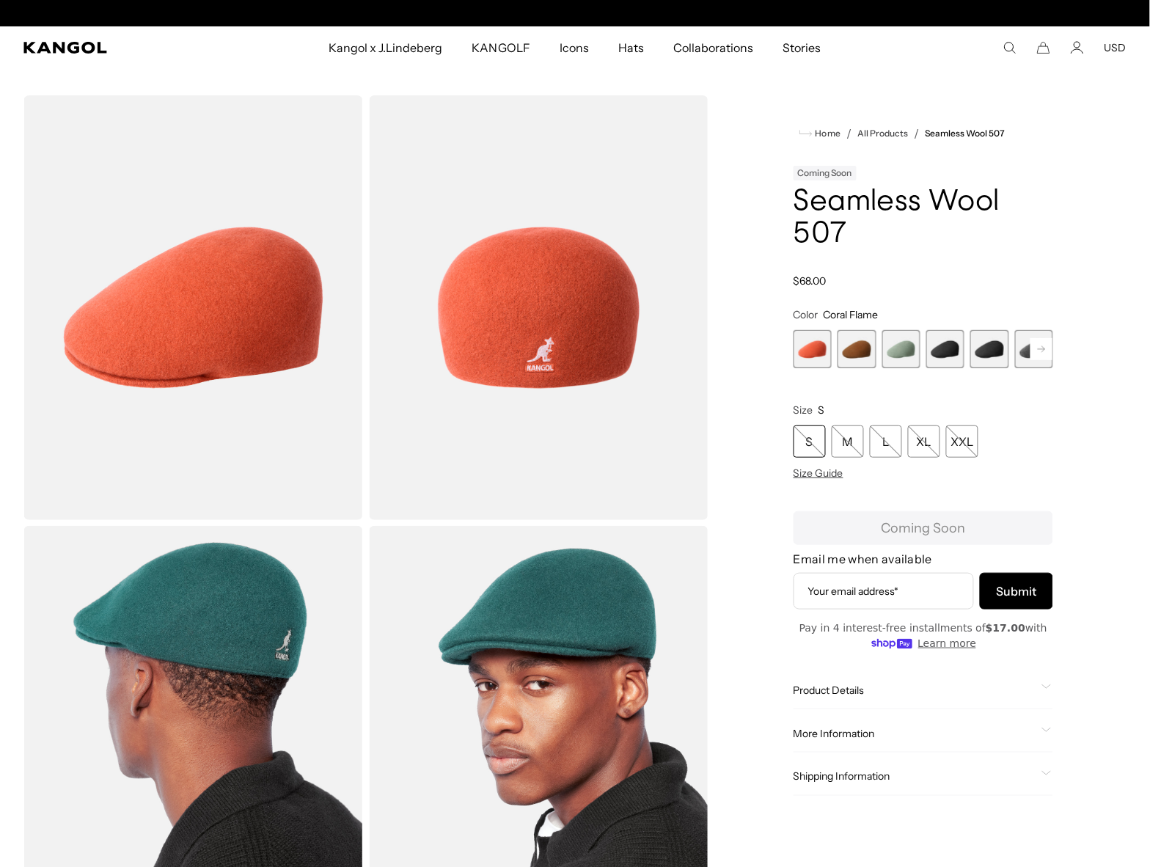
scroll to position [0, 302]
click at [842, 213] on h1 "Seamless Wool 507" at bounding box center [924, 218] width 260 height 65
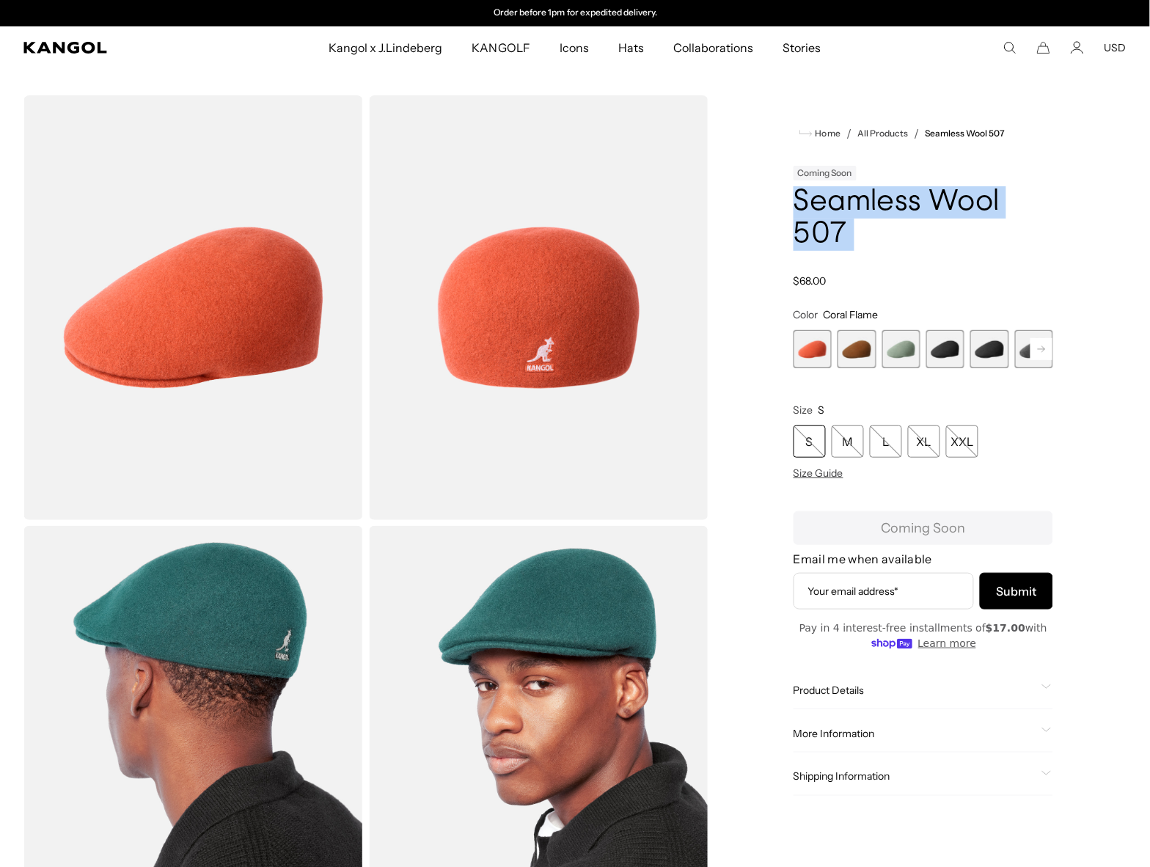
click at [842, 213] on h1 "Seamless Wool 507" at bounding box center [924, 218] width 260 height 65
copy div "Seamless Wool 507"
click at [1108, 221] on div "Home / All Products / Seamless Wool 507 Coming Soon Seamless Wool 507 Regular p…" at bounding box center [923, 737] width 406 height 1285
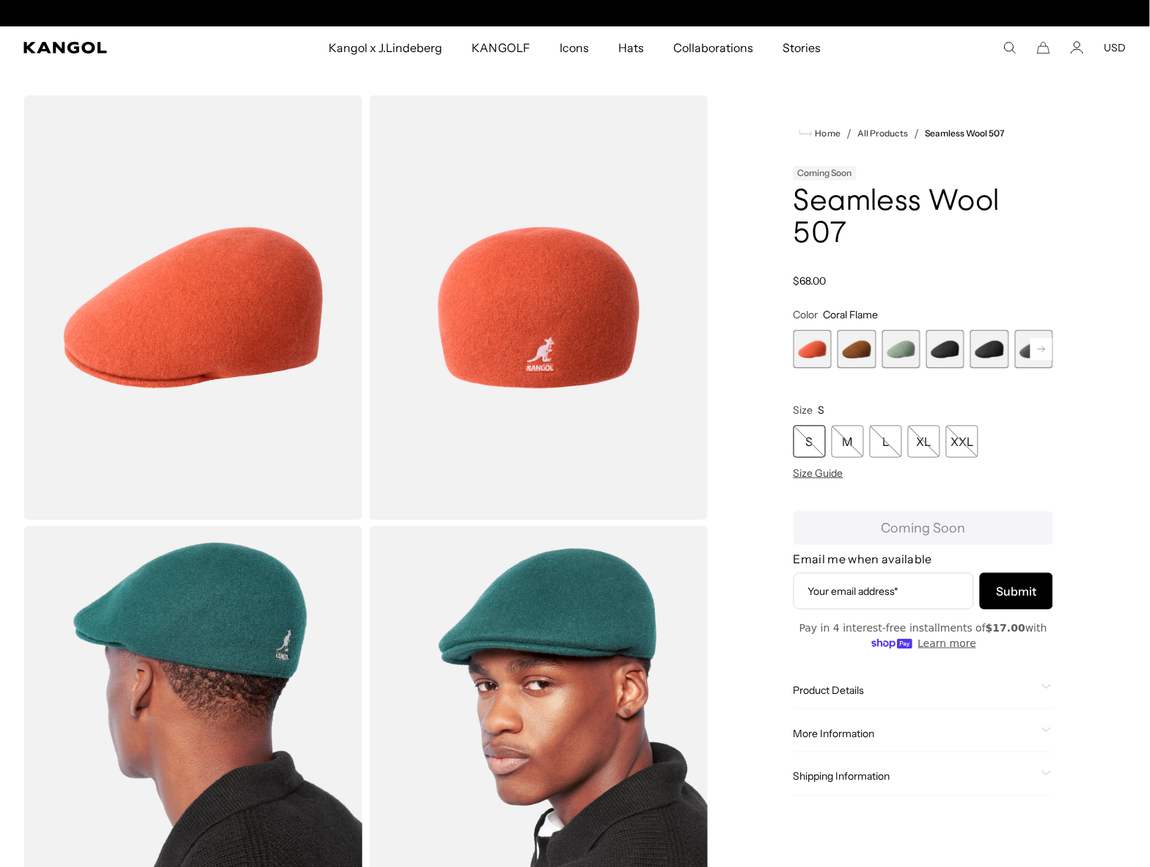
scroll to position [0, 302]
click at [861, 348] on span "2 of 9" at bounding box center [857, 349] width 38 height 38
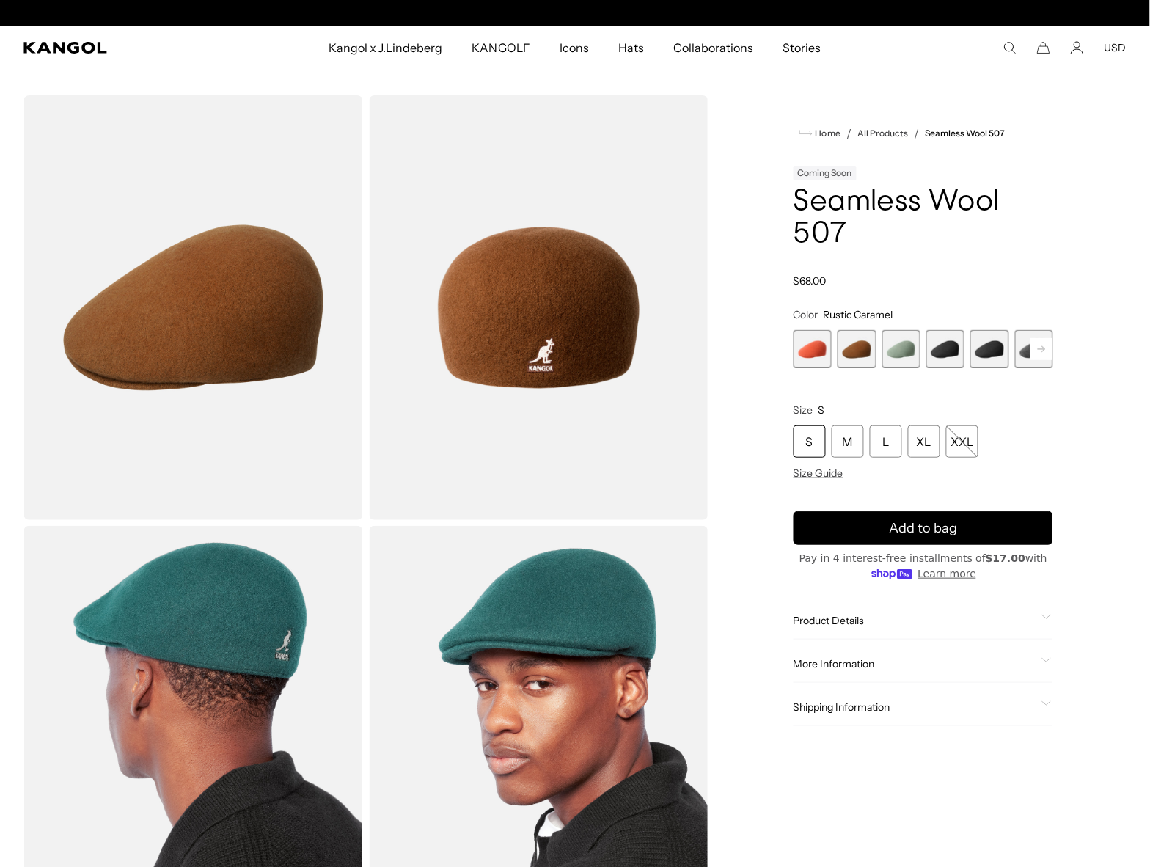
scroll to position [0, 302]
click at [1108, 253] on div "Home / All Products / Seamless Wool 507 Coming Soon Seamless Wool 507 Regular p…" at bounding box center [923, 737] width 406 height 1285
click at [907, 350] on span "3 of 9" at bounding box center [902, 349] width 38 height 38
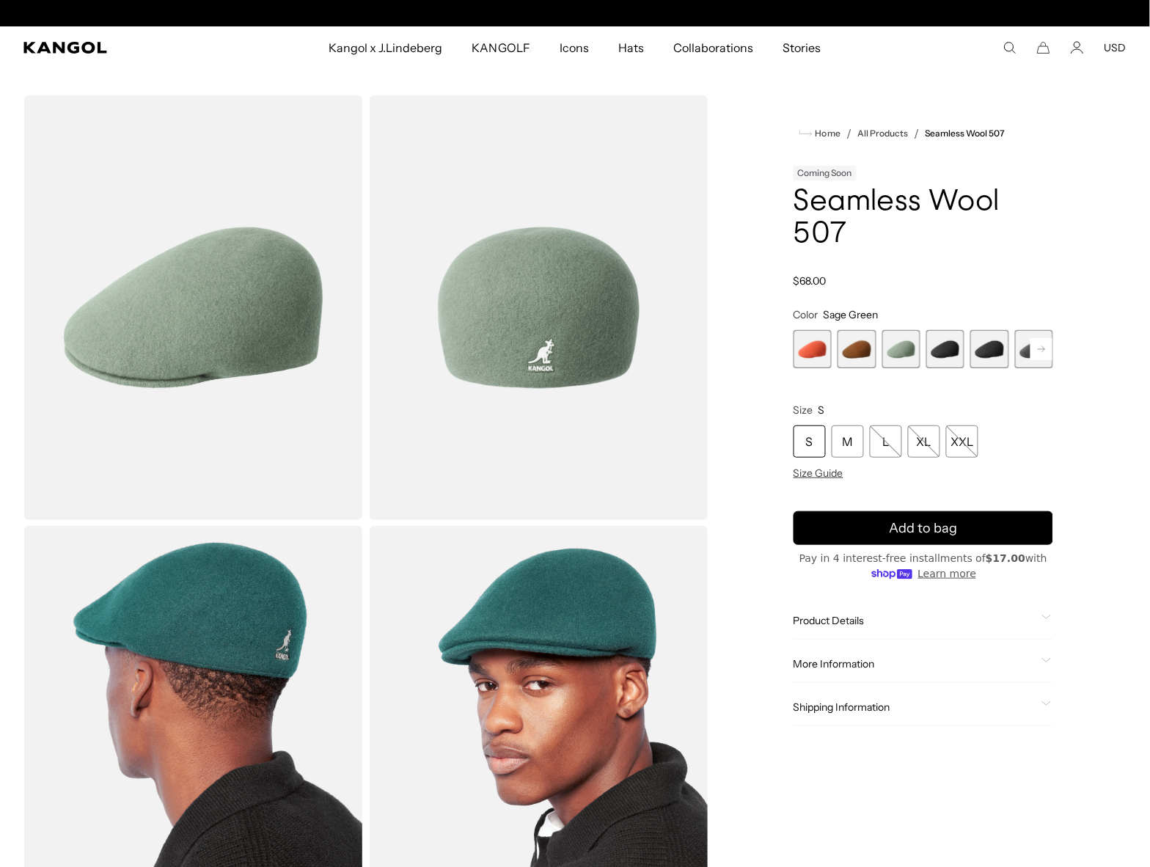
scroll to position [0, 302]
drag, startPoint x: 1108, startPoint y: 269, endPoint x: 1056, endPoint y: 286, distance: 54.1
click at [1108, 269] on div "Home / All Products / Seamless Wool 507 Coming Soon Seamless Wool 507 Regular p…" at bounding box center [923, 737] width 406 height 1285
click at [939, 343] on span "4 of 9" at bounding box center [946, 349] width 38 height 38
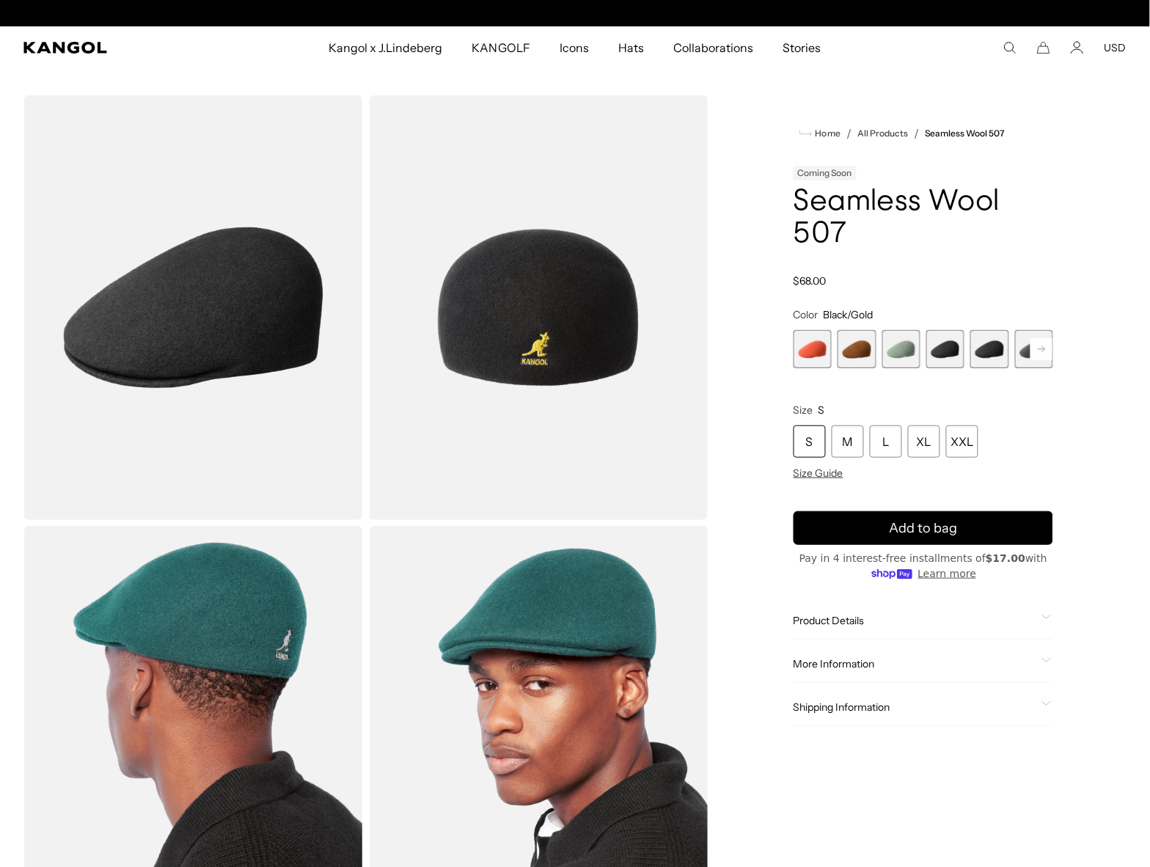
scroll to position [0, 302]
click at [1094, 225] on div "Home / All Products / Seamless Wool 507 Coming Soon Seamless Wool 507 Regular p…" at bounding box center [923, 737] width 406 height 1285
click at [987, 350] on span "5 of 9" at bounding box center [990, 349] width 38 height 38
click at [1075, 319] on div "Home / All Products / Seamless Wool 507 Coming Soon Seamless Wool 507 Regular p…" at bounding box center [923, 737] width 406 height 1285
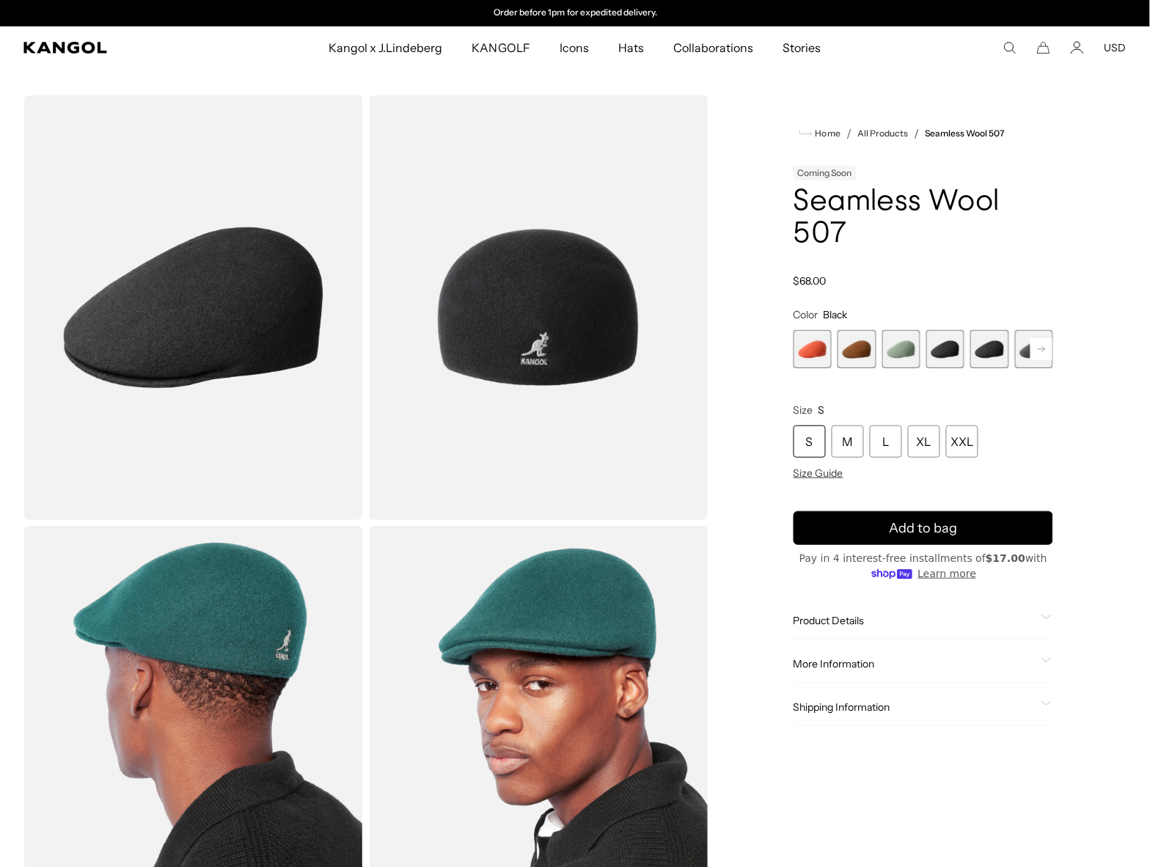
click at [1040, 346] on rect at bounding box center [1042, 349] width 22 height 22
click at [903, 364] on span "6 of 9" at bounding box center [902, 349] width 38 height 38
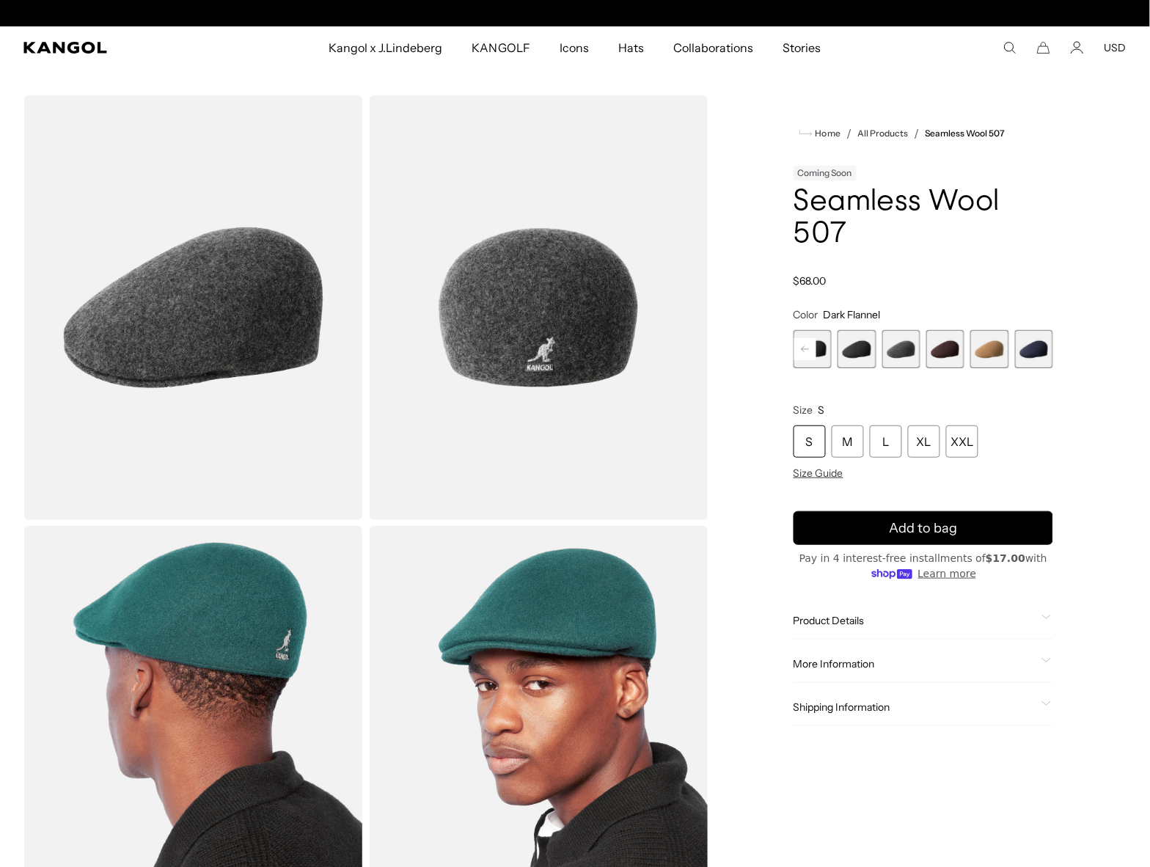
scroll to position [0, 302]
drag, startPoint x: 1108, startPoint y: 268, endPoint x: 1035, endPoint y: 323, distance: 91.1
click at [1108, 268] on div "Home / All Products / Seamless Wool 507 Coming Soon Seamless Wool 507 Regular p…" at bounding box center [923, 737] width 406 height 1285
click at [947, 357] on span "7 of 9" at bounding box center [946, 349] width 38 height 38
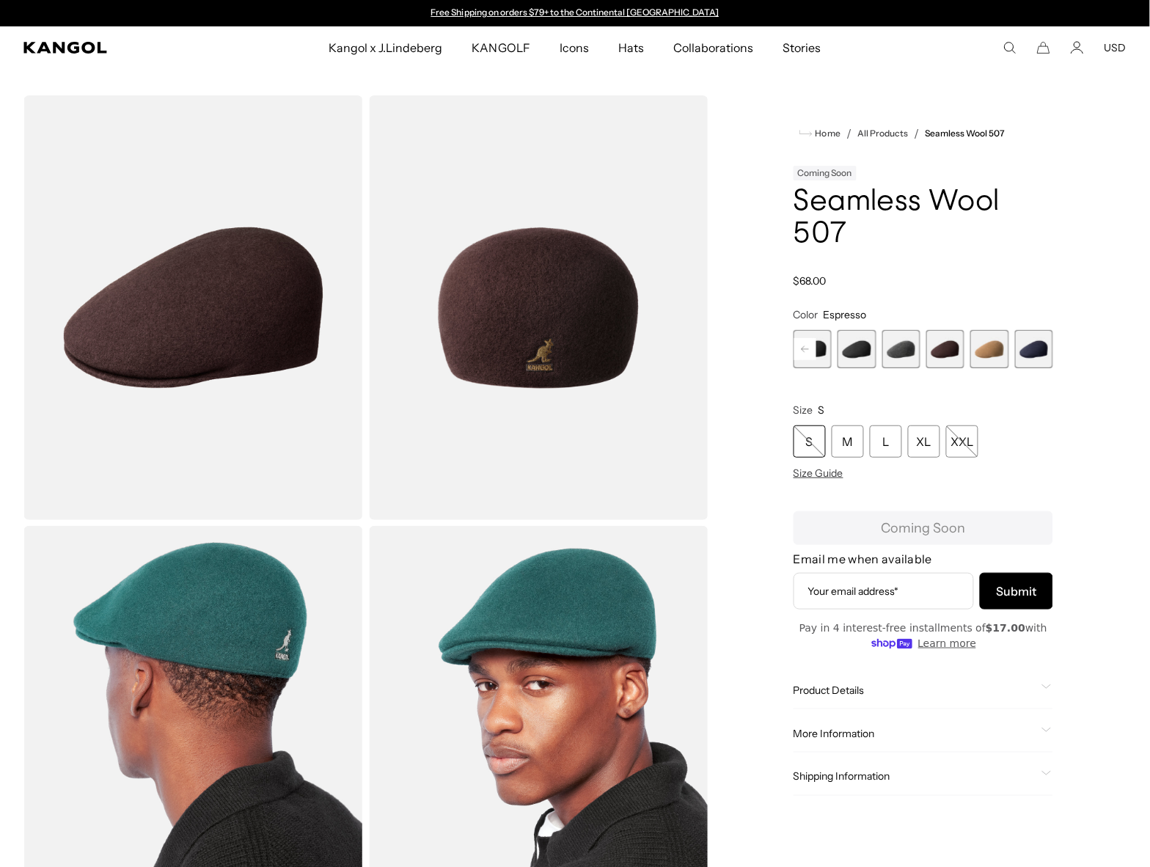
drag, startPoint x: 1087, startPoint y: 243, endPoint x: 1067, endPoint y: 276, distance: 38.5
click at [1086, 246] on div "Home / All Products / Seamless Wool 507 Coming Soon Seamless Wool 507 Regular p…" at bounding box center [923, 737] width 406 height 1285
click at [990, 336] on span "8 of 9" at bounding box center [990, 349] width 38 height 38
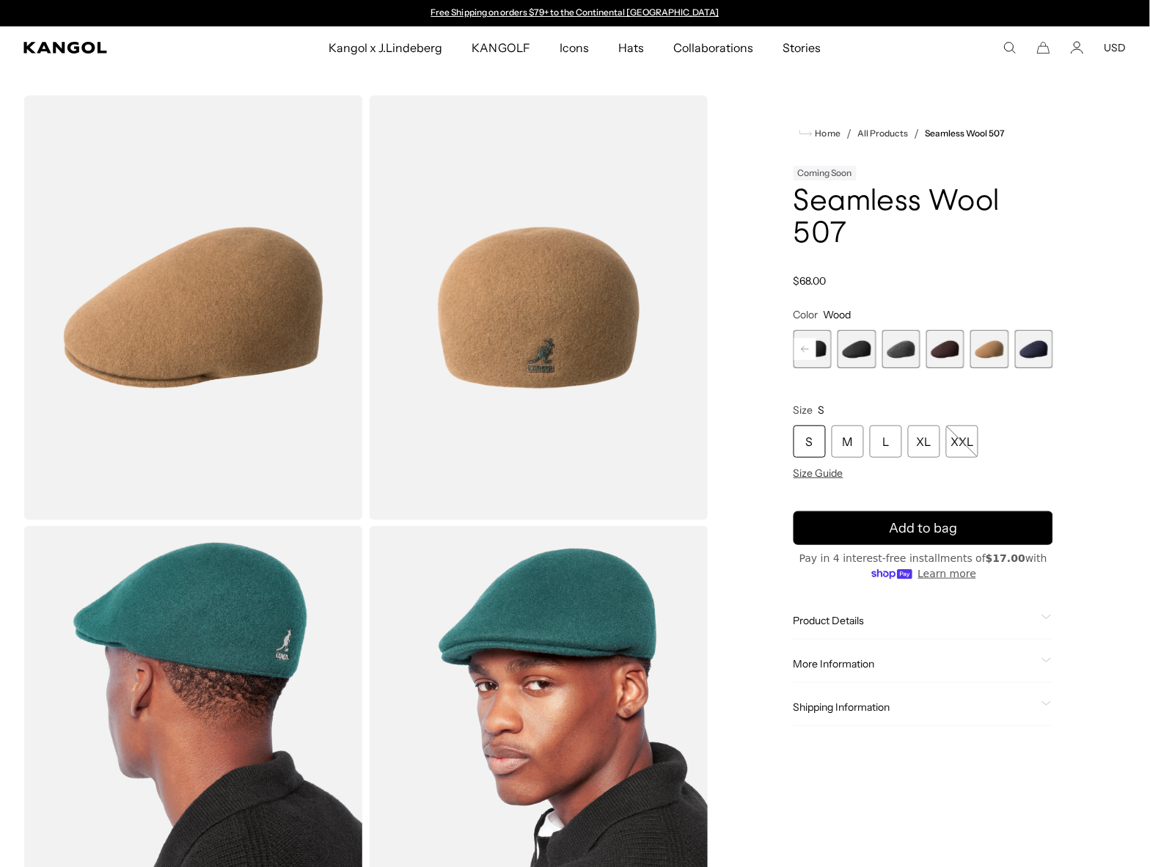
drag, startPoint x: 1117, startPoint y: 213, endPoint x: 1095, endPoint y: 246, distance: 39.3
click at [1117, 213] on div "Home / All Products / Seamless Wool 507 Coming Soon Seamless Wool 507 Regular p…" at bounding box center [923, 737] width 406 height 1285
click at [1043, 346] on span "9 of 9" at bounding box center [1034, 349] width 38 height 38
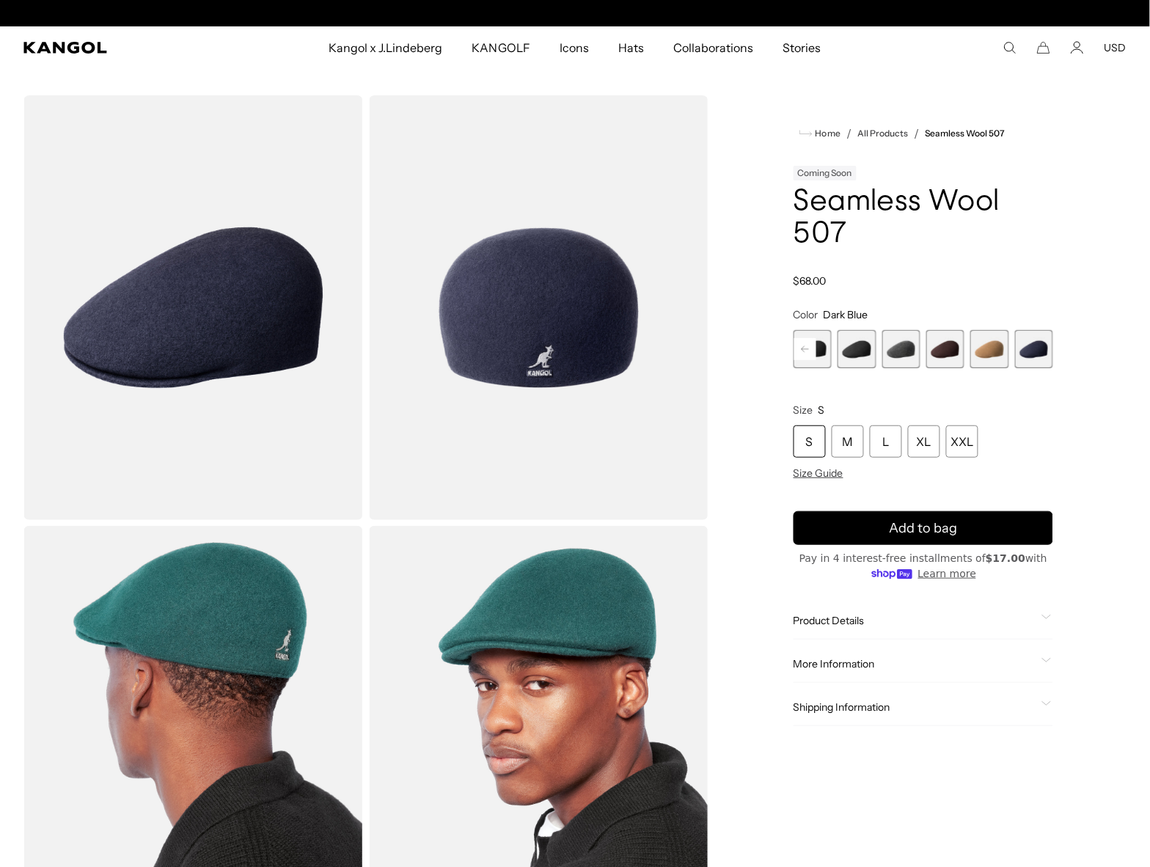
scroll to position [0, 302]
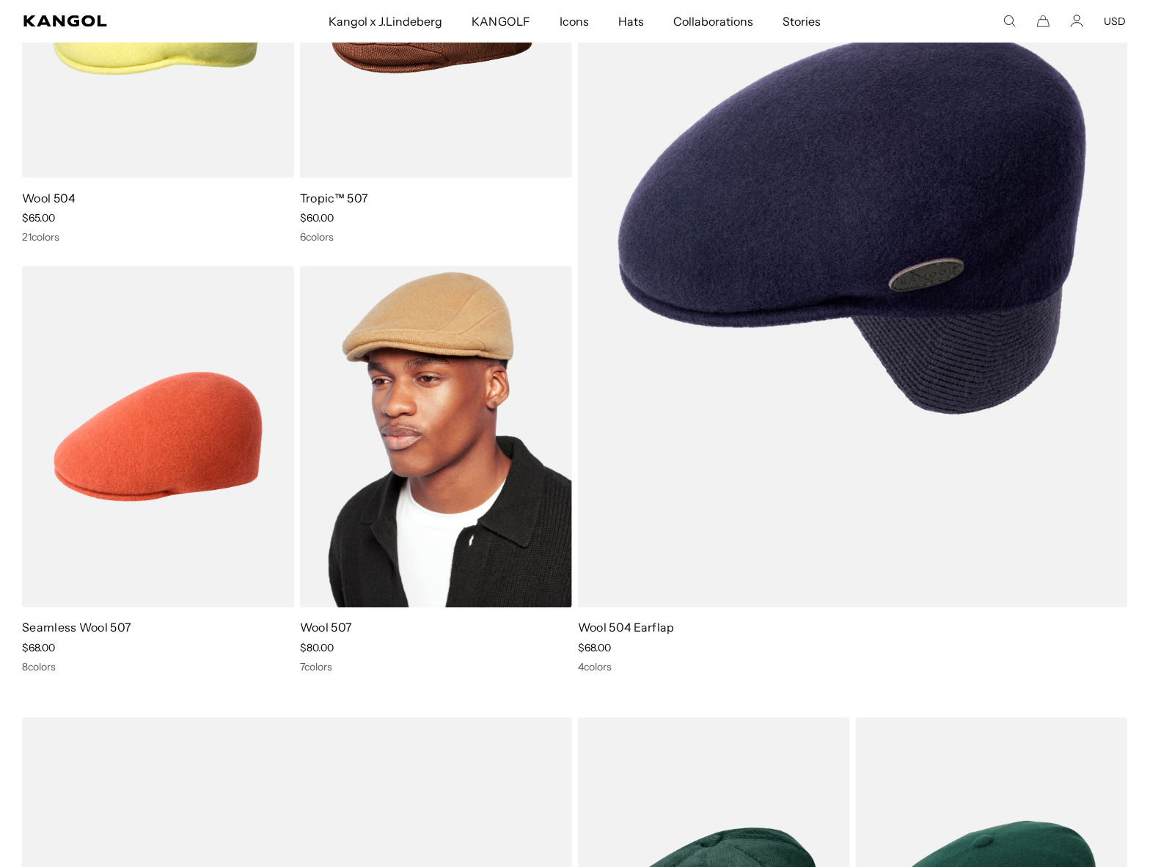
click at [478, 425] on img at bounding box center [436, 437] width 272 height 342
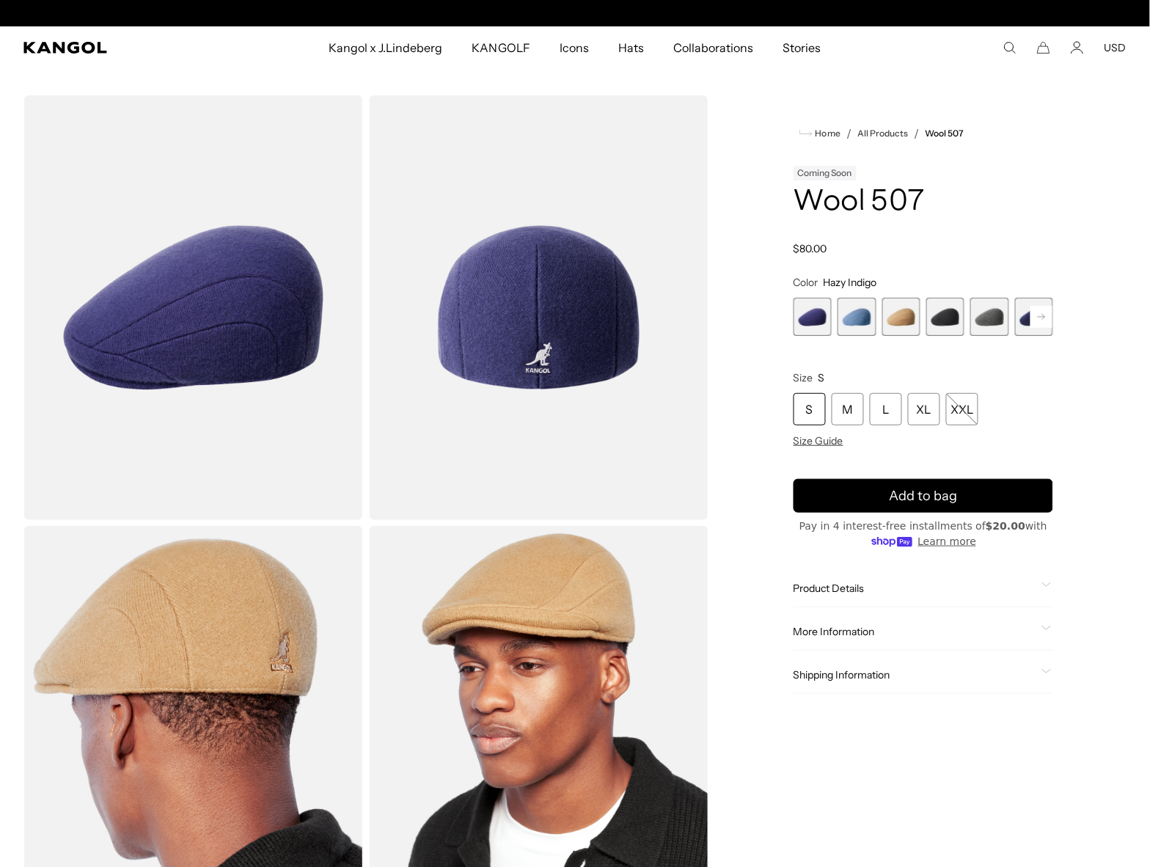
scroll to position [0, 302]
click at [888, 206] on h1 "Wool 507" at bounding box center [924, 202] width 260 height 32
click at [830, 213] on h1 "Wool 507" at bounding box center [924, 202] width 260 height 32
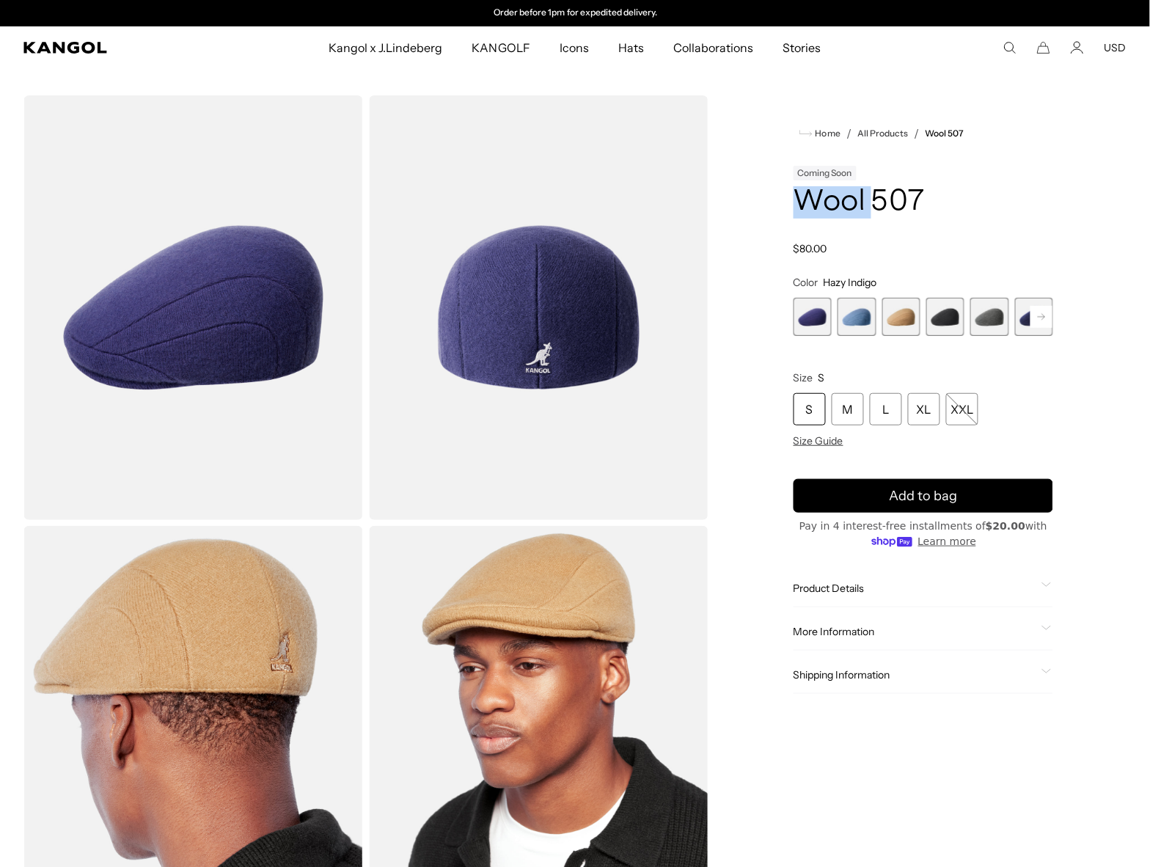
click at [830, 213] on h1 "Wool 507" at bounding box center [924, 202] width 260 height 32
copy div "Wool 507"
click at [1138, 241] on div "Loading... Home / All Products / Wool 507 Coming Soon Wool 507 Regular price $8…" at bounding box center [575, 522] width 1150 height 855
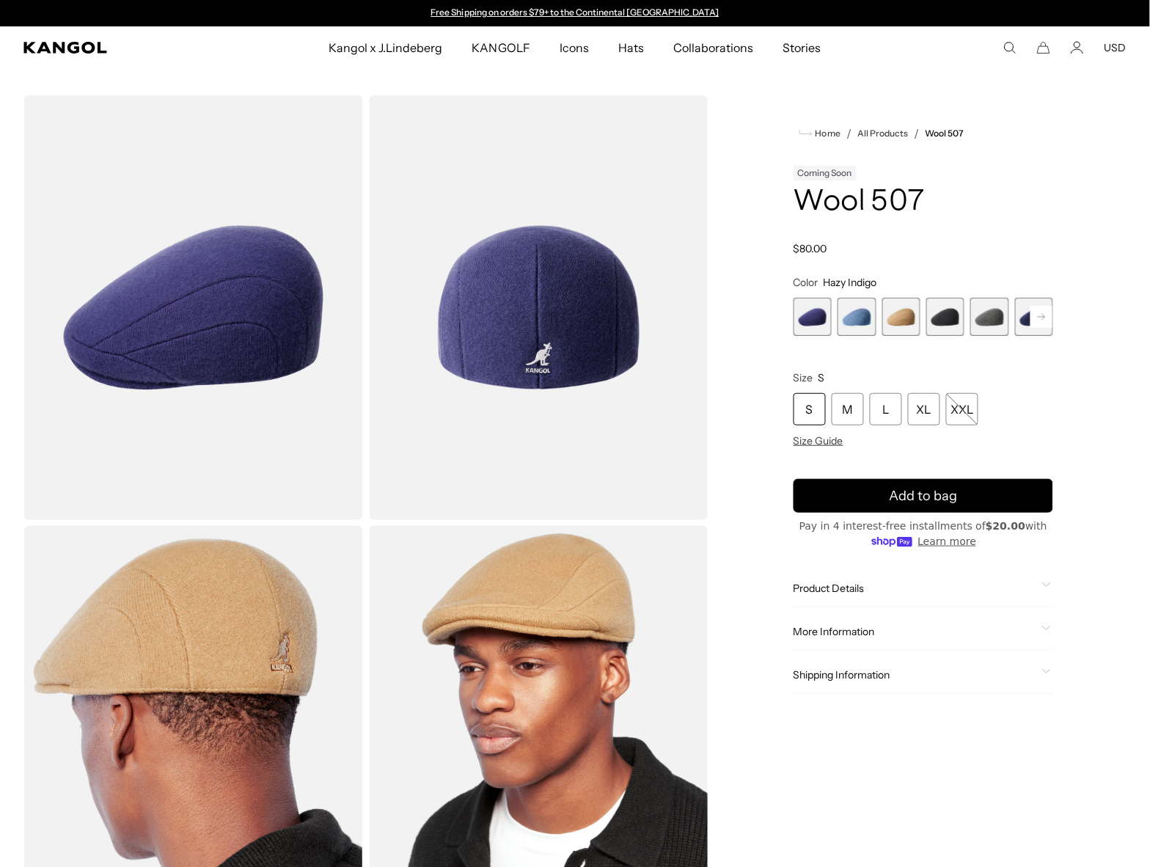
click at [861, 310] on span "2 of 7" at bounding box center [857, 317] width 38 height 38
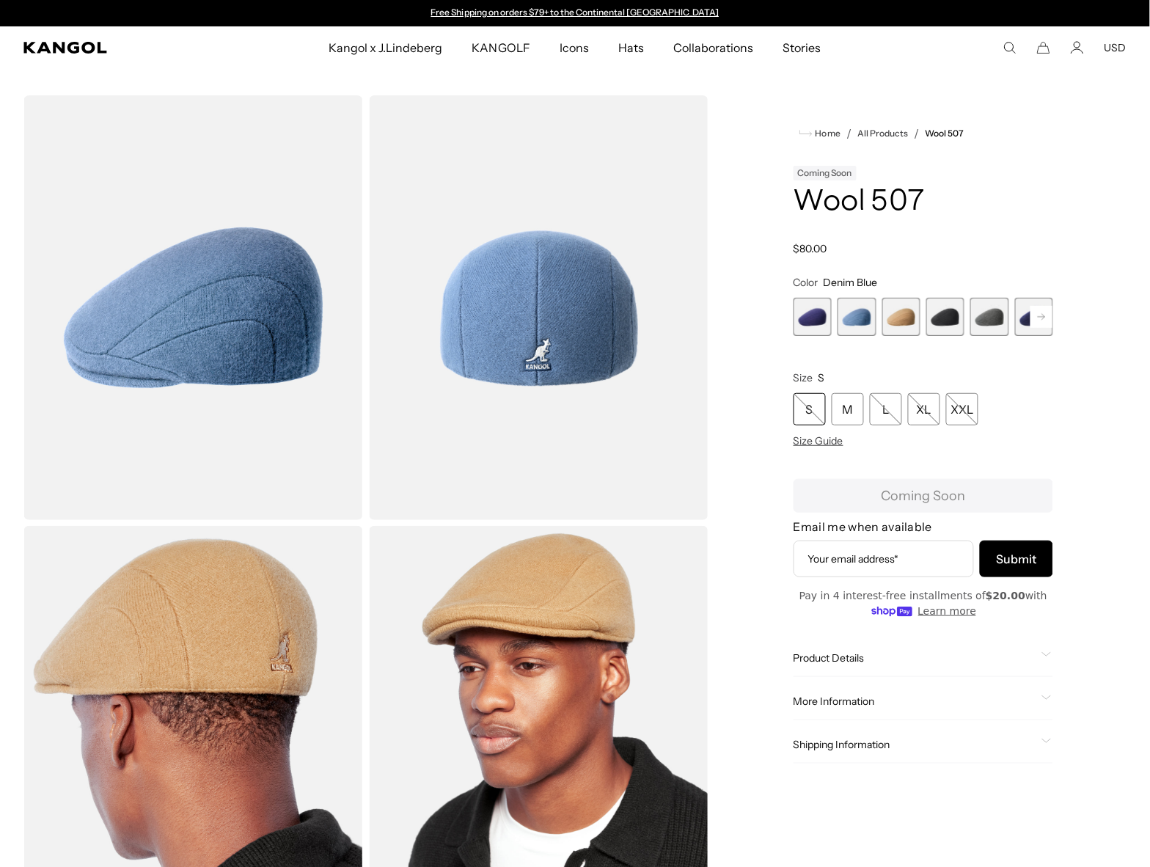
click at [1095, 195] on div "Home / All Products / Wool 507 Coming Soon Wool 507 Regular price $80.00 Regula…" at bounding box center [923, 522] width 406 height 855
click at [895, 309] on span "3 of 7" at bounding box center [902, 317] width 38 height 38
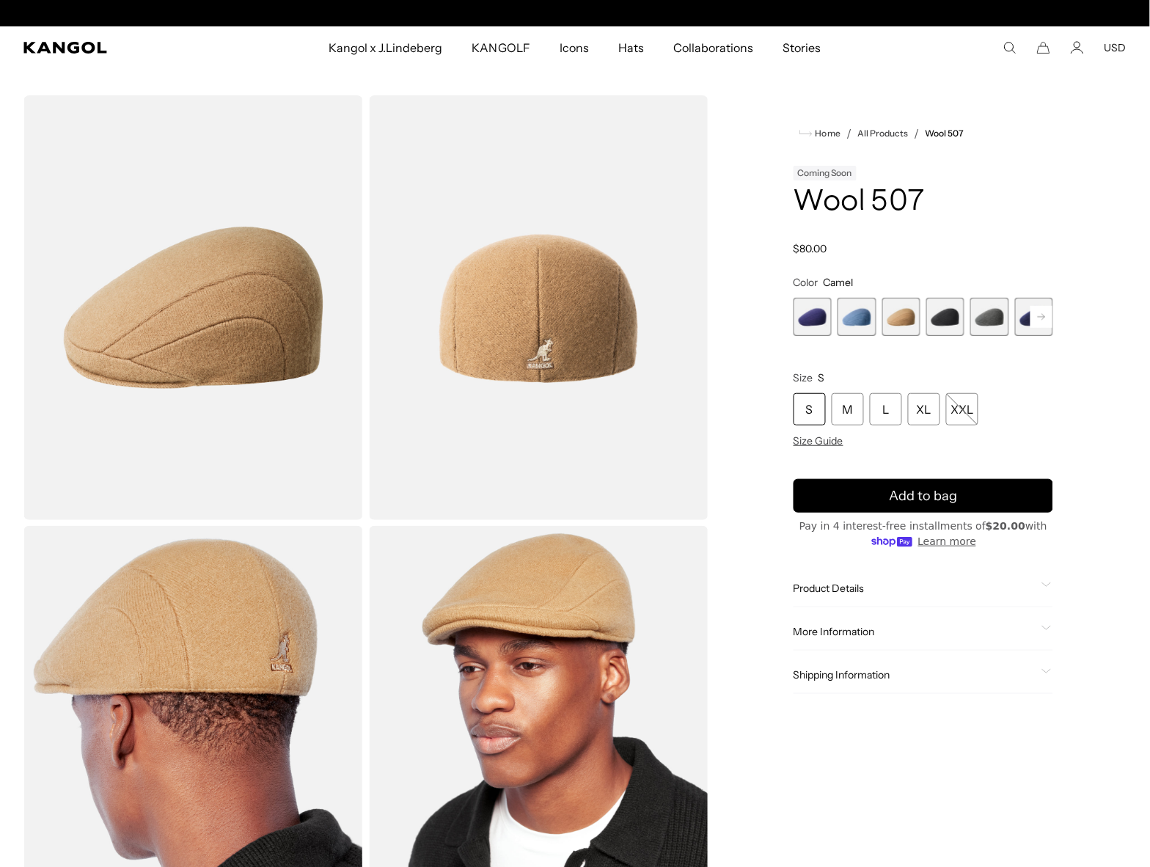
scroll to position [0, 302]
click at [1109, 252] on div "Home / All Products / Wool 507 Coming Soon Wool 507 Regular price $80.00 Regula…" at bounding box center [923, 522] width 406 height 855
click at [950, 320] on span "4 of 7" at bounding box center [946, 317] width 38 height 38
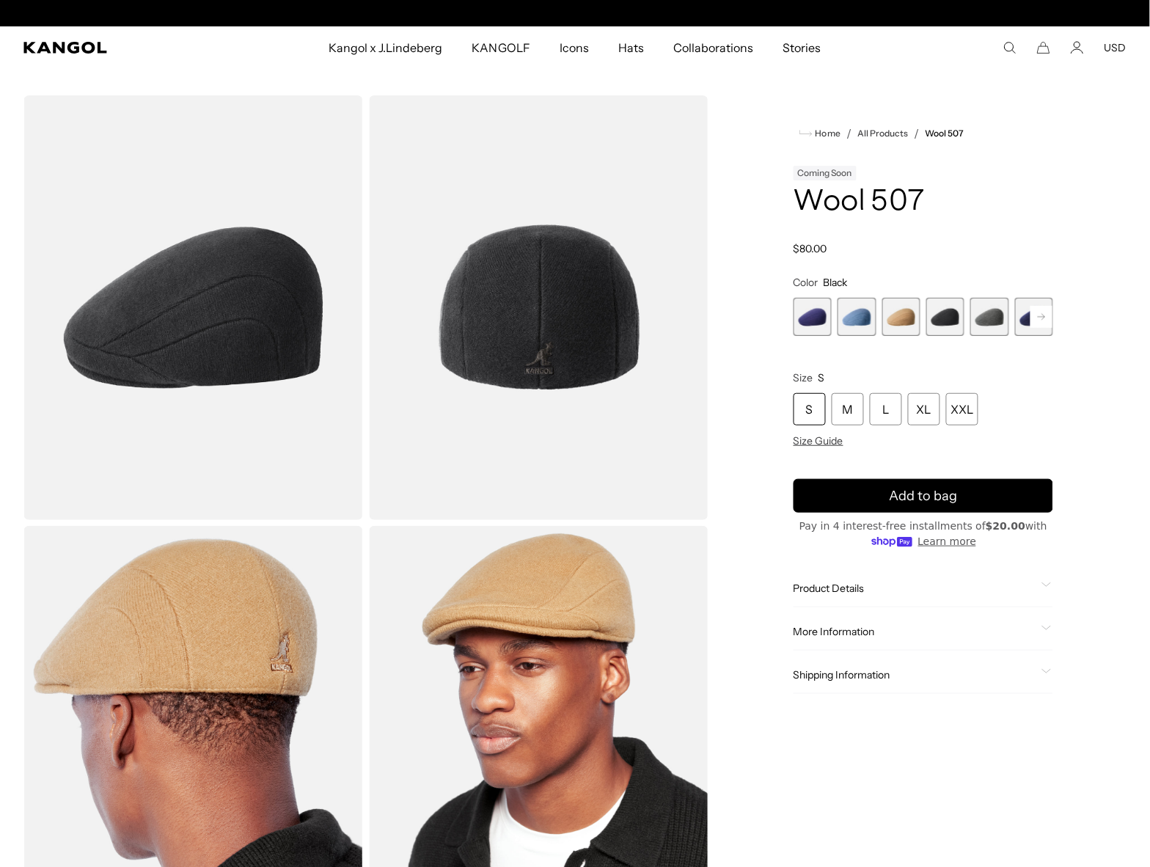
scroll to position [0, 302]
click at [1128, 259] on div "Loading..." at bounding box center [575, 522] width 1150 height 855
click at [985, 313] on span "5 of 7" at bounding box center [990, 317] width 38 height 38
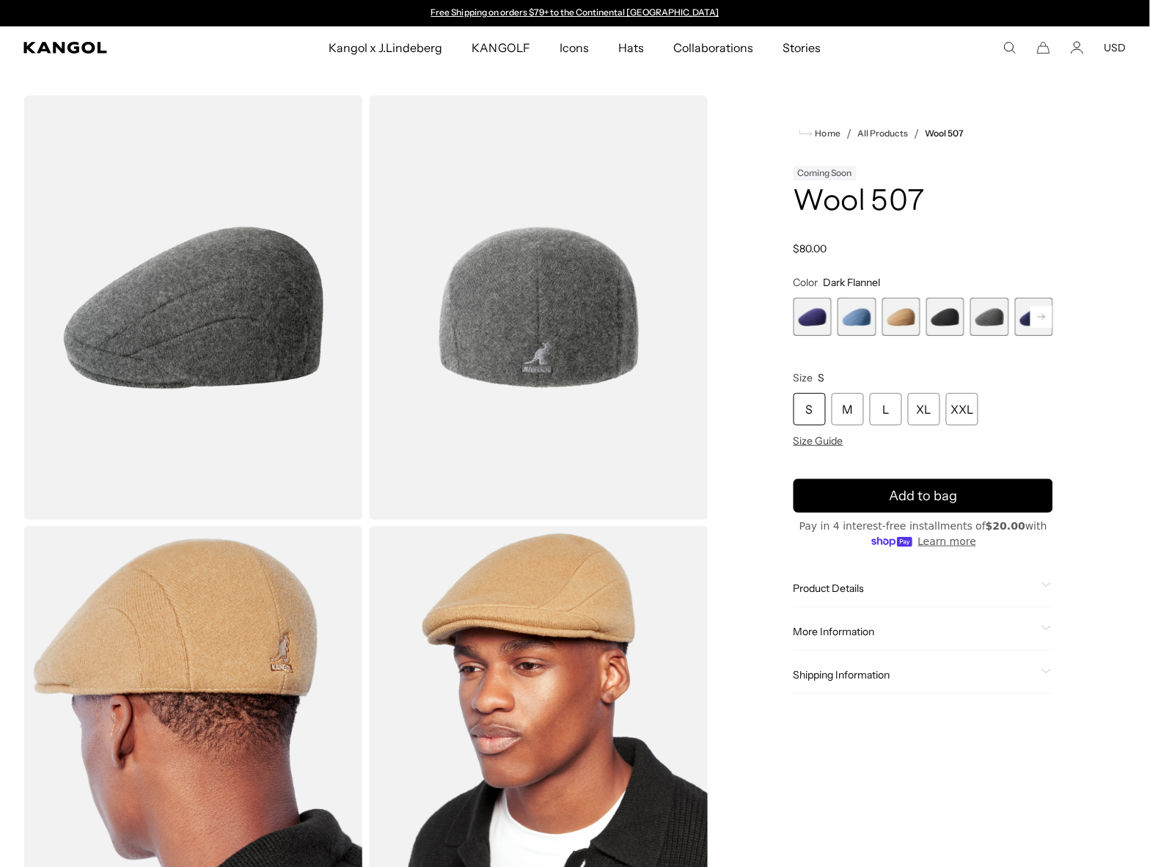
drag, startPoint x: 1120, startPoint y: 191, endPoint x: 1114, endPoint y: 203, distance: 13.5
click at [1120, 191] on div "Home / All Products / Wool 507 Coming Soon Wool 507 Regular price $80.00 Regula…" at bounding box center [923, 522] width 406 height 855
click at [941, 327] on span "4 of 7" at bounding box center [946, 317] width 38 height 38
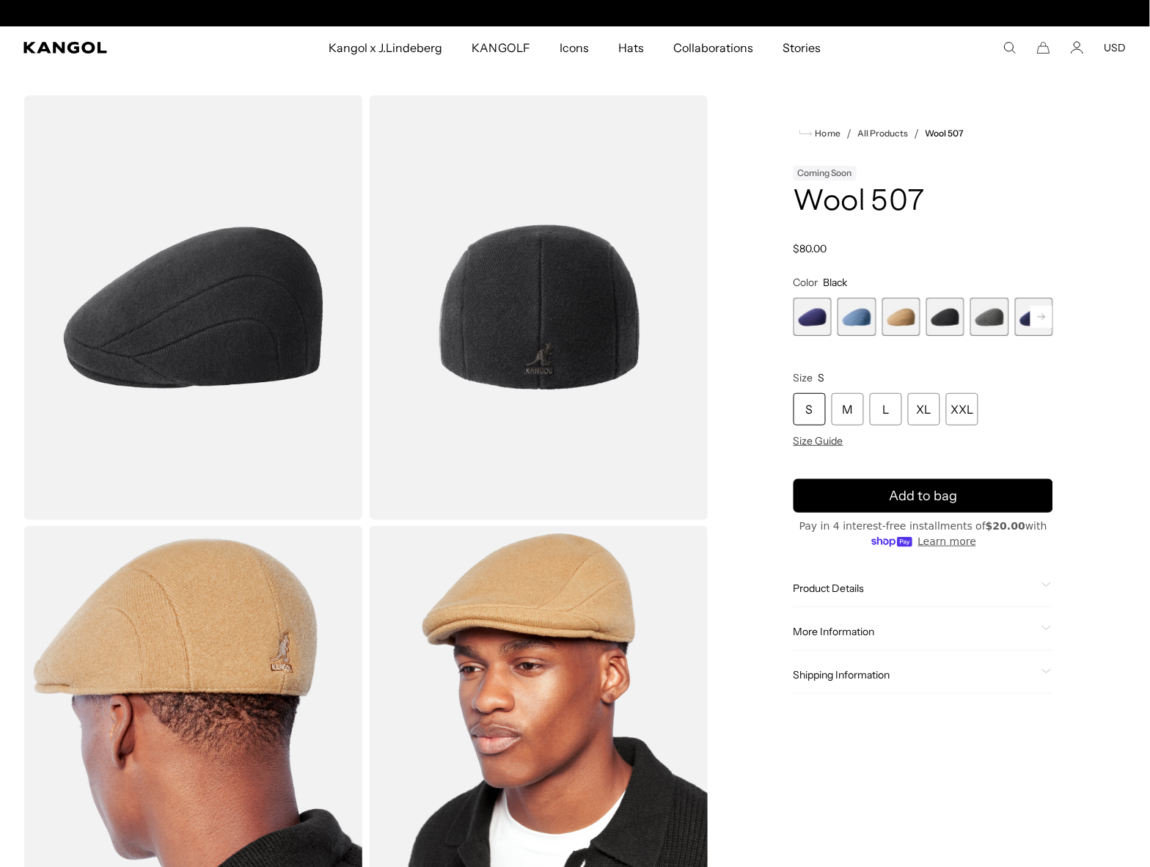
scroll to position [0, 302]
click at [890, 324] on span "3 of 7" at bounding box center [902, 317] width 38 height 38
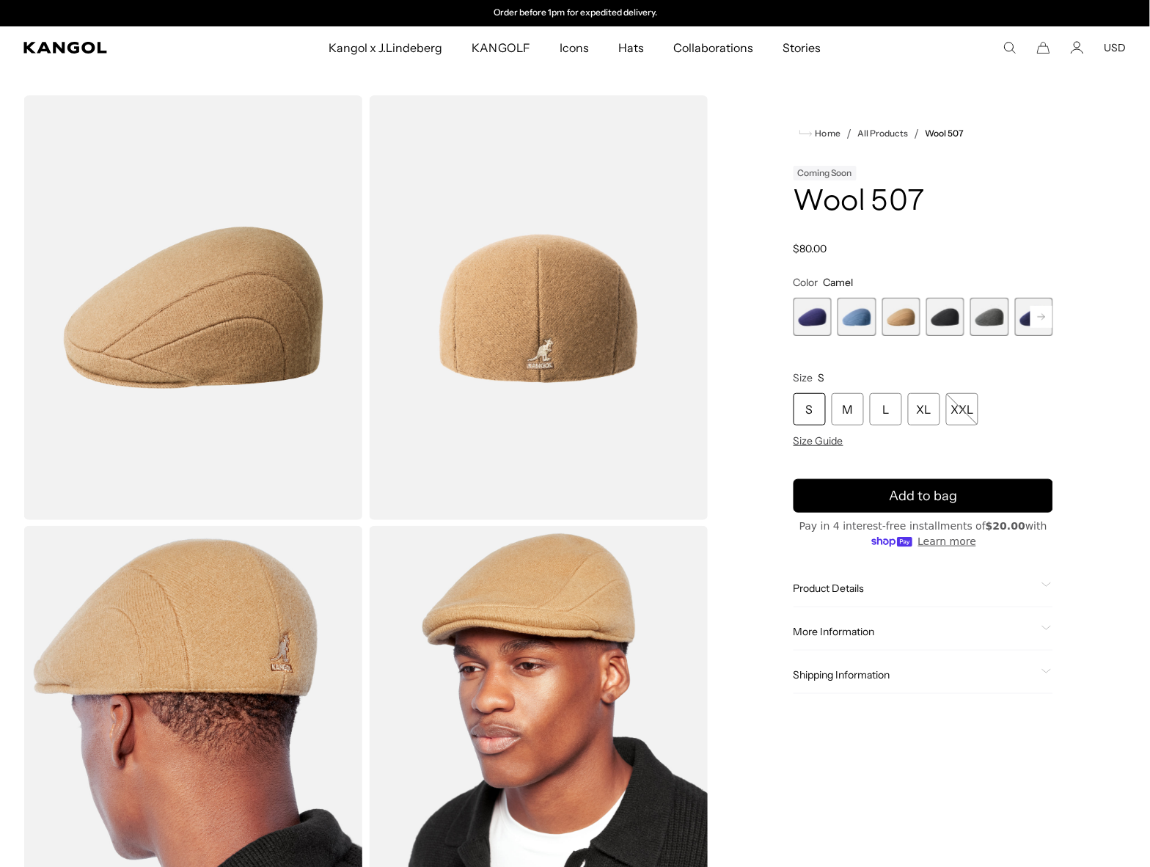
click at [985, 321] on span "5 of 7" at bounding box center [990, 317] width 38 height 38
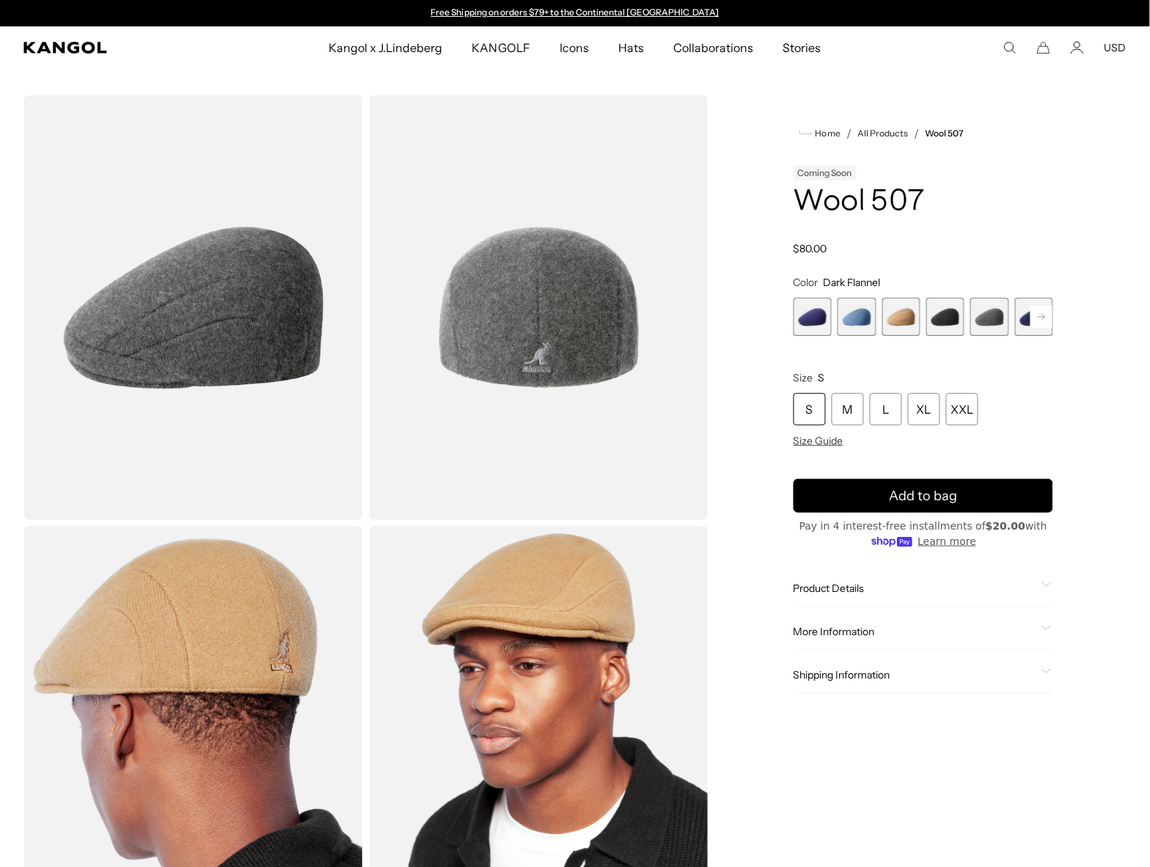
click at [1018, 324] on span "6 of 7" at bounding box center [1034, 317] width 38 height 38
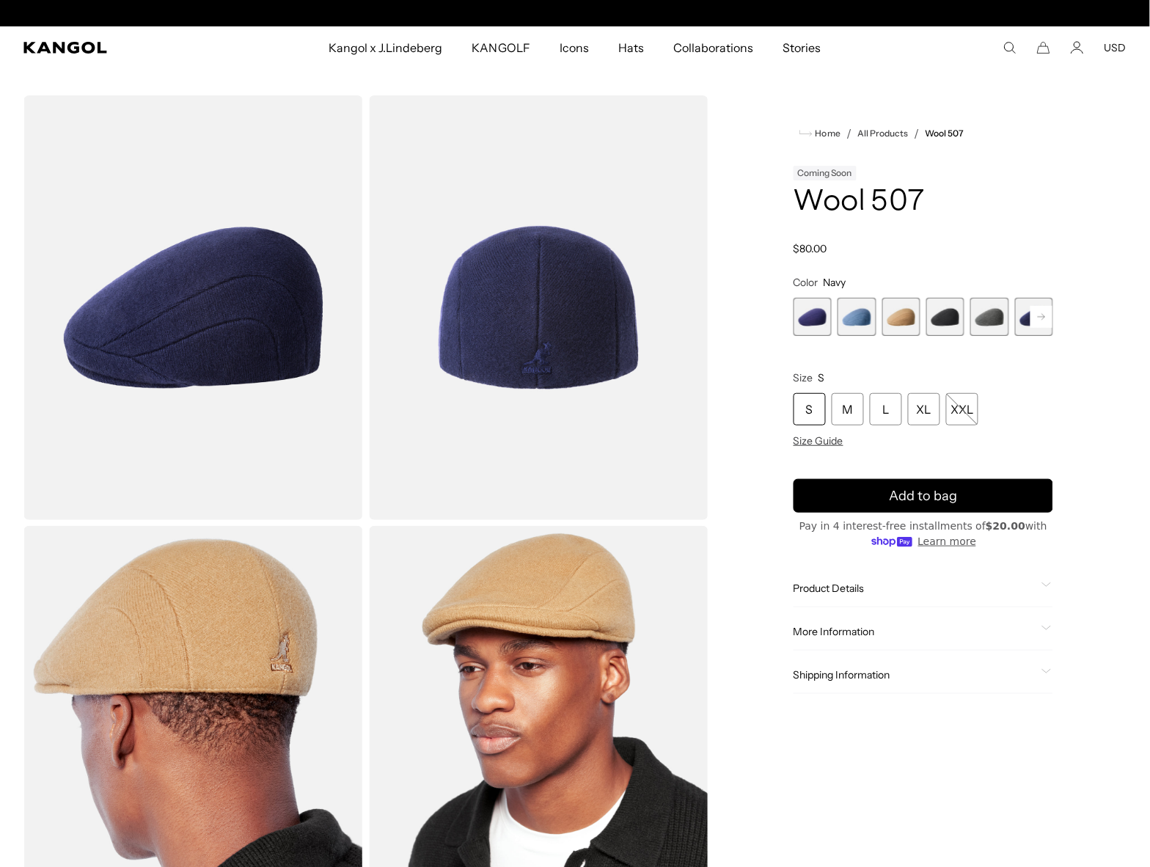
scroll to position [0, 302]
drag, startPoint x: 1084, startPoint y: 235, endPoint x: 1044, endPoint y: 282, distance: 62.0
click at [1084, 235] on div "Home / All Products / Wool 507 Coming Soon Wool 507 Regular price $80.00 Regula…" at bounding box center [923, 522] width 406 height 855
click at [1034, 317] on rect at bounding box center [1042, 317] width 22 height 22
click at [1042, 319] on rect at bounding box center [1042, 317] width 22 height 22
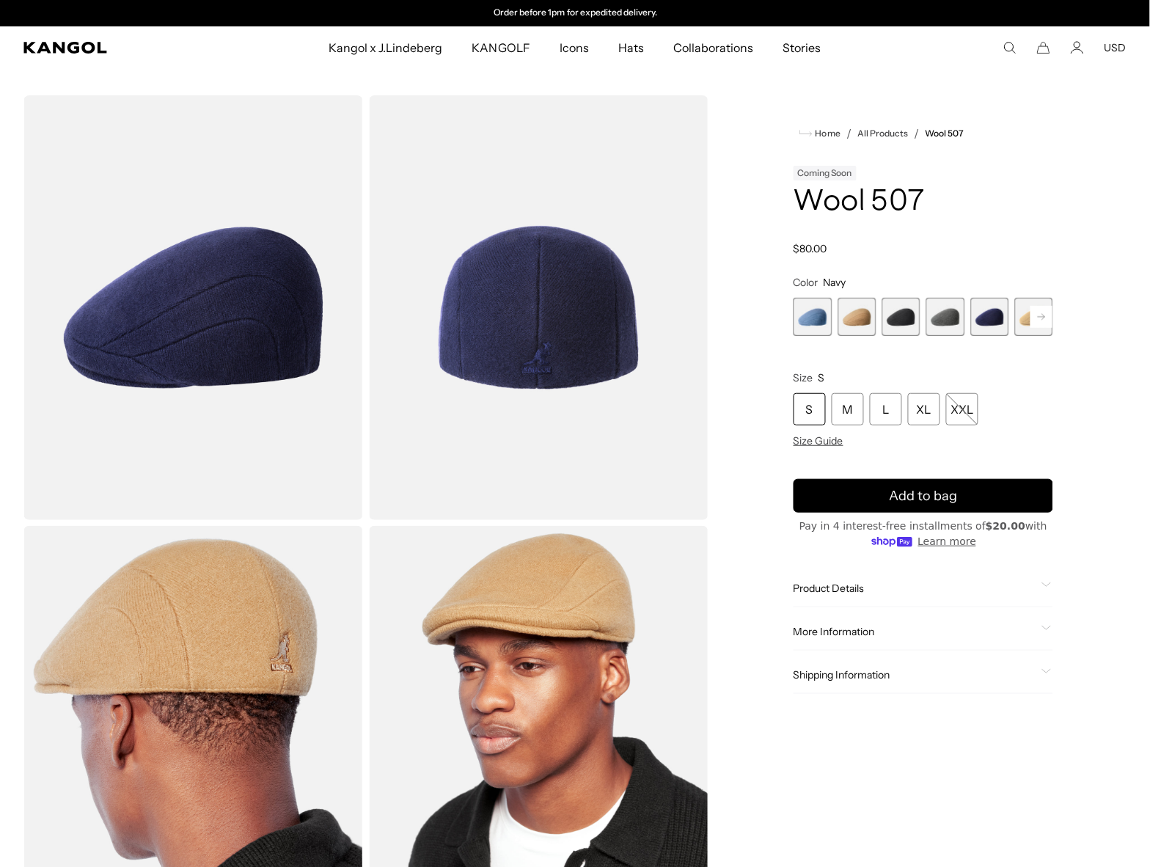
click at [1042, 319] on div "Previous Next Hazy Indigo Variant sold out or unavailable Denim Blue Variant so…" at bounding box center [924, 317] width 260 height 38
click at [1042, 319] on span "7 of 7" at bounding box center [1034, 317] width 38 height 38
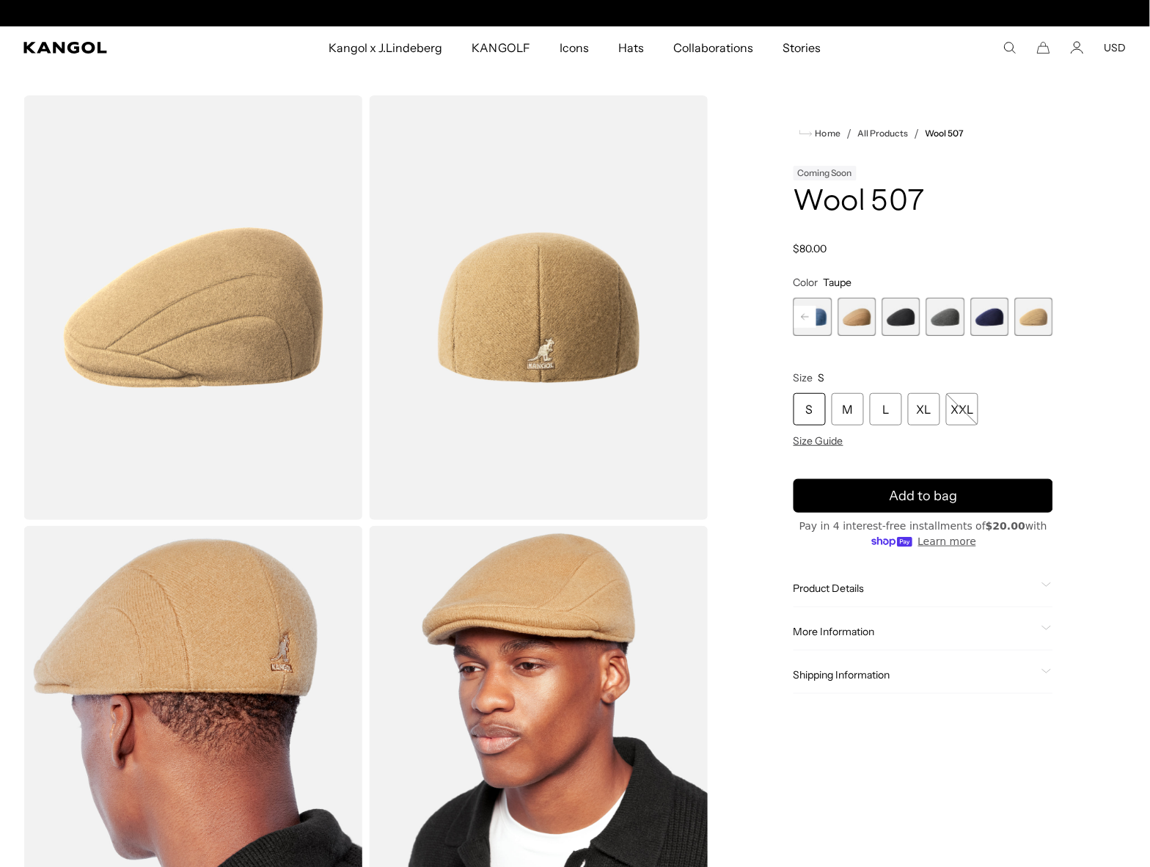
scroll to position [0, 302]
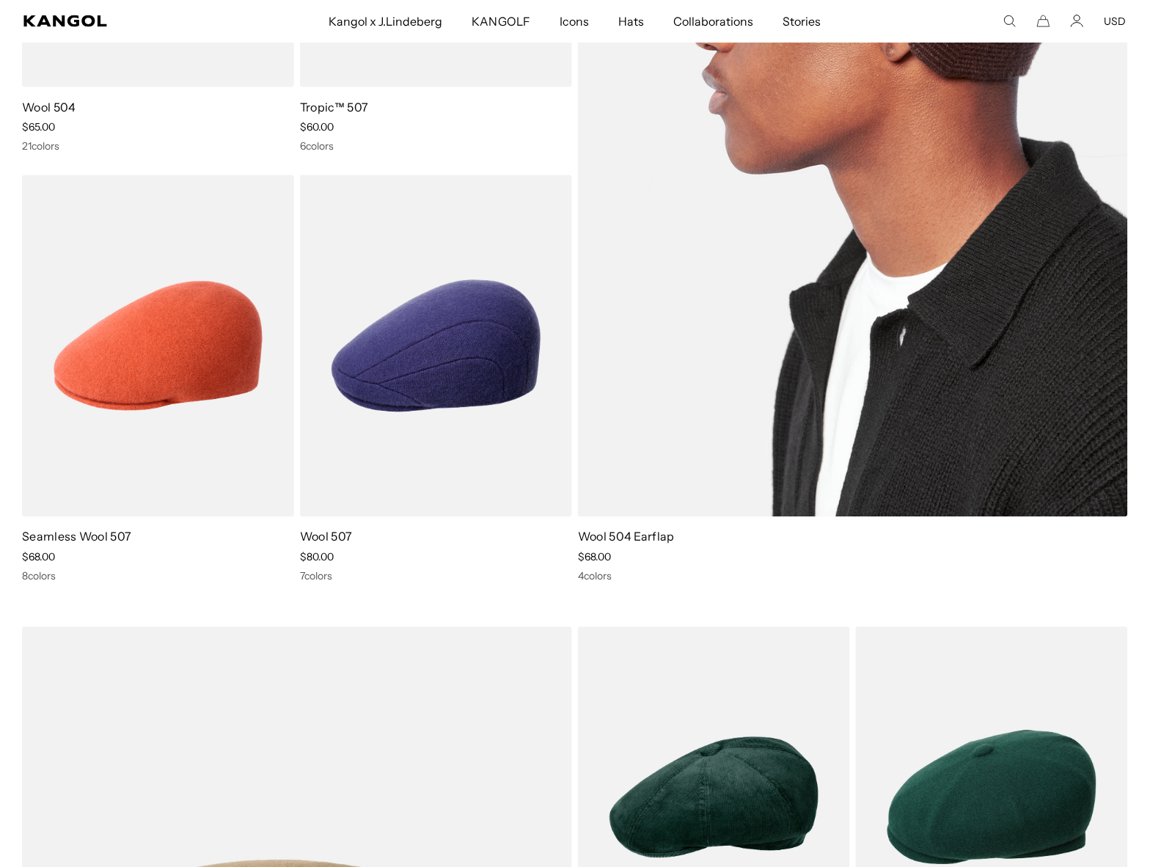
click at [914, 401] on img at bounding box center [853, 131] width 550 height 772
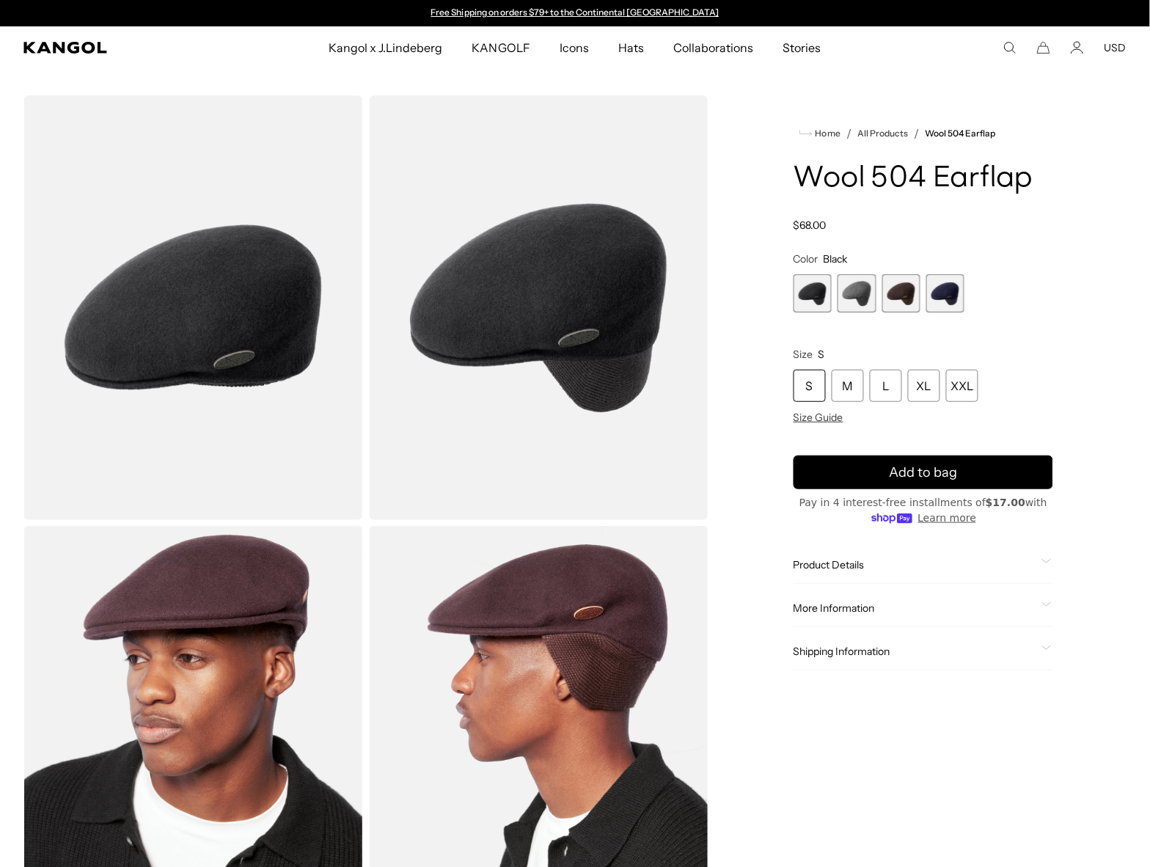
click at [948, 183] on h1 "Wool 504 Earflap" at bounding box center [924, 179] width 260 height 32
copy div "Wool 504 Earflap"
click at [1093, 244] on div "Home / All Products / Wool 504 Earflap Wool 504 Earflap Regular price $68.00 Re…" at bounding box center [923, 522] width 406 height 855
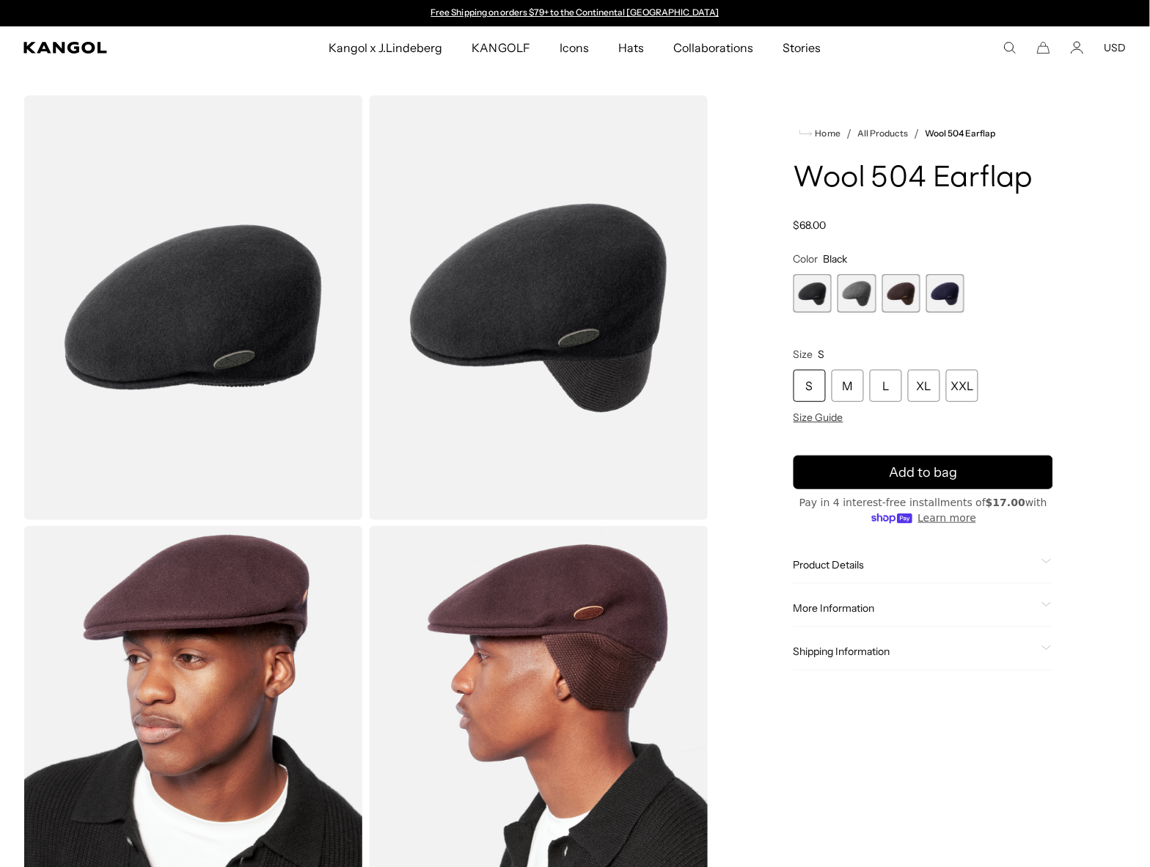
click at [873, 302] on span "2 of 4" at bounding box center [857, 293] width 38 height 38
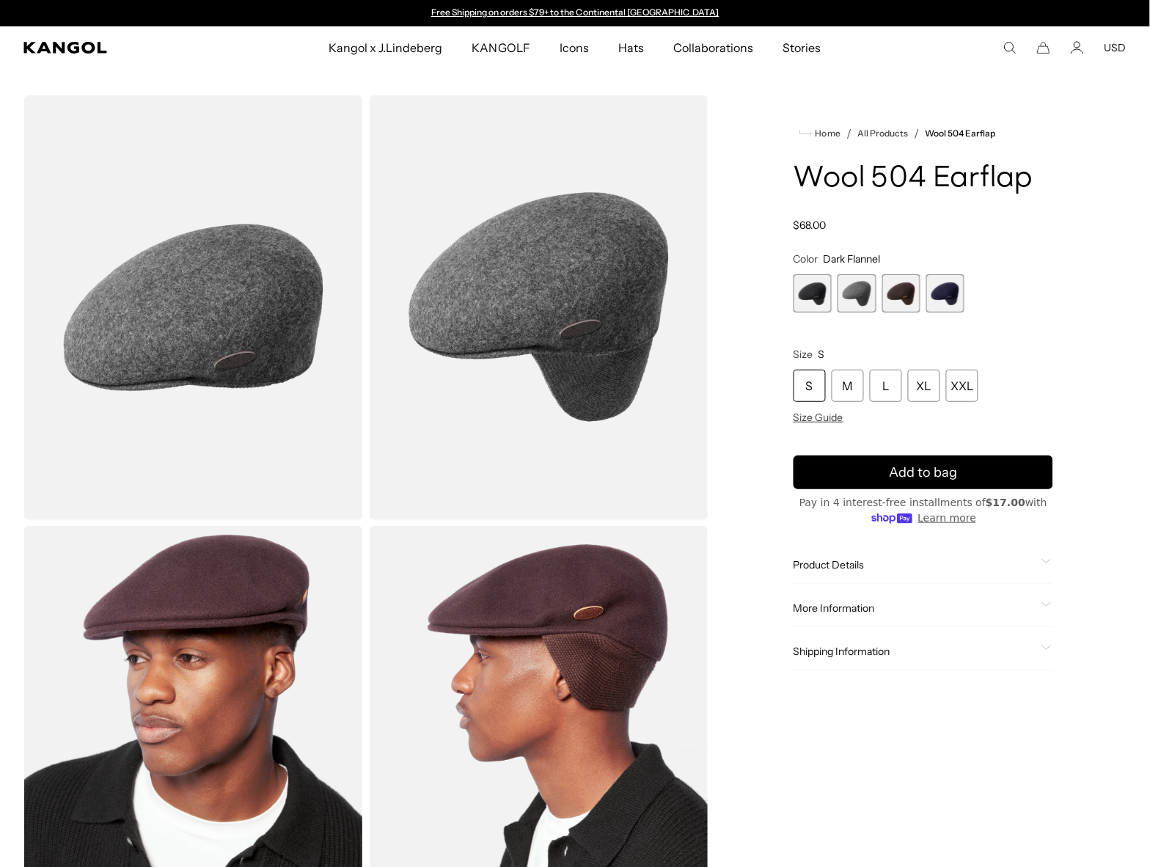
click at [1104, 218] on div "Home / All Products / Wool 504 Earflap Wool 504 Earflap Regular price $68.00 Re…" at bounding box center [923, 522] width 406 height 855
click at [899, 297] on span "3 of 4" at bounding box center [902, 293] width 38 height 38
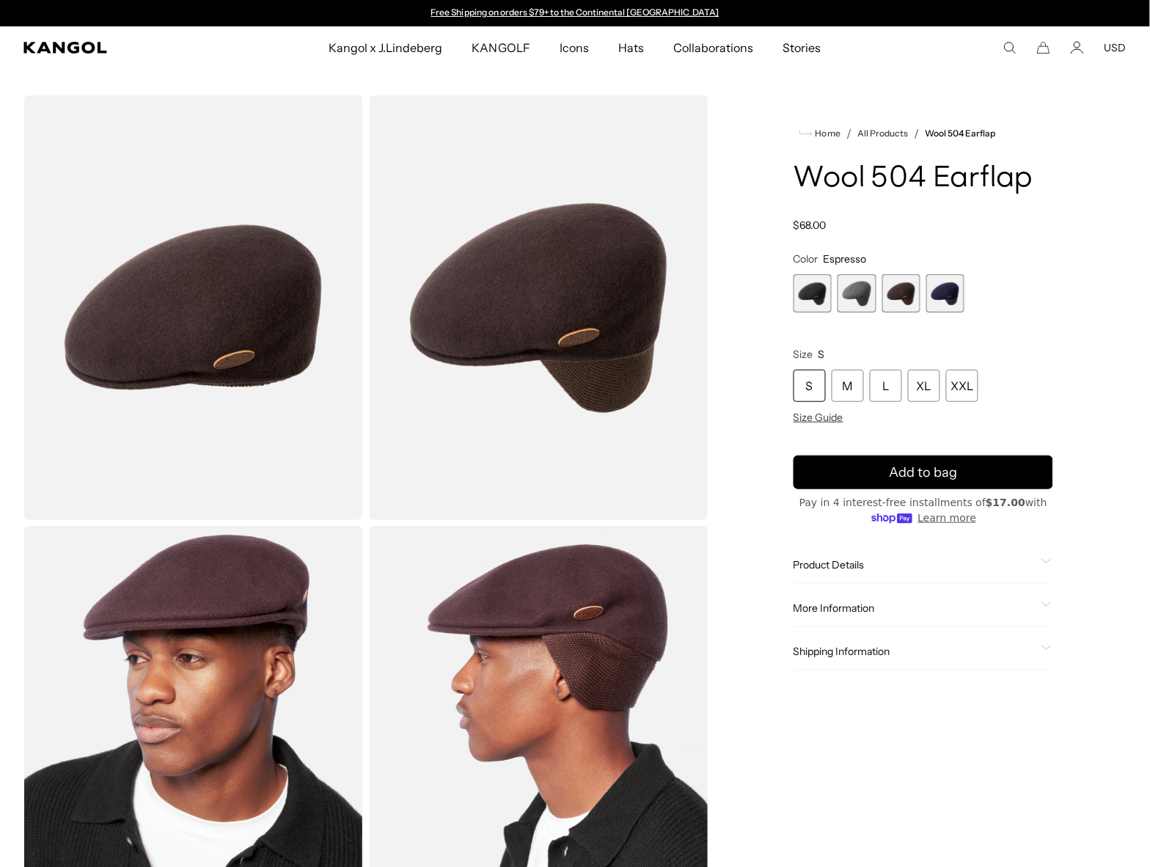
click at [1084, 210] on div "Home / All Products / Wool 504 Earflap Wool 504 Earflap Regular price $68.00 Re…" at bounding box center [923, 522] width 406 height 855
click at [956, 291] on span "4 of 4" at bounding box center [946, 293] width 38 height 38
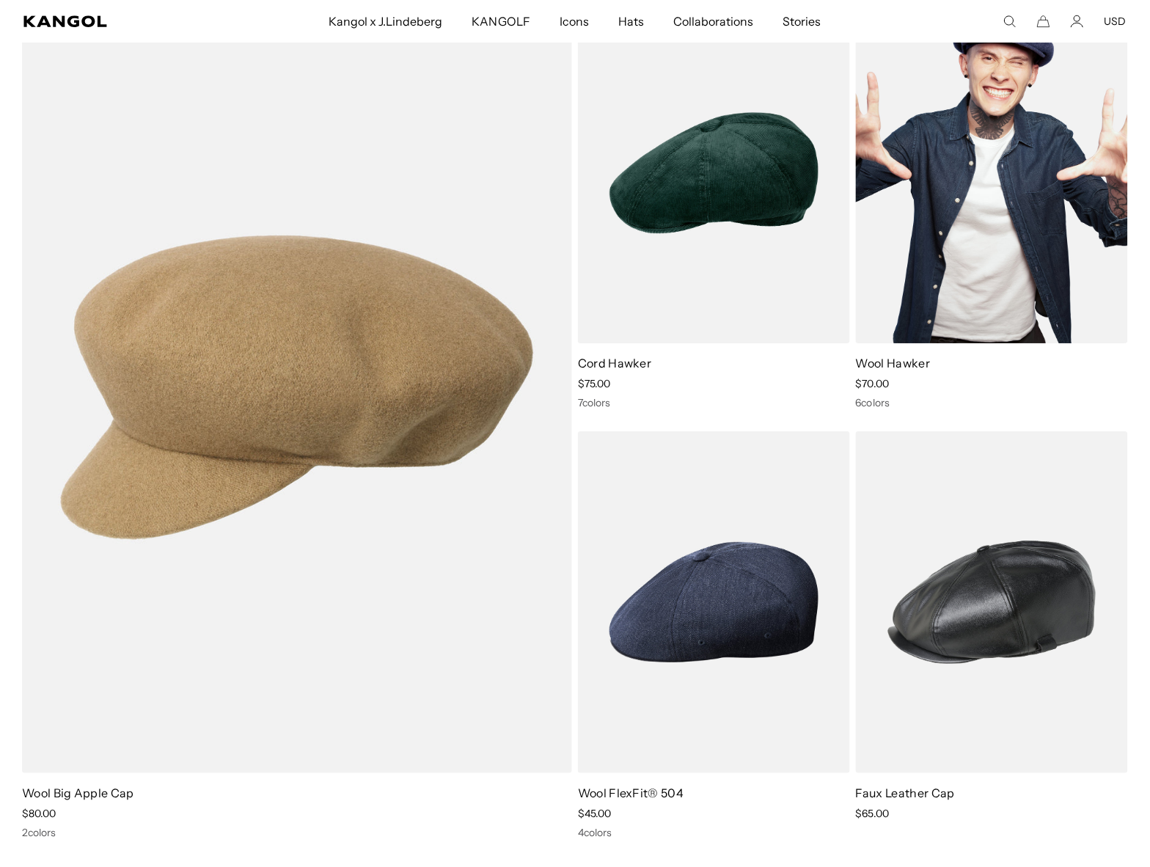
scroll to position [3042, 0]
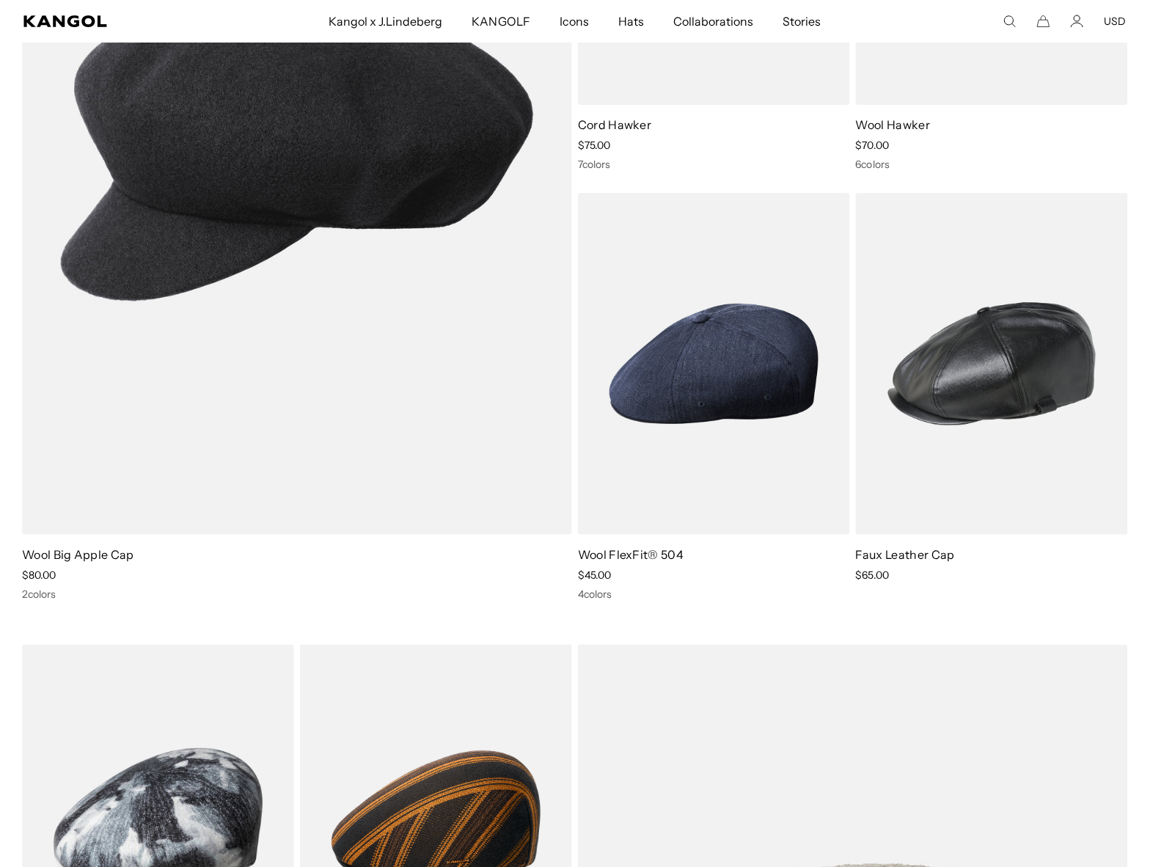
click at [429, 431] on img at bounding box center [297, 150] width 550 height 772
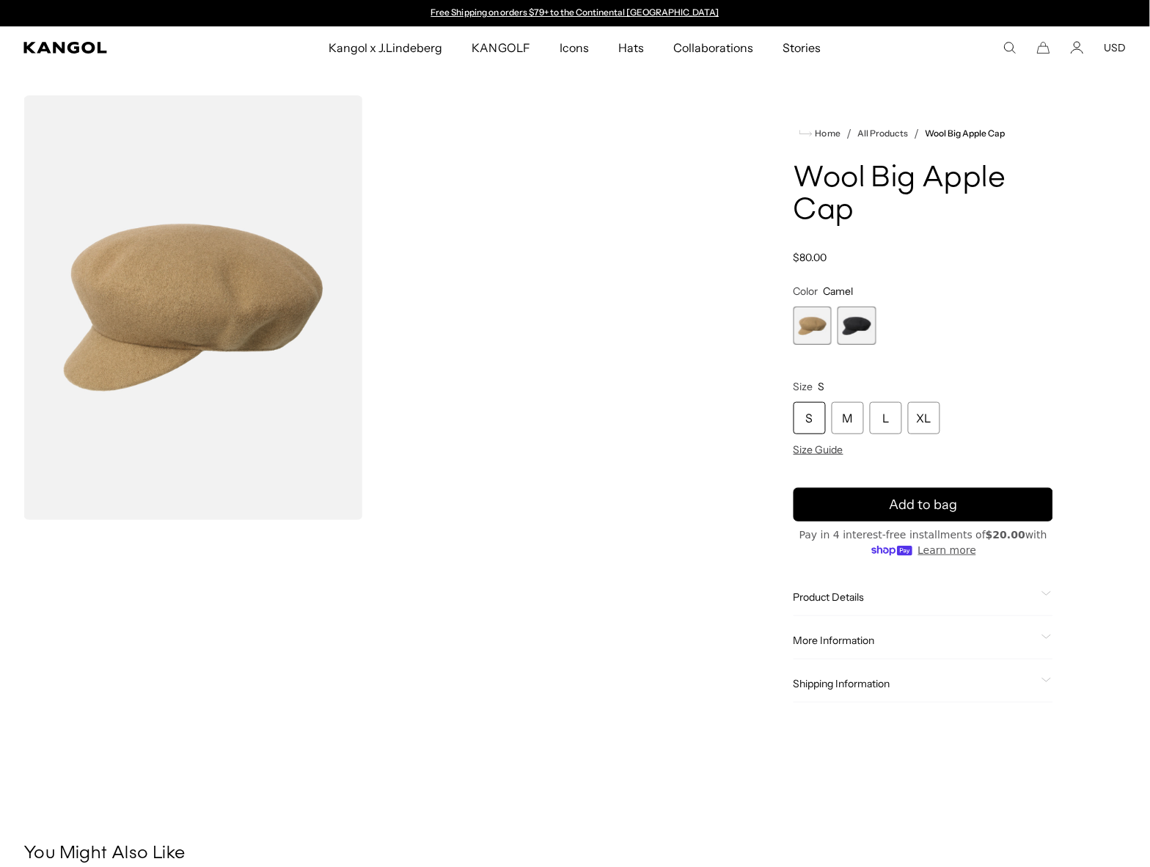
click at [873, 191] on h1 "Wool Big Apple Cap" at bounding box center [924, 195] width 260 height 65
copy div "Wool Big Apple Cap"
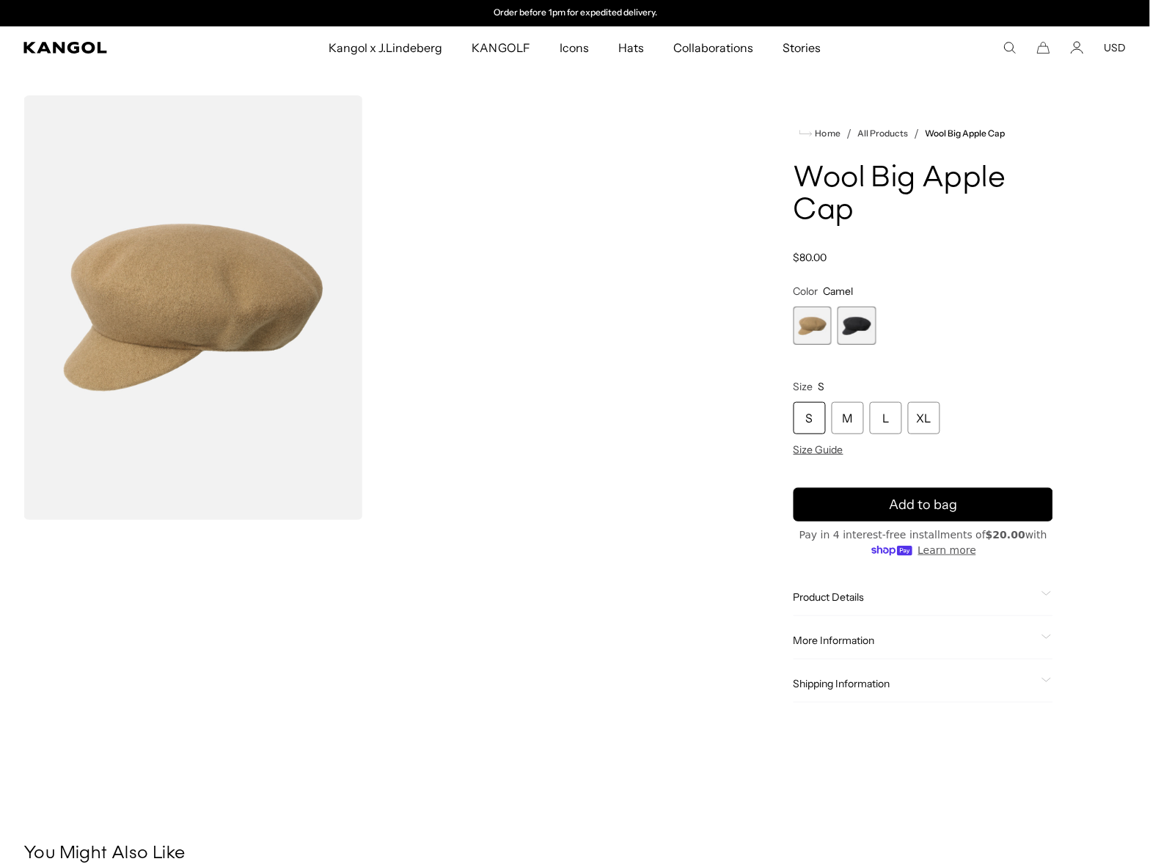
drag, startPoint x: 1122, startPoint y: 286, endPoint x: 1108, endPoint y: 291, distance: 15.5
click at [1122, 286] on div "Home / All Products / Wool Big Apple Cap Wool Big Apple Cap Regular price $80.0…" at bounding box center [923, 413] width 406 height 637
click at [864, 329] on span "2 of 2" at bounding box center [857, 326] width 38 height 38
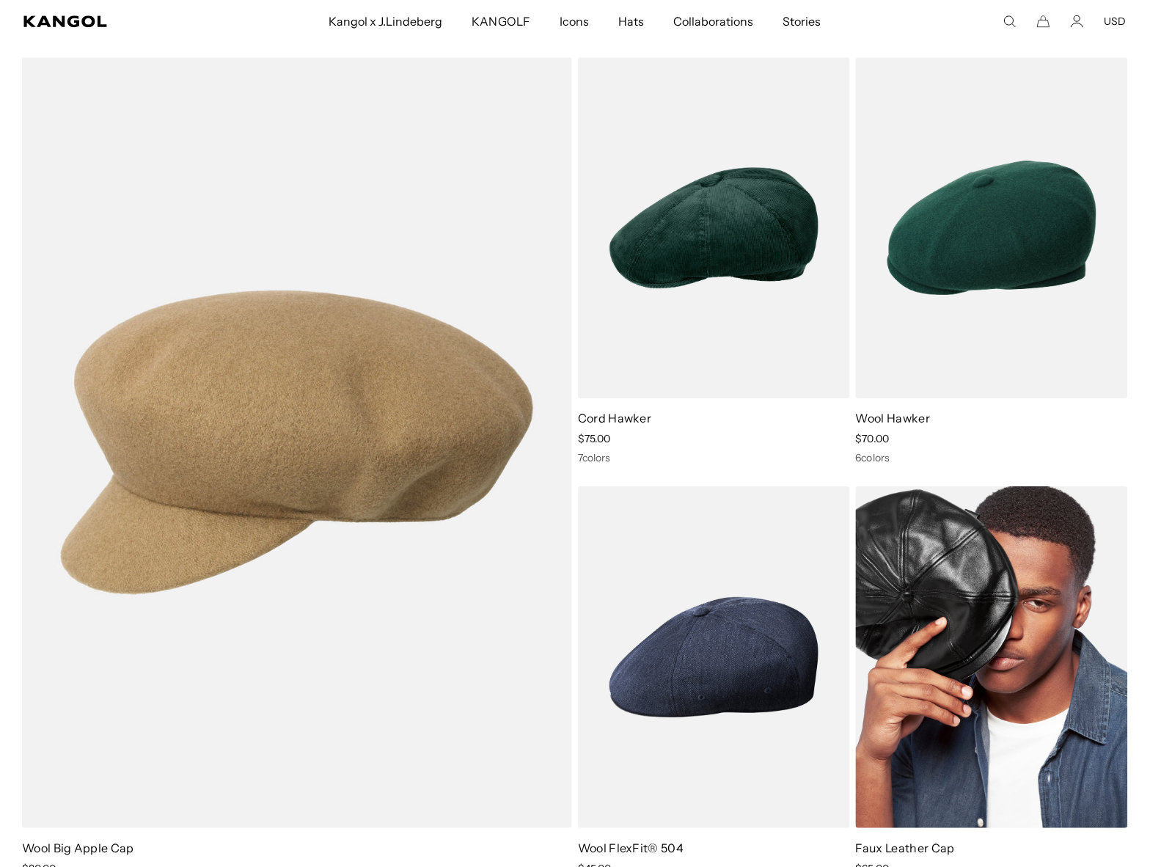
scroll to position [2400, 0]
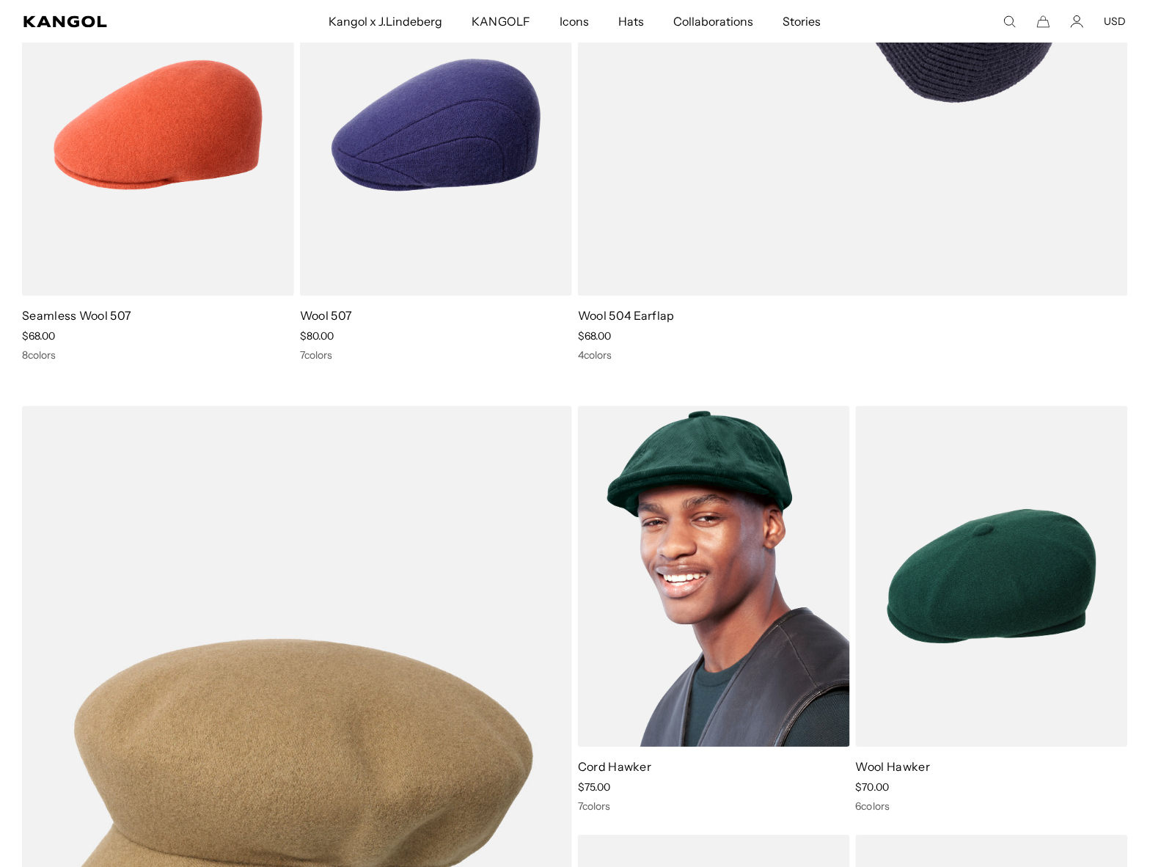
click at [746, 602] on img at bounding box center [714, 577] width 272 height 342
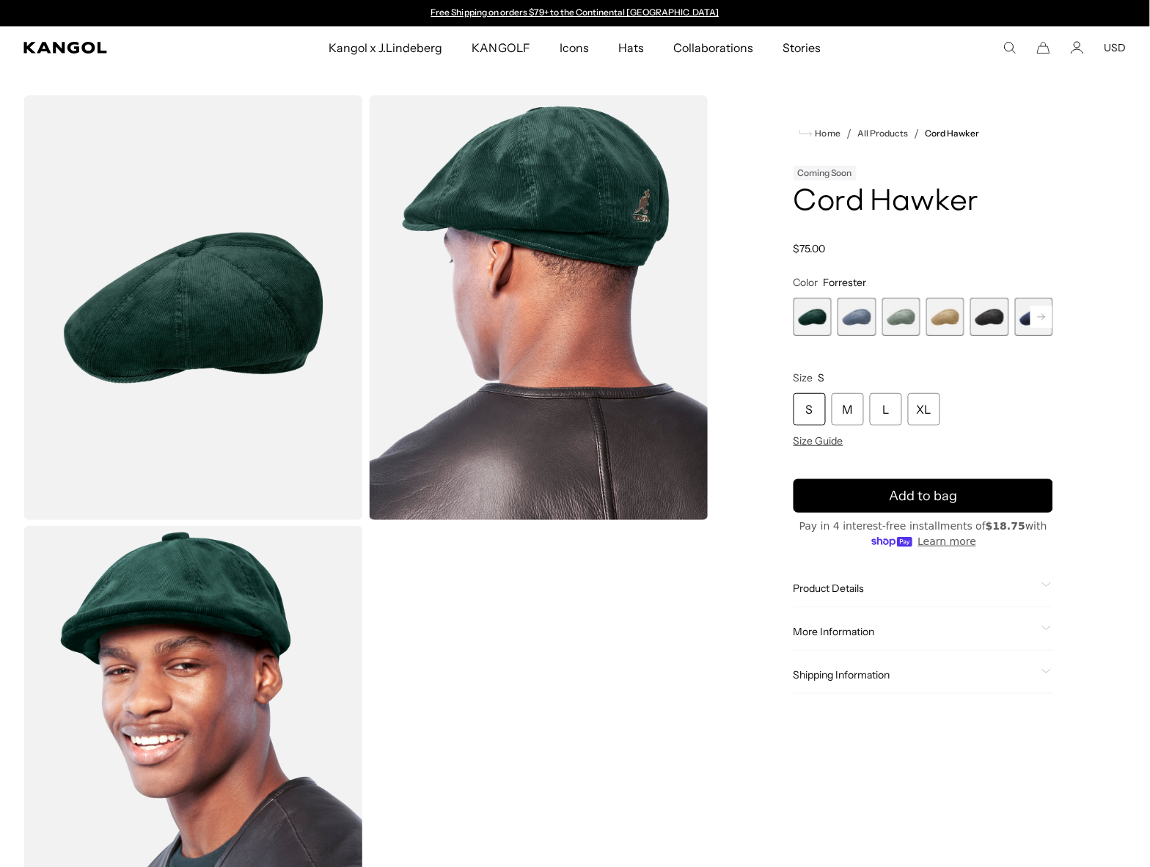
click at [893, 207] on h1 "Cord Hawker" at bounding box center [924, 202] width 260 height 32
copy div "Cord Hawker"
click at [540, 651] on div "Gallery Viewer" at bounding box center [365, 522] width 685 height 855
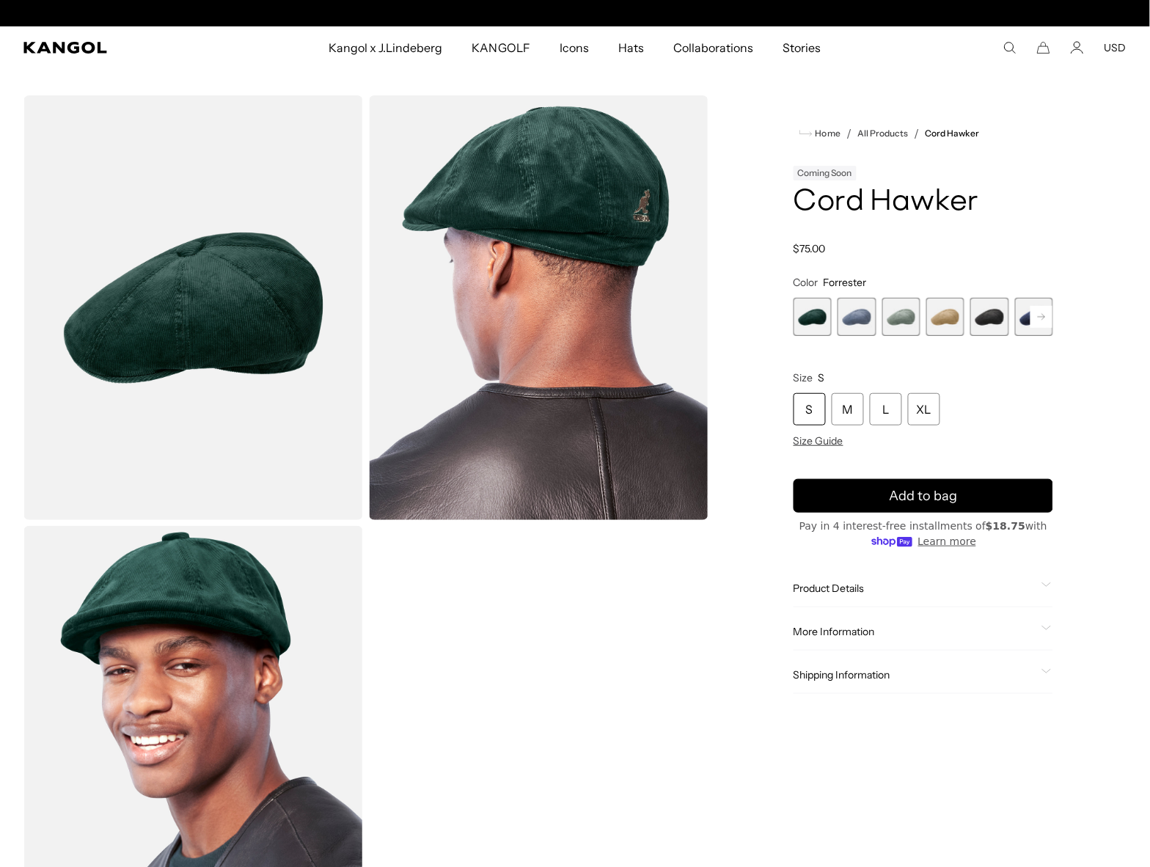
scroll to position [0, 302]
click at [852, 316] on span "2 of 9" at bounding box center [857, 317] width 38 height 38
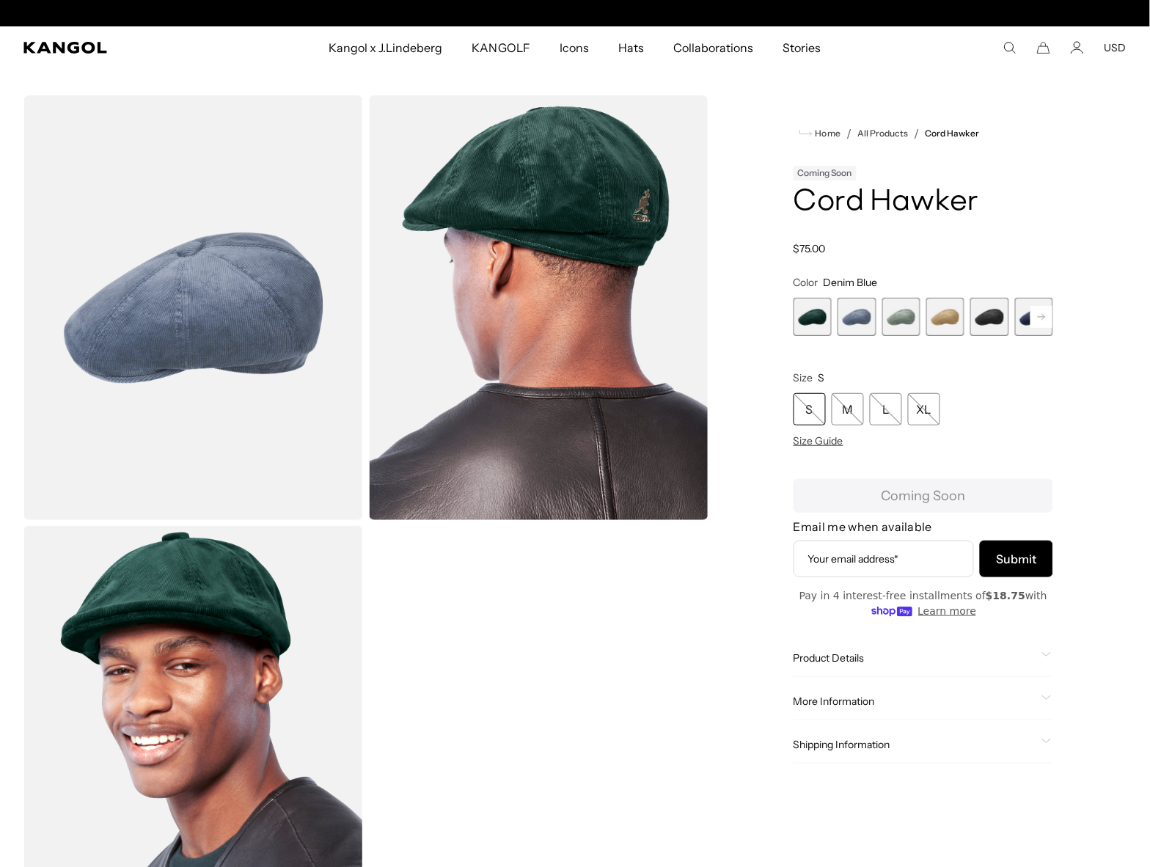
scroll to position [0, 302]
